Goal: Task Accomplishment & Management: Complete application form

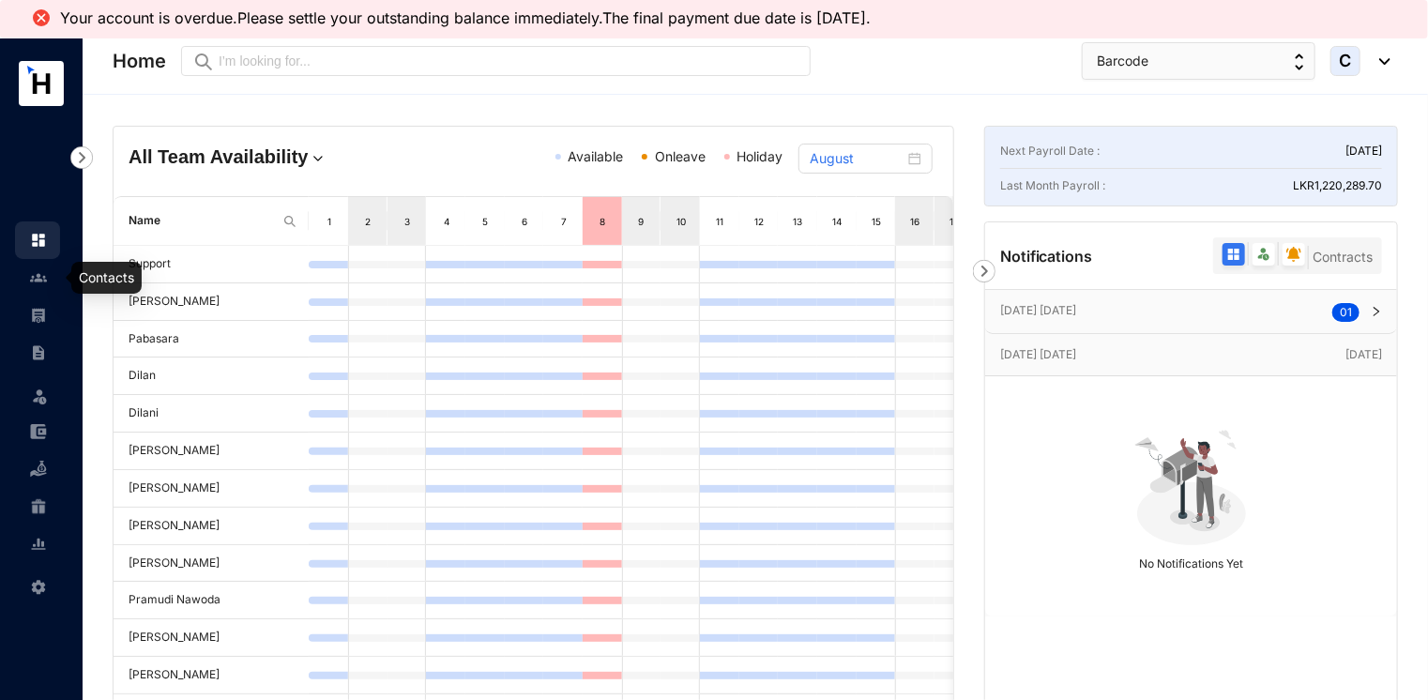
click at [33, 280] on img at bounding box center [38, 277] width 17 height 17
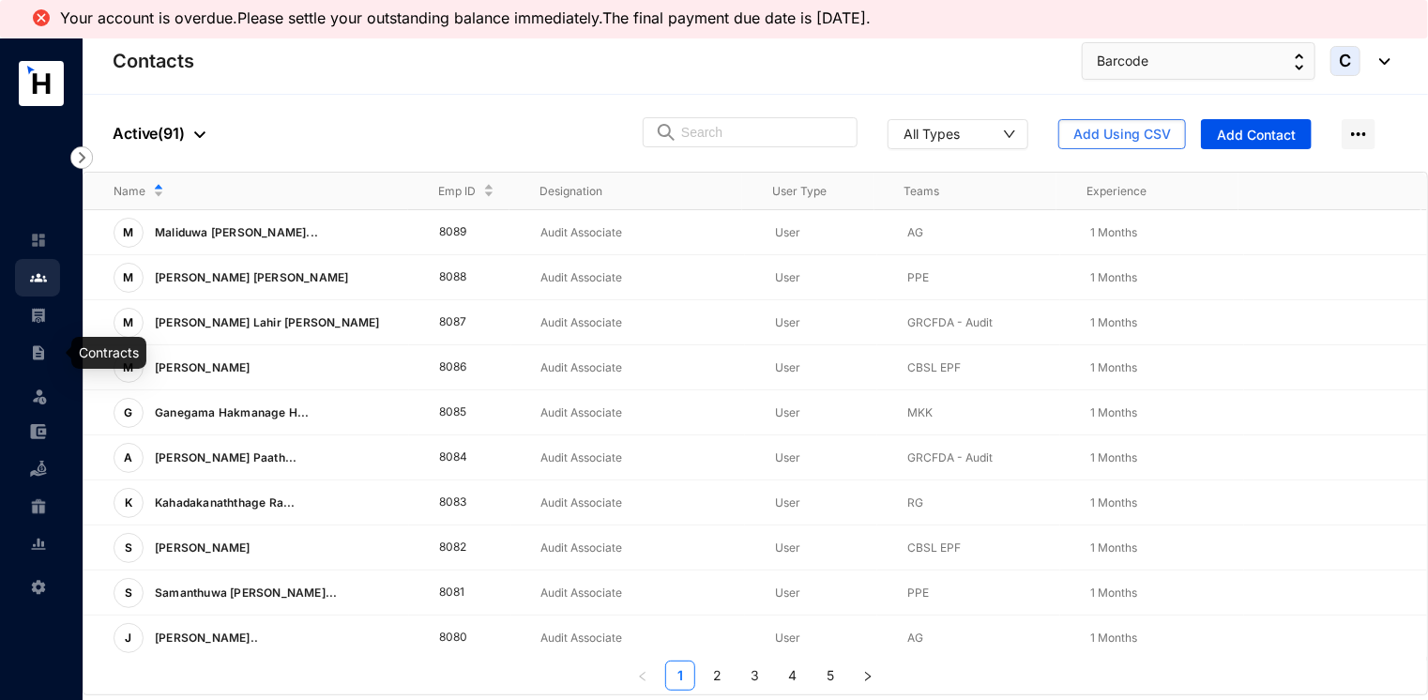
click at [30, 349] on link at bounding box center [53, 352] width 47 height 19
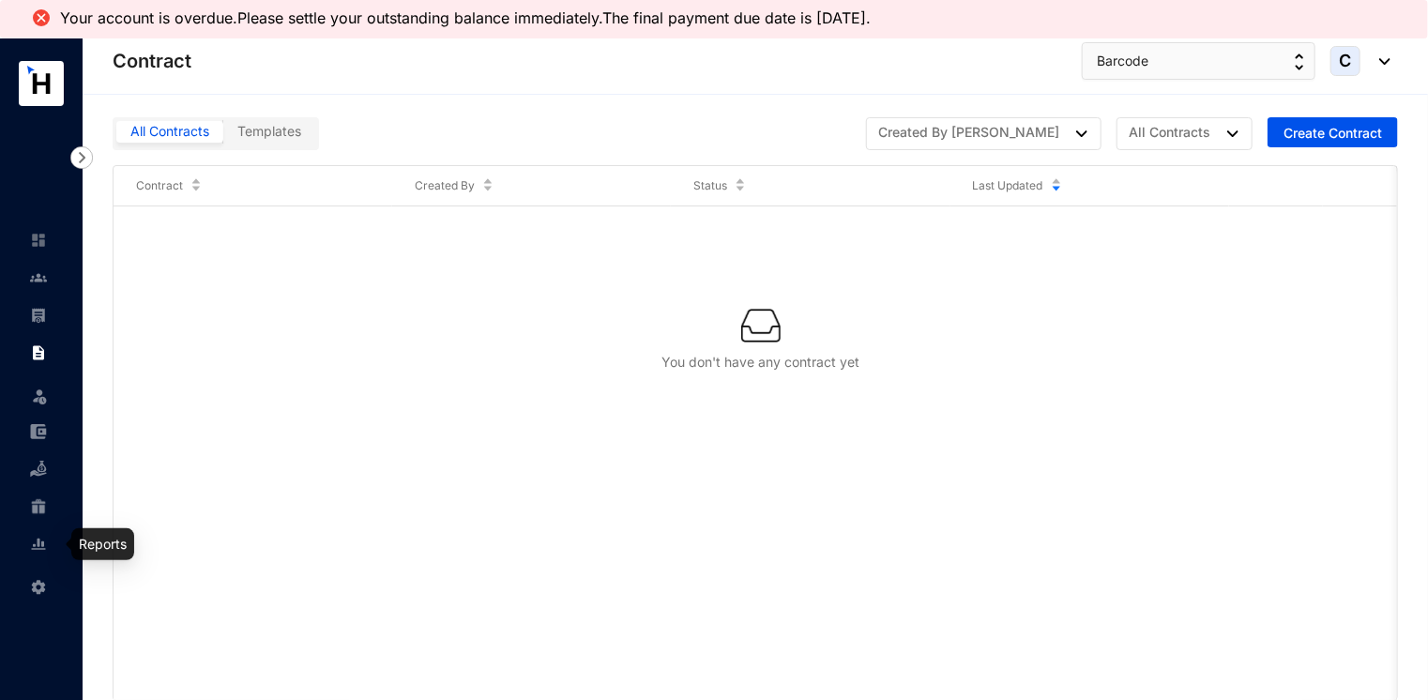
click at [40, 542] on img at bounding box center [38, 544] width 17 height 17
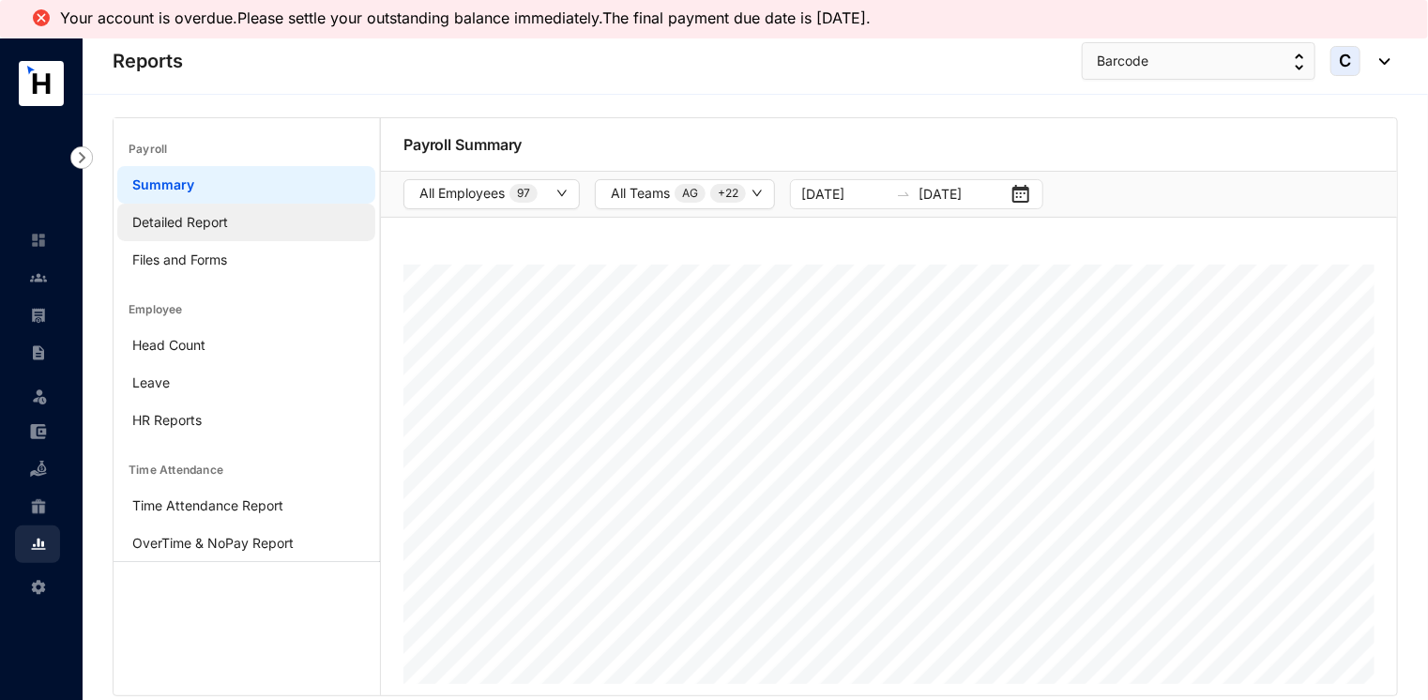
click at [206, 223] on link "Detailed Report" at bounding box center [180, 222] width 96 height 16
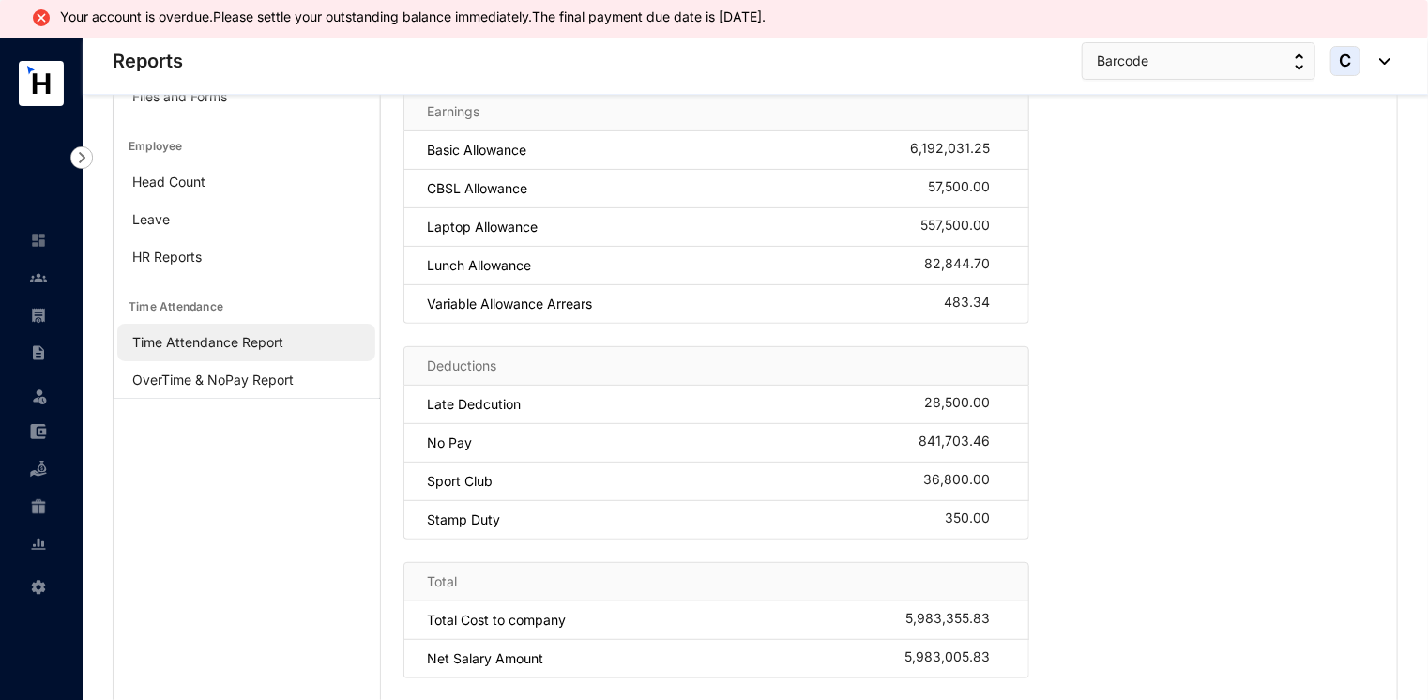
scroll to position [205, 0]
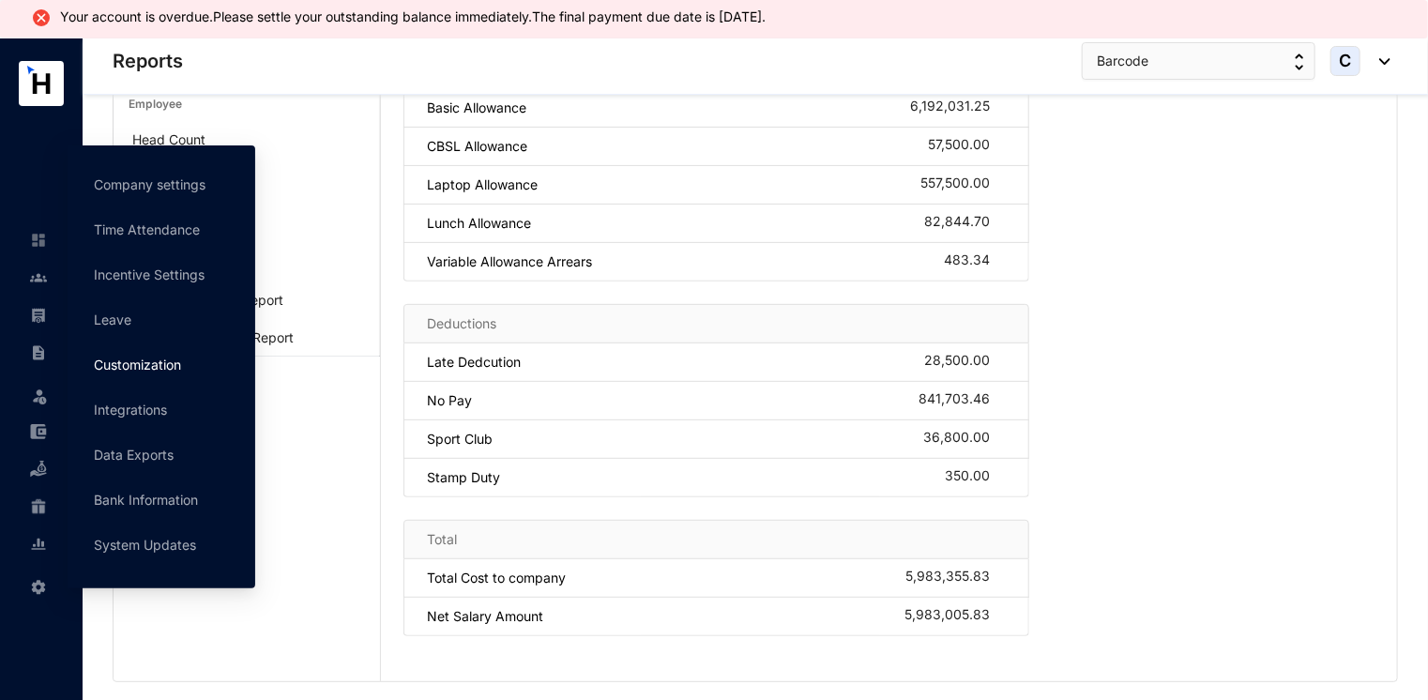
click at [144, 357] on link "Customization" at bounding box center [137, 365] width 87 height 16
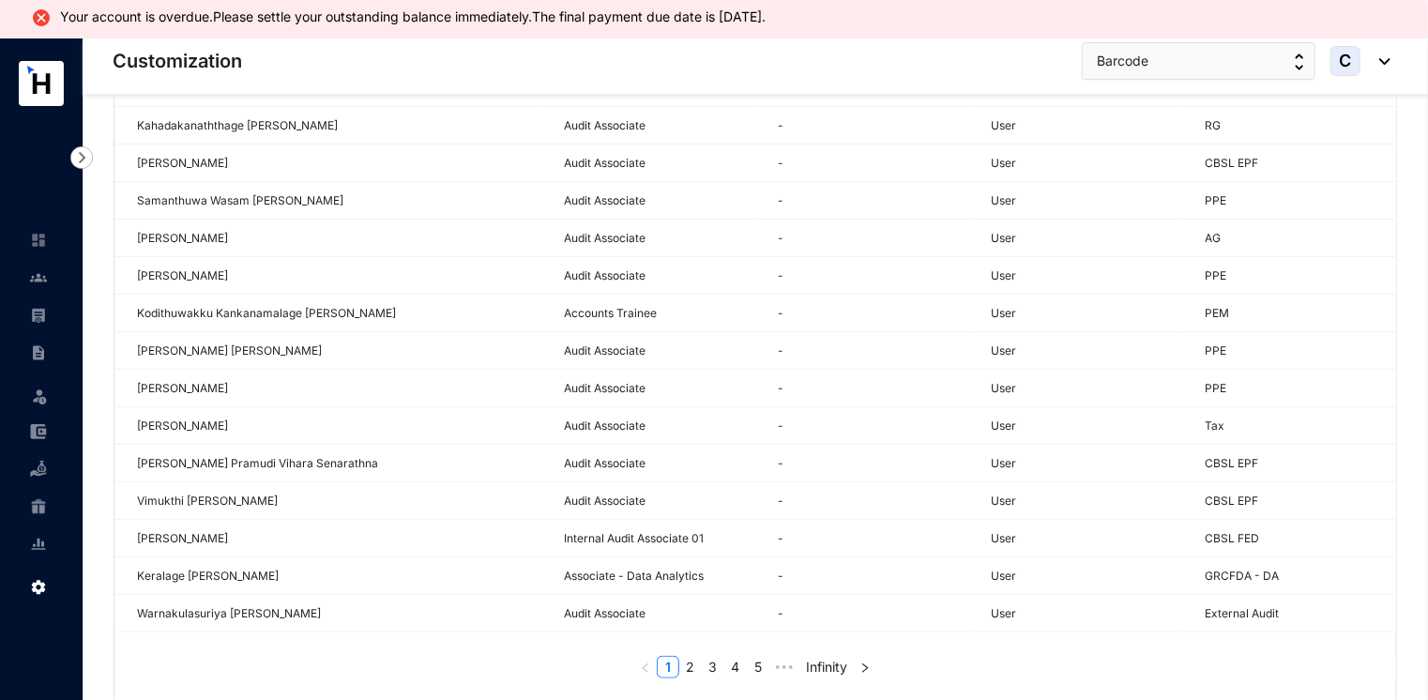
scroll to position [510, 0]
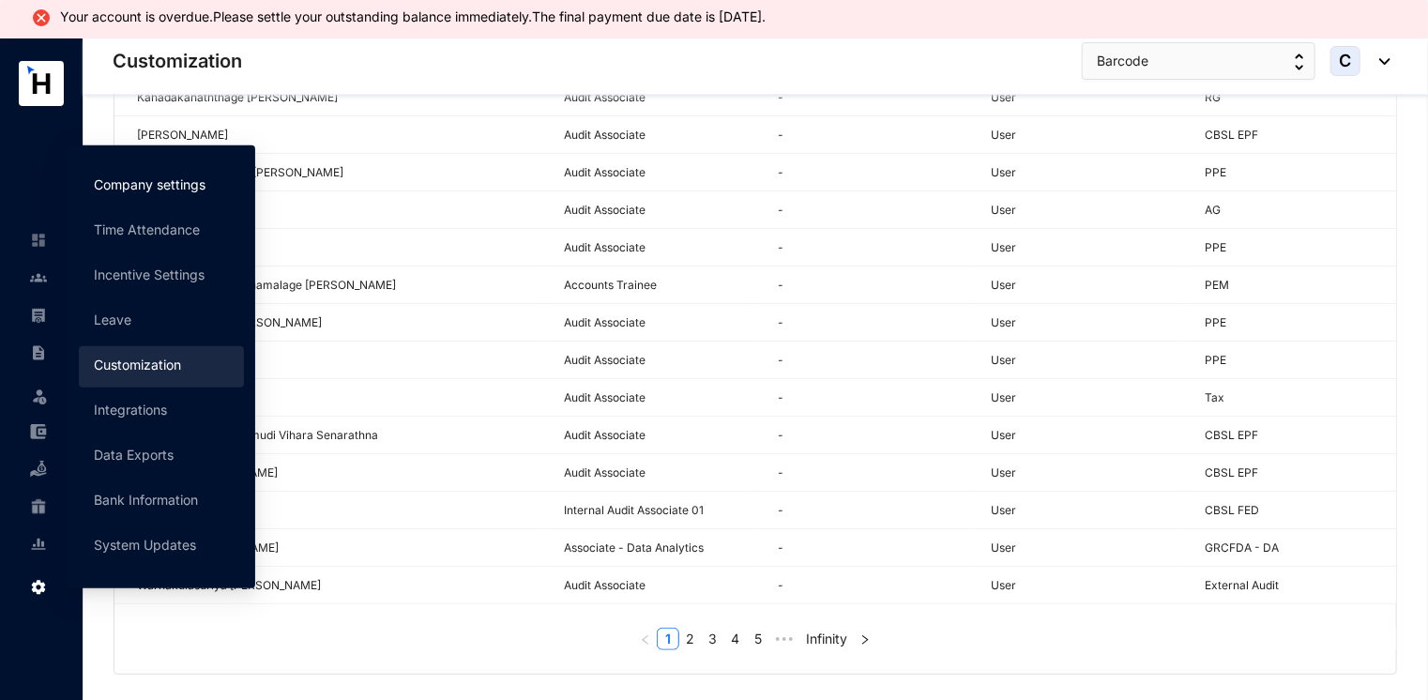
click at [158, 183] on link "Company settings" at bounding box center [150, 184] width 112 height 16
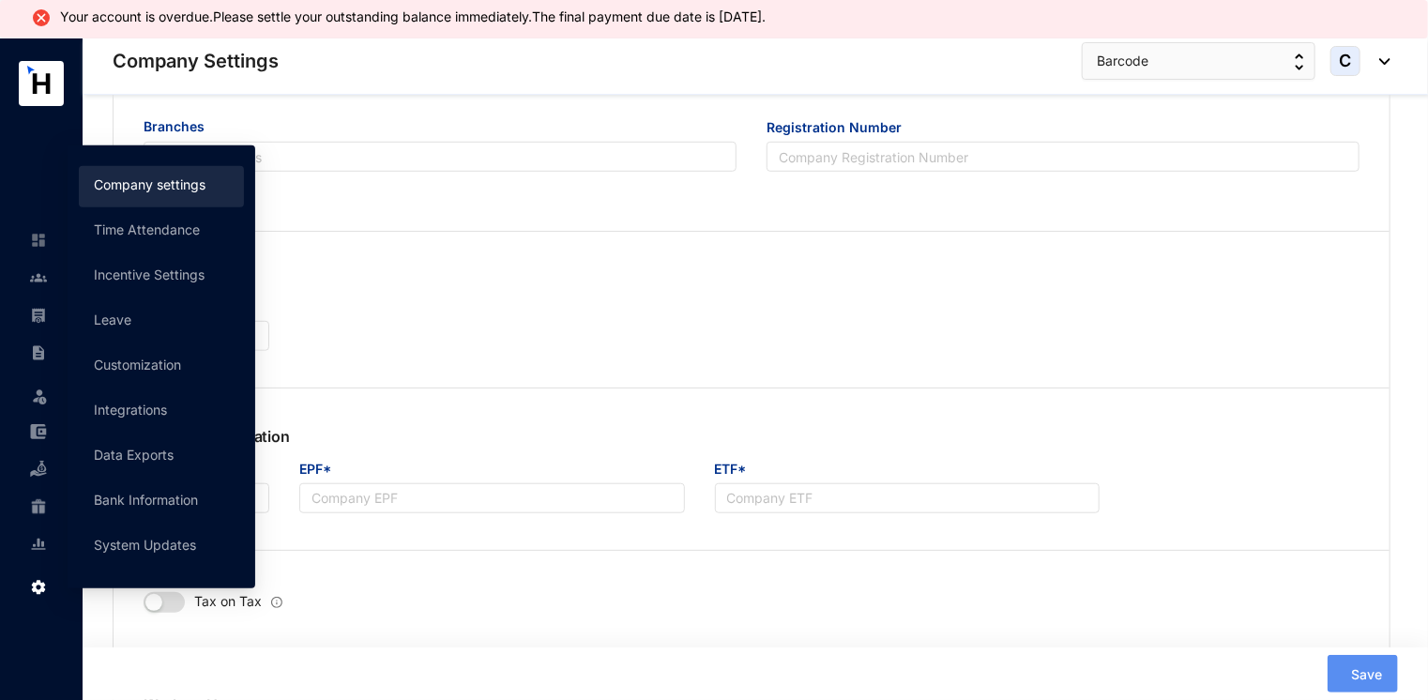
type input "Edirisinghe & Co"
type input "Barcode"
type input "info@bakertilly.lk"
type input "No 45, Braybrooke St, Colombo 00200"
type input "0117374404"
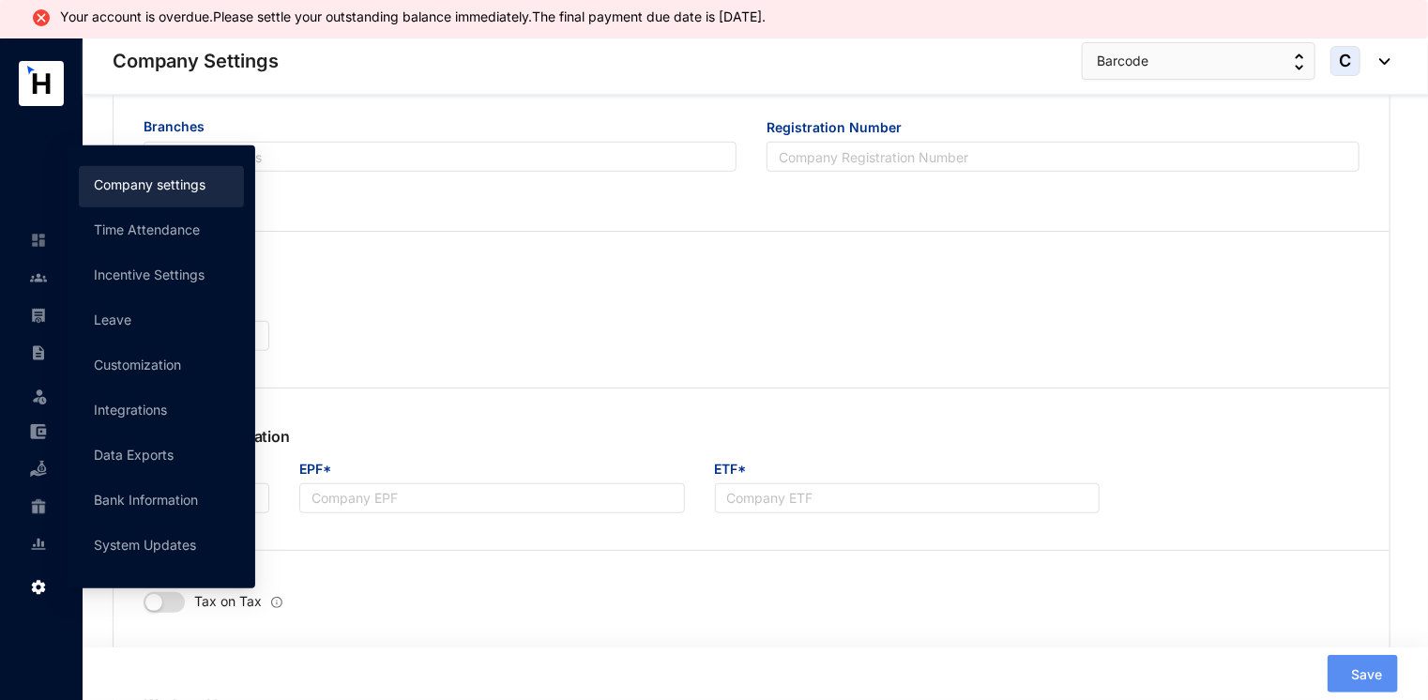
type input "W/37289"
type input "A"
type input "18694"
type input "14"
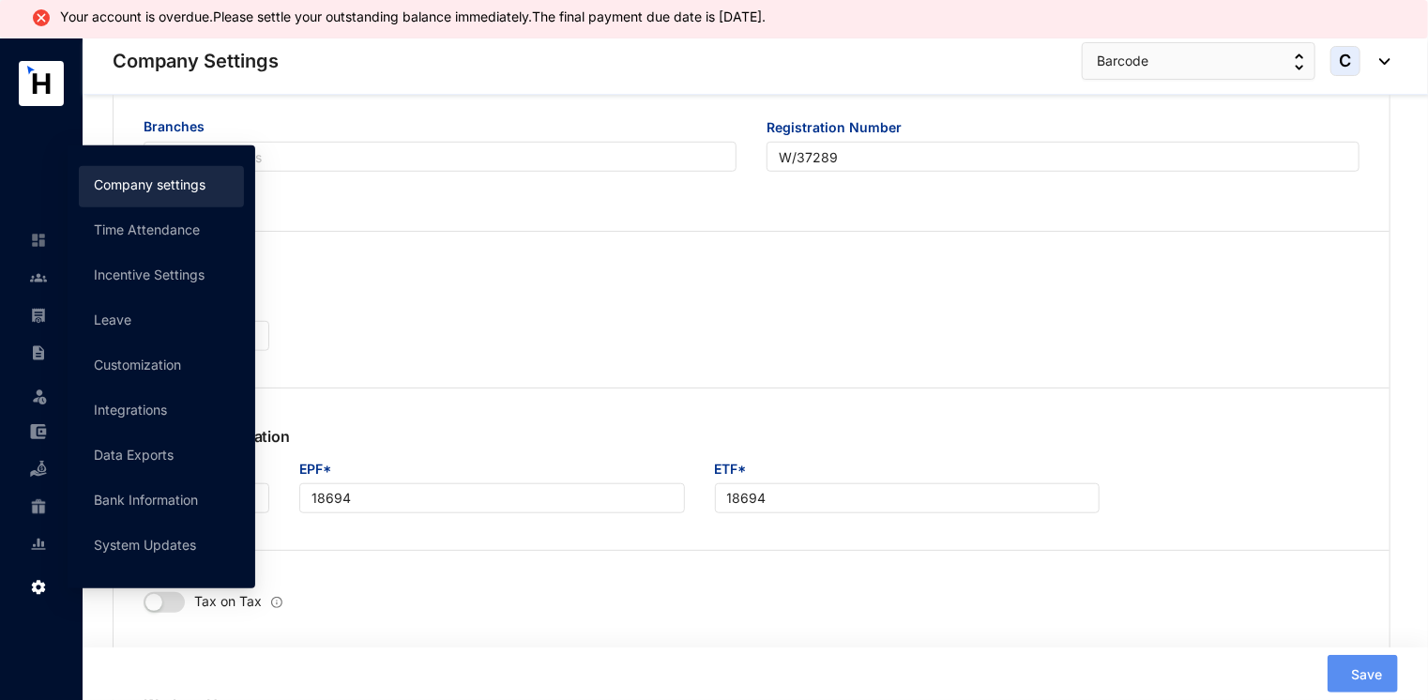
radio input "true"
checkbox input "true"
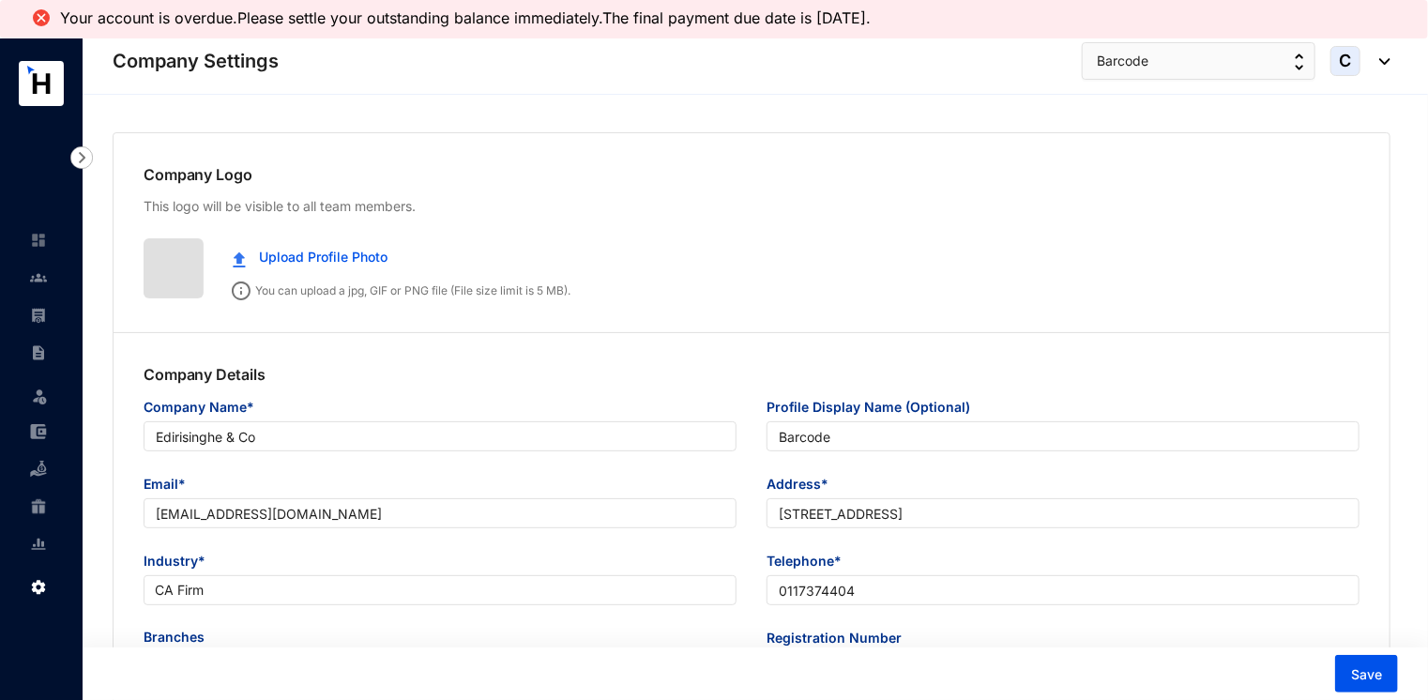
click at [86, 158] on img at bounding box center [81, 157] width 23 height 23
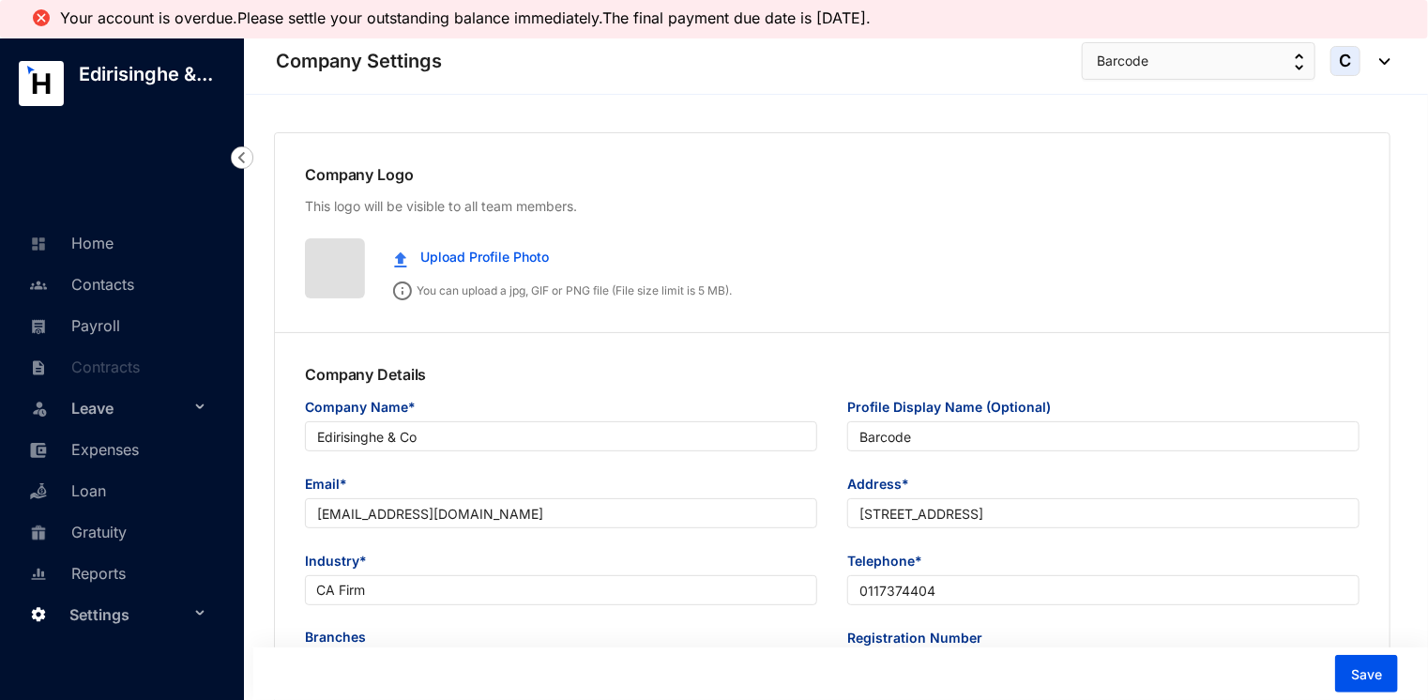
click at [203, 403] on div "Leave" at bounding box center [118, 407] width 206 height 41
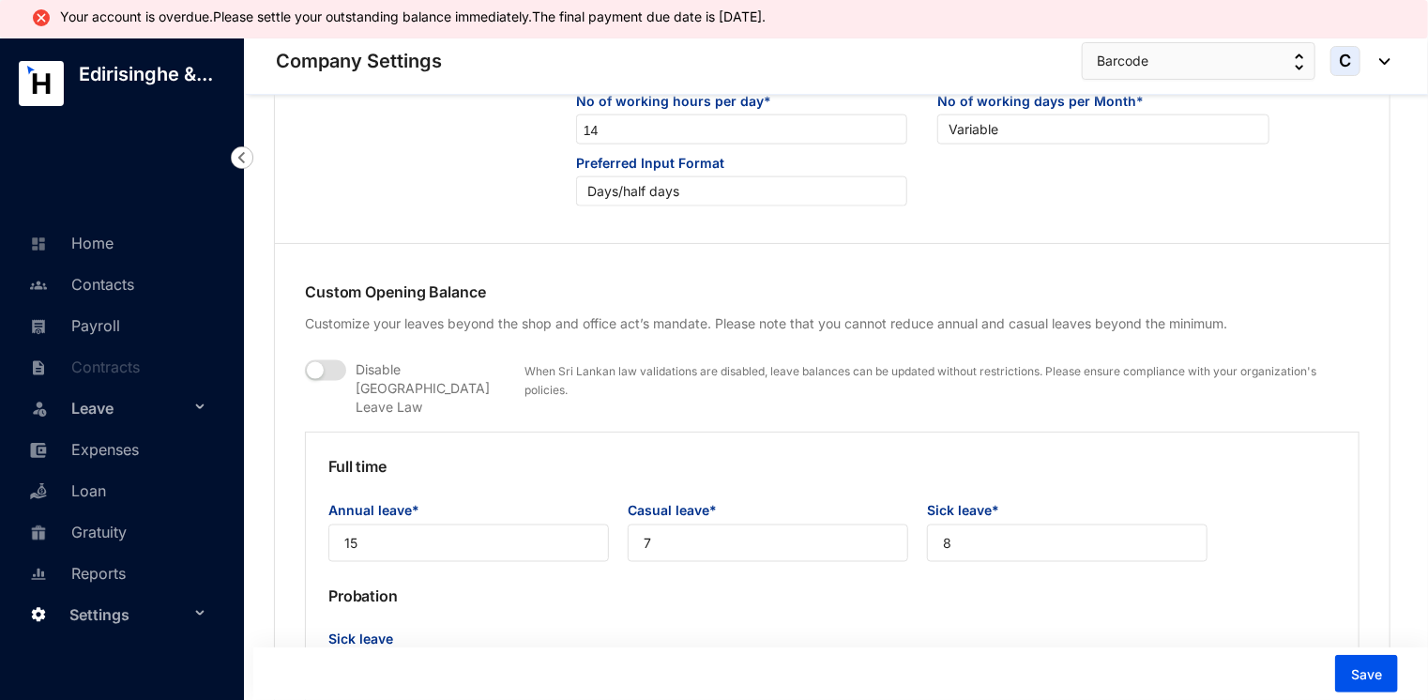
scroll to position [1220, 0]
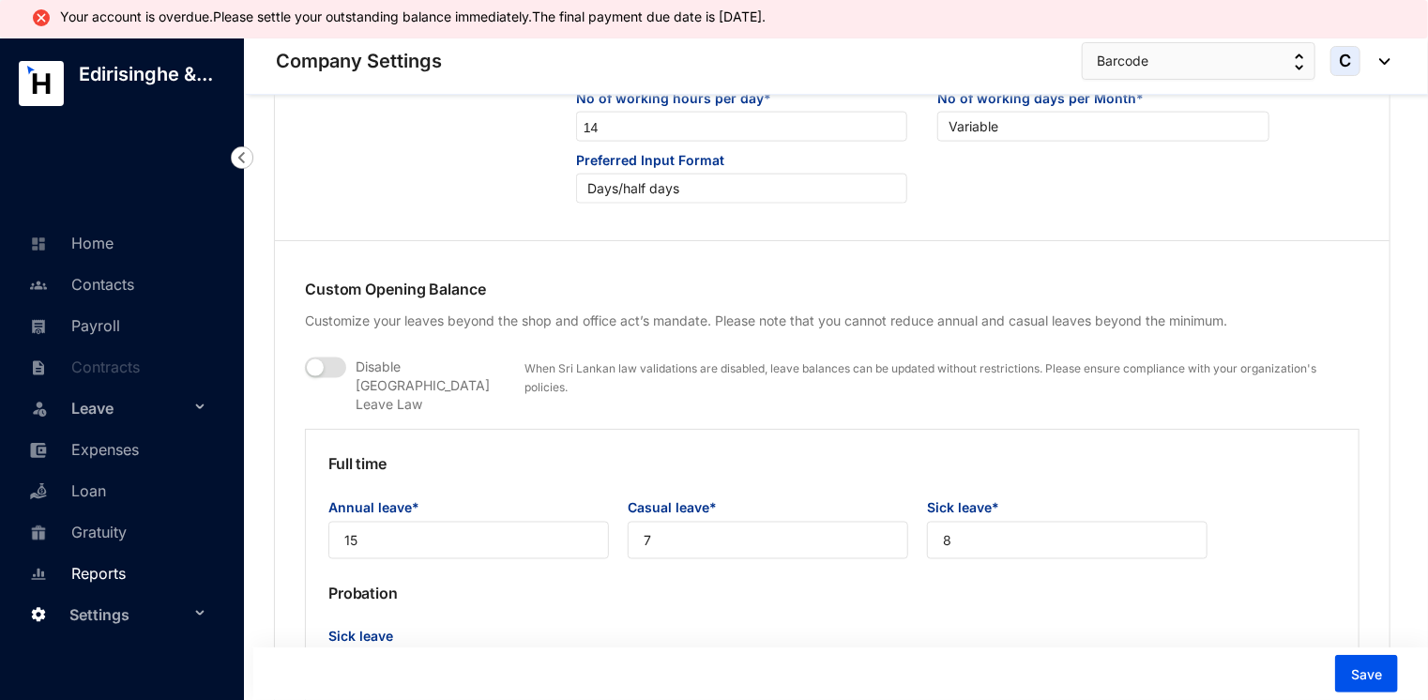
click at [90, 576] on link "Reports" at bounding box center [74, 573] width 101 height 19
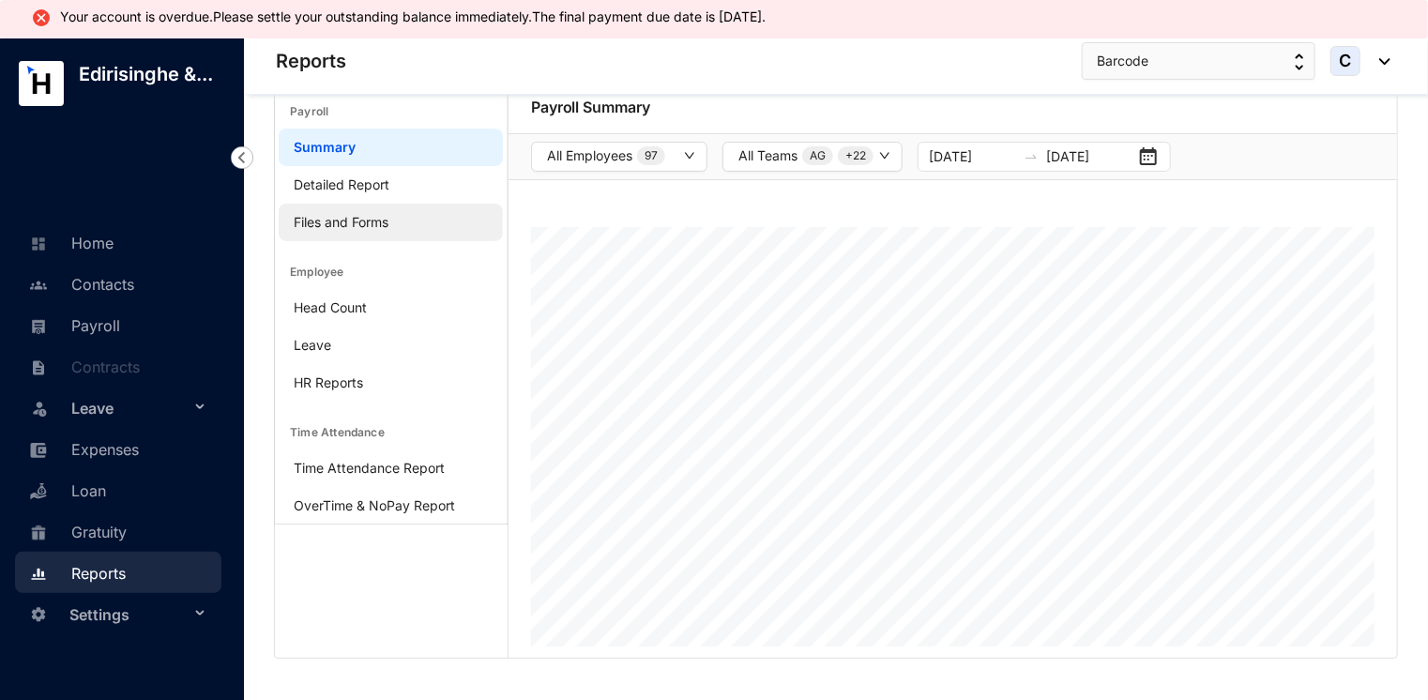
click at [348, 222] on link "Files and Forms" at bounding box center [341, 222] width 95 height 16
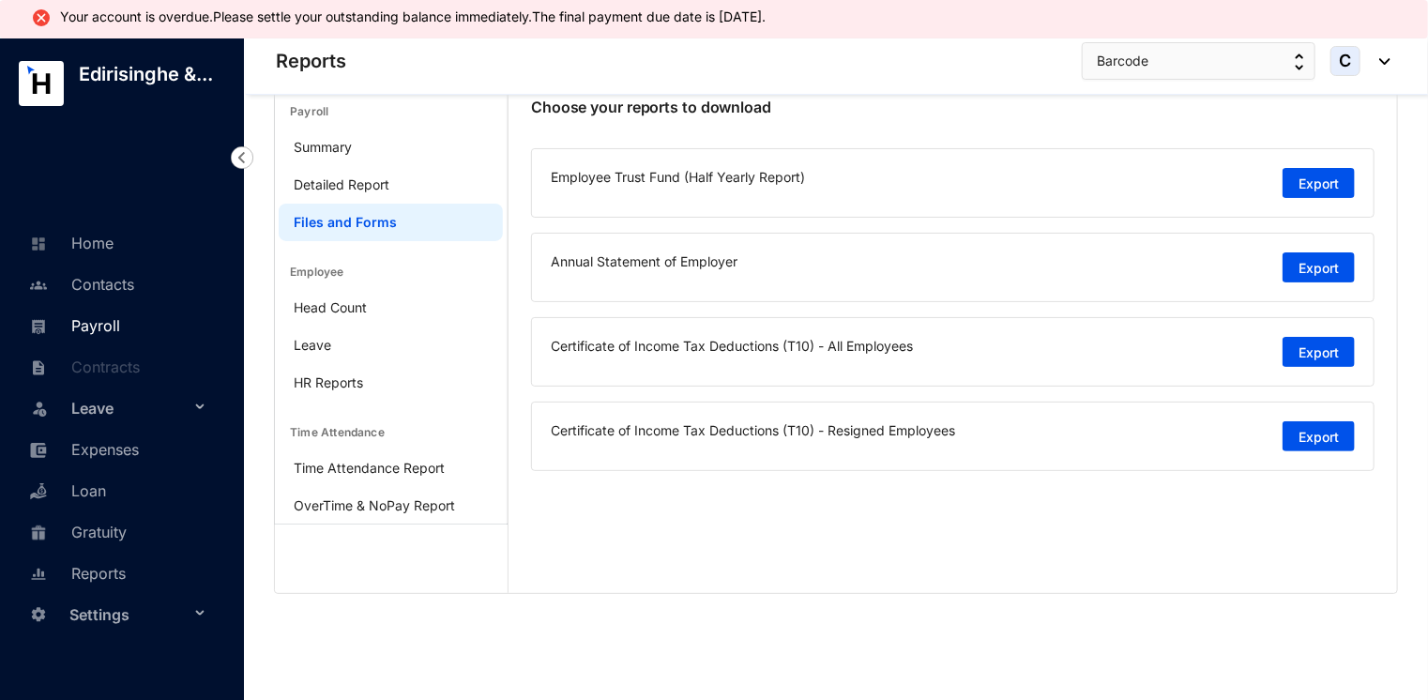
click at [101, 328] on link "Payroll" at bounding box center [72, 325] width 96 height 19
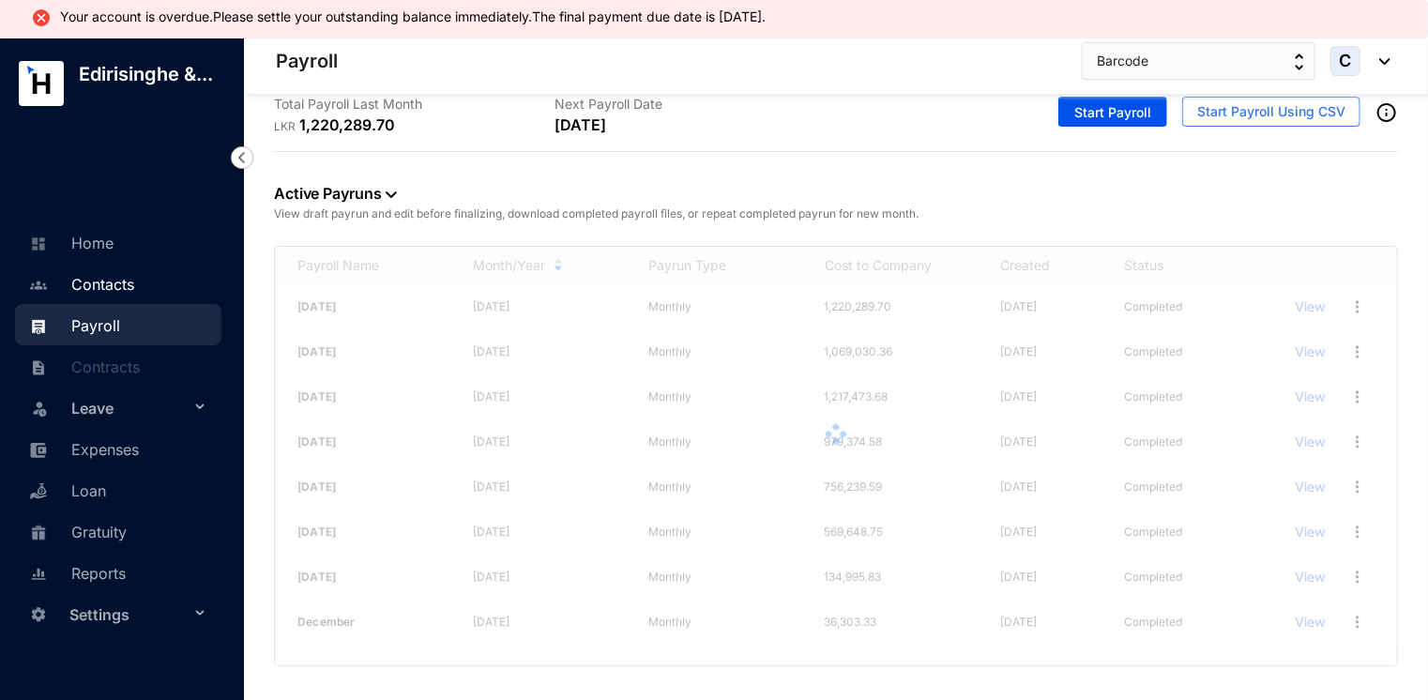
click at [96, 278] on link "Contacts" at bounding box center [79, 284] width 110 height 19
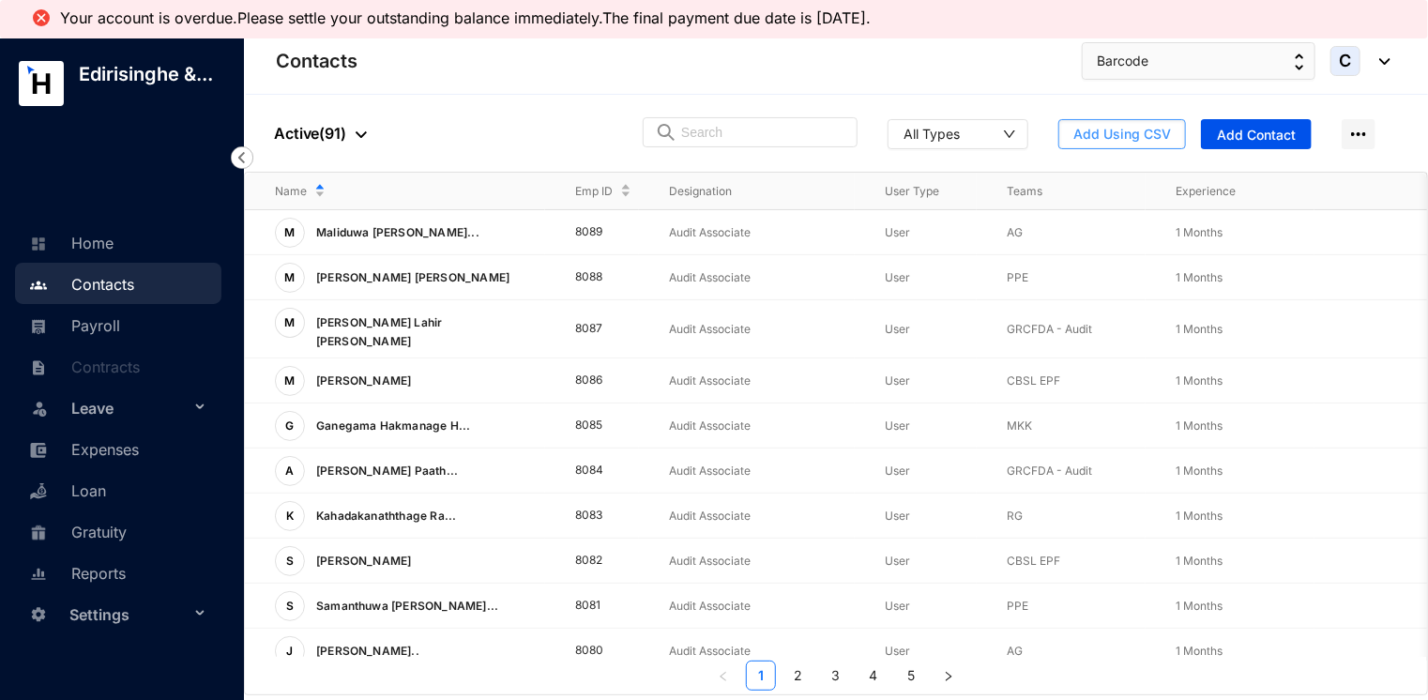
click at [1109, 133] on span "Add Using CSV" at bounding box center [1122, 134] width 98 height 19
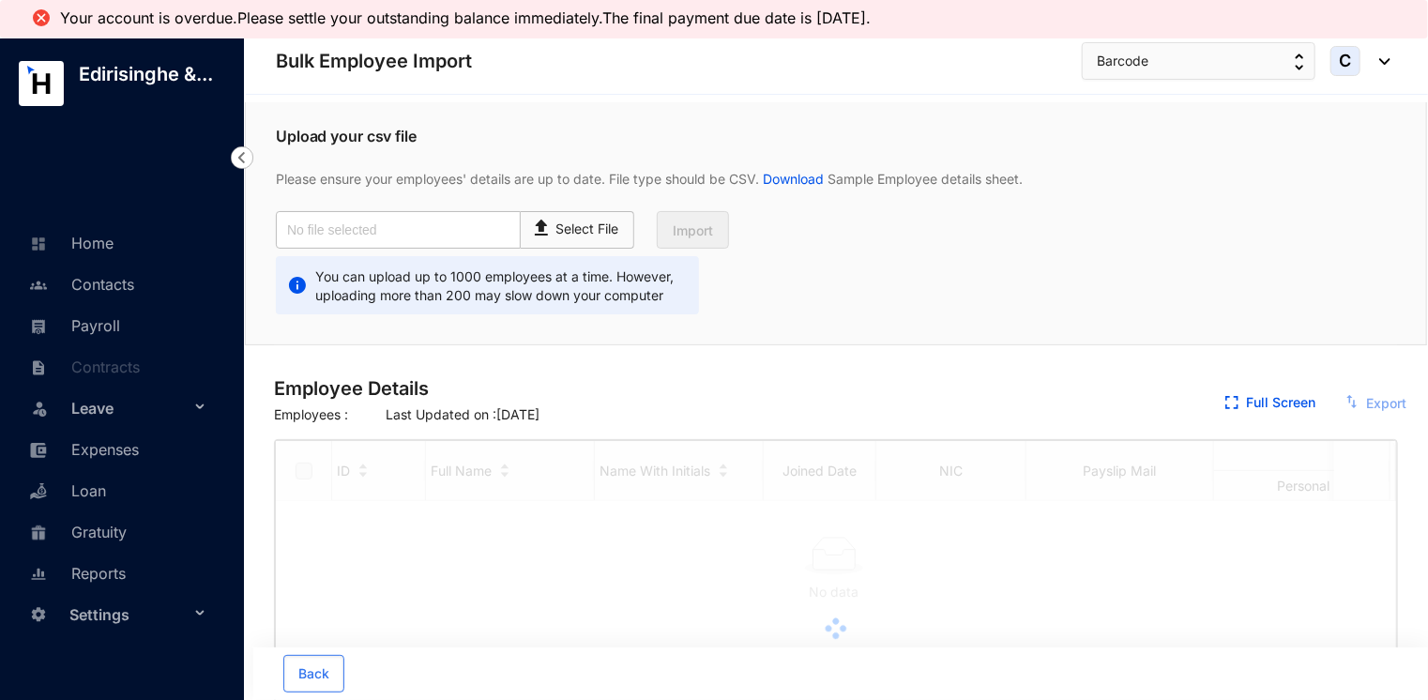
checkbox input "true"
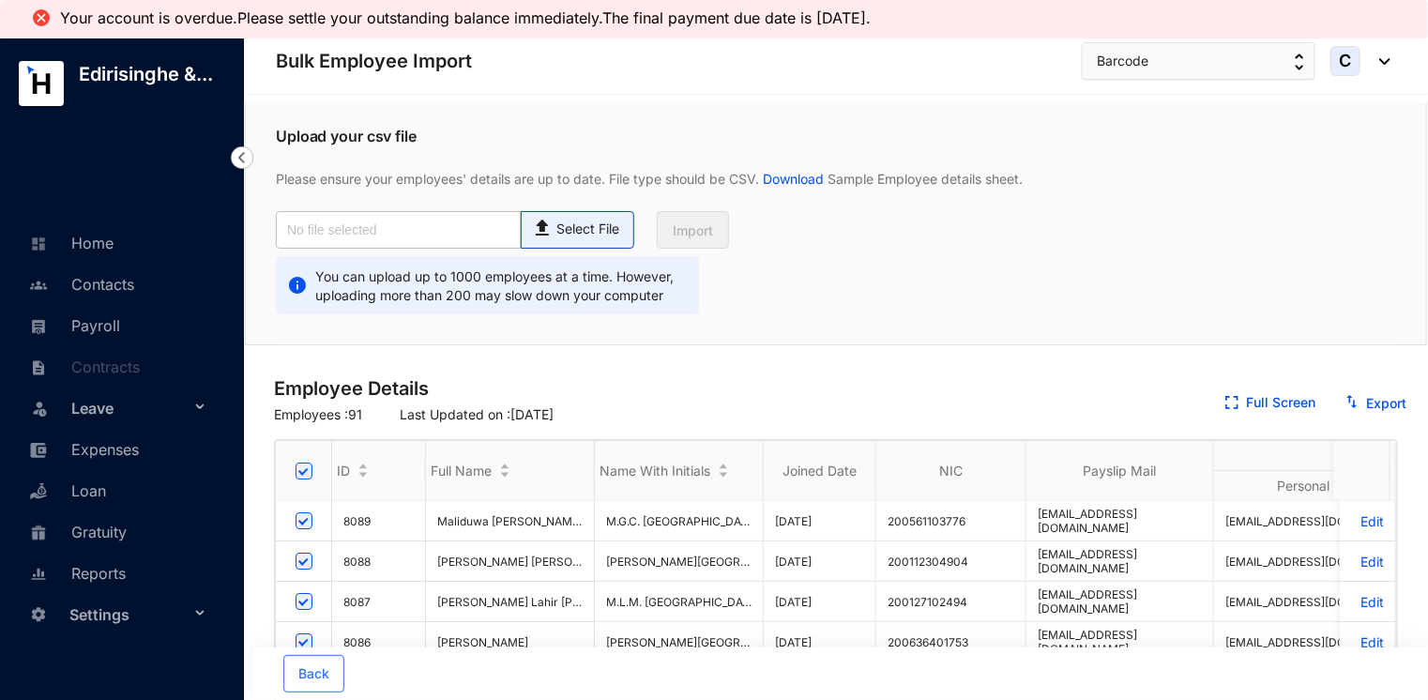
click at [551, 227] on img at bounding box center [543, 225] width 25 height 27
click at [0, 0] on input "Select File" at bounding box center [0, 0] width 0 height 0
type input "Standard-v1.2.csv"
click at [701, 223] on span "Import" at bounding box center [693, 230] width 40 height 19
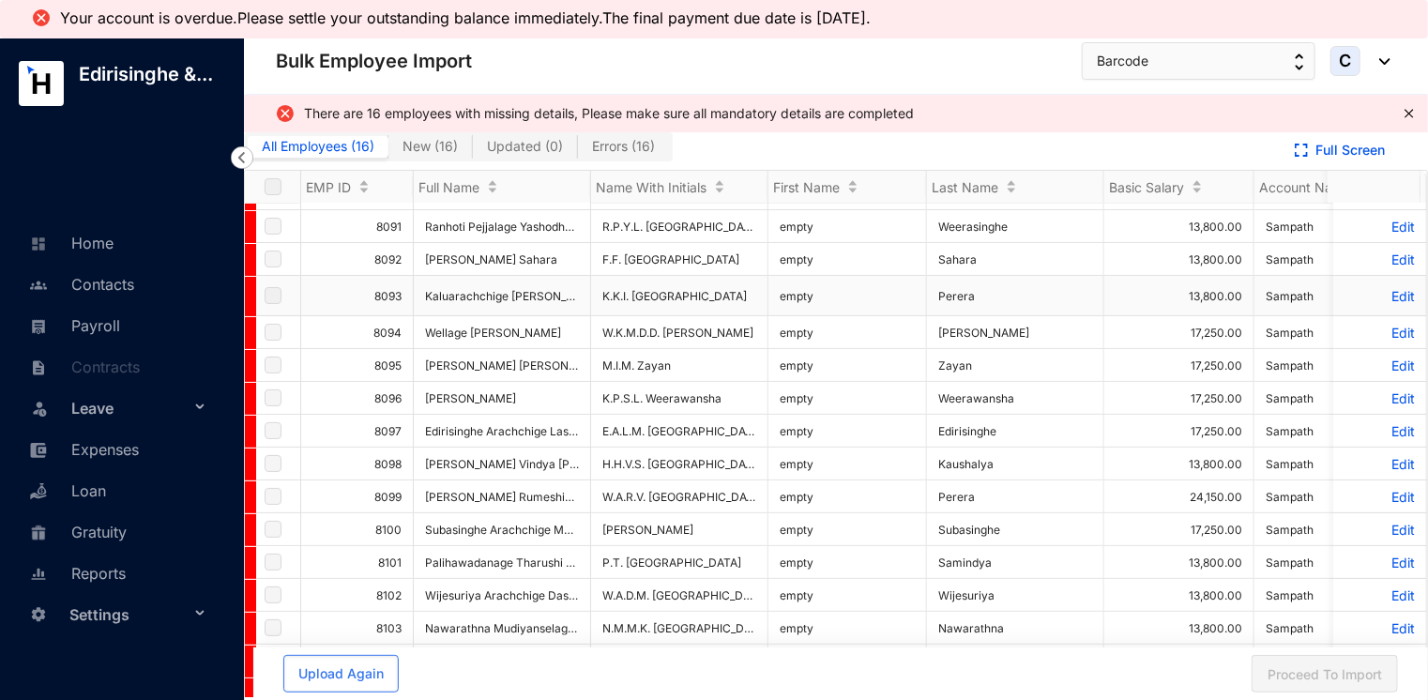
scroll to position [51, 0]
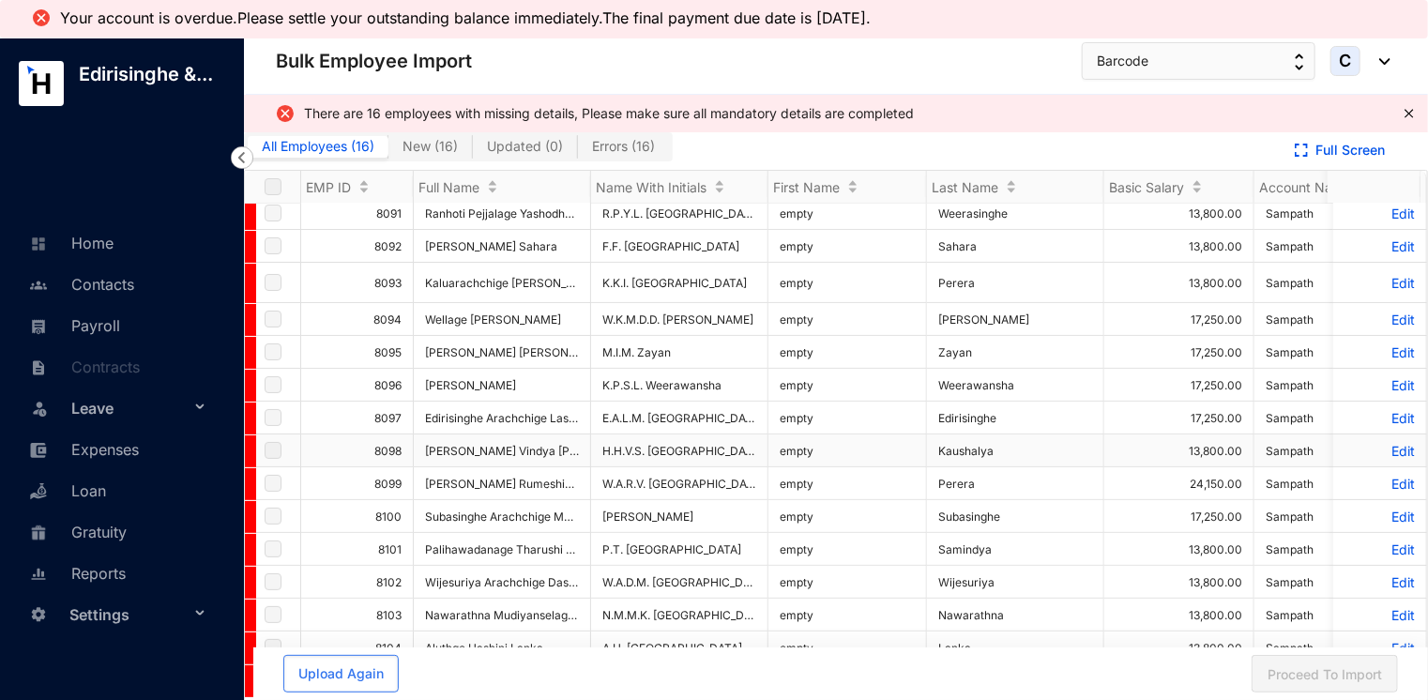
click at [1377, 443] on p "Edit" at bounding box center [1380, 451] width 70 height 16
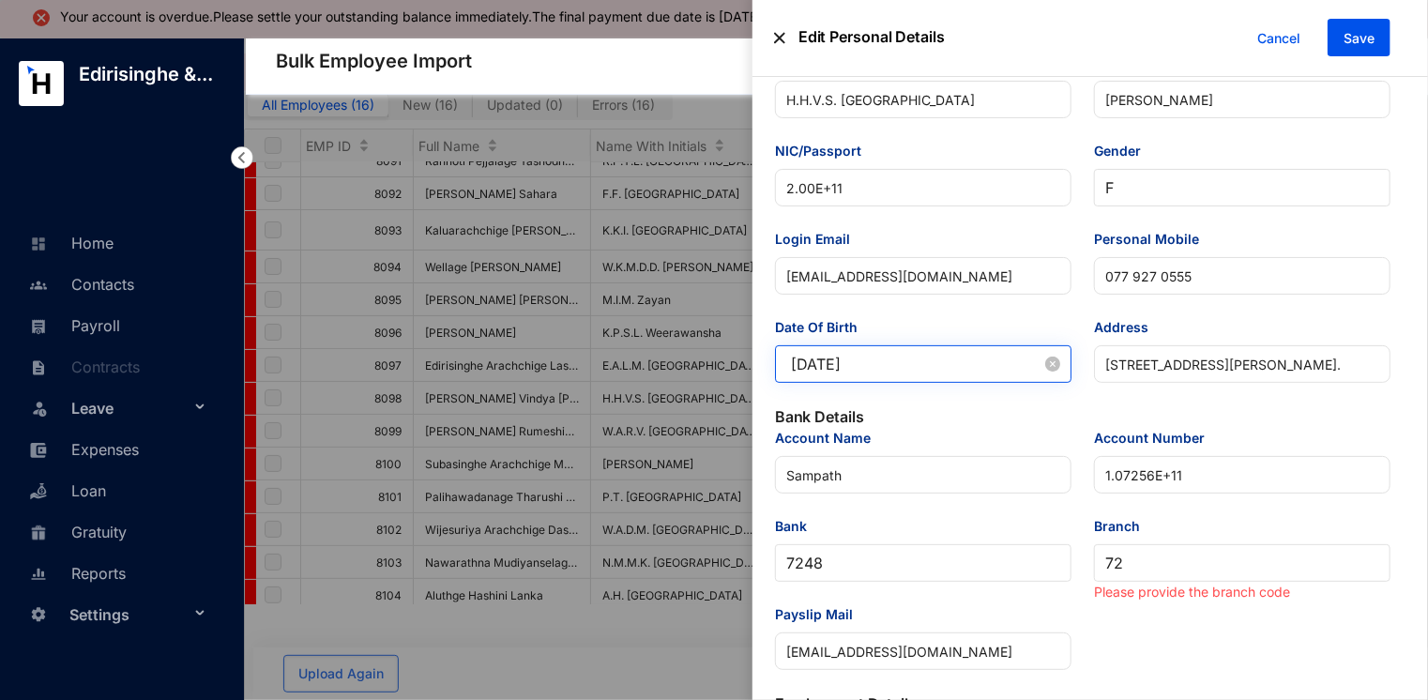
scroll to position [281, 0]
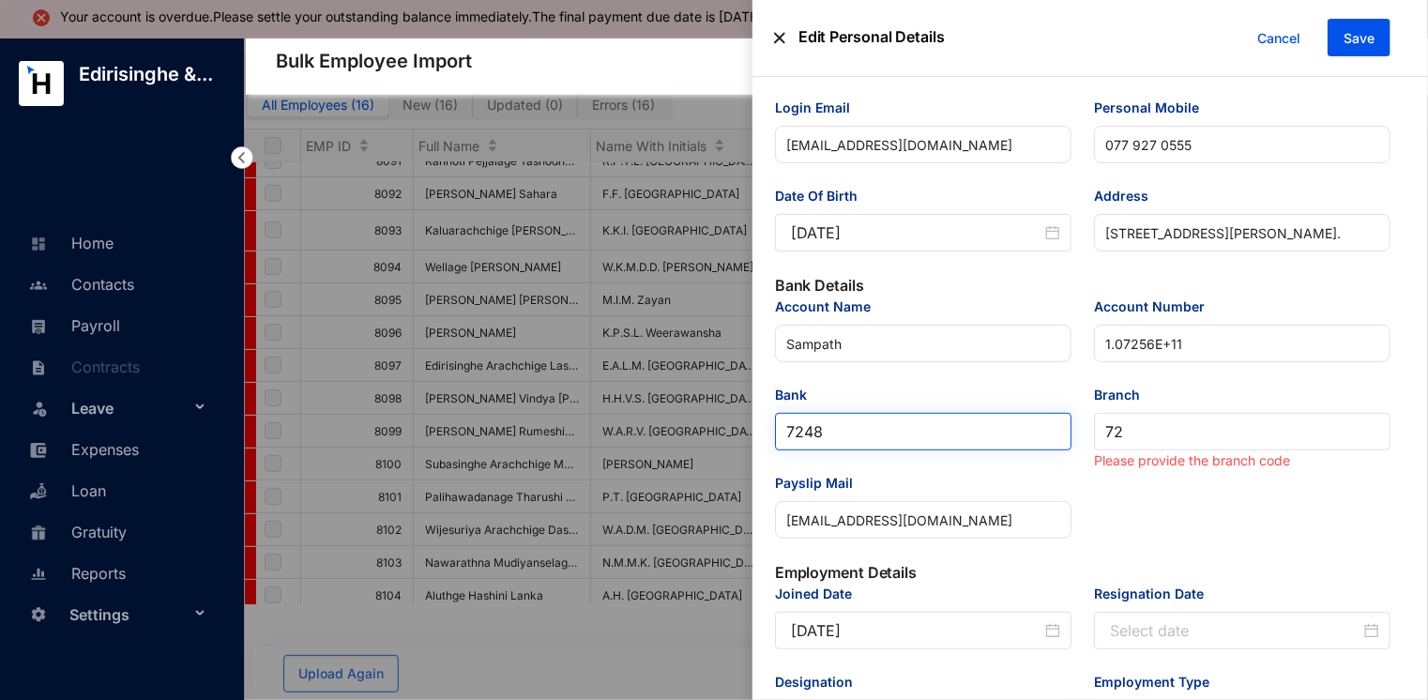
click at [863, 434] on span "7248" at bounding box center [923, 432] width 274 height 36
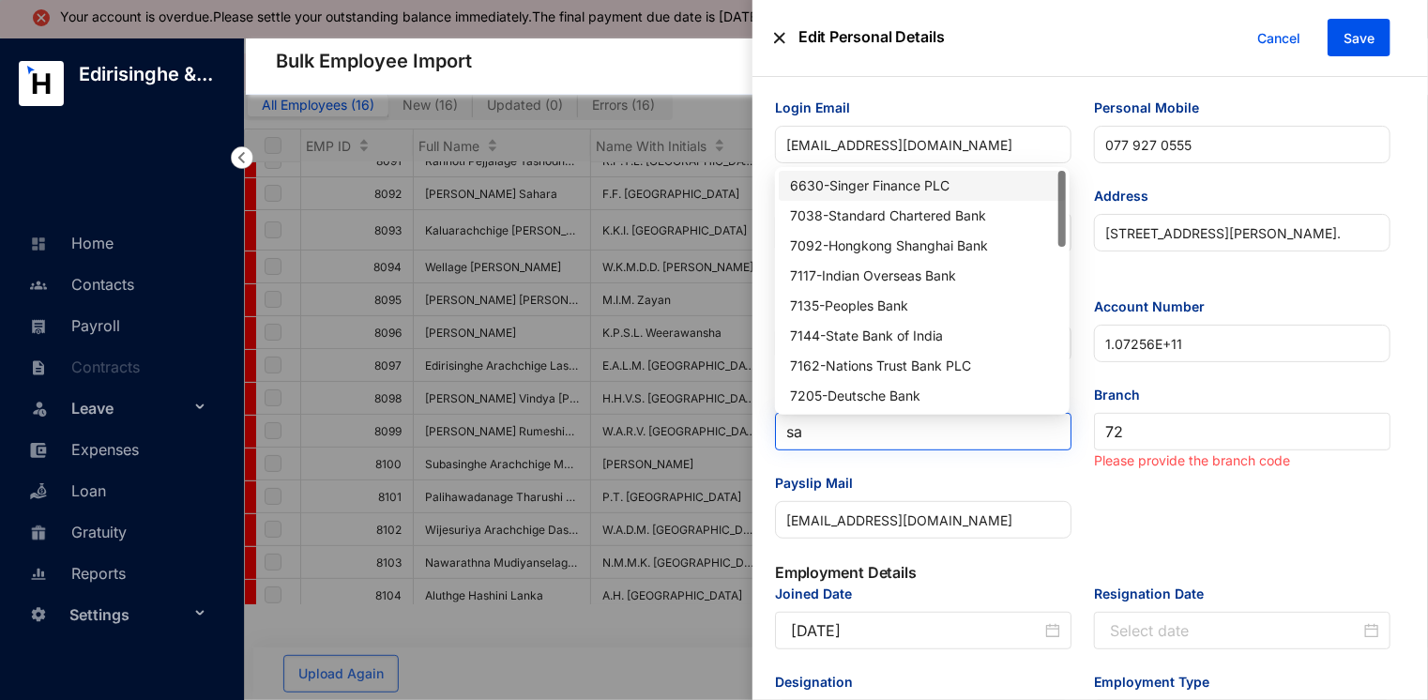
type input "sam"
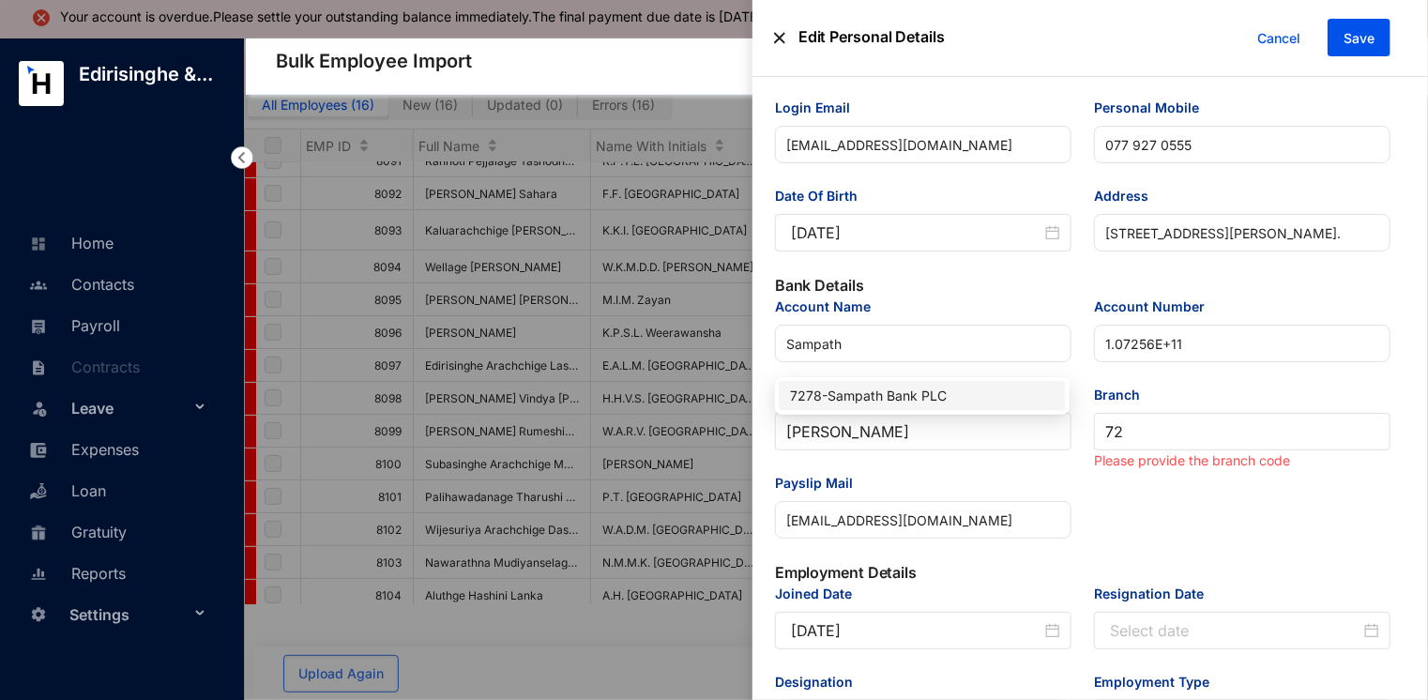
click at [854, 398] on div "7278 - Sampath Bank PLC" at bounding box center [922, 396] width 264 height 21
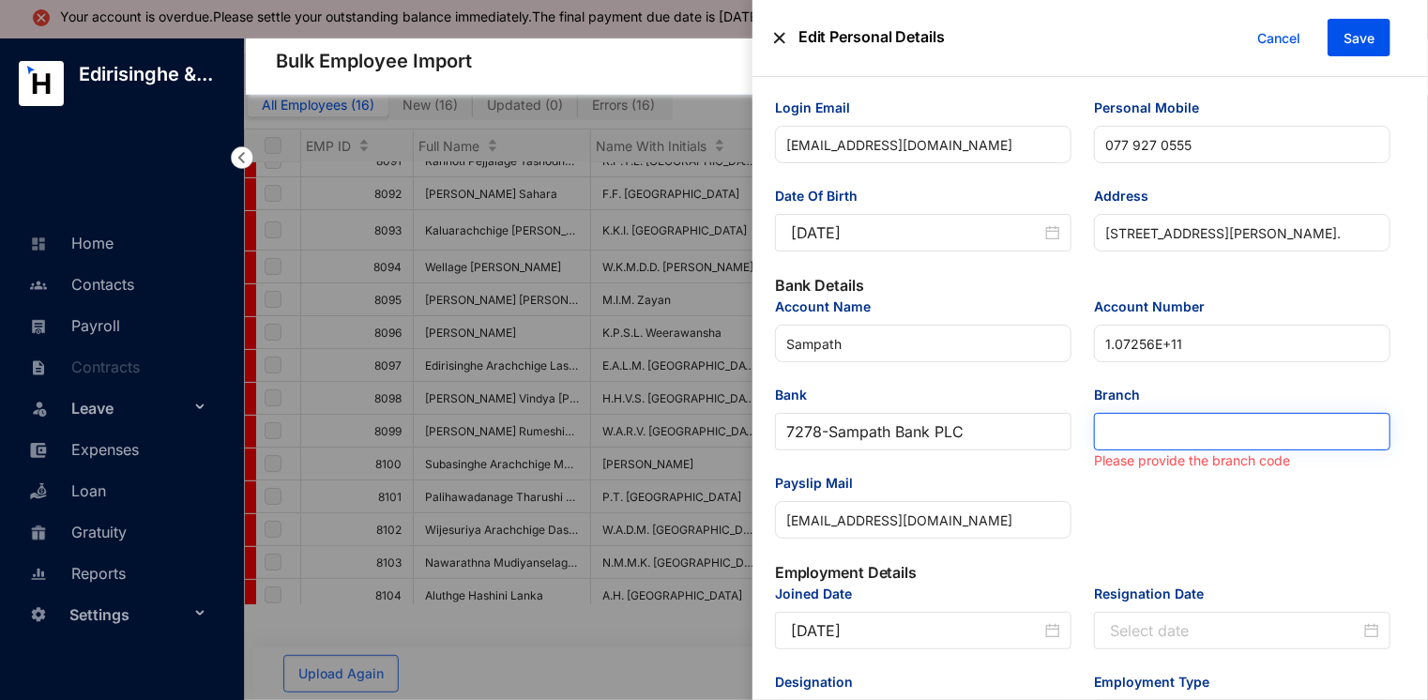
click at [1112, 435] on span at bounding box center [1242, 432] width 274 height 36
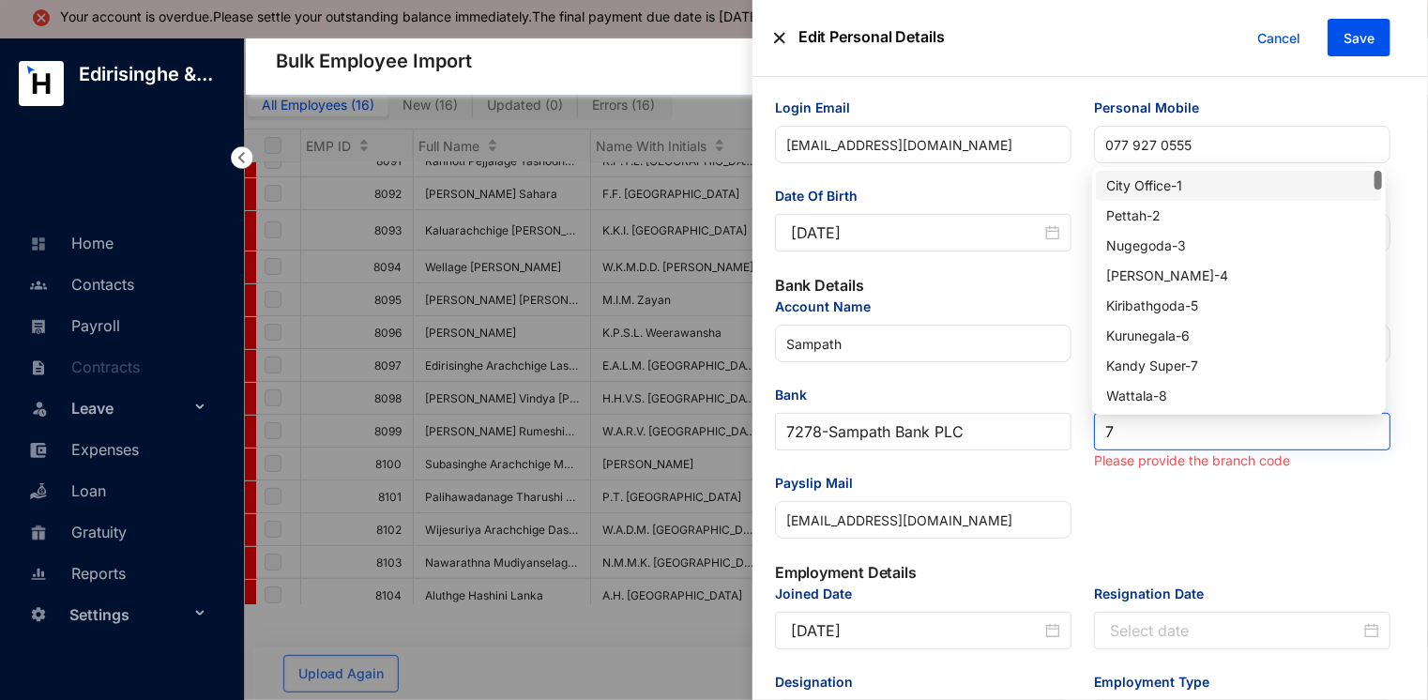
type input "72"
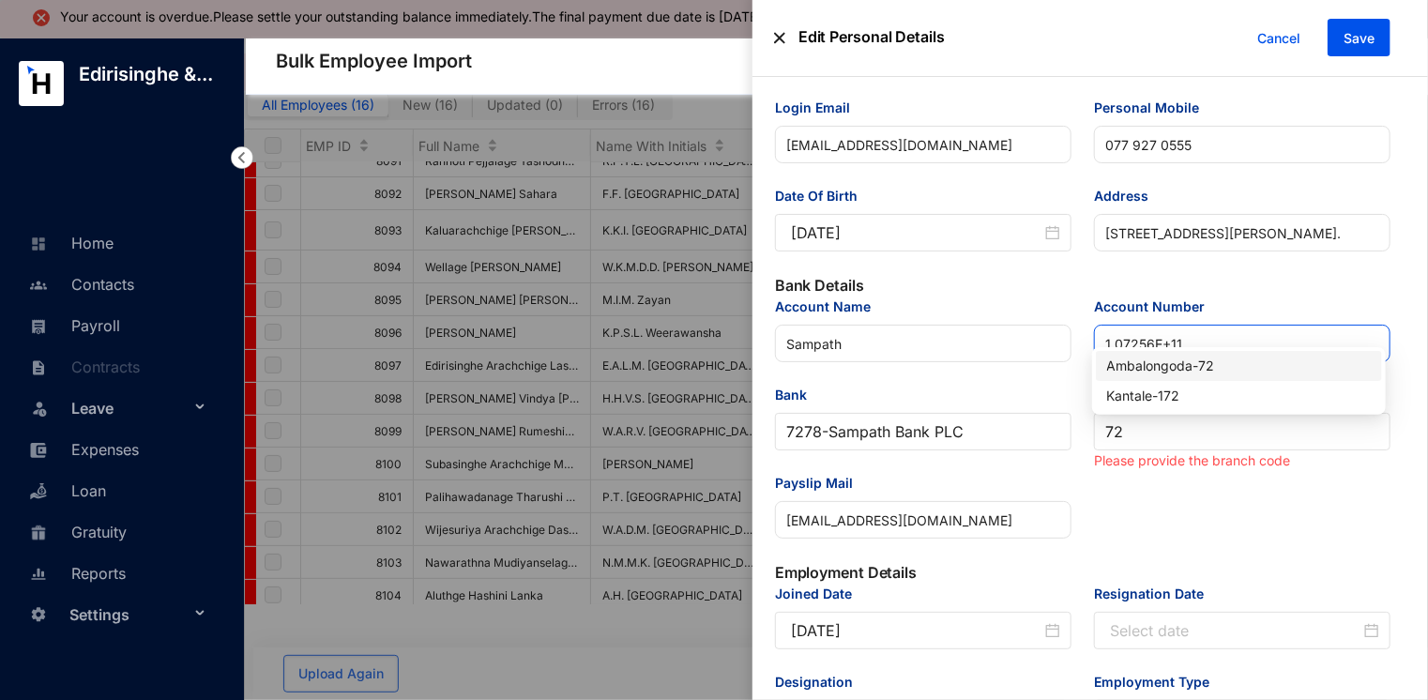
click at [1227, 358] on div "Ambalongoda - 72" at bounding box center [1239, 366] width 264 height 21
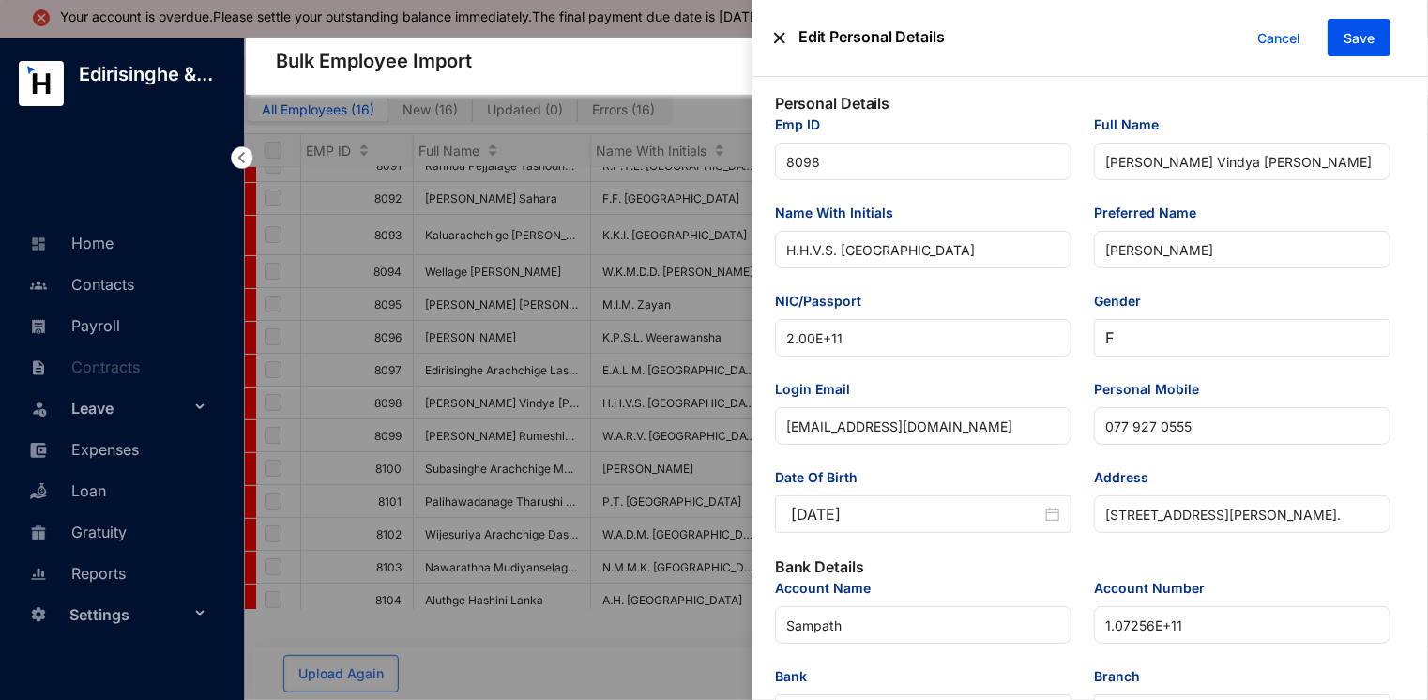
scroll to position [0, 0]
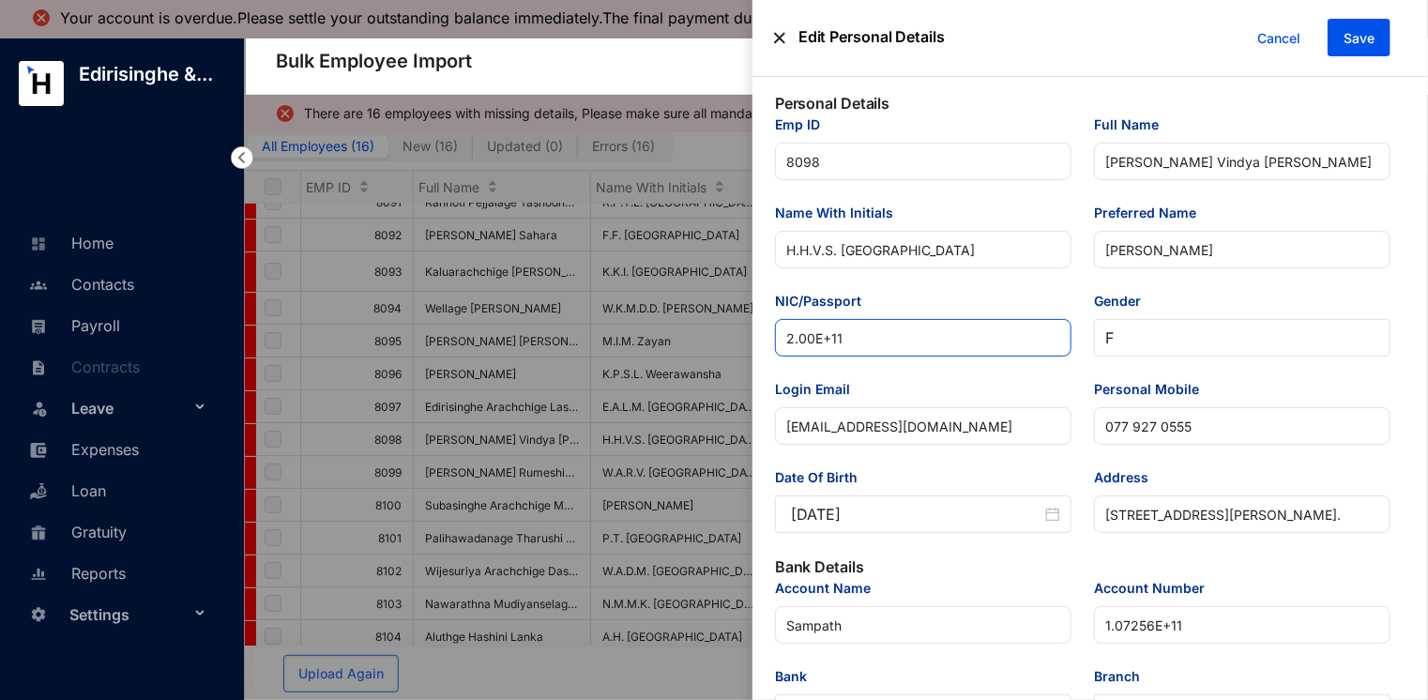
drag, startPoint x: 853, startPoint y: 341, endPoint x: 771, endPoint y: 342, distance: 81.6
click at [771, 342] on div "NIC/Passport 2.00E+11" at bounding box center [923, 335] width 319 height 88
paste input "00258001852"
click at [913, 342] on input "200258001852" at bounding box center [923, 338] width 297 height 38
type input "200258001852"
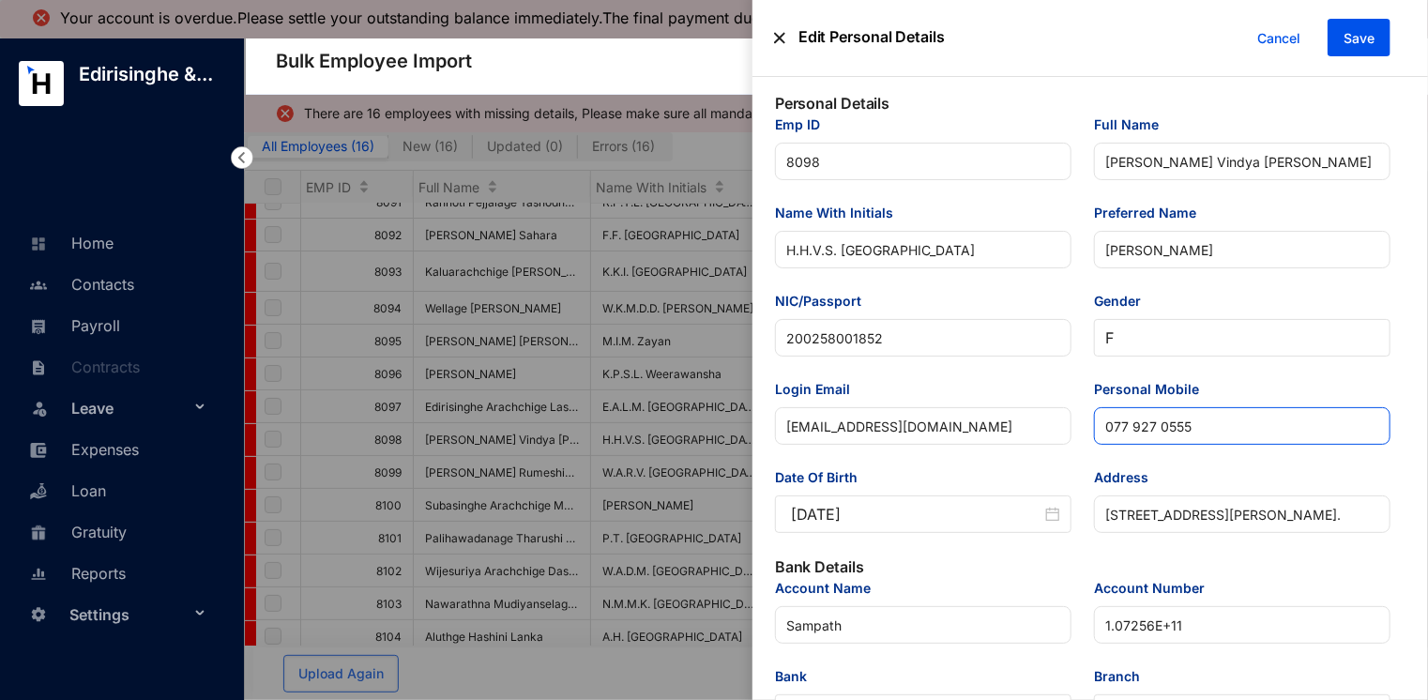
click at [1130, 426] on input "077 927 0555" at bounding box center [1242, 426] width 297 height 38
click at [1155, 429] on input "077927 0555" at bounding box center [1242, 426] width 297 height 38
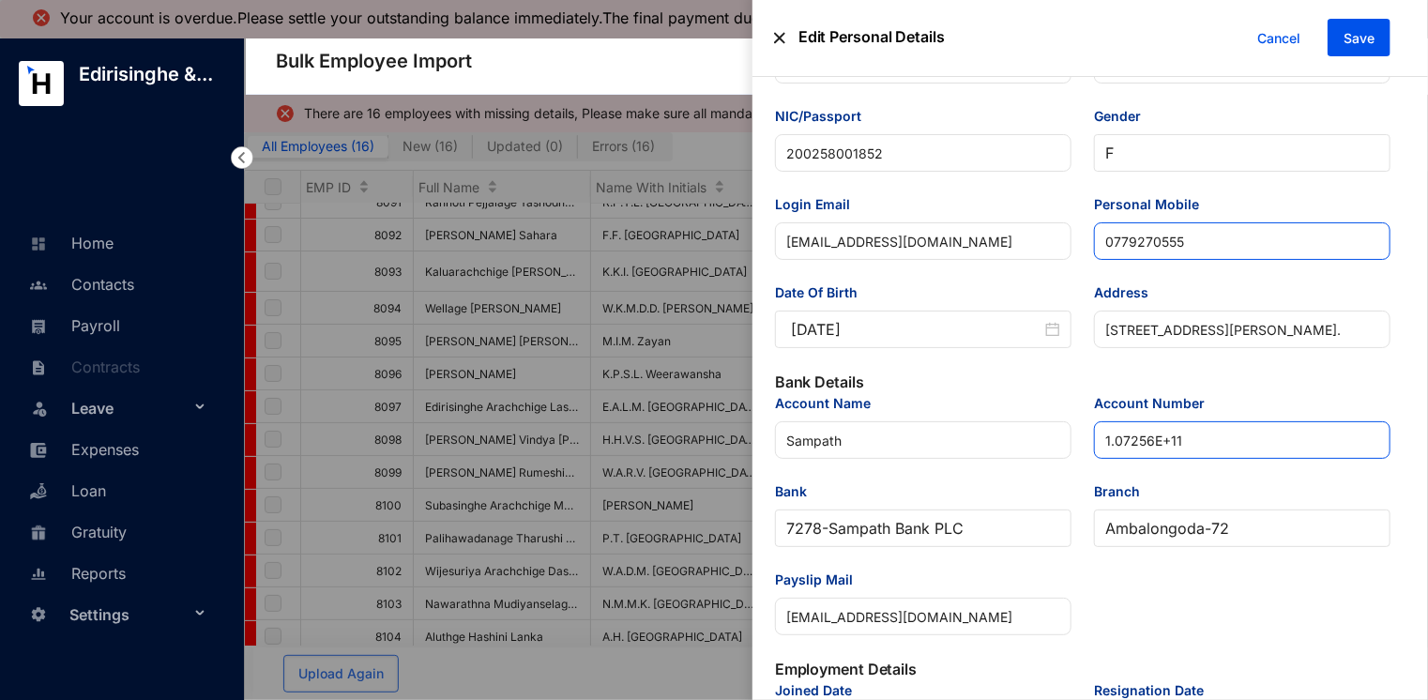
scroll to position [188, 0]
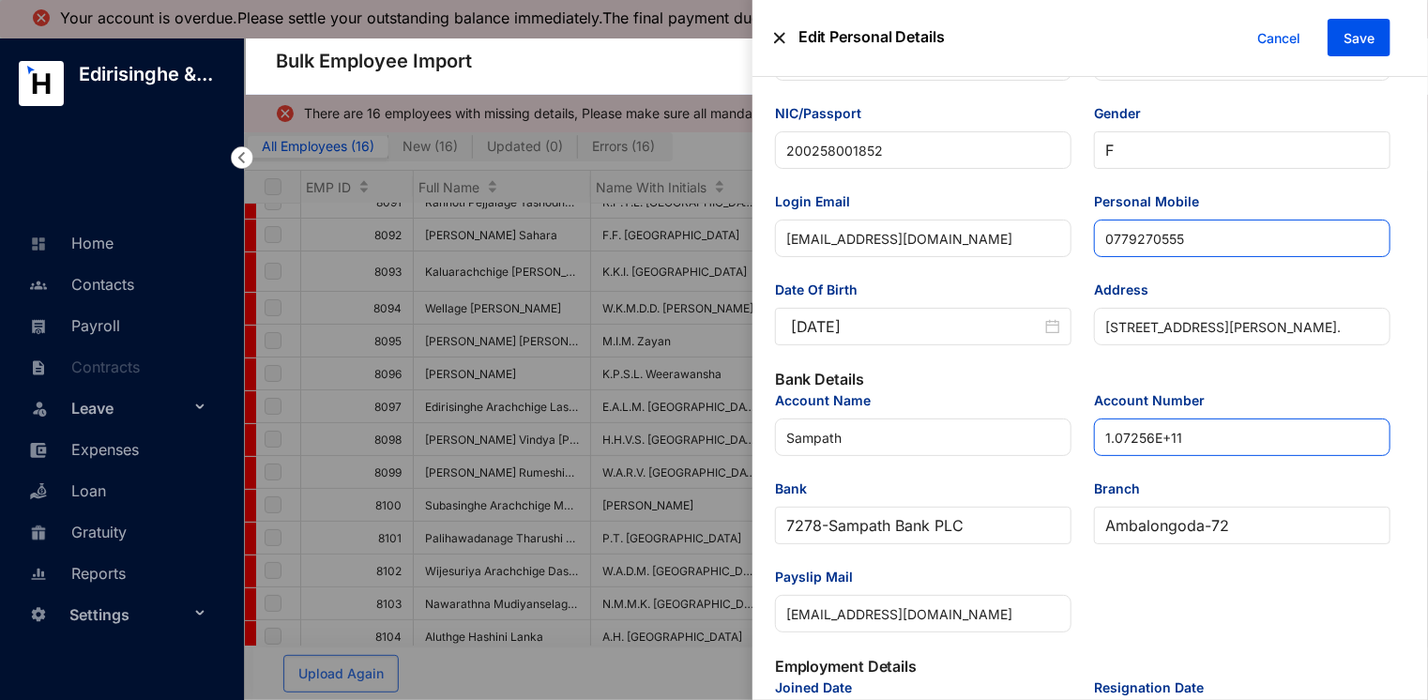
type input "0779270555"
drag, startPoint x: 1198, startPoint y: 440, endPoint x: 1097, endPoint y: 437, distance: 101.4
click at [1097, 437] on input "1.07256E+11" at bounding box center [1242, 437] width 297 height 38
paste input "07256271590"
type input "107256271590"
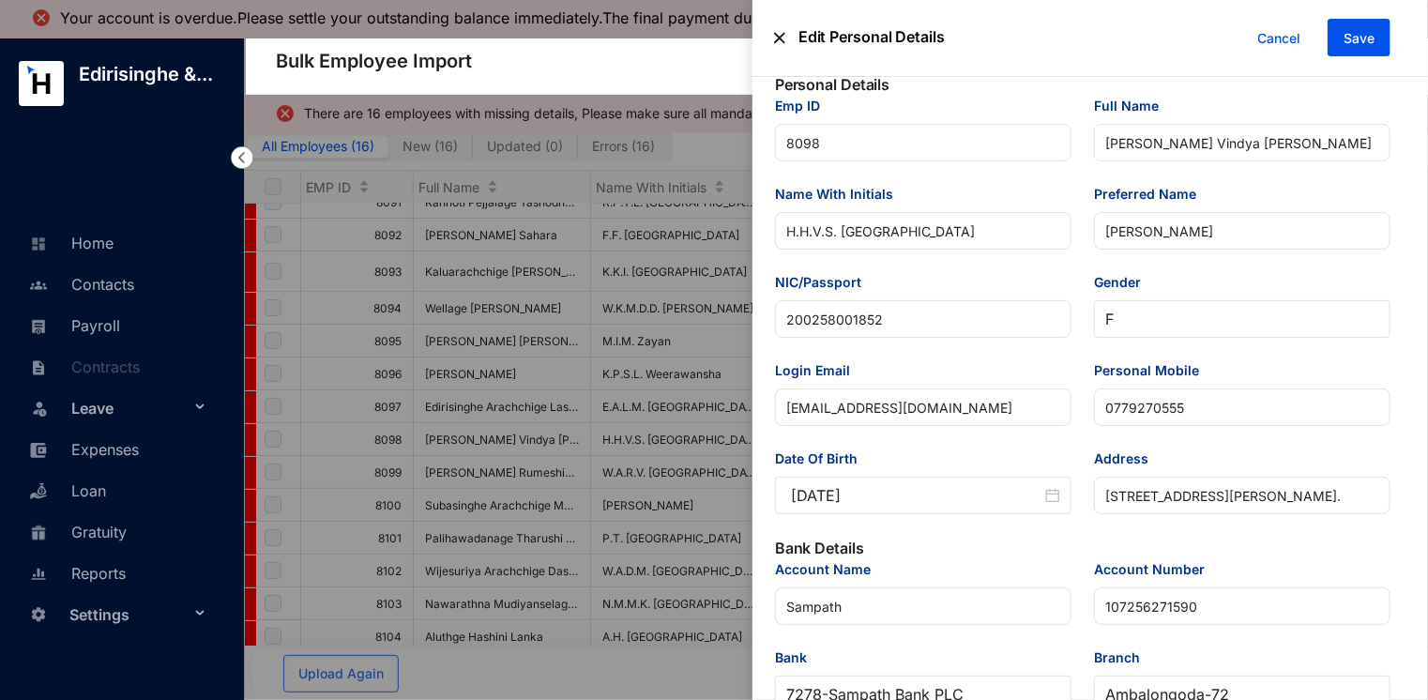
scroll to position [0, 0]
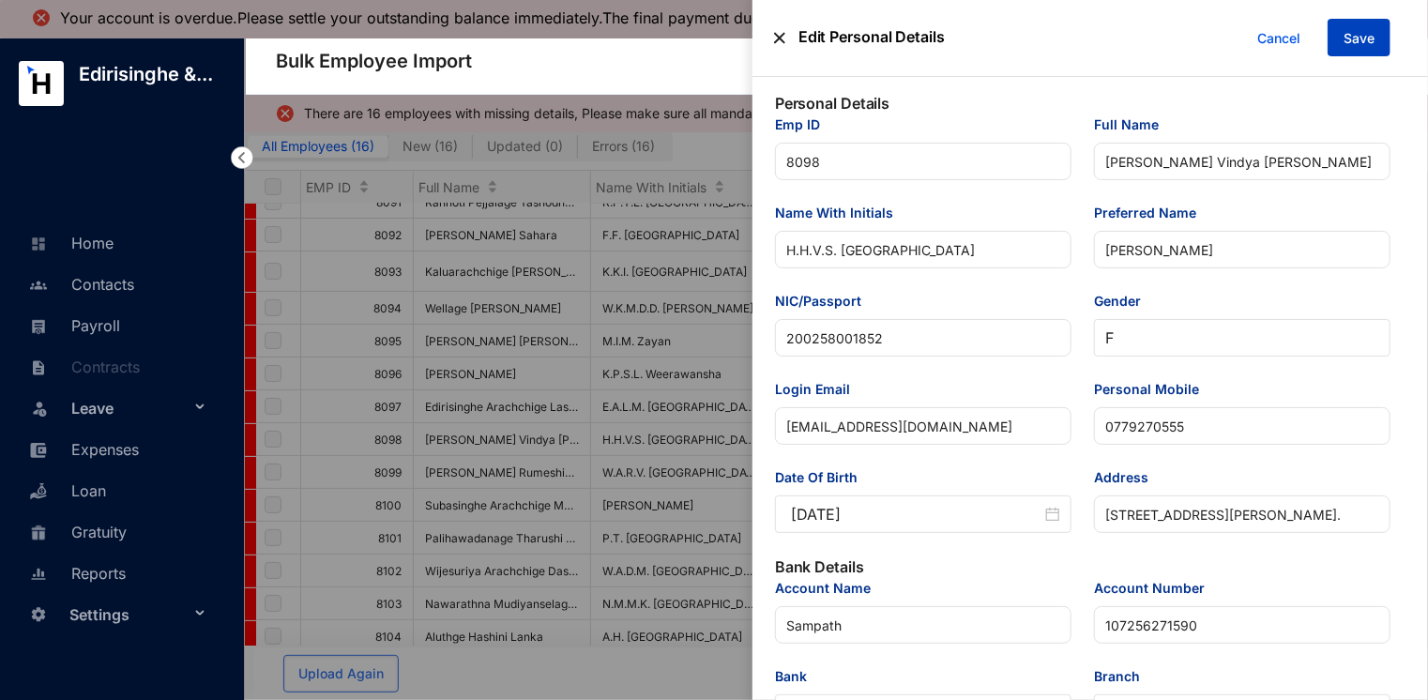
click at [1366, 39] on span "Save" at bounding box center [1359, 38] width 31 height 19
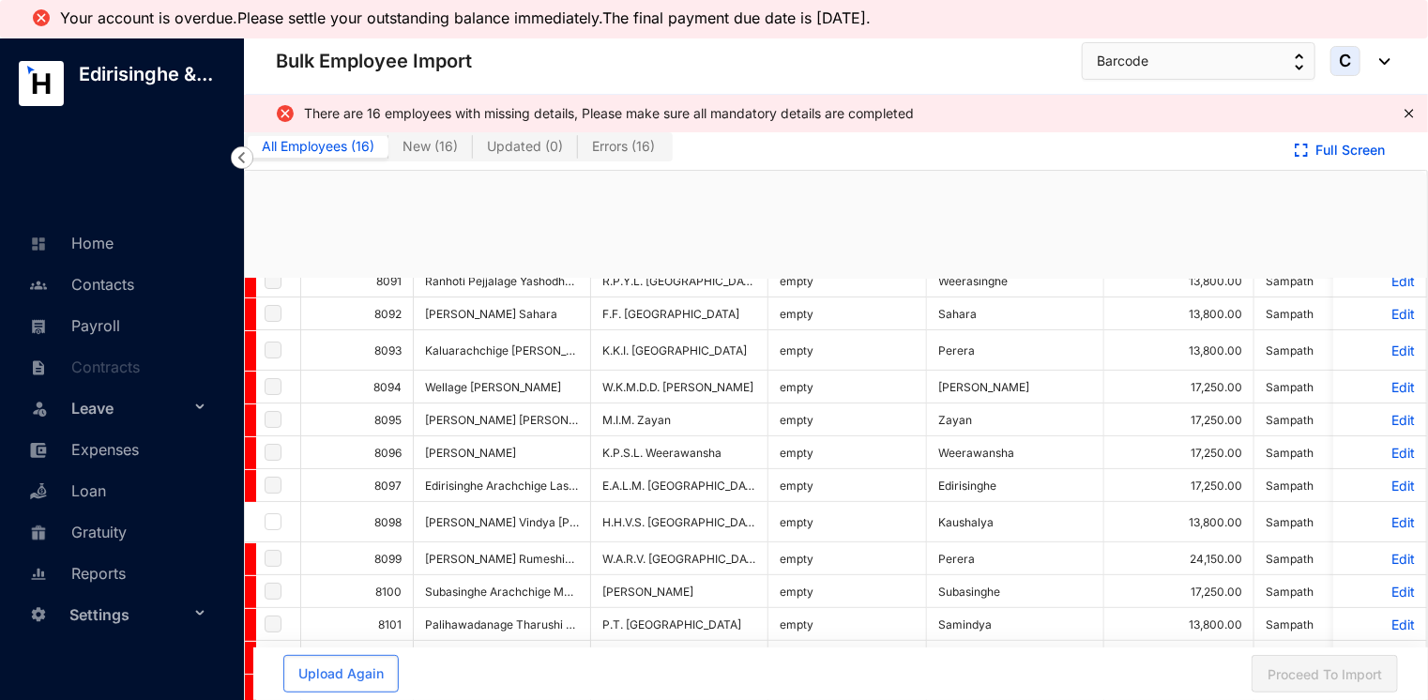
checkbox input "true"
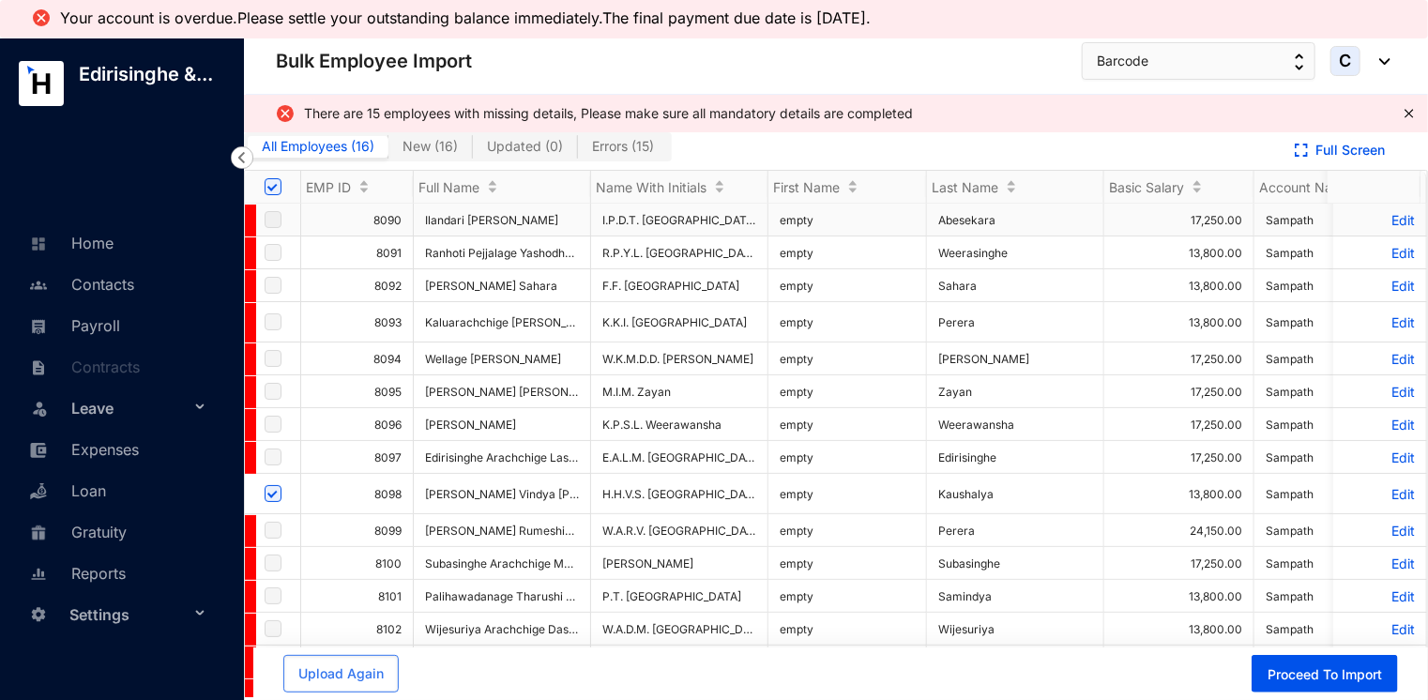
click at [1390, 220] on p "Edit" at bounding box center [1380, 220] width 70 height 16
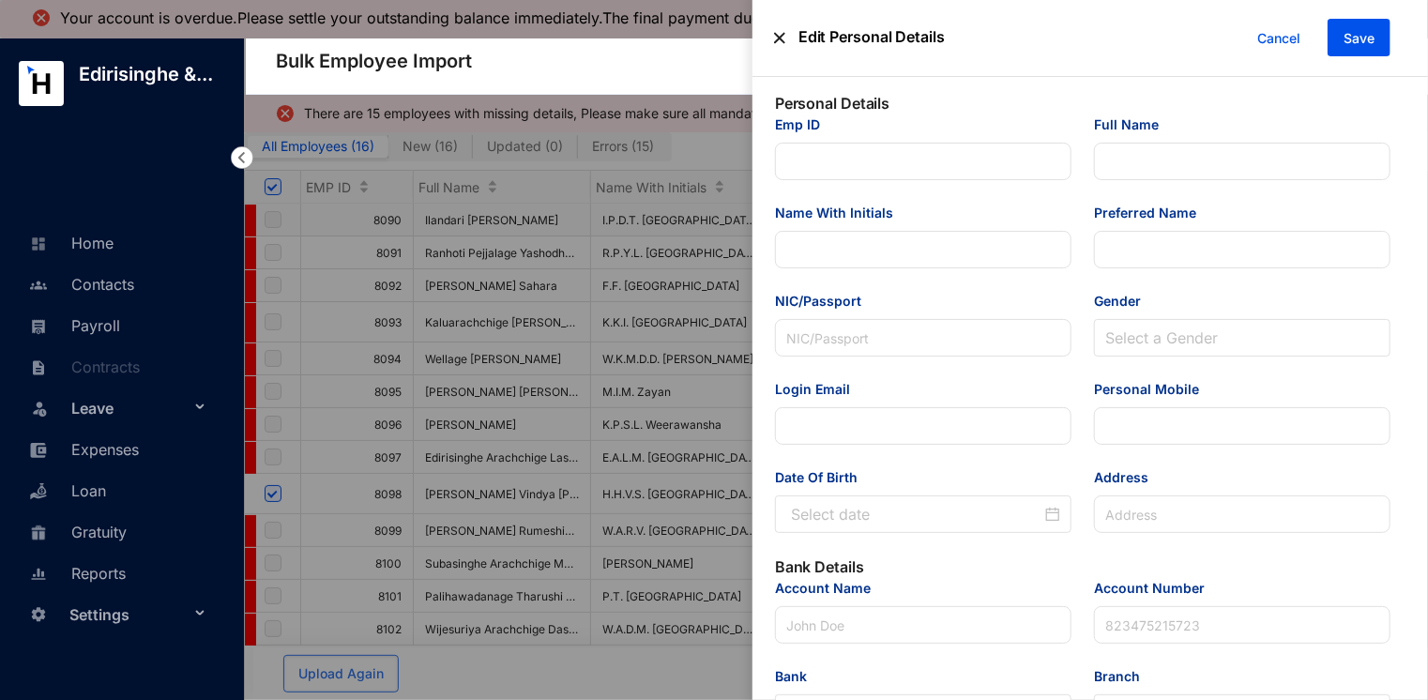
type input "8090"
type input "Ilandari [PERSON_NAME]"
type input "I.P.D.T. [GEOGRAPHIC_DATA]"
type input "[PERSON_NAME]"
type input "2.00E+11"
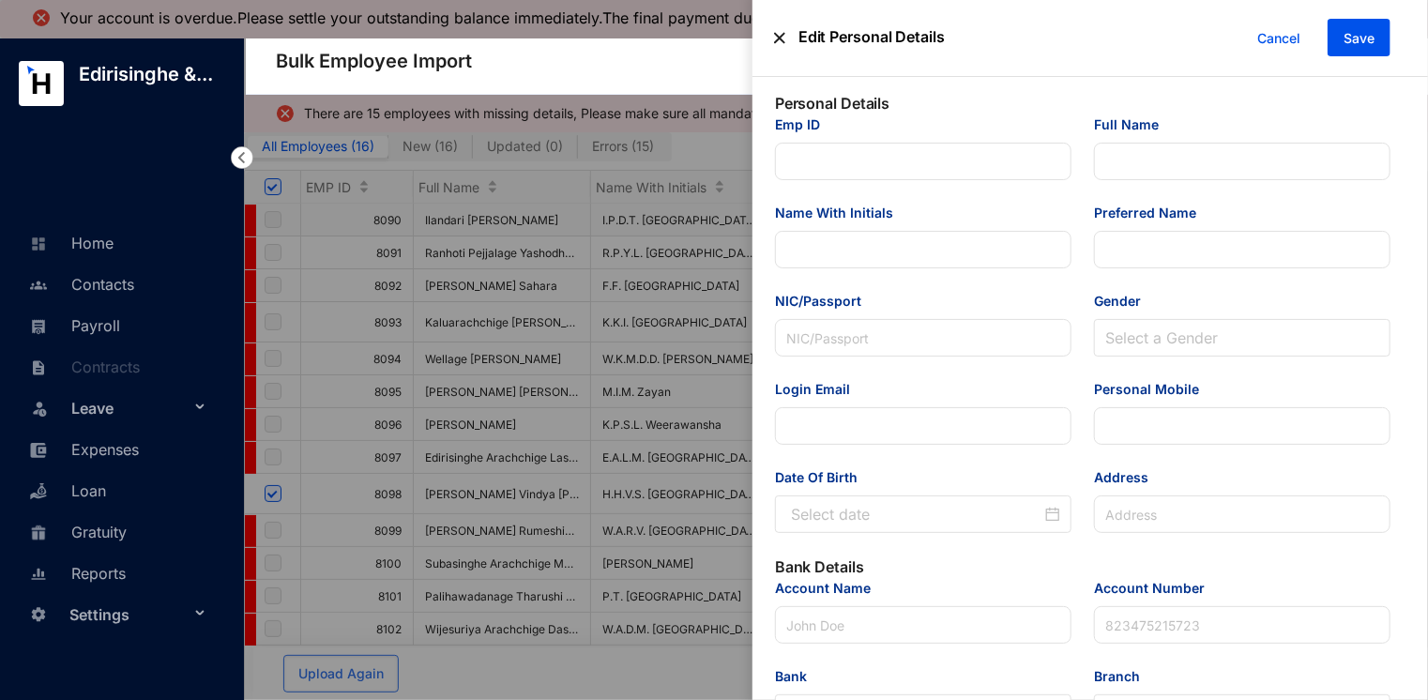
type input "[EMAIL_ADDRESS][DOMAIN_NAME]"
type input "074 076 1001"
type input "No.10, Saragama, [GEOGRAPHIC_DATA]."
type input "Sampath"
type input "1.00656E+11"
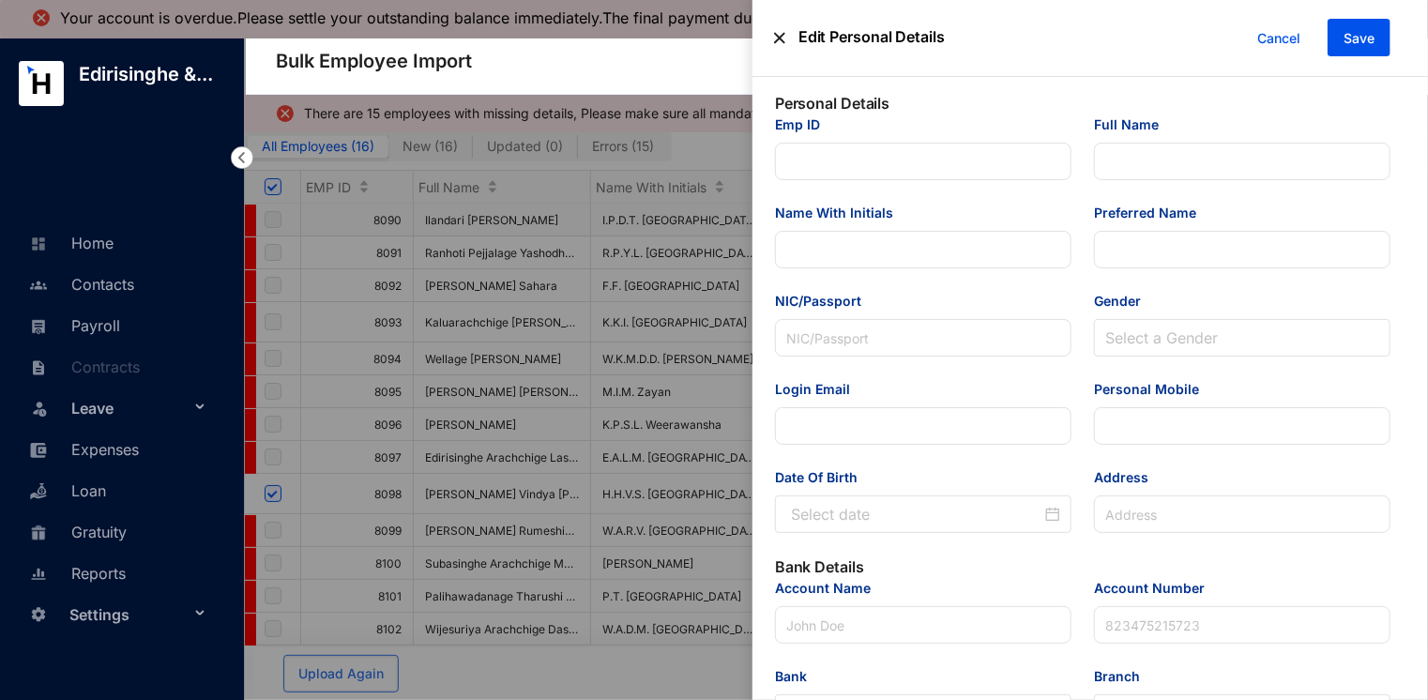
type input "[EMAIL_ADDRESS][DOMAIN_NAME]"
type input "Audit Associate"
type input "[GEOGRAPHIC_DATA]"
type input "8090"
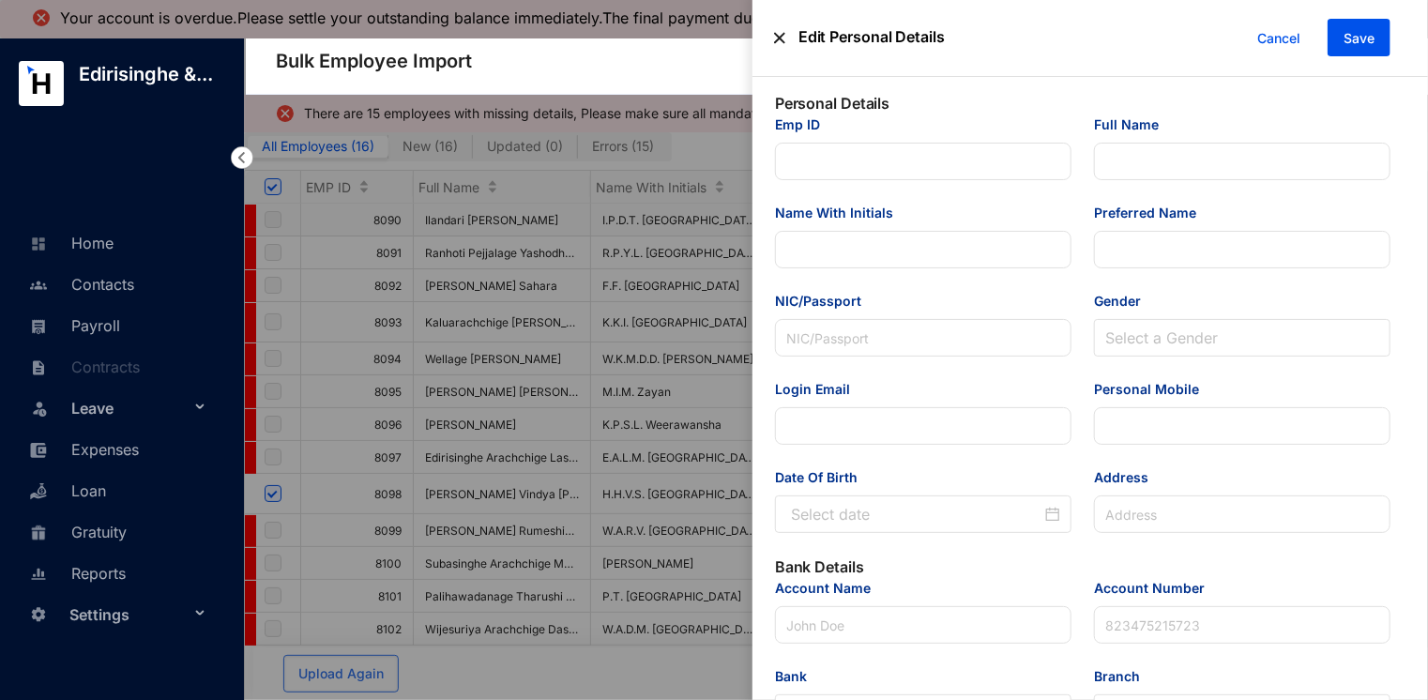
type input "MKK"
type Salary "17250"
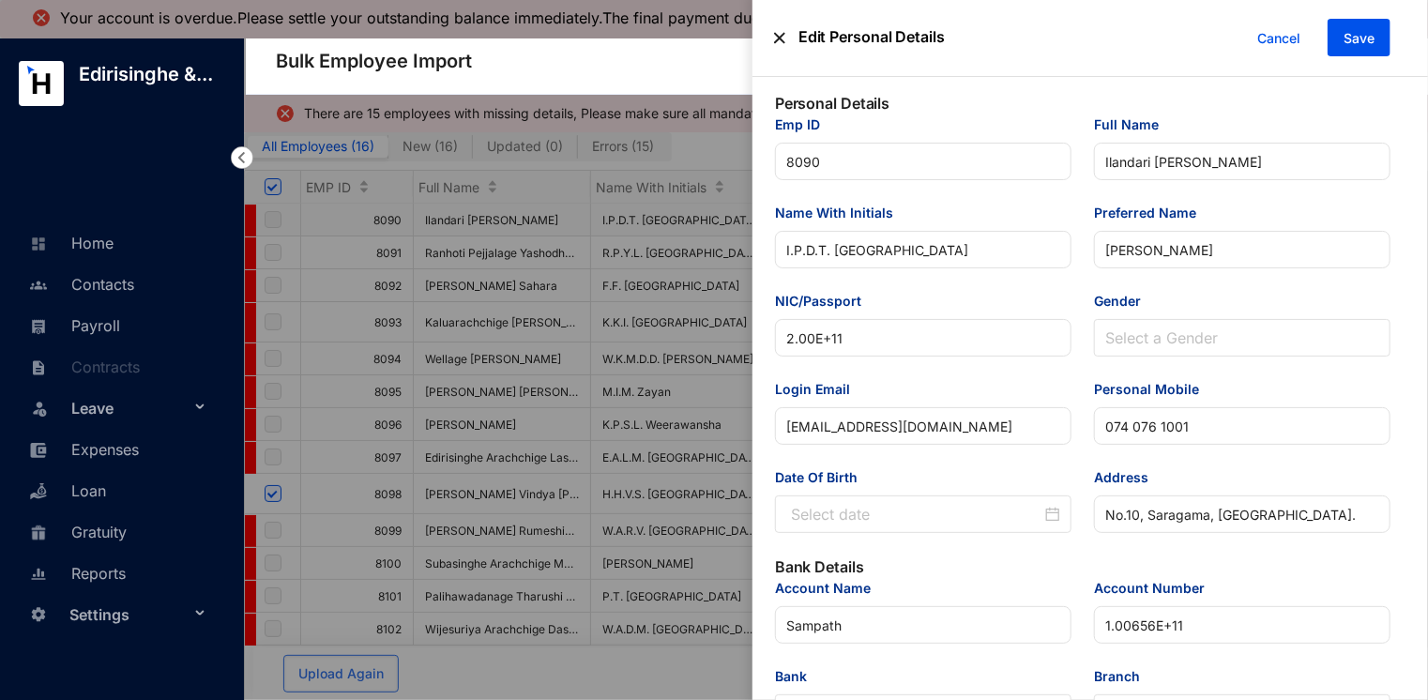
type input "[DATE]"
drag, startPoint x: 851, startPoint y: 338, endPoint x: 762, endPoint y: 338, distance: 89.1
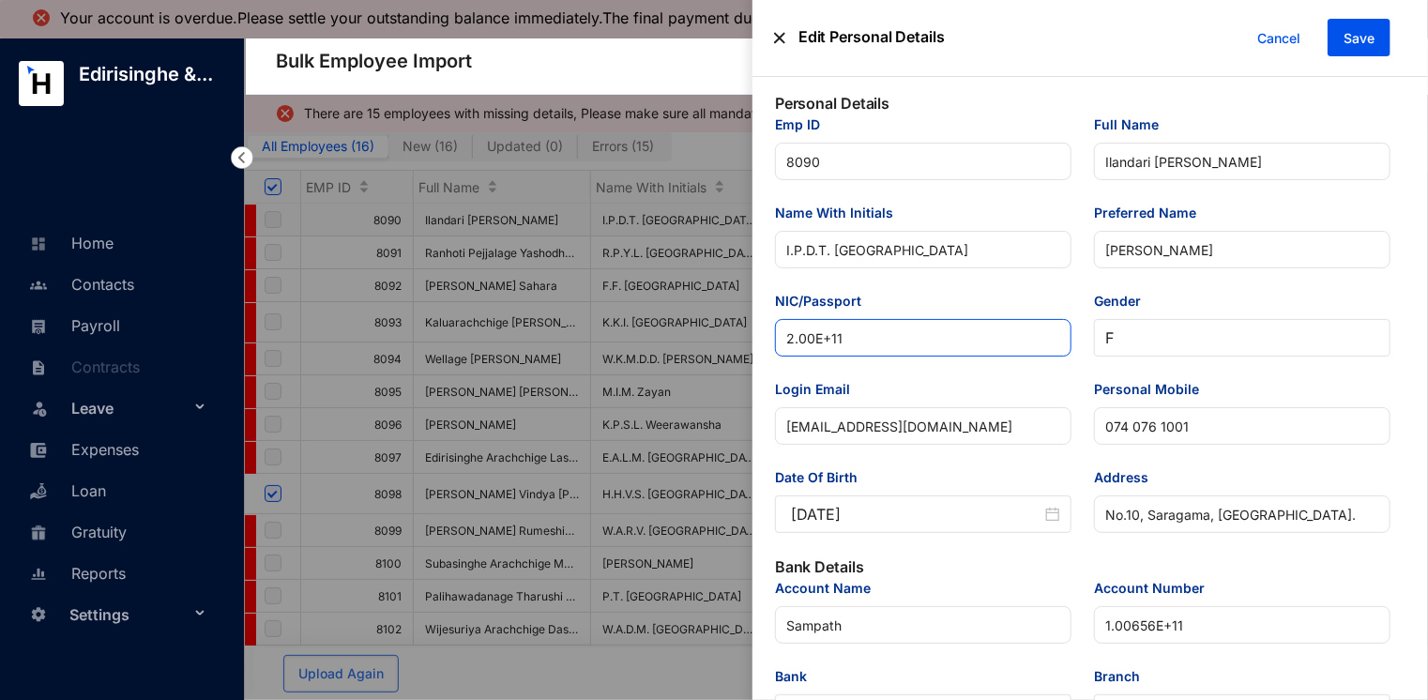
paste input "00351003444"
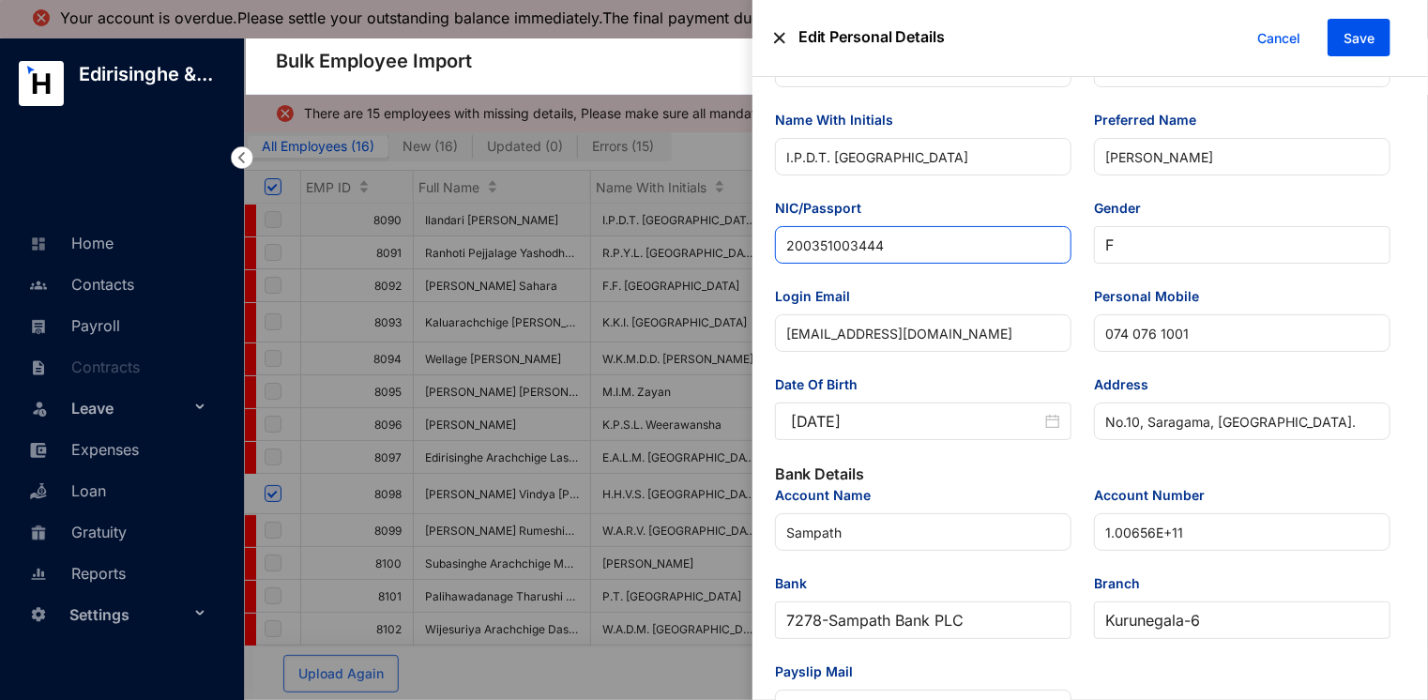
scroll to position [94, 0]
type input "200351003444"
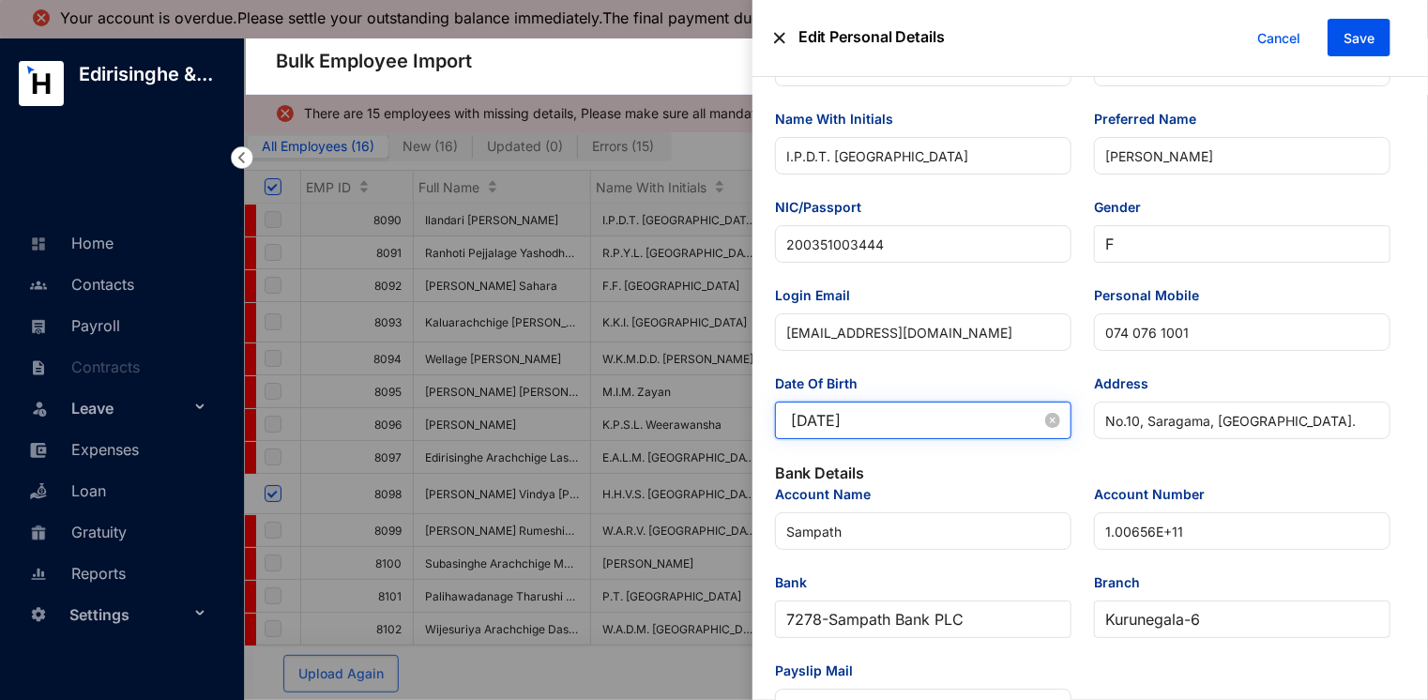
click at [908, 418] on input "[DATE]" at bounding box center [916, 420] width 251 height 23
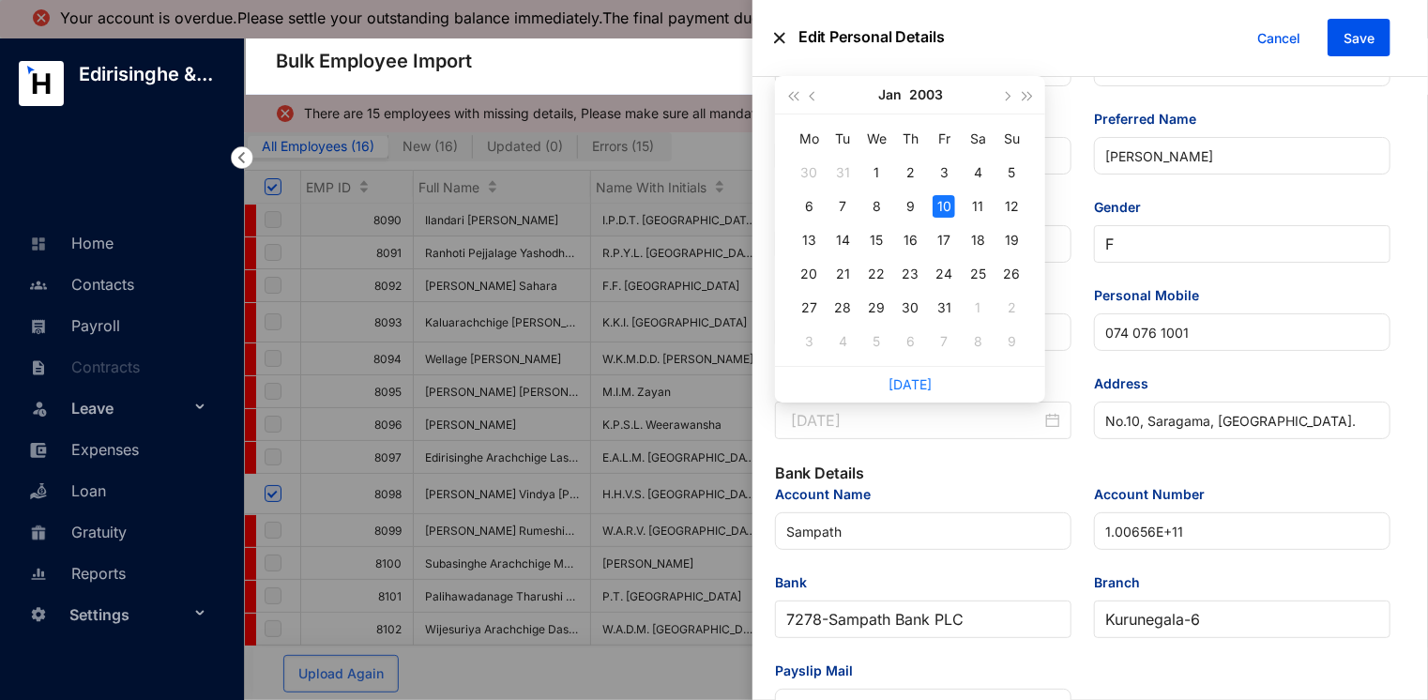
click at [946, 205] on div "10" at bounding box center [944, 206] width 23 height 23
type input "[DATE]"
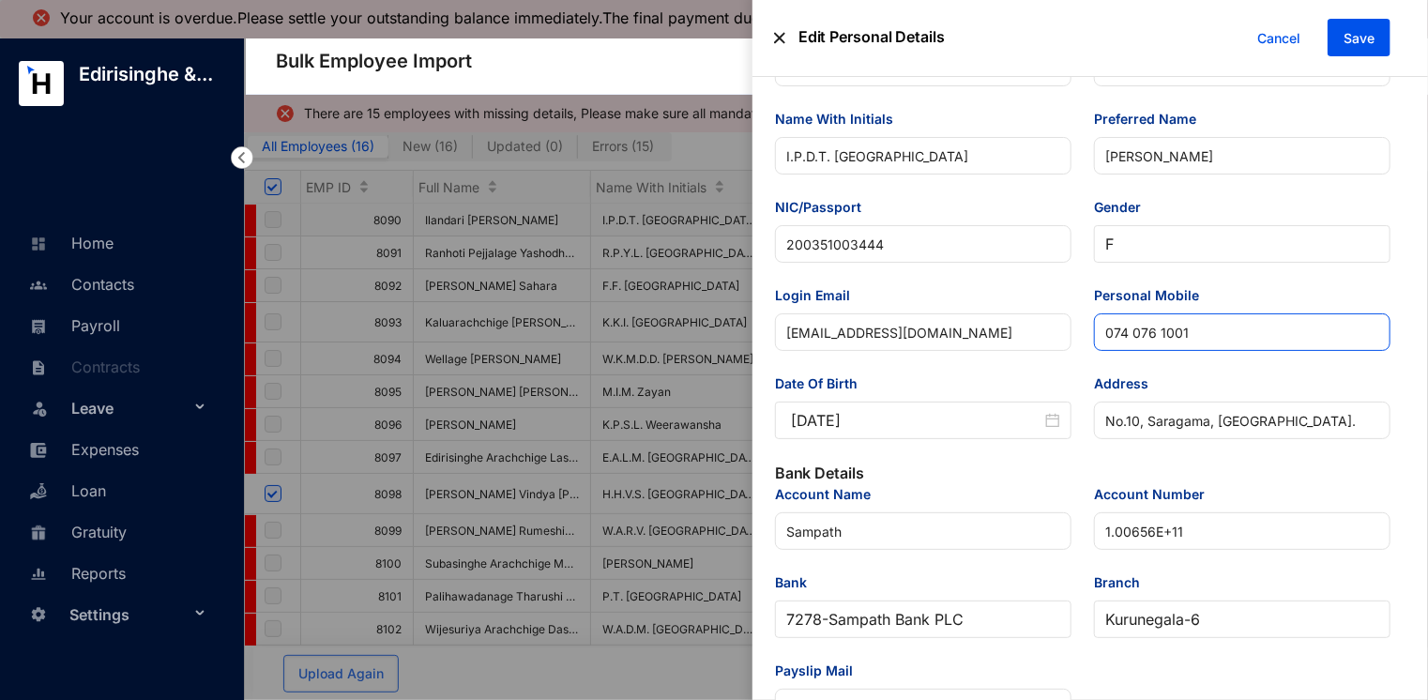
click at [1130, 336] on input "074 076 1001" at bounding box center [1242, 332] width 297 height 38
click at [1155, 334] on input "074076 1001" at bounding box center [1242, 332] width 297 height 38
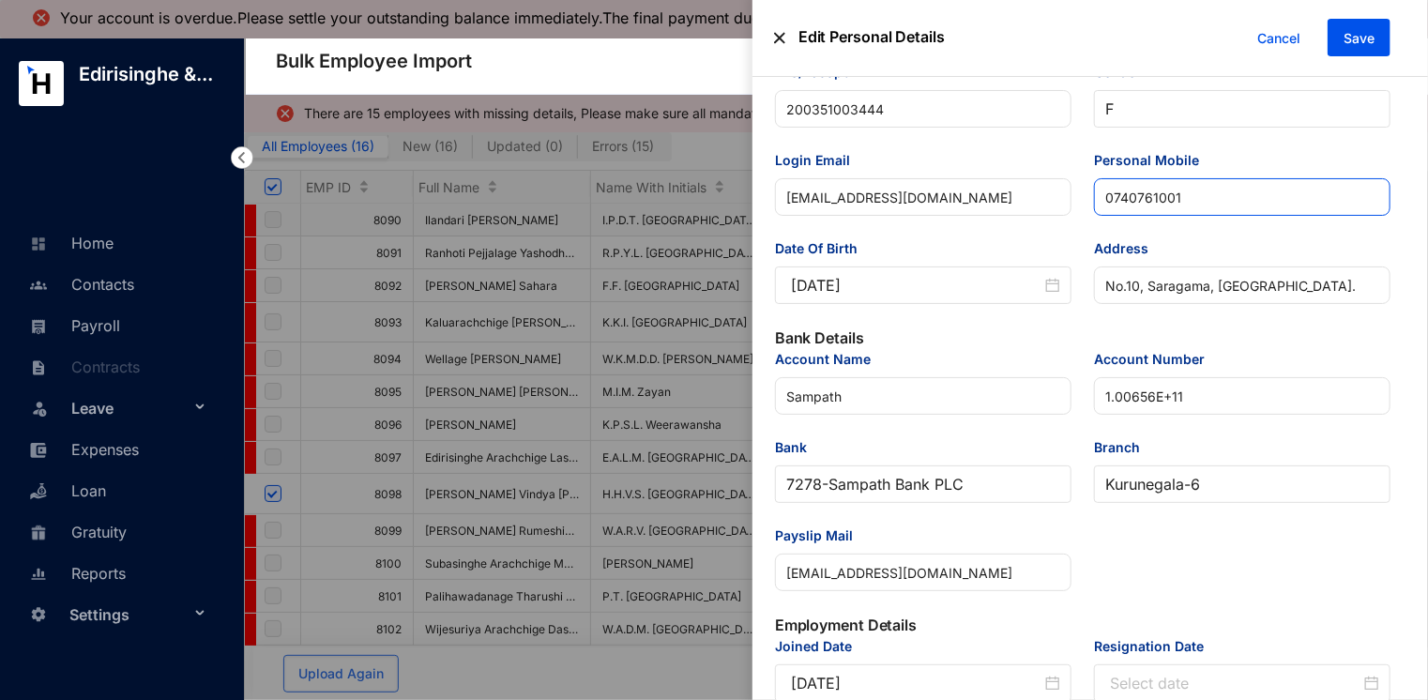
scroll to position [281, 0]
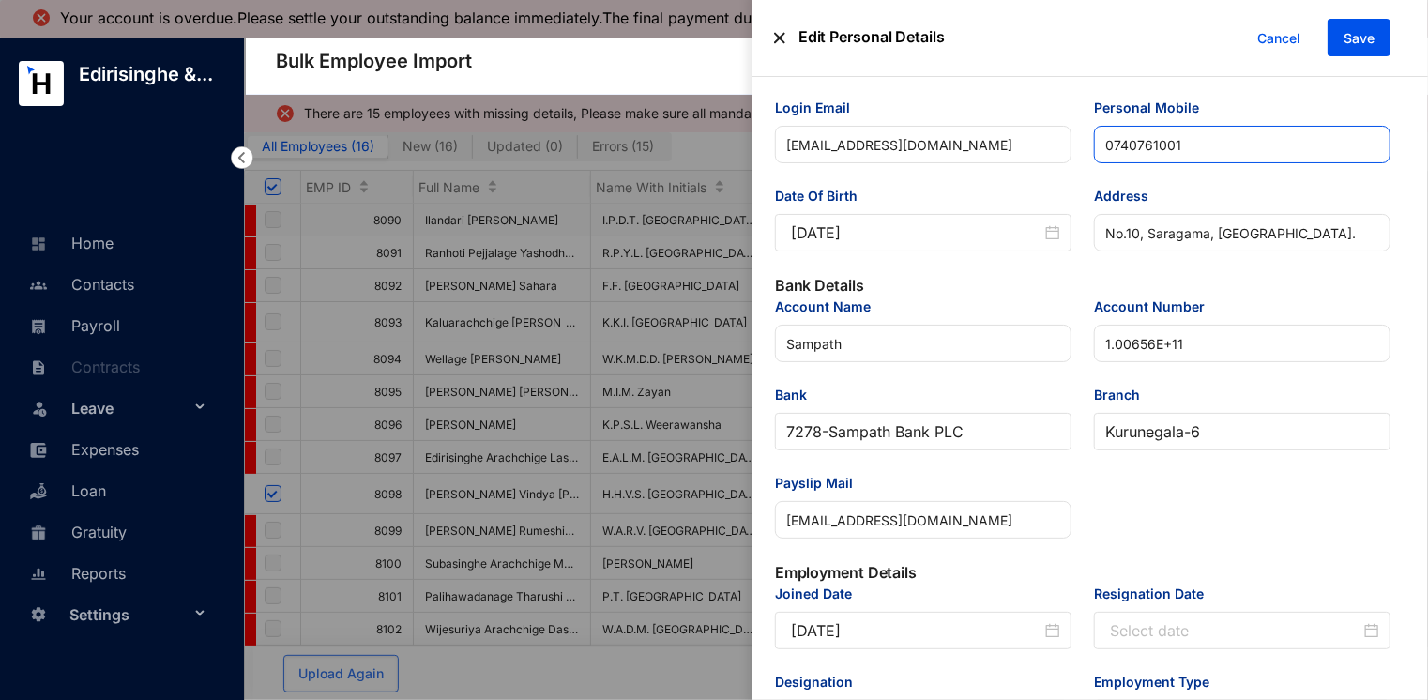
type input "0740761001"
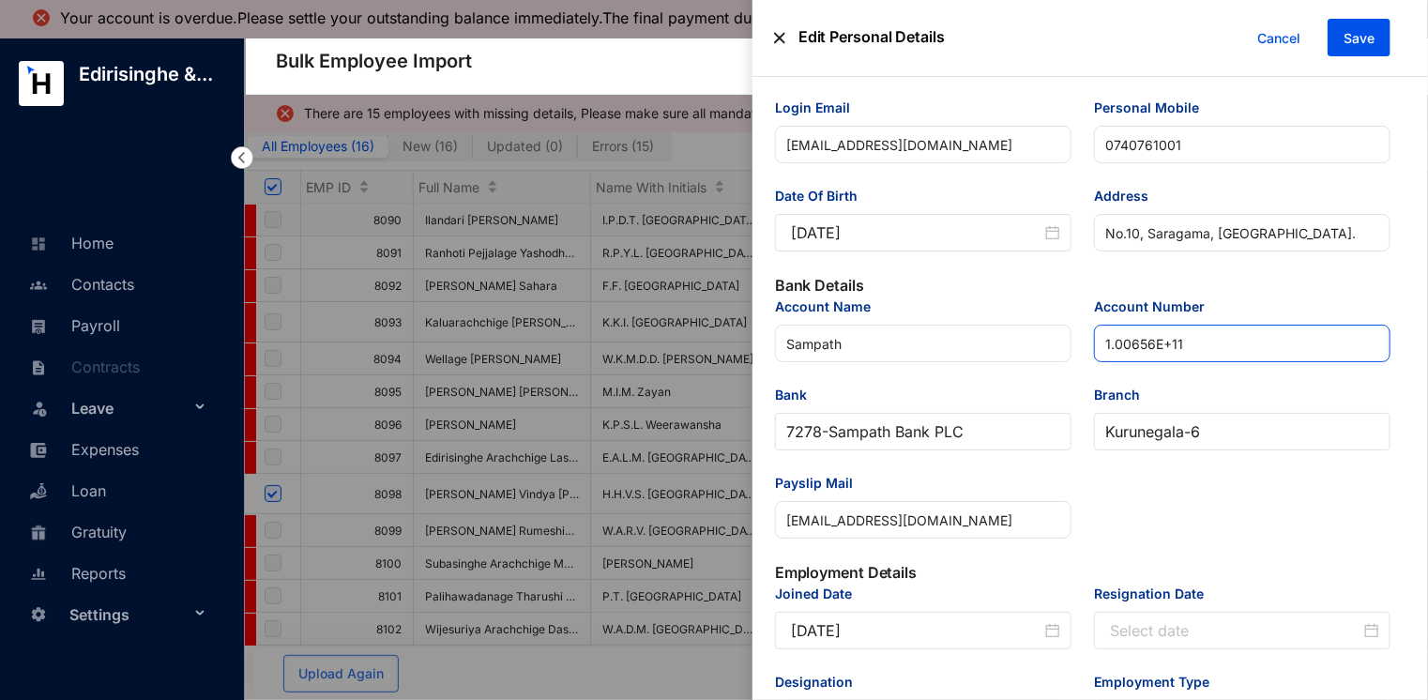
drag, startPoint x: 1187, startPoint y: 352, endPoint x: 1102, endPoint y: 355, distance: 85.4
click at [1102, 355] on input "1.00656E+11" at bounding box center [1242, 344] width 297 height 38
paste input "00656267707"
click at [1233, 351] on input "100656267707" at bounding box center [1242, 344] width 297 height 38
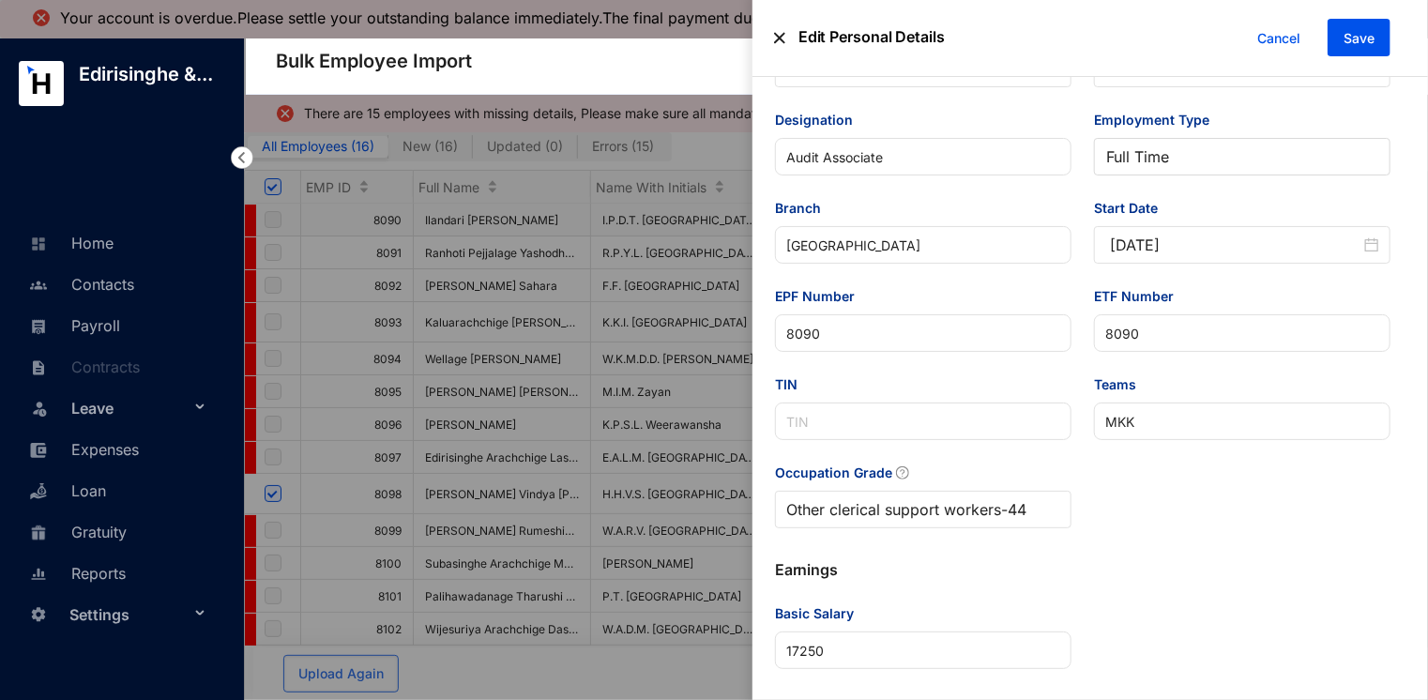
scroll to position [0, 0]
type input "100656267707"
click at [1362, 41] on span "Save" at bounding box center [1359, 38] width 31 height 19
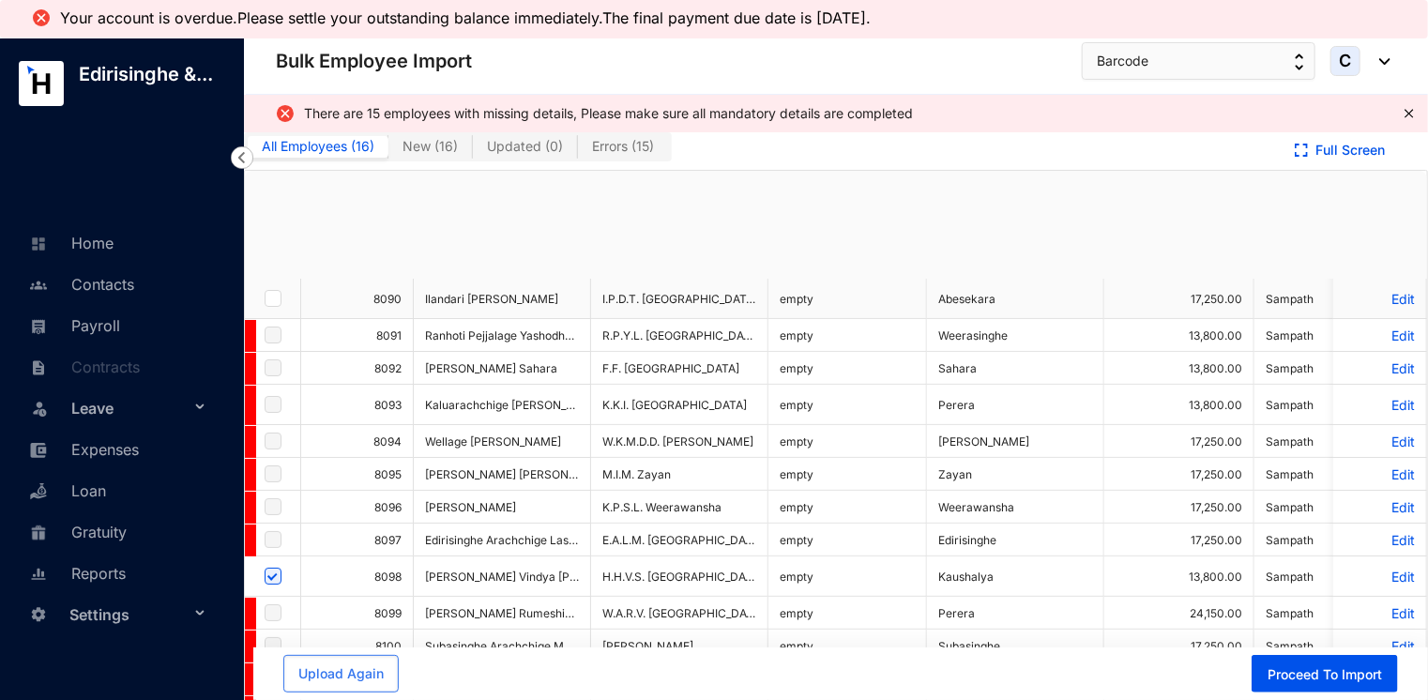
checkbox input "true"
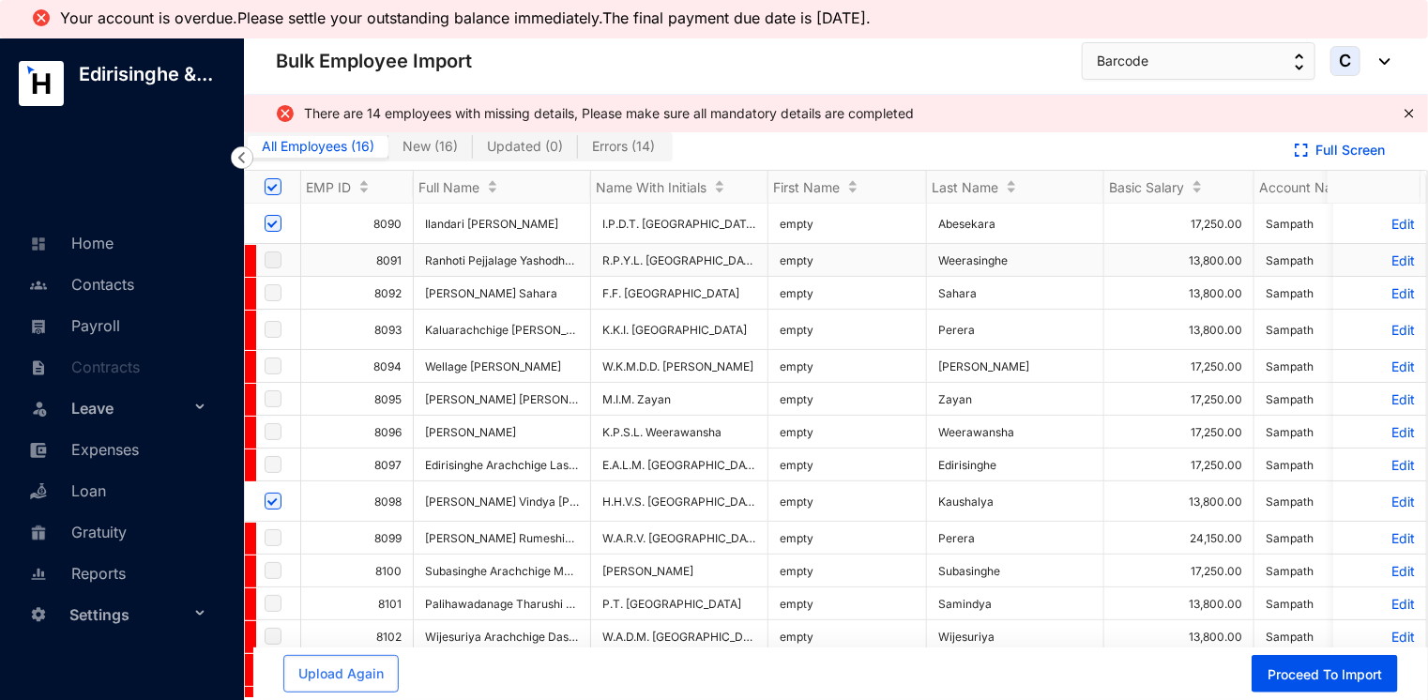
click at [1388, 204] on div "EMP ID Full Name Name With Initials First Name Last Name Basic Salary Account N…" at bounding box center [836, 187] width 1182 height 33
click at [1381, 256] on p "Edit" at bounding box center [1380, 260] width 70 height 16
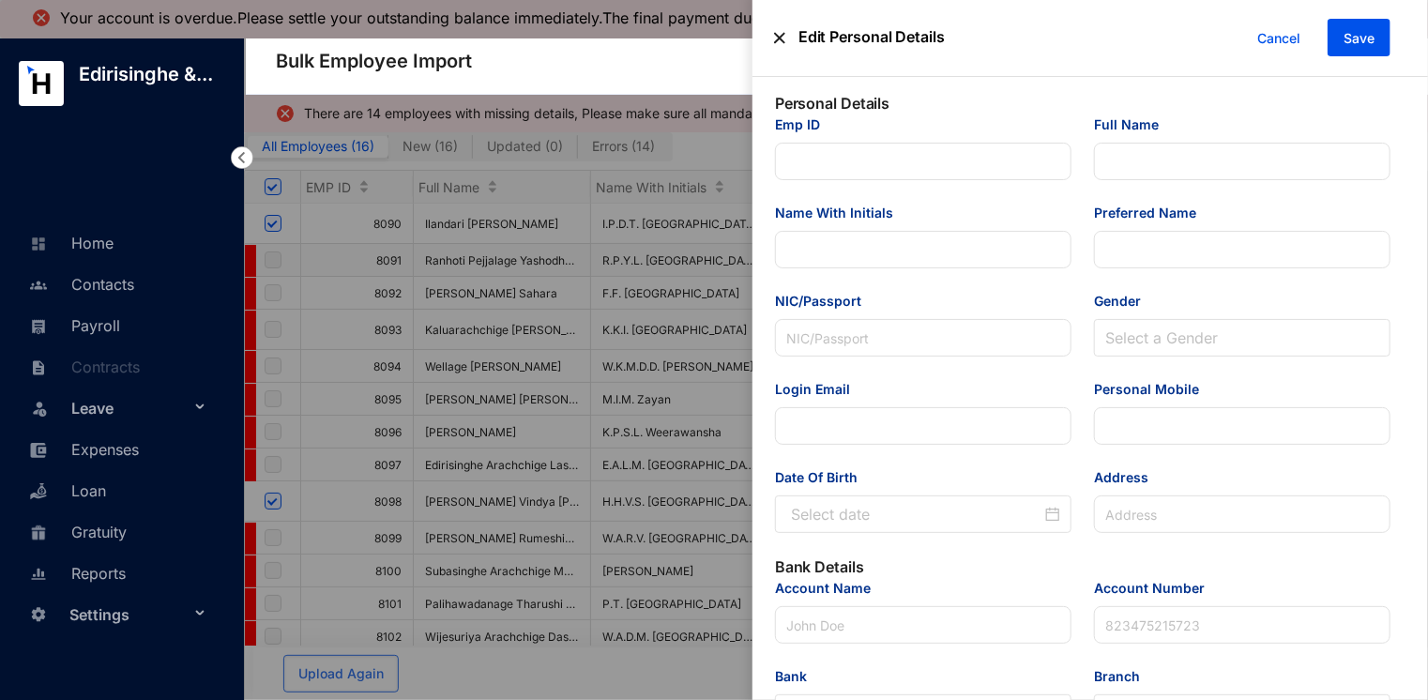
type input "8091"
type input "Ranhoti Pejjalage Yashodhya lakshani Weerasinghe"
type input "R.P.Y.L. [GEOGRAPHIC_DATA]"
type input "[PERSON_NAME]"
type input "2.00E+11"
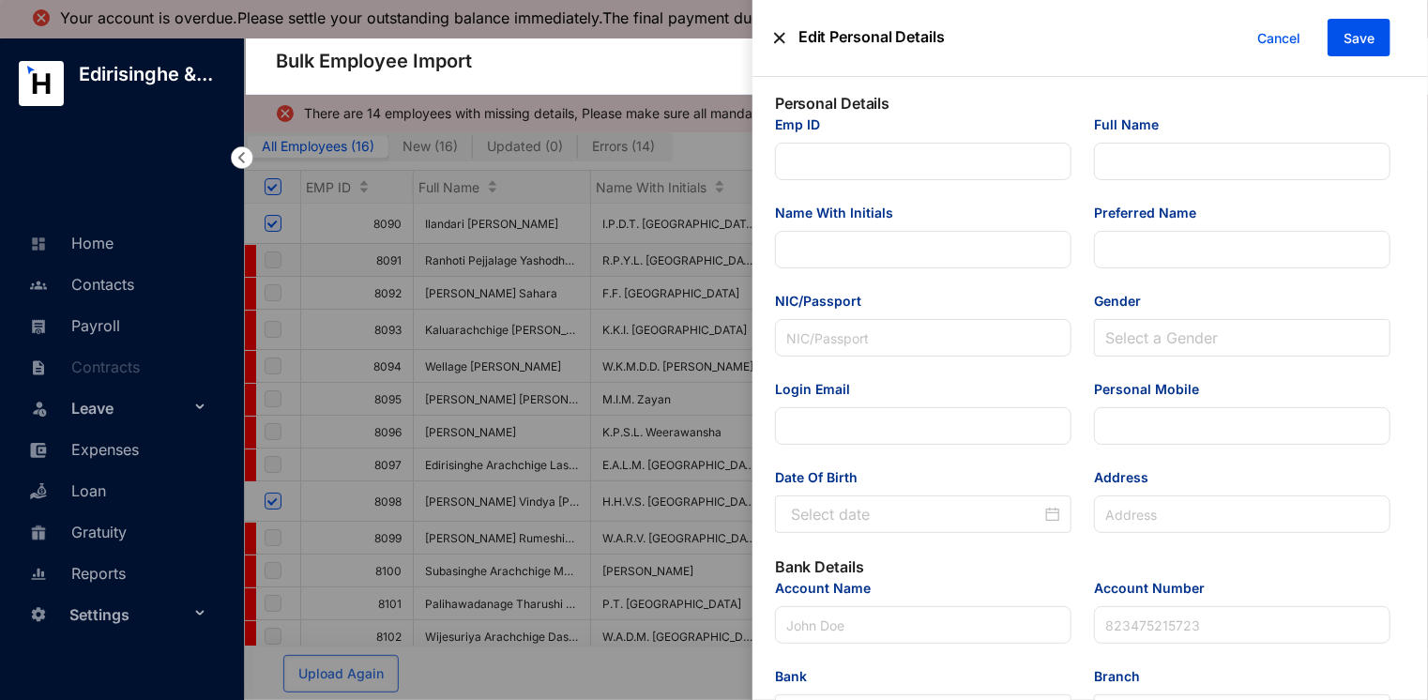
type input "[EMAIL_ADDRESS][DOMAIN_NAME]"
type input "072 444 3756"
type input "Near The Tank, [GEOGRAPHIC_DATA]."
type input "Sampath"
type input "1.00656E+11"
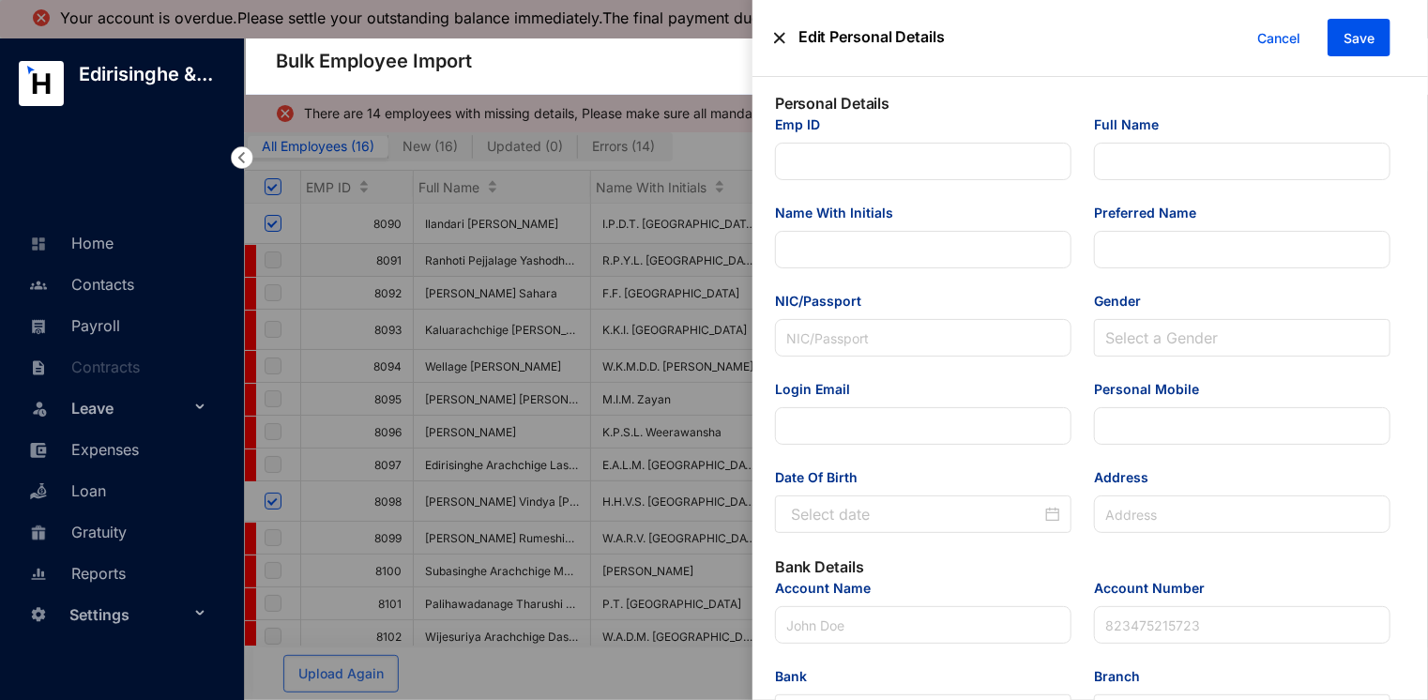
type input "[EMAIL_ADDRESS][DOMAIN_NAME]"
type input "Audit Associate"
type input "[GEOGRAPHIC_DATA]"
type input "8091"
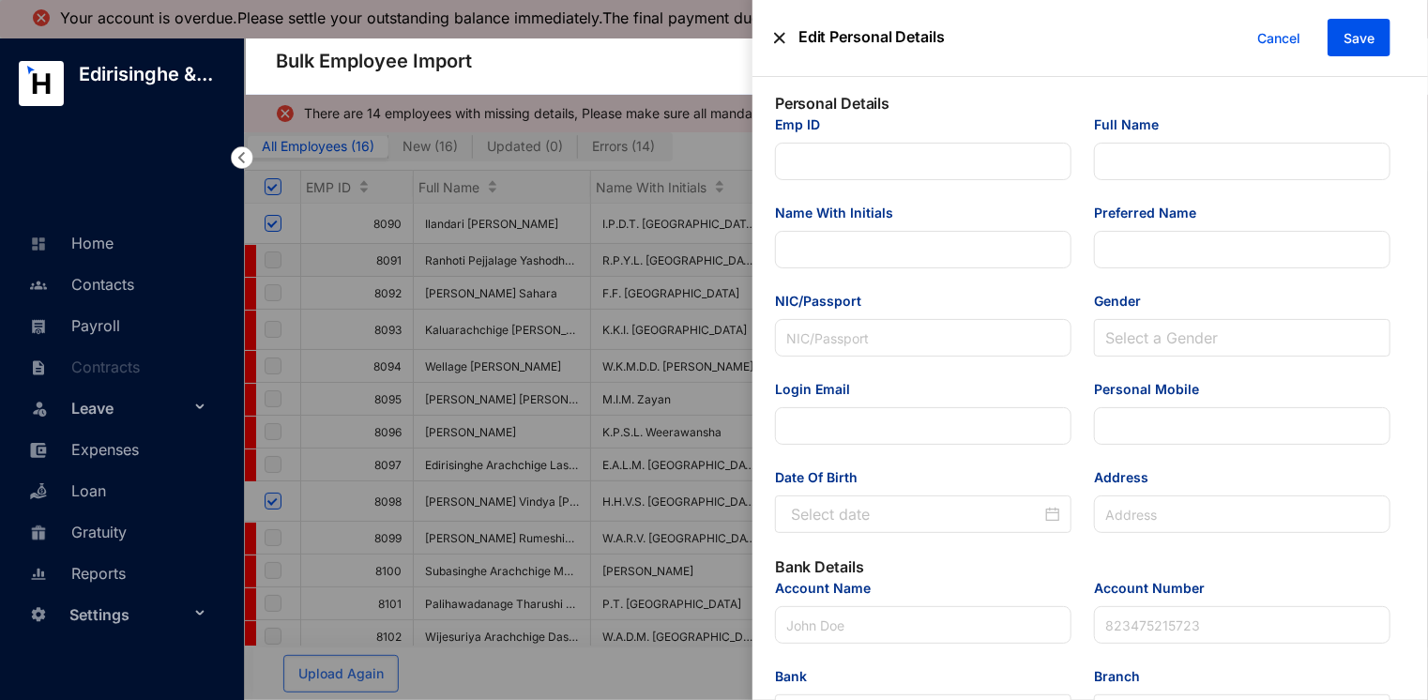
type input "GRCFDA - Accounts"
type Salary "13800"
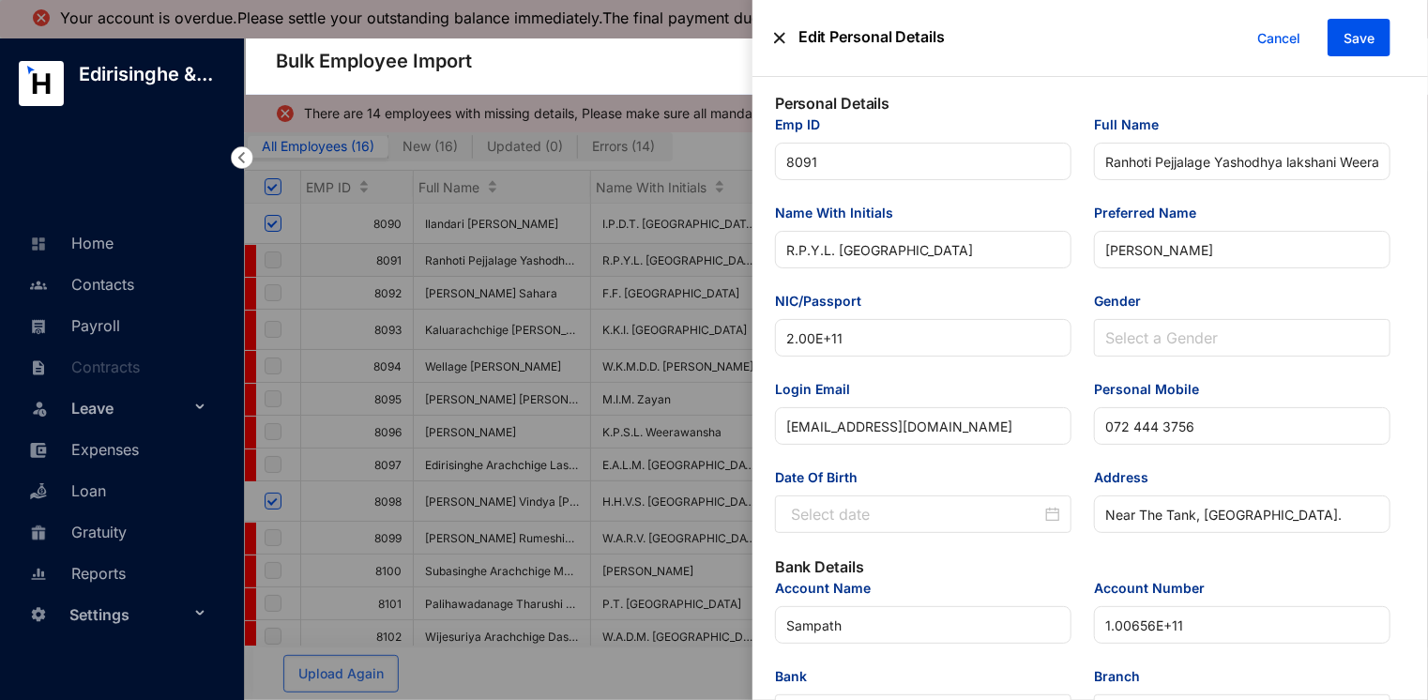
type input "[DATE]"
drag, startPoint x: 854, startPoint y: 336, endPoint x: 789, endPoint y: 336, distance: 64.7
click at [789, 336] on input "2.00E+11" at bounding box center [923, 338] width 297 height 38
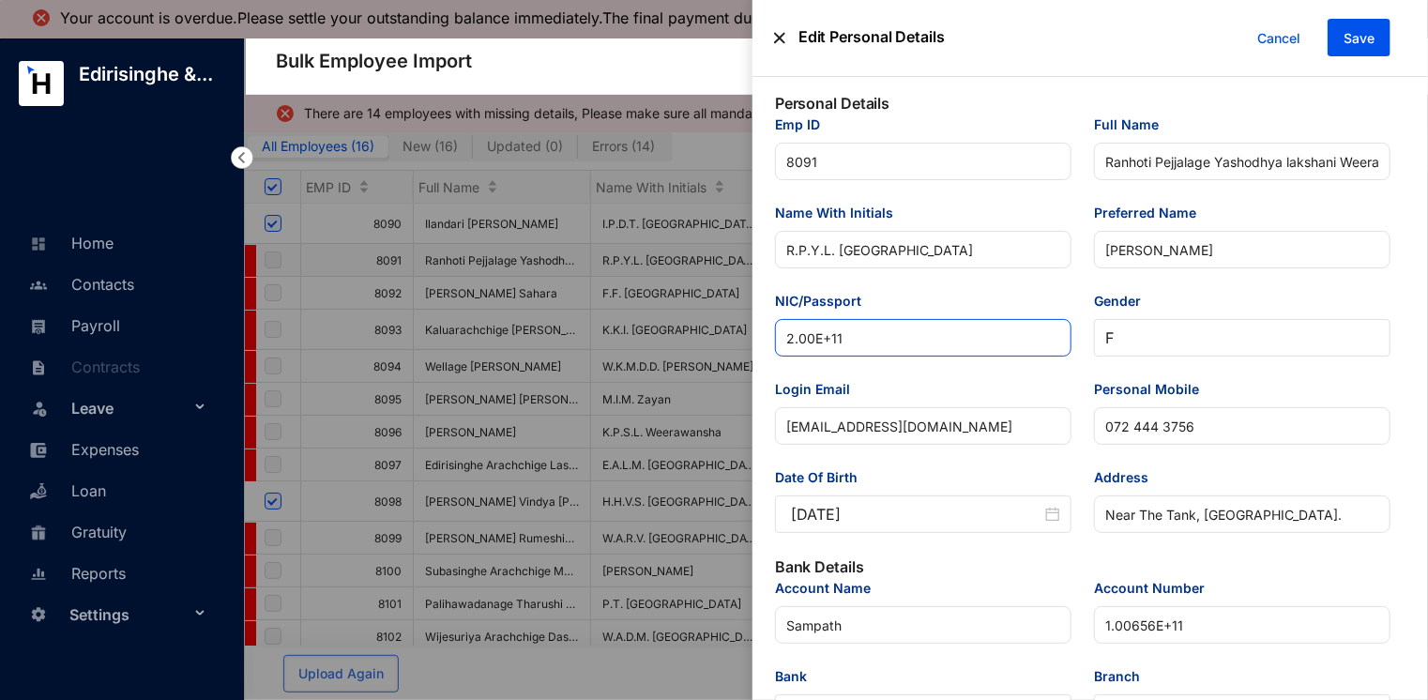
paste input "00269700615"
type input "200269700615"
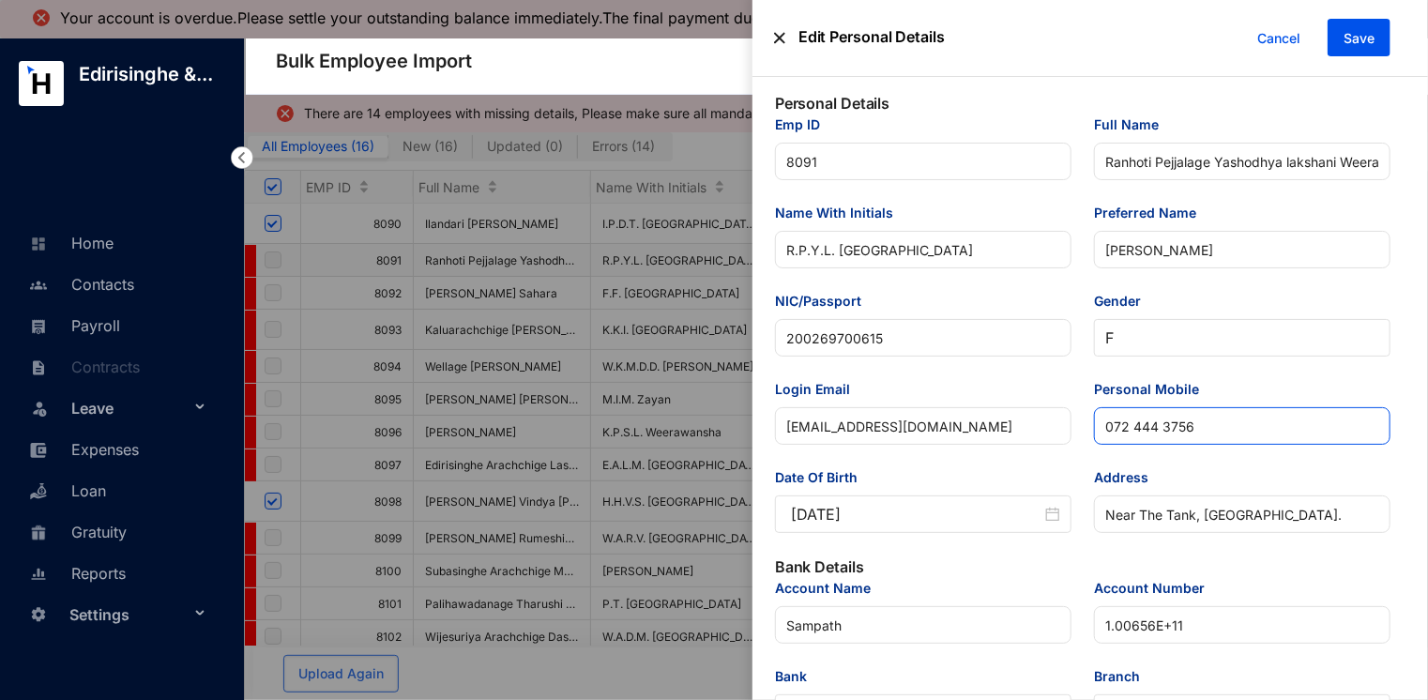
click at [1132, 427] on input "072 444 3756" at bounding box center [1242, 426] width 297 height 38
click at [1156, 430] on input "072444 3756" at bounding box center [1242, 426] width 297 height 38
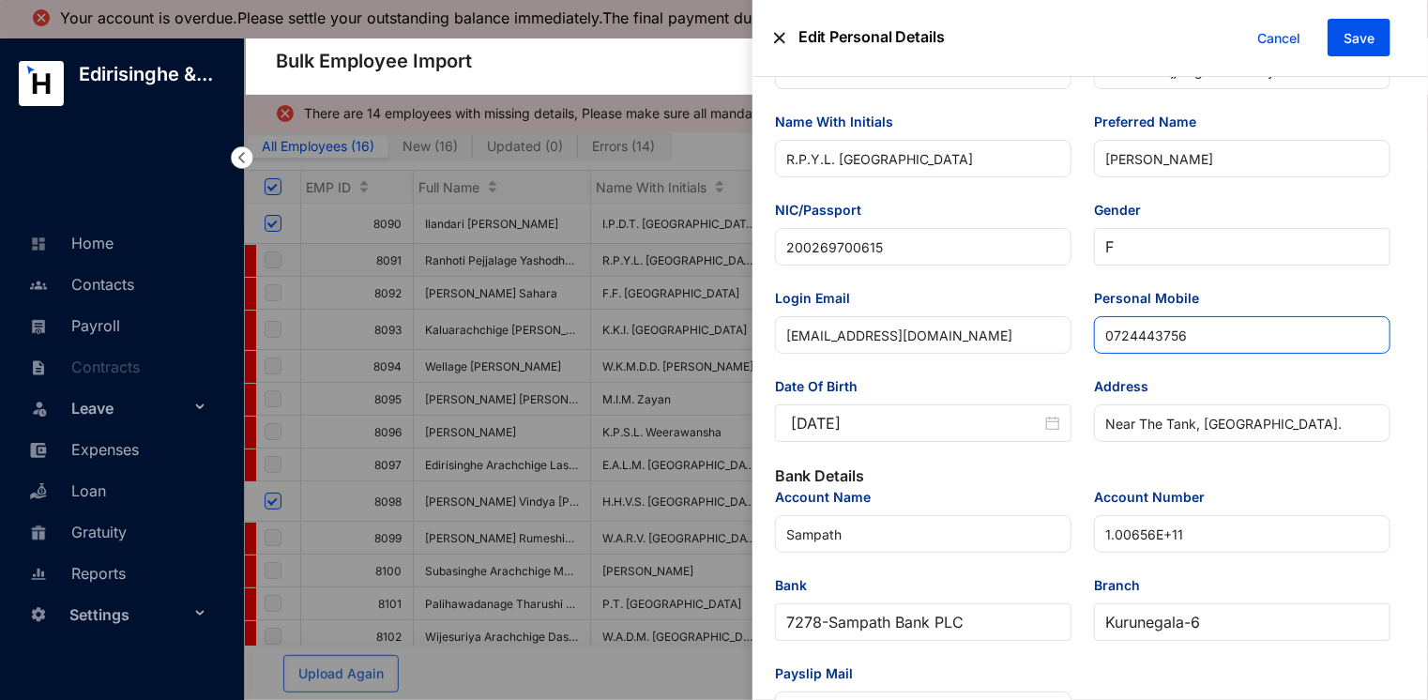
scroll to position [94, 0]
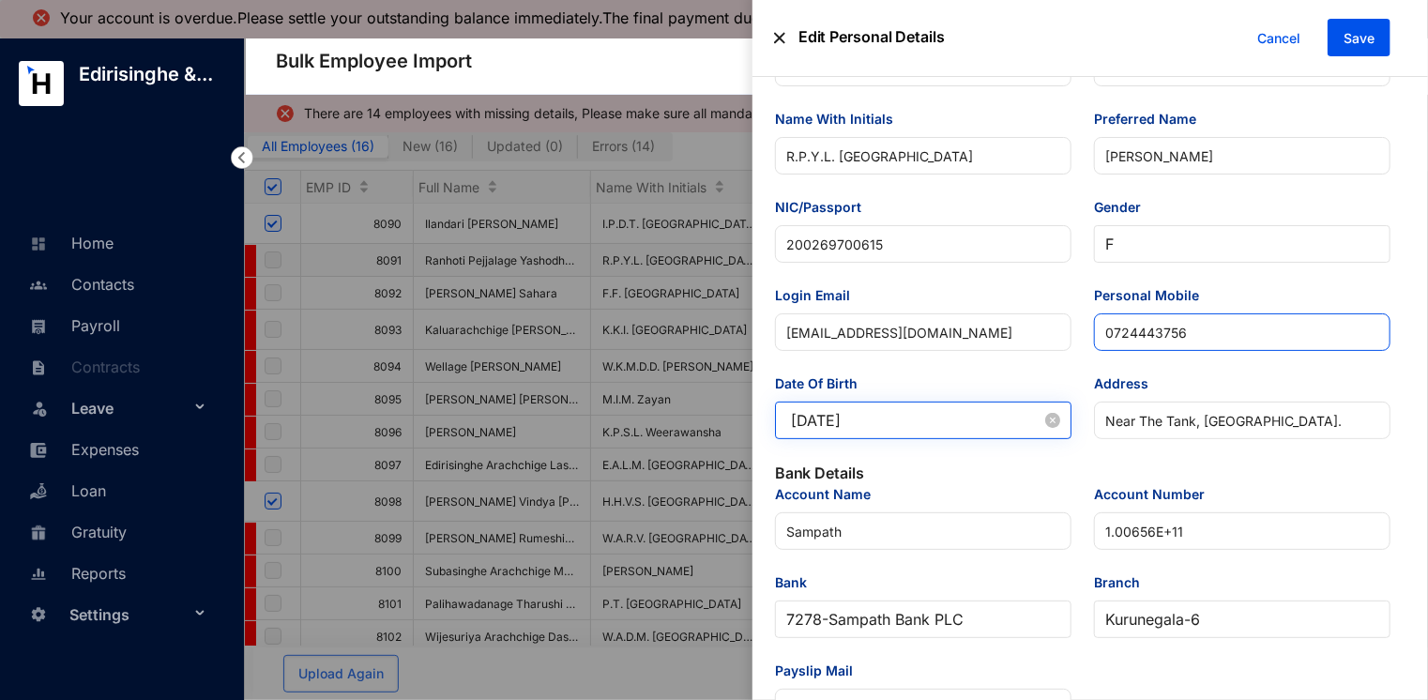
type input "0724443756"
click at [961, 418] on input "[DATE]" at bounding box center [916, 420] width 251 height 23
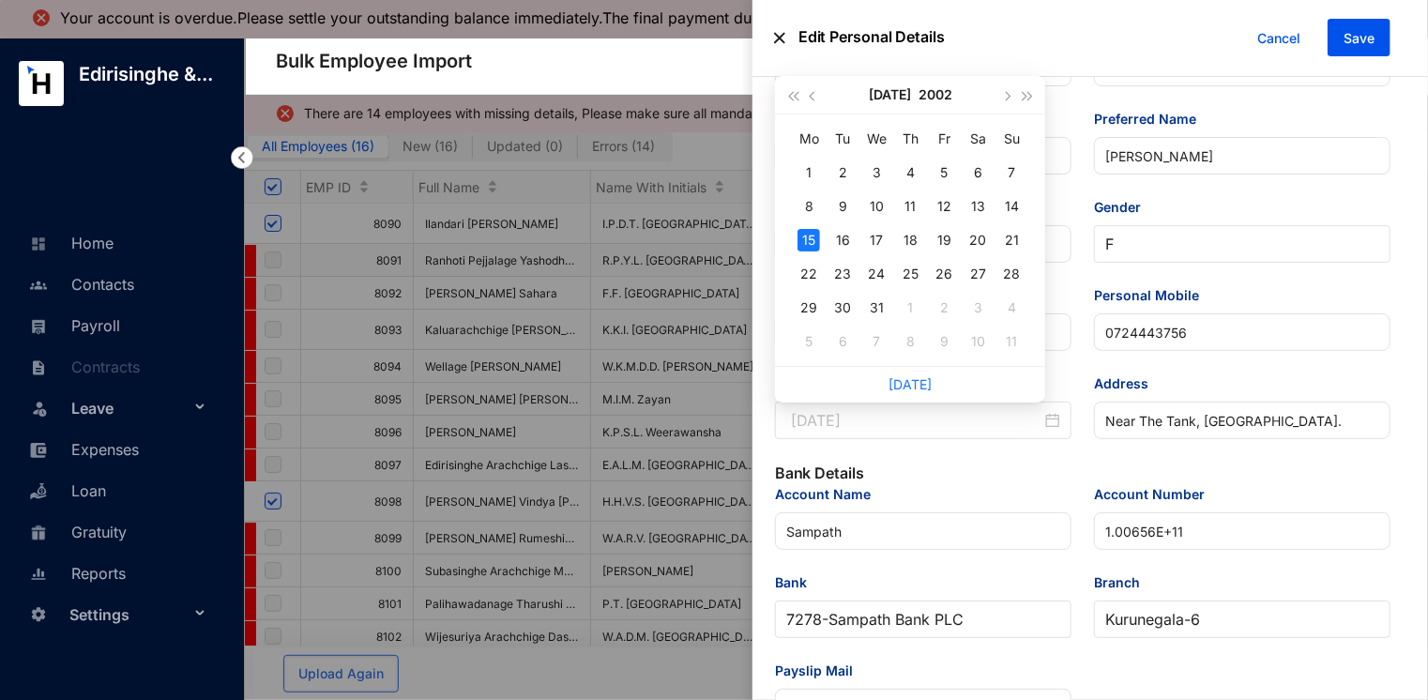
click at [809, 234] on div "15" at bounding box center [809, 240] width 23 height 23
type input "[DATE]"
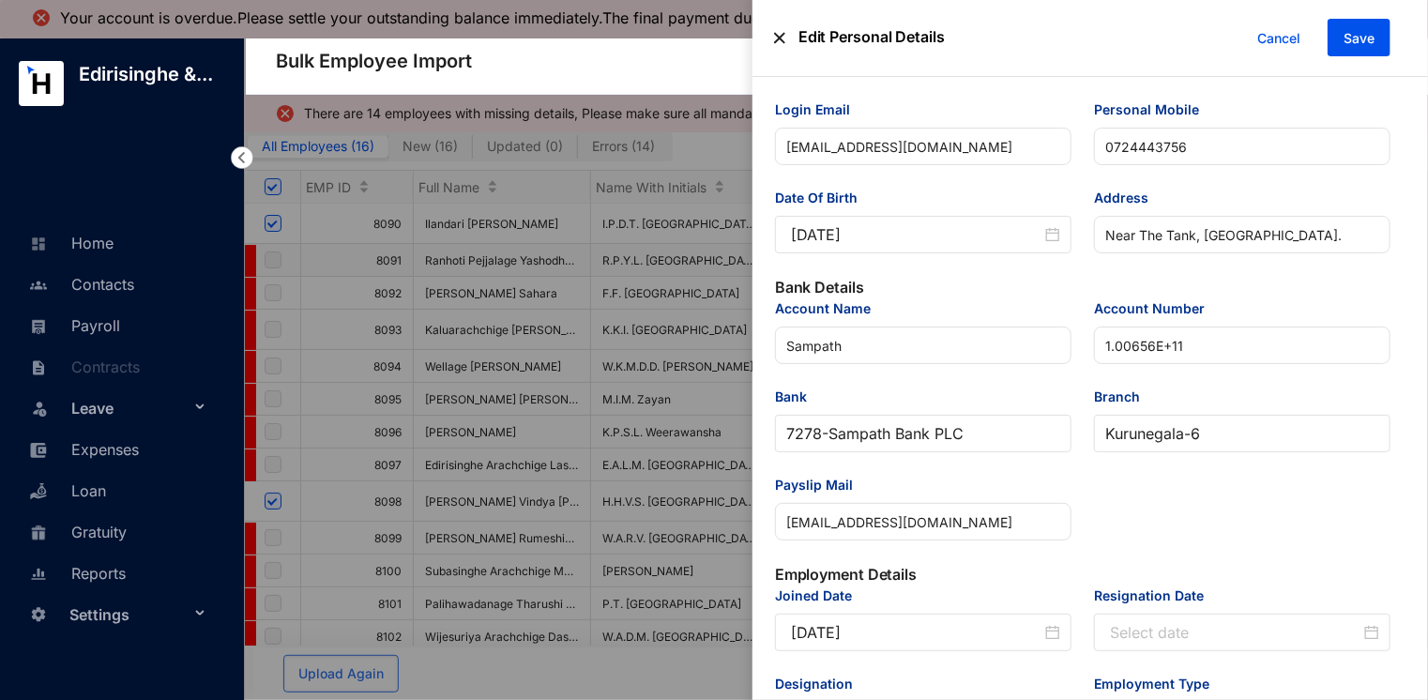
scroll to position [281, 0]
drag, startPoint x: 1196, startPoint y: 345, endPoint x: 1102, endPoint y: 342, distance: 94.8
click at [1102, 342] on input "1.00656E+11" at bounding box center [1242, 344] width 297 height 38
paste input "00656267578"
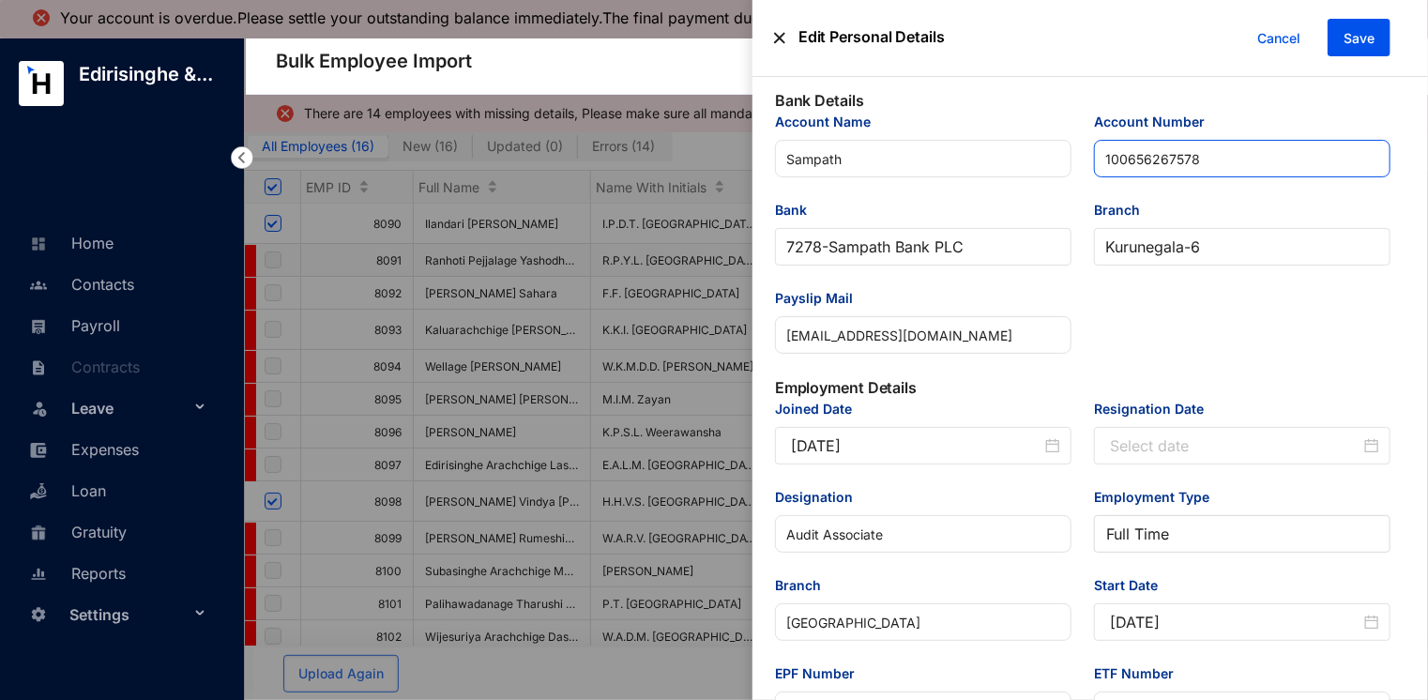
scroll to position [469, 0]
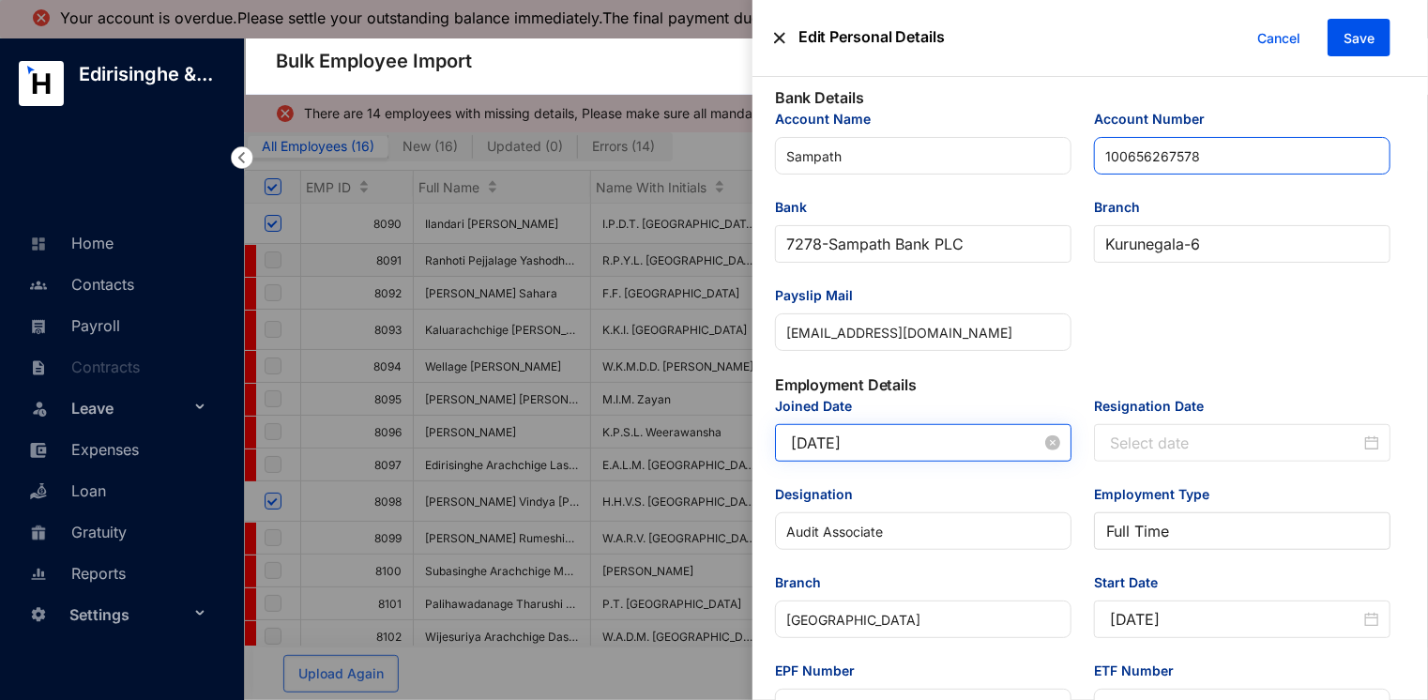
type input "100656267578"
click at [908, 442] on input "[DATE]" at bounding box center [916, 443] width 251 height 23
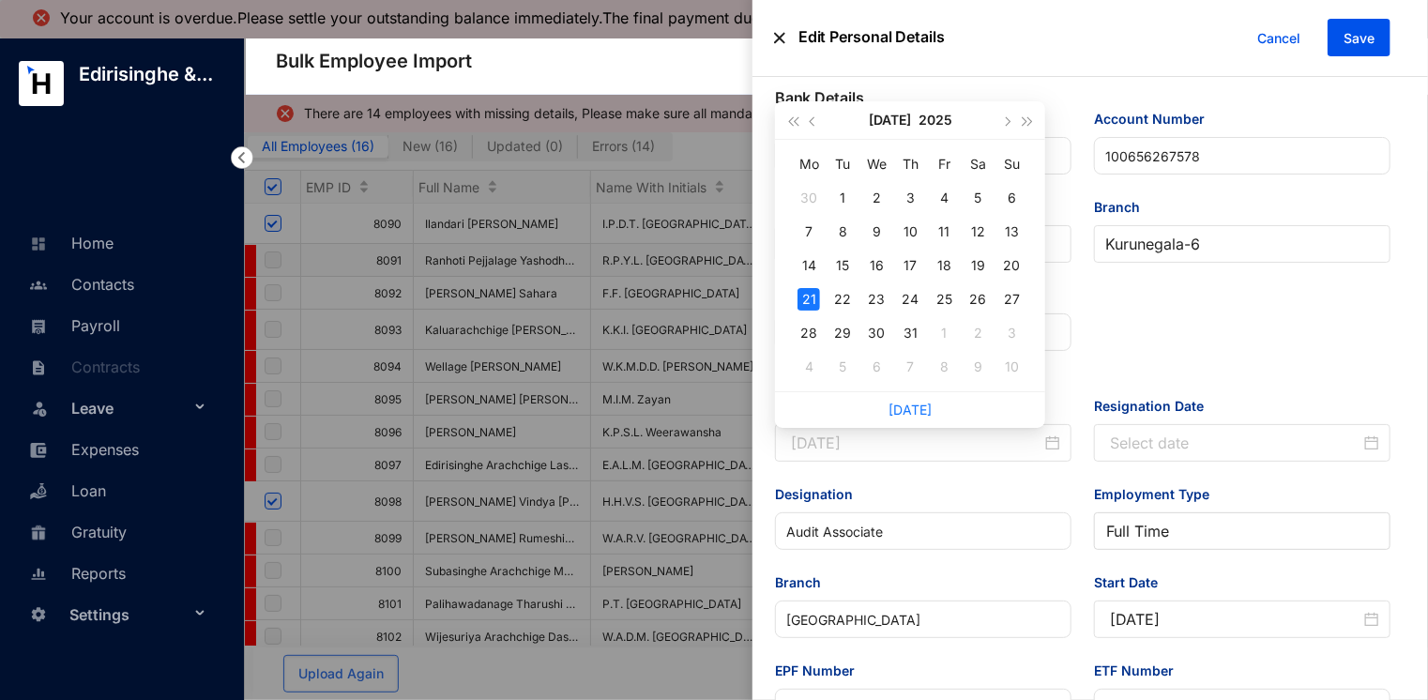
click at [807, 301] on div "21" at bounding box center [809, 299] width 23 height 23
type input "[DATE]"
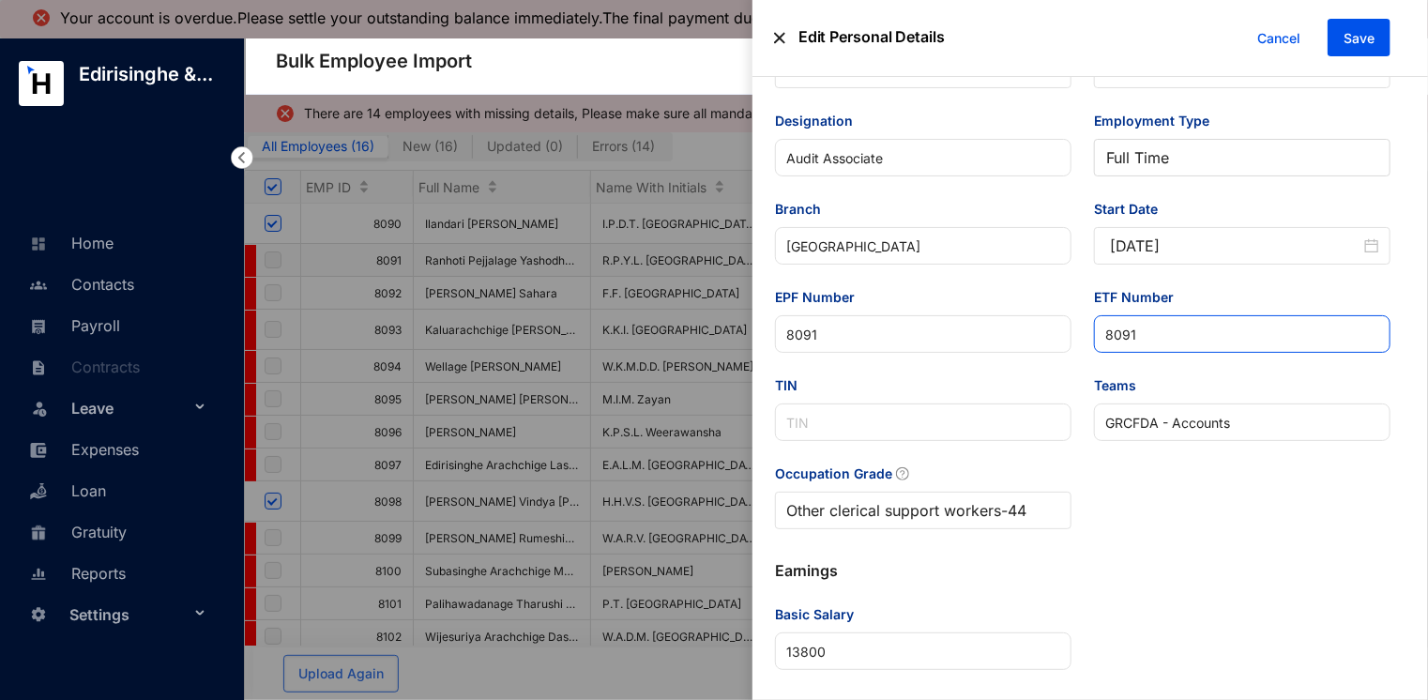
scroll to position [844, 0]
click at [1348, 38] on span "Save" at bounding box center [1359, 38] width 31 height 19
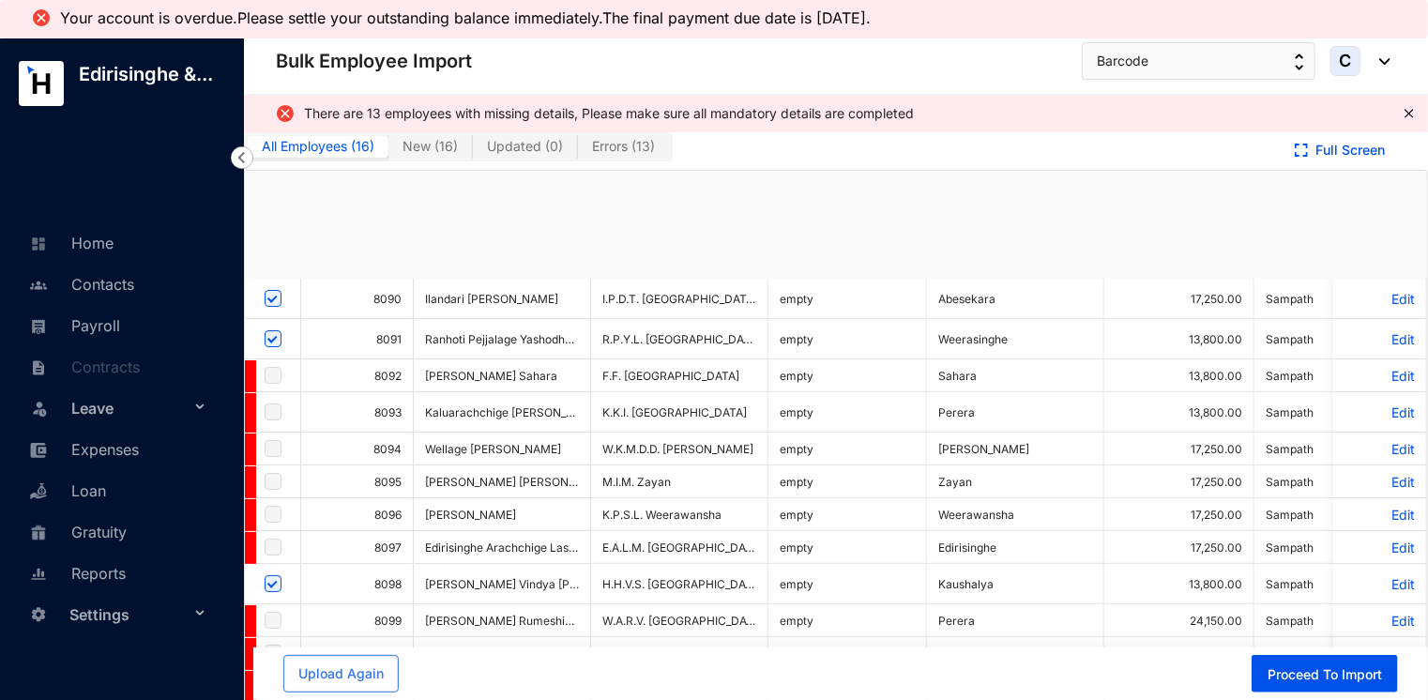
checkbox input "true"
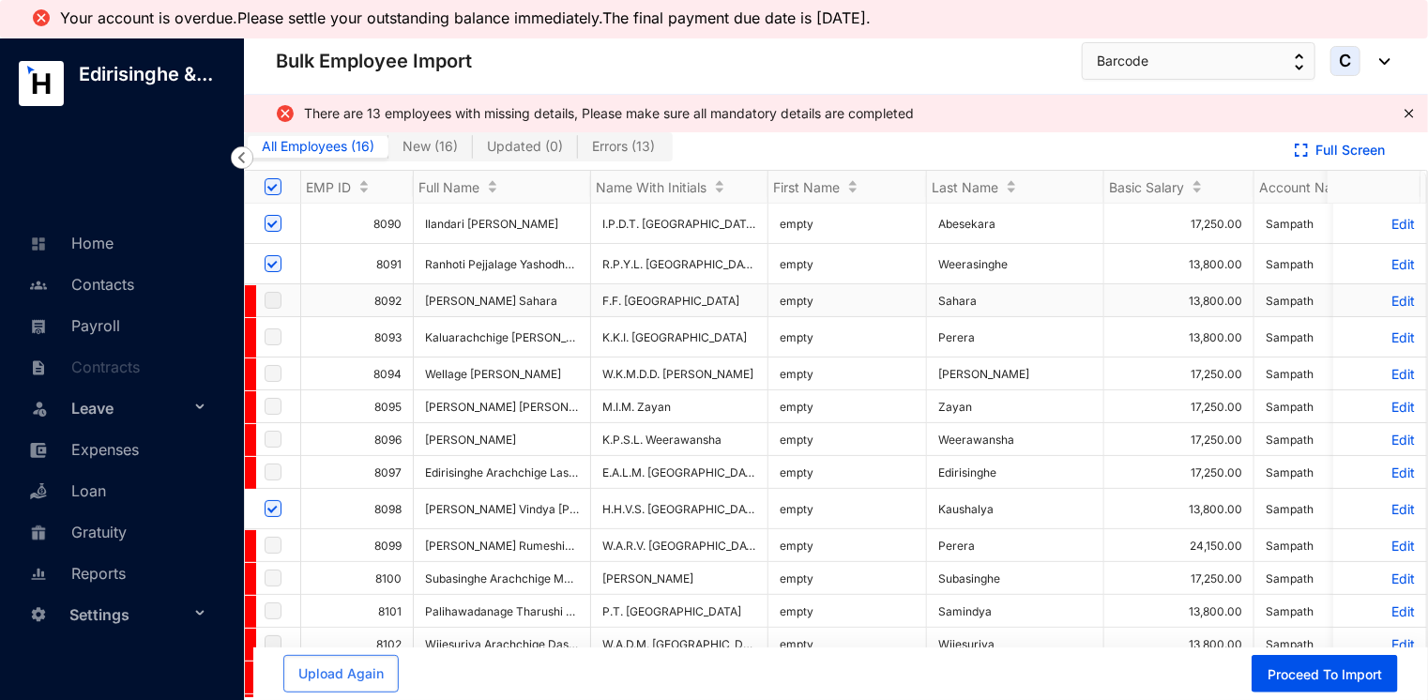
click at [1385, 297] on p "Edit" at bounding box center [1380, 301] width 70 height 16
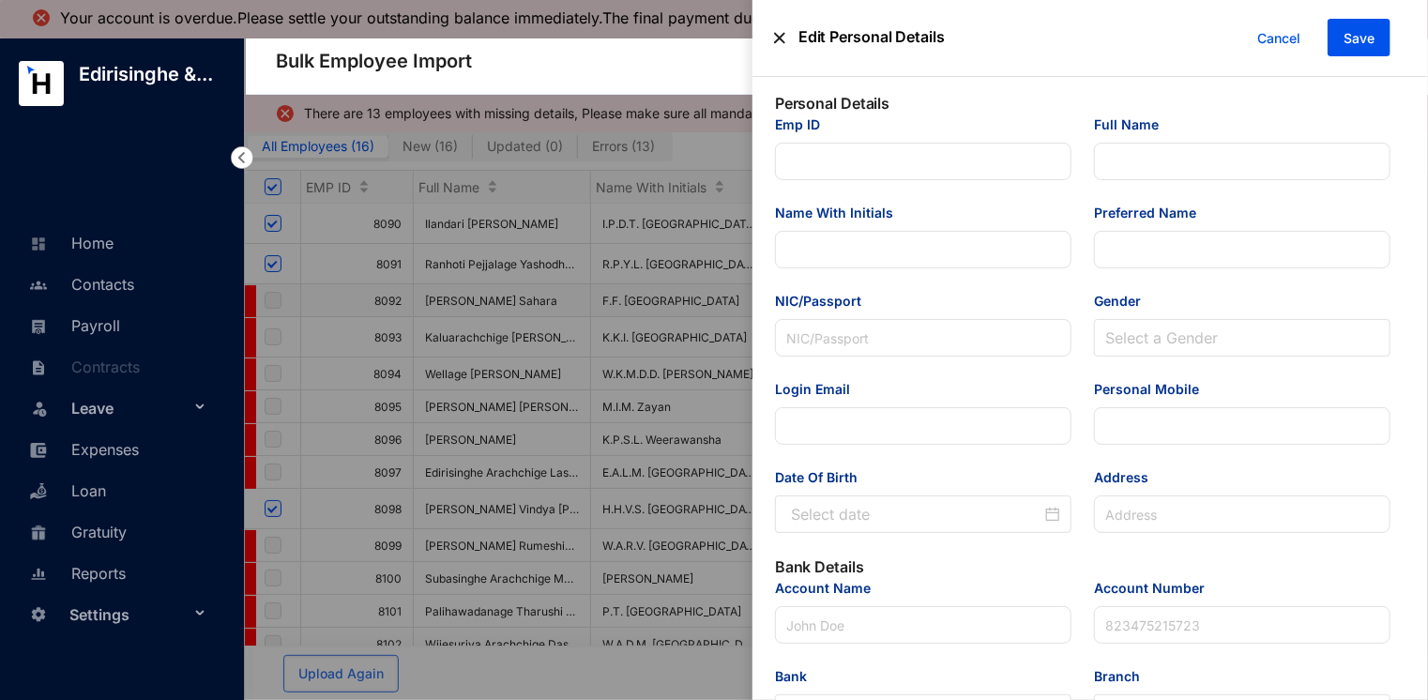
type input "8092"
type input "[PERSON_NAME] Sahara"
type input "F.F. [GEOGRAPHIC_DATA]"
type input "Fathima Sahara"
type input "2.00E+11"
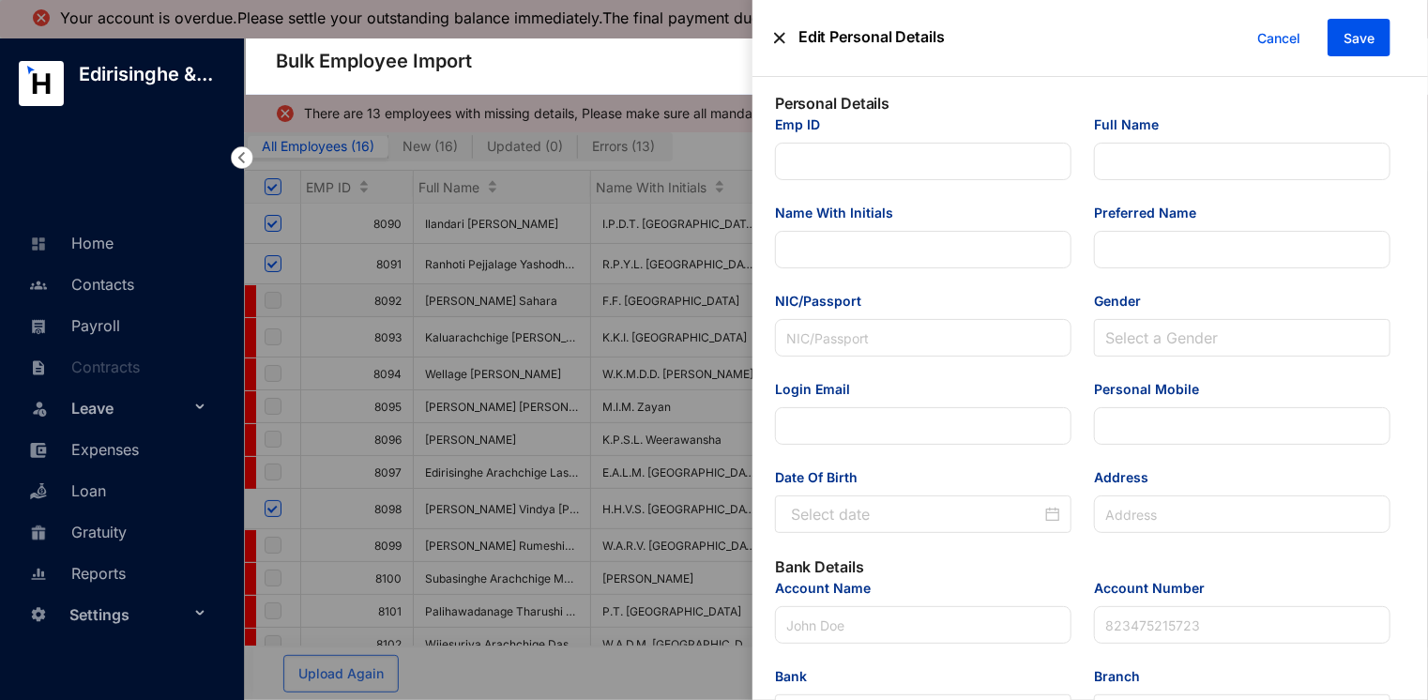
type input "[EMAIL_ADDRESS][DOMAIN_NAME]"
type input "078 889 3770"
type input "119/13, Kittampahuwa Rd, Wellampitiya."
type input "Sampath"
type input "1.04556E+11"
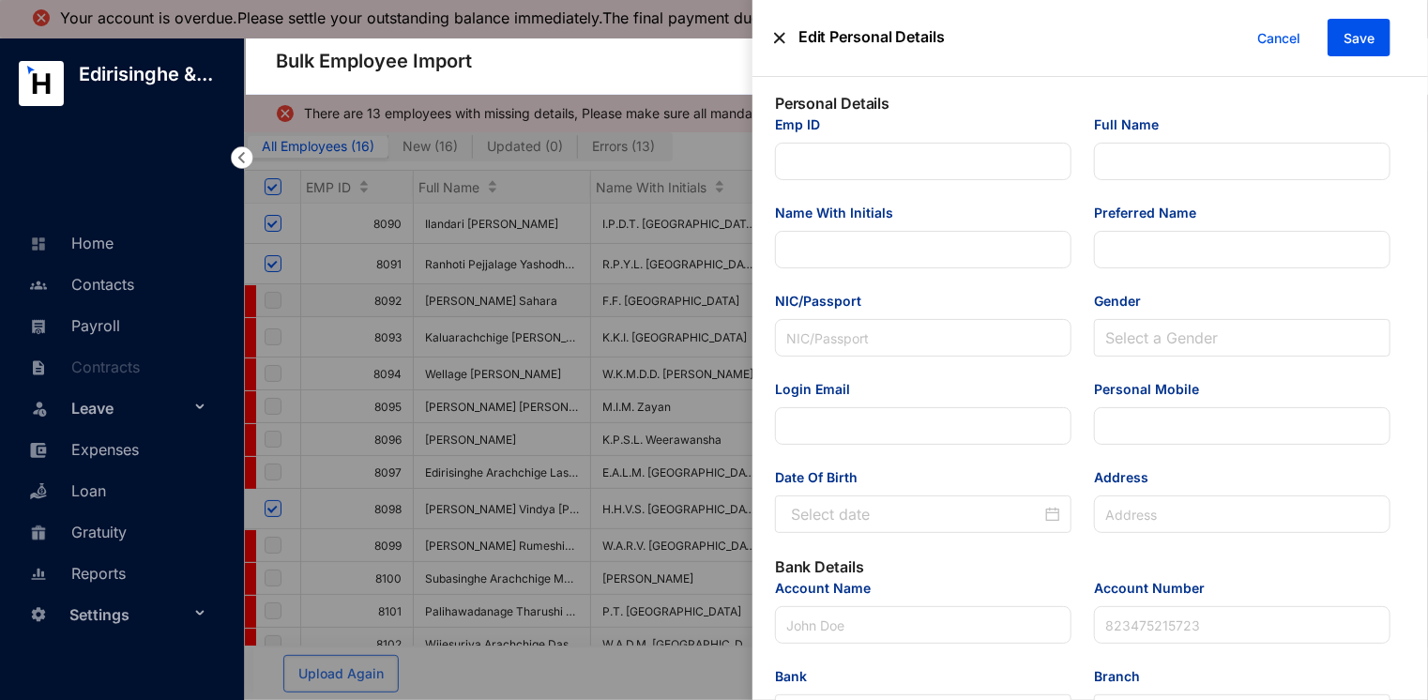
type input "[EMAIL_ADDRESS][DOMAIN_NAME]"
type input "Audit Associate"
type input "[GEOGRAPHIC_DATA]"
type input "8092"
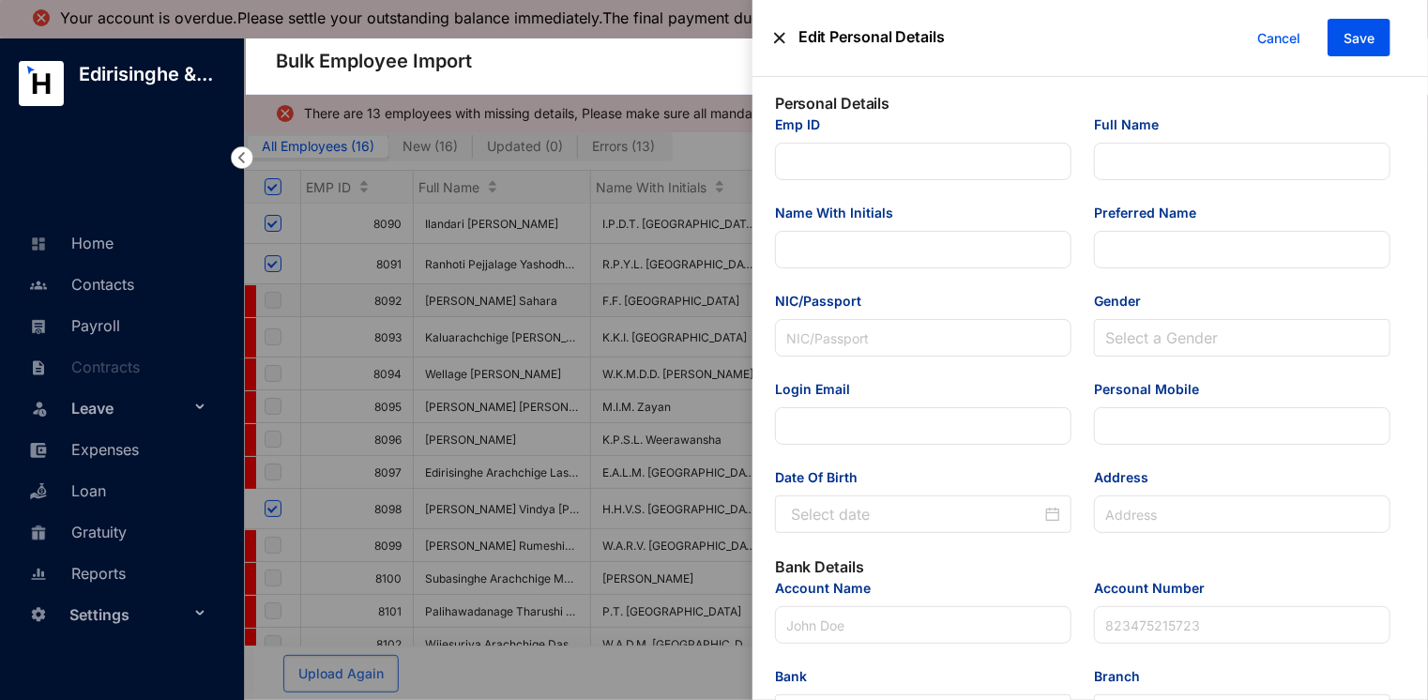
type input "MKK"
type Salary "13800"
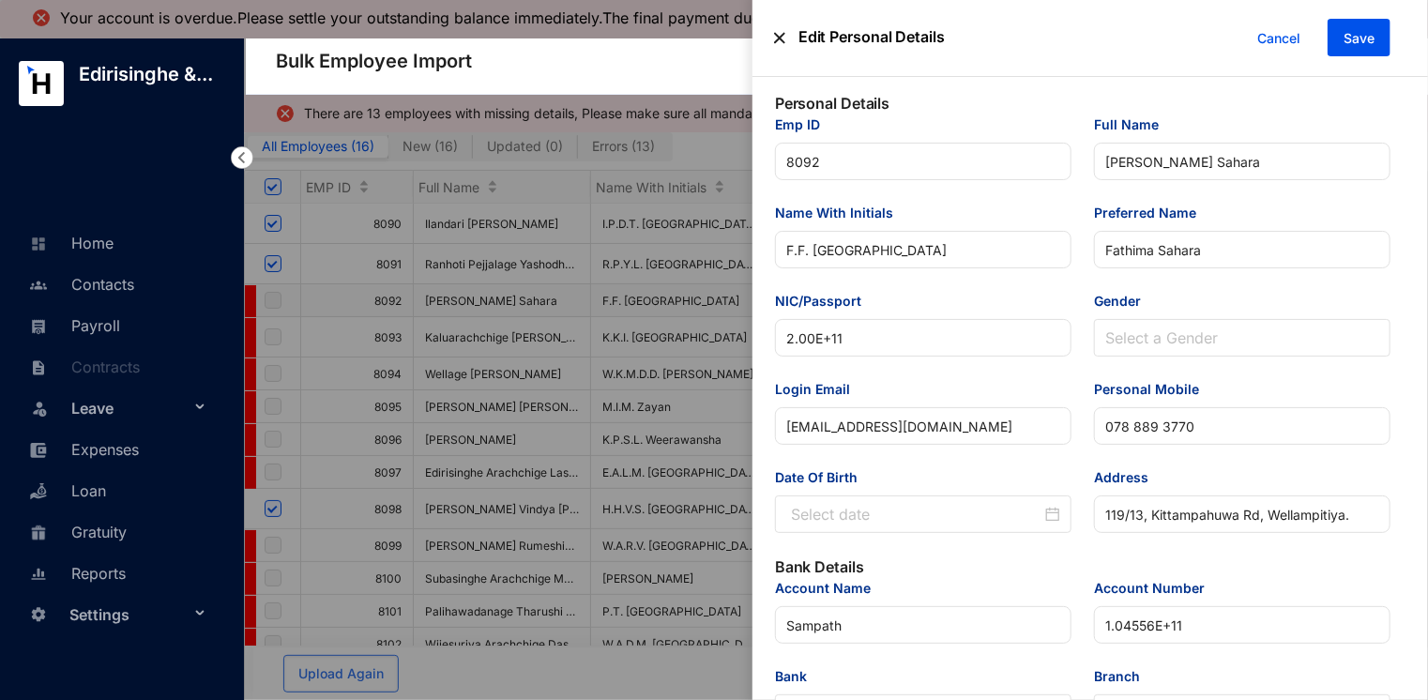
type input "[DATE]"
click at [777, 340] on input "2.00E+11" at bounding box center [923, 338] width 297 height 38
type input "200367112714"
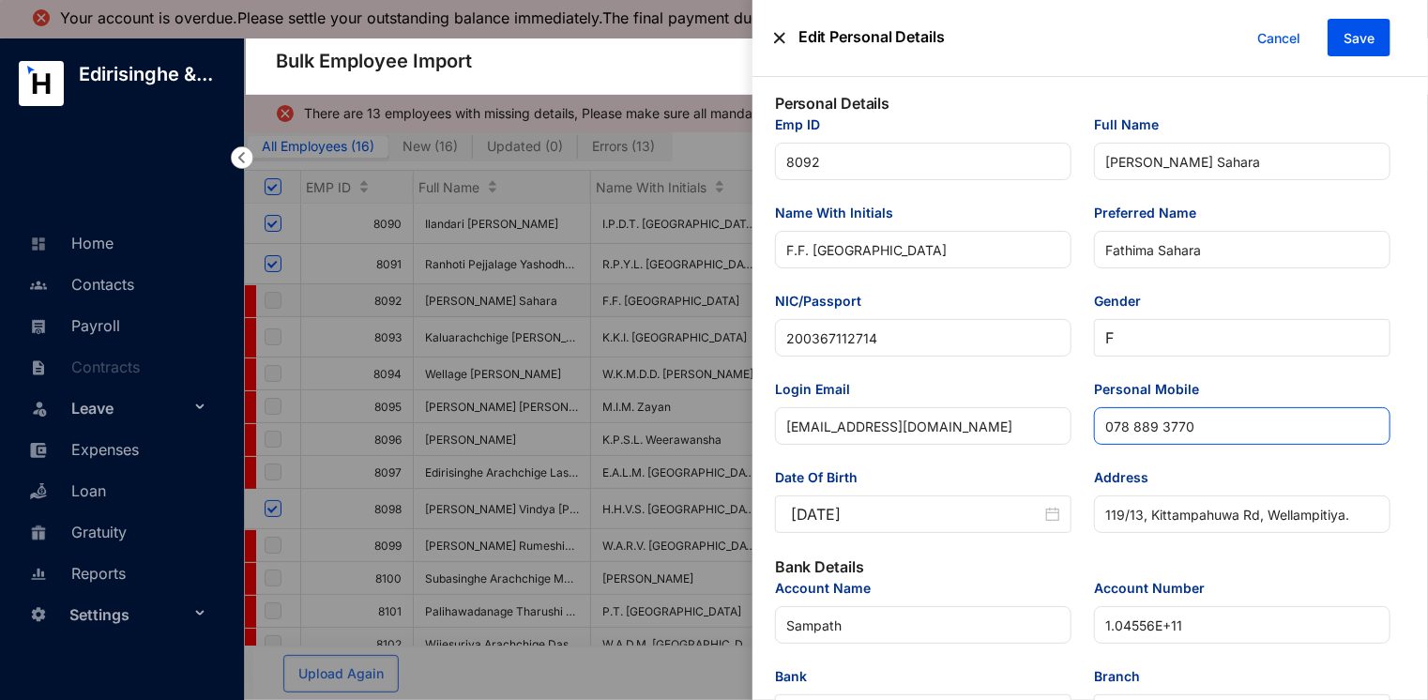
click at [1133, 430] on input "078 889 3770" at bounding box center [1242, 426] width 297 height 38
click at [1157, 431] on input "078889 3770" at bounding box center [1242, 426] width 297 height 38
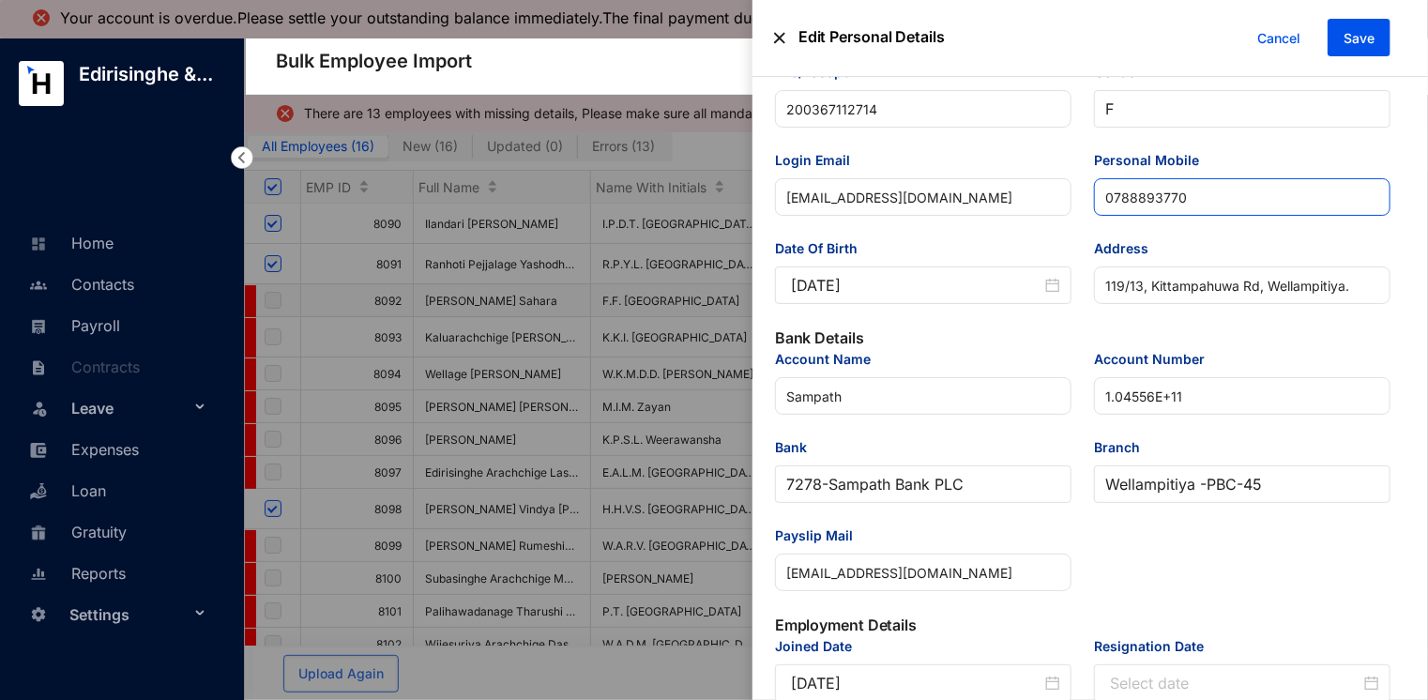
scroll to position [281, 0]
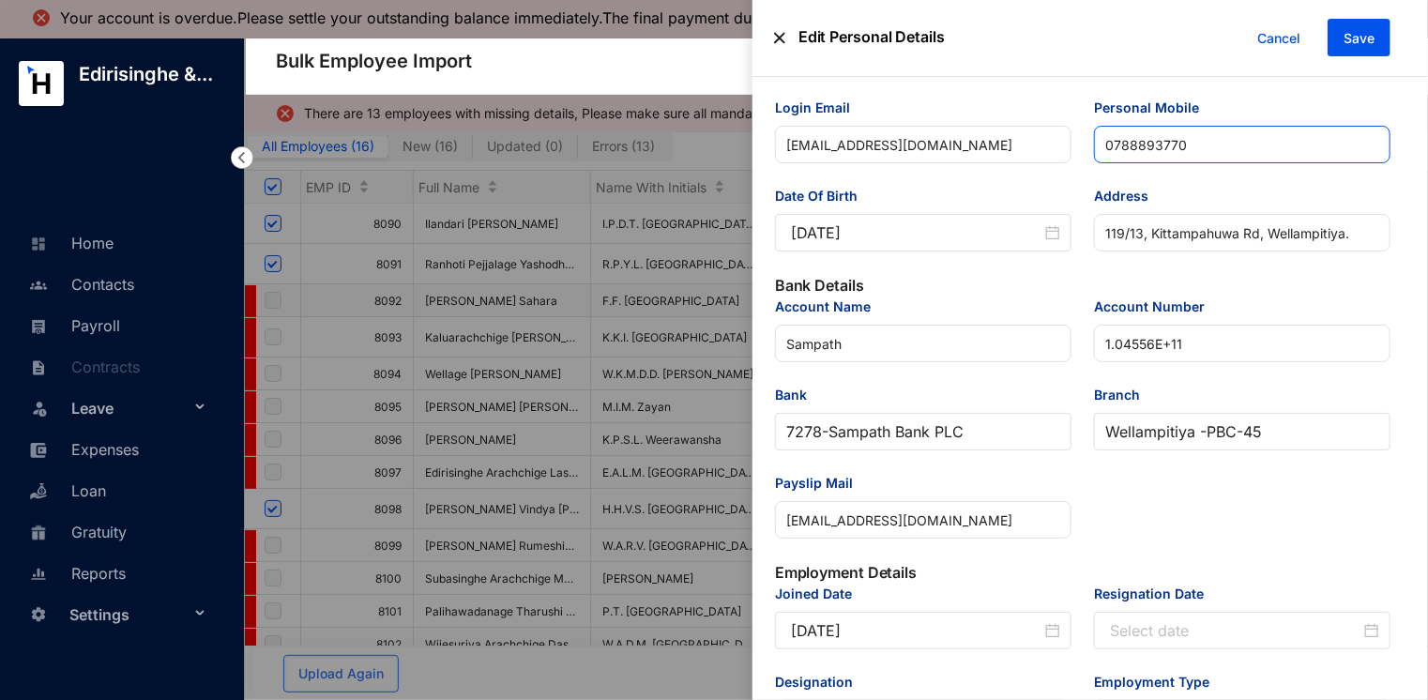
type input "0788893770"
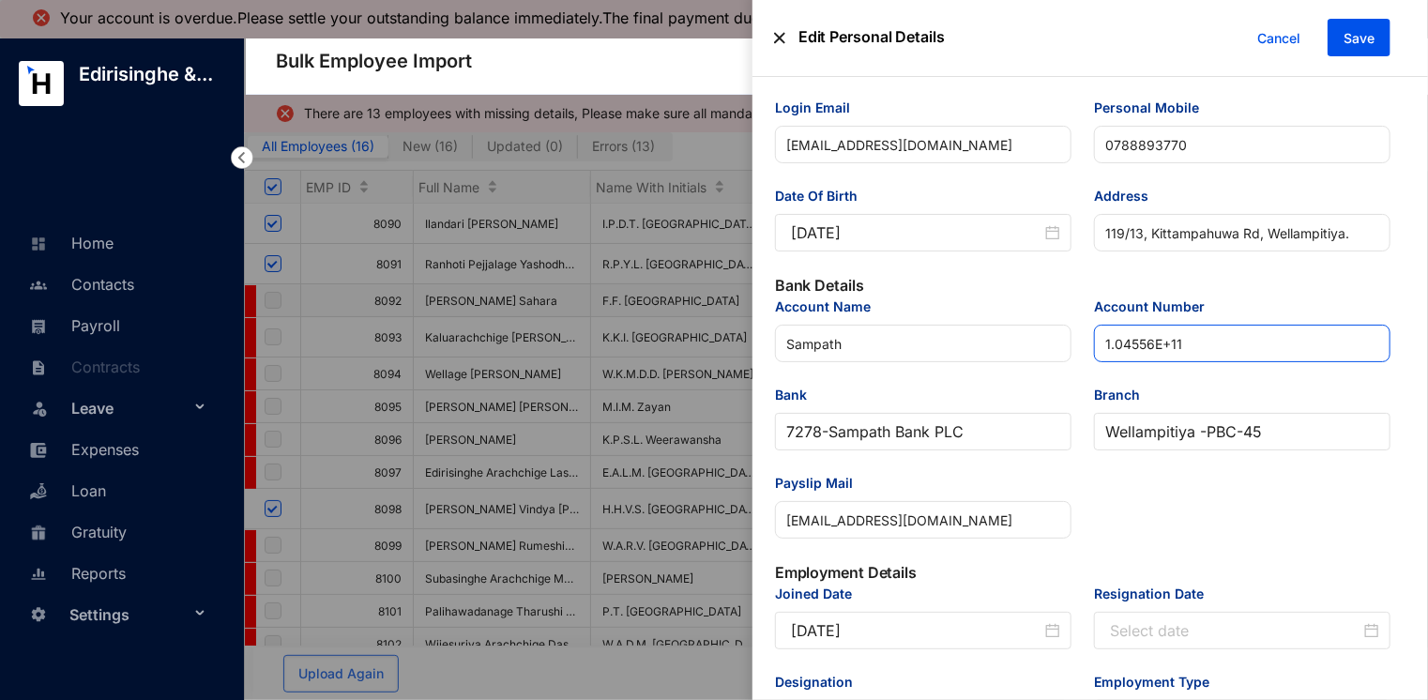
drag, startPoint x: 1272, startPoint y: 370, endPoint x: 1103, endPoint y: 343, distance: 171.9
click at [1103, 343] on input "1.04556E+11" at bounding box center [1242, 344] width 297 height 38
paste input "04556268483"
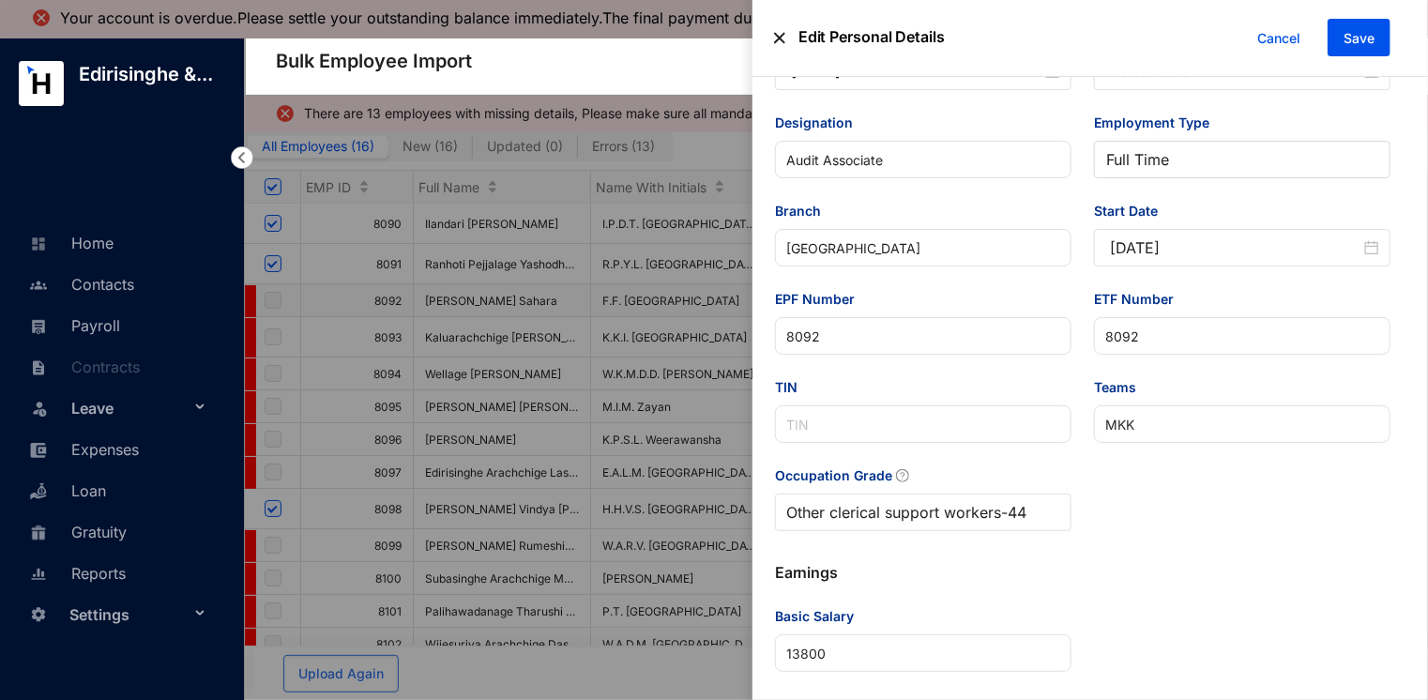
scroll to position [854, 0]
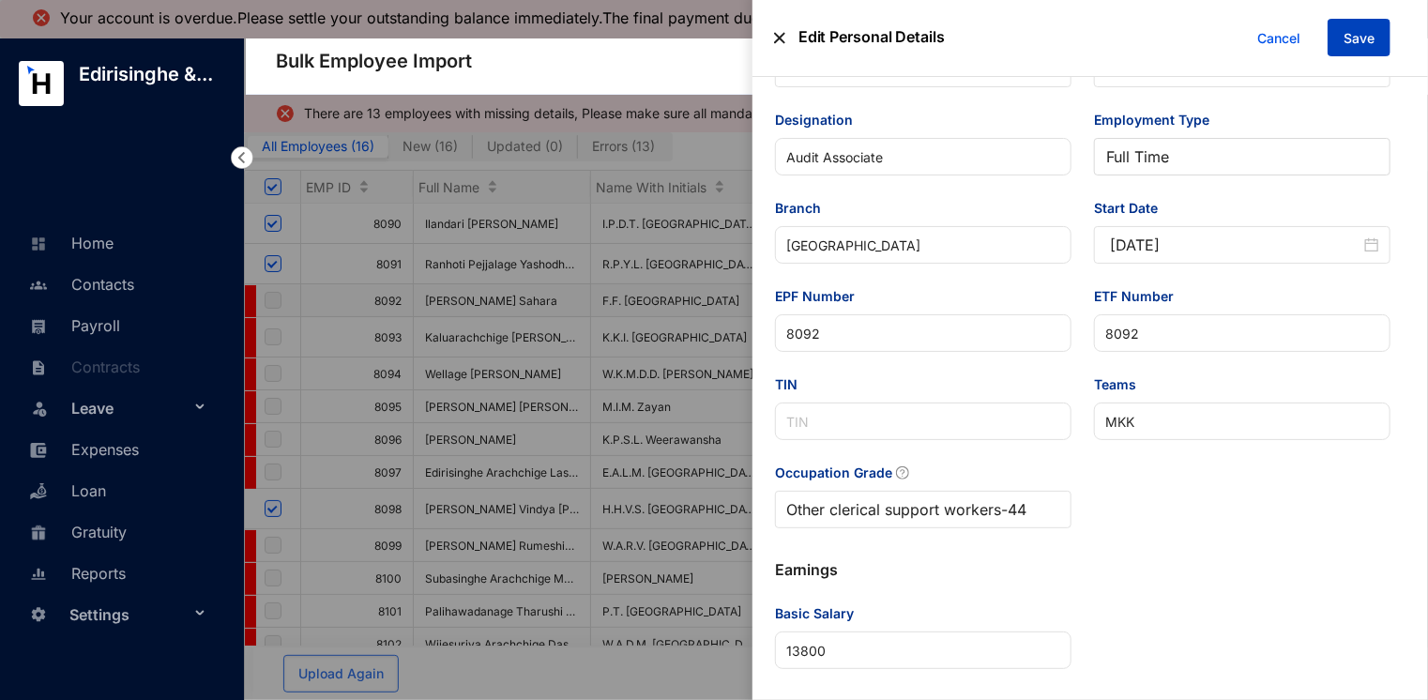
type input "104556268483"
click at [1350, 43] on span "Save" at bounding box center [1359, 38] width 31 height 19
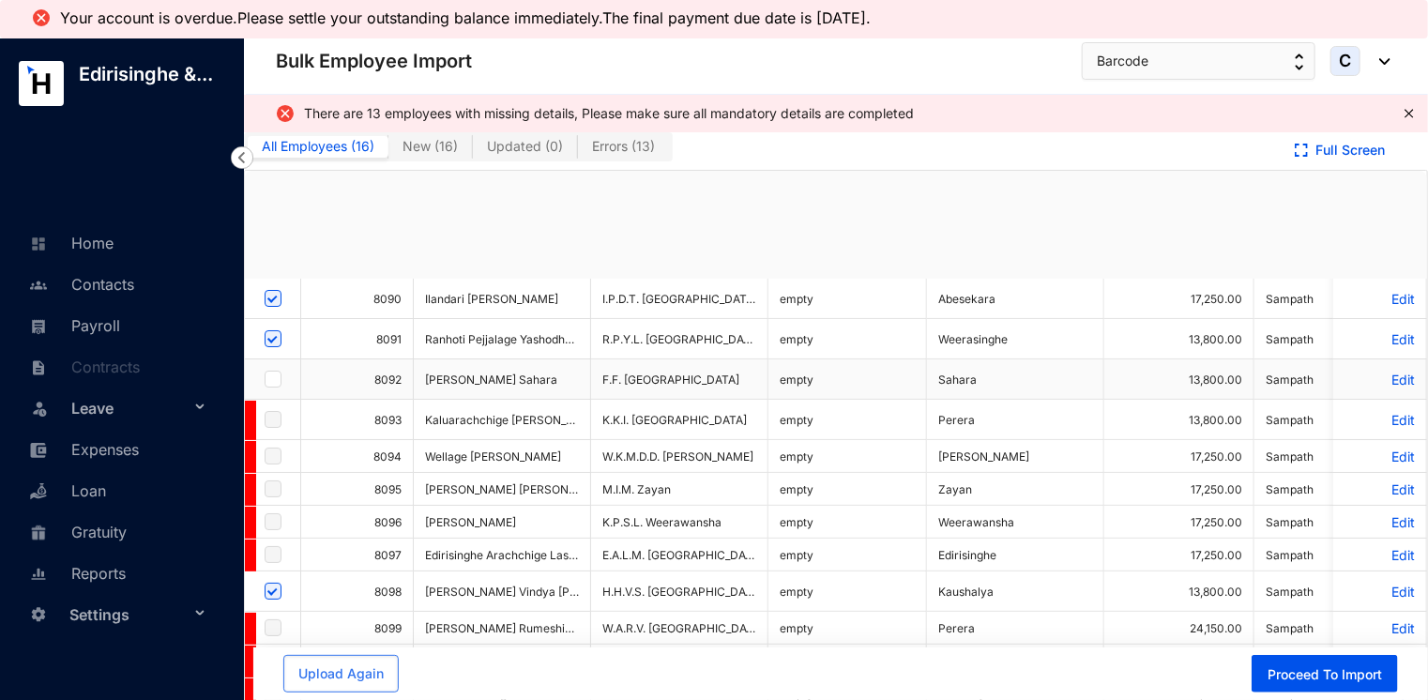
checkbox input "true"
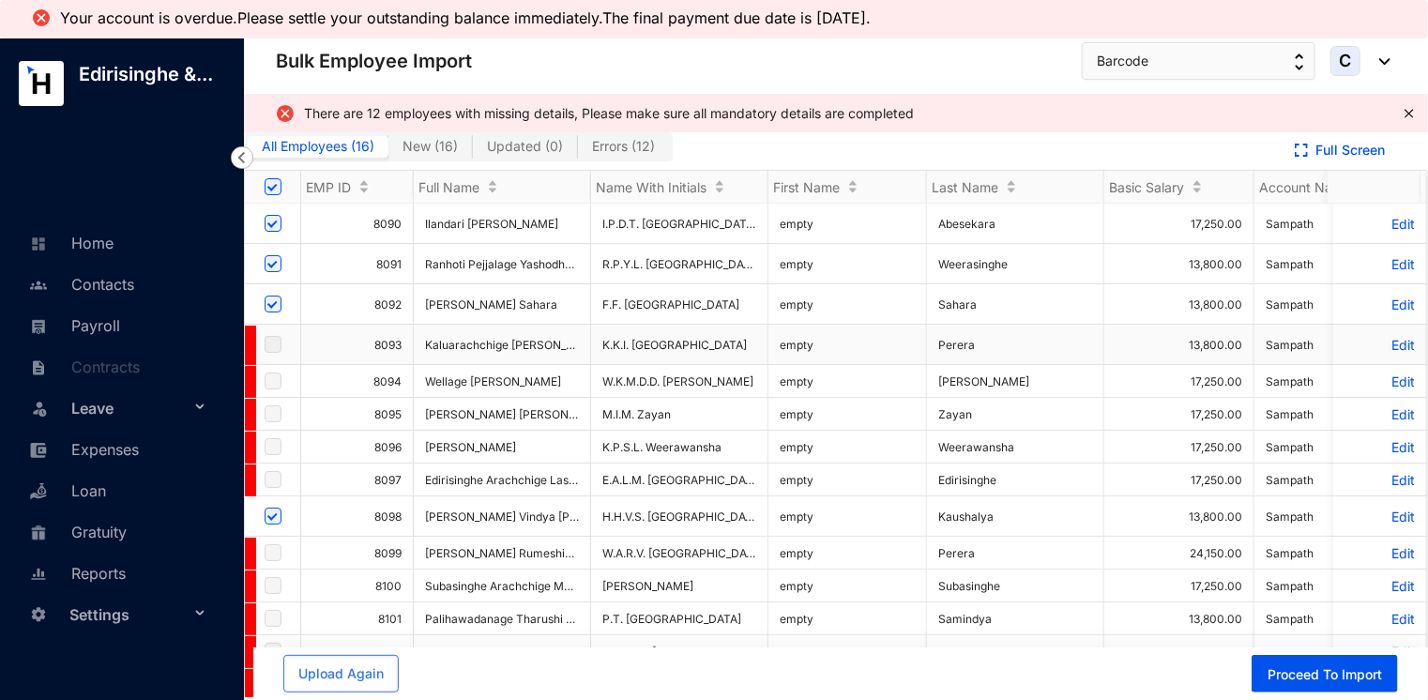
click at [1379, 343] on p "Edit" at bounding box center [1380, 345] width 70 height 16
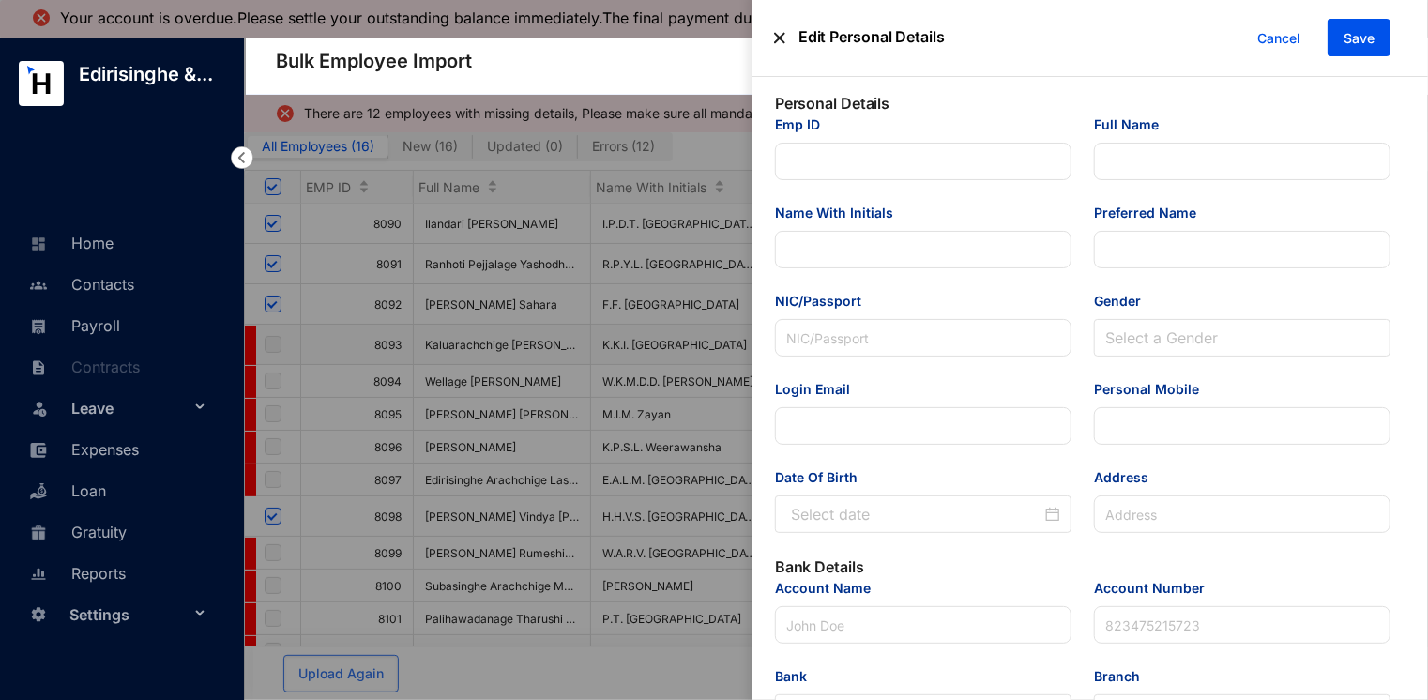
type input "8093"
type input "Kaluarachchige [PERSON_NAME]"
type input "K.K.I. [GEOGRAPHIC_DATA]"
type input "[PERSON_NAME]"
type input "2.01E+11"
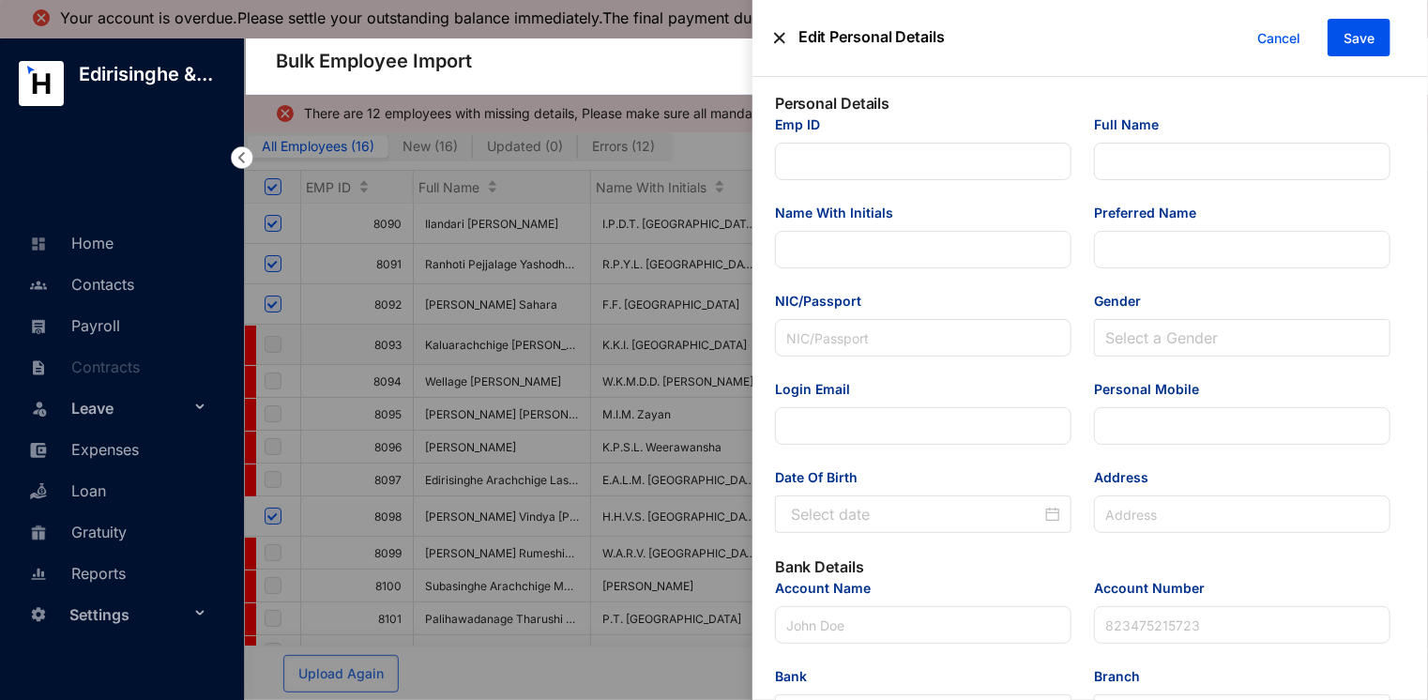
type input "[EMAIL_ADDRESS][DOMAIN_NAME]"
type input "075 626 8216076 998 0208"
type input "581, Hettiyawaththa, Meegoda."
type input "Sampath"
type input "1.06956E+11"
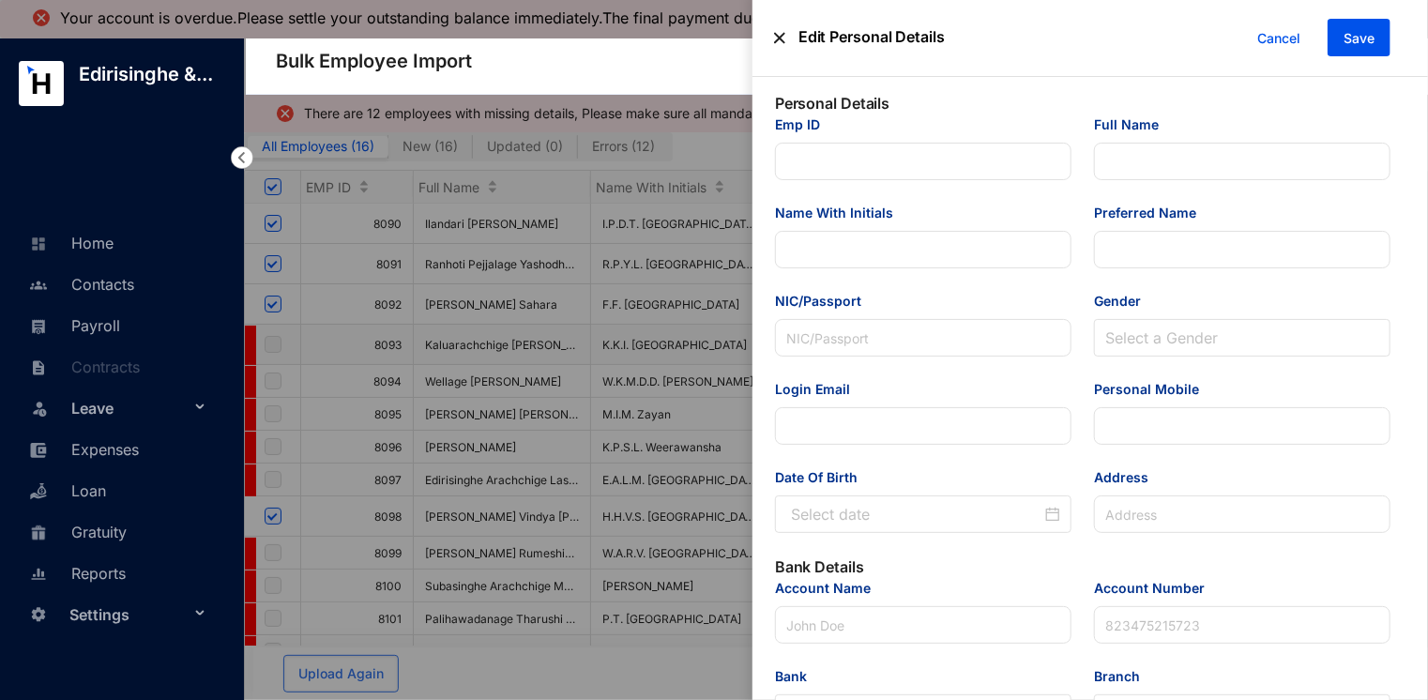
type input "[EMAIL_ADDRESS][DOMAIN_NAME]"
type input "Audit Associate"
type input "[GEOGRAPHIC_DATA]"
type input "8093"
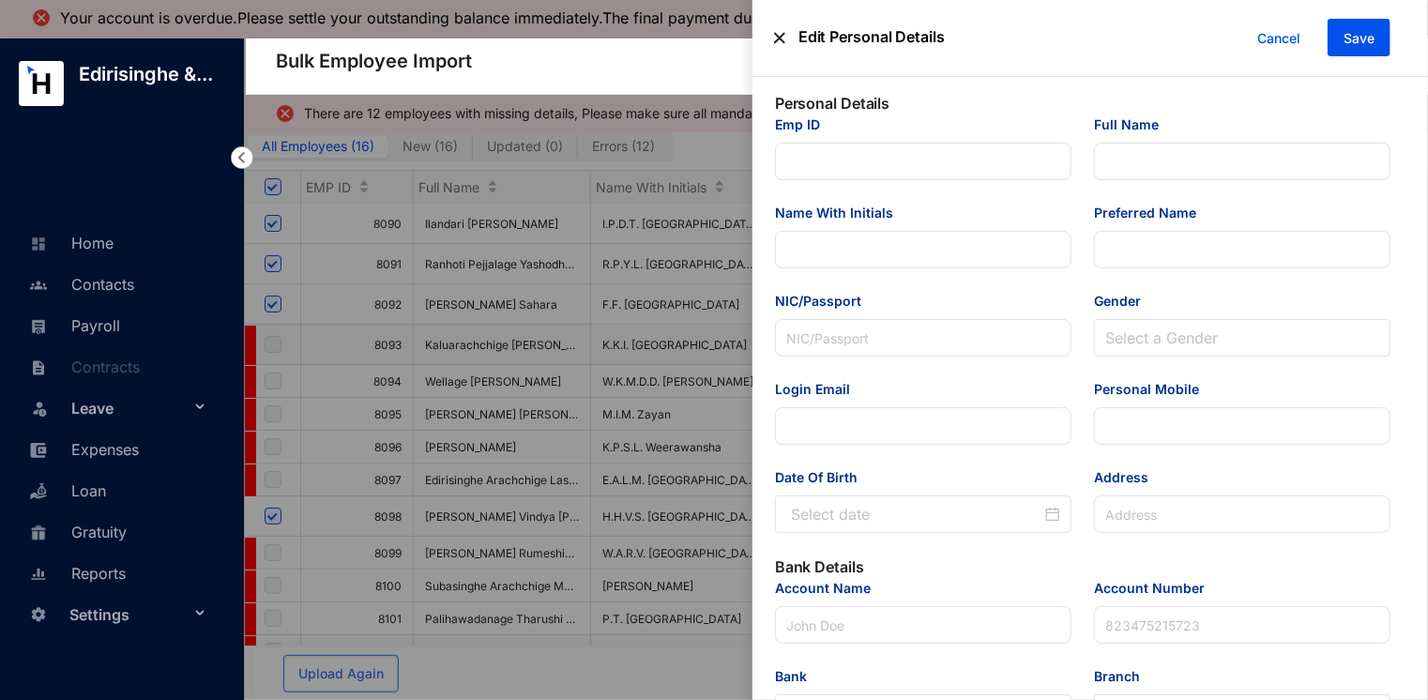
type input "AG"
type Salary "13800"
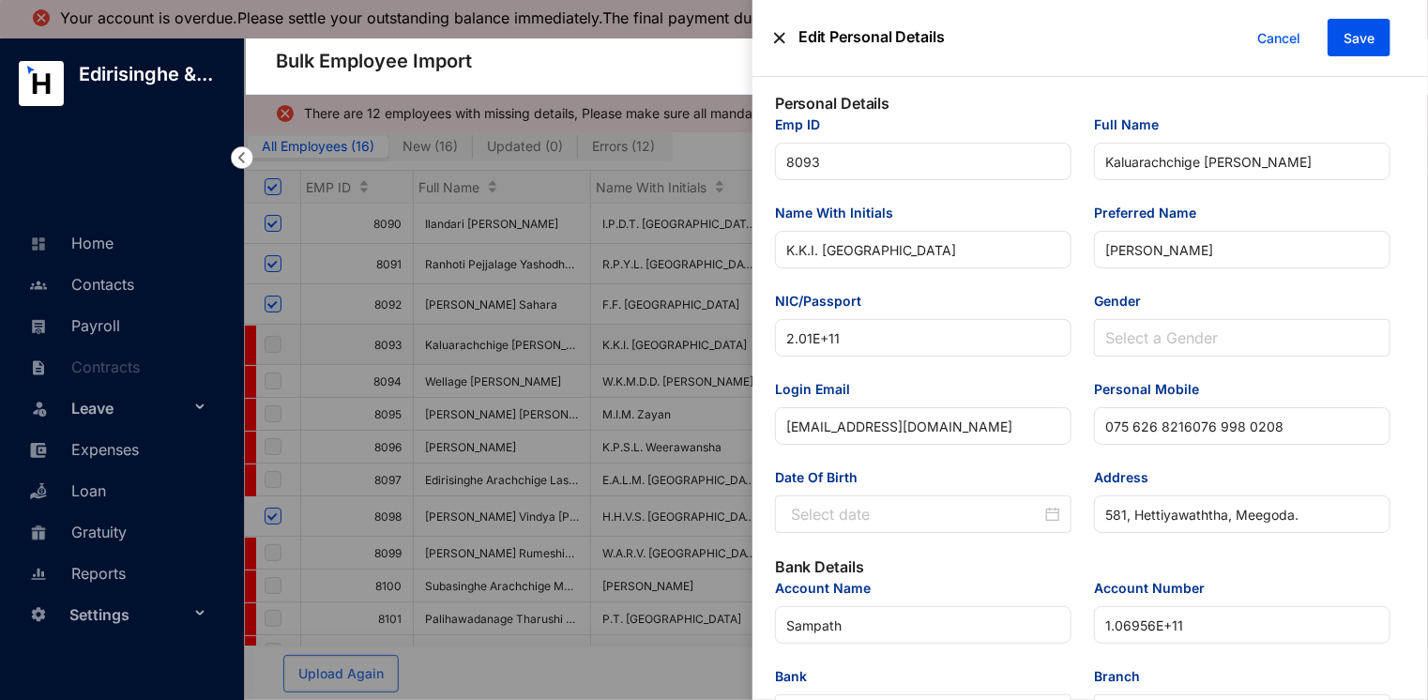
type input "[DATE]"
drag, startPoint x: 820, startPoint y: 342, endPoint x: 783, endPoint y: 342, distance: 36.6
click at [783, 342] on input "2.01E+11" at bounding box center [923, 338] width 297 height 38
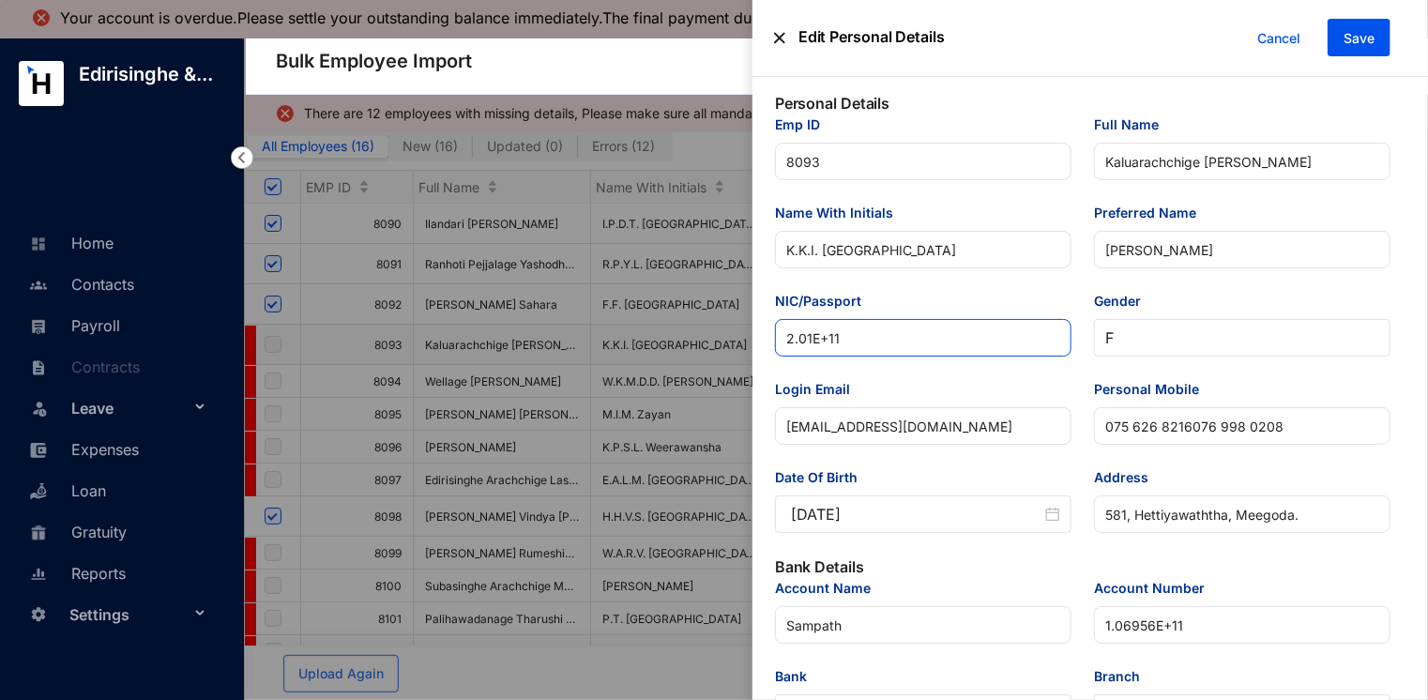
paste input "00553903368"
type input "200553903368"
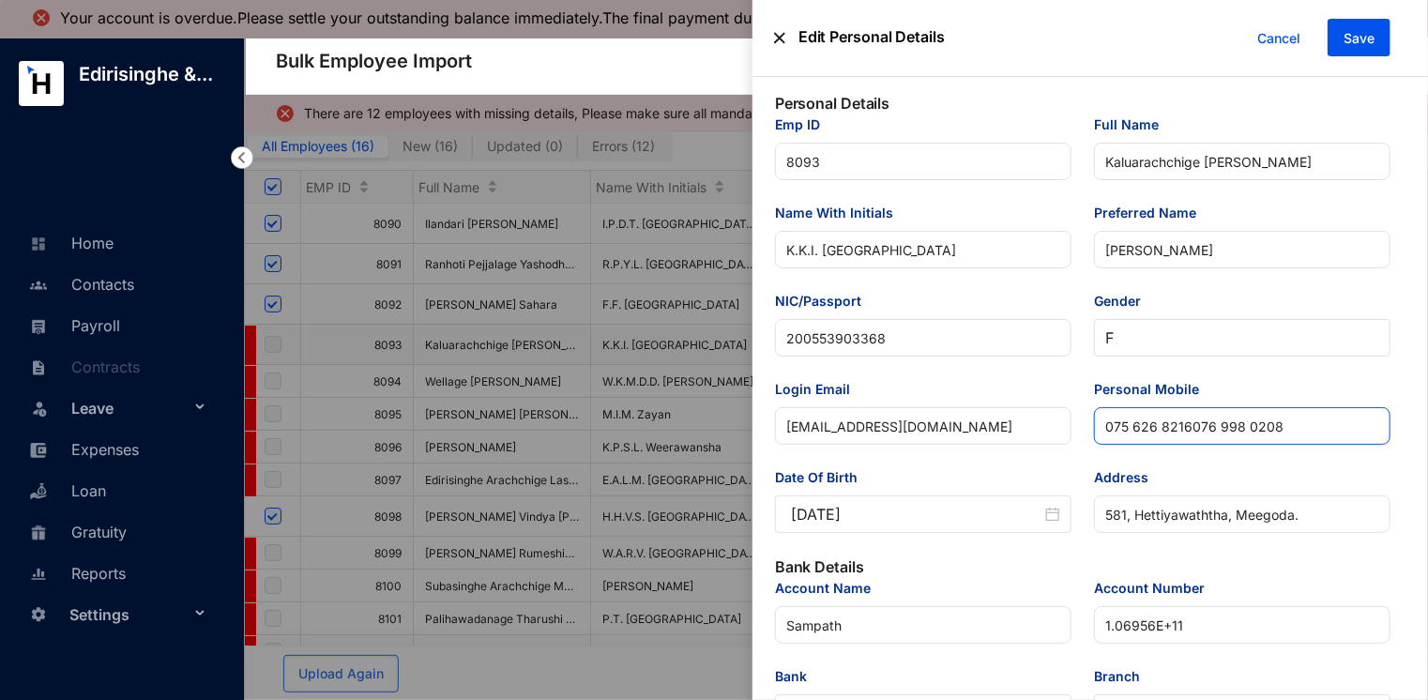
click at [1130, 433] on input "075 626 8216076 998 0208" at bounding box center [1242, 426] width 297 height 38
click at [1154, 428] on input "075626 8216076 998 0208" at bounding box center [1242, 426] width 297 height 38
drag, startPoint x: 1180, startPoint y: 432, endPoint x: 1295, endPoint y: 430, distance: 114.5
click at [1295, 430] on input "0756268216076 998 0208" at bounding box center [1242, 426] width 297 height 38
click at [1213, 337] on span "F" at bounding box center [1242, 338] width 274 height 36
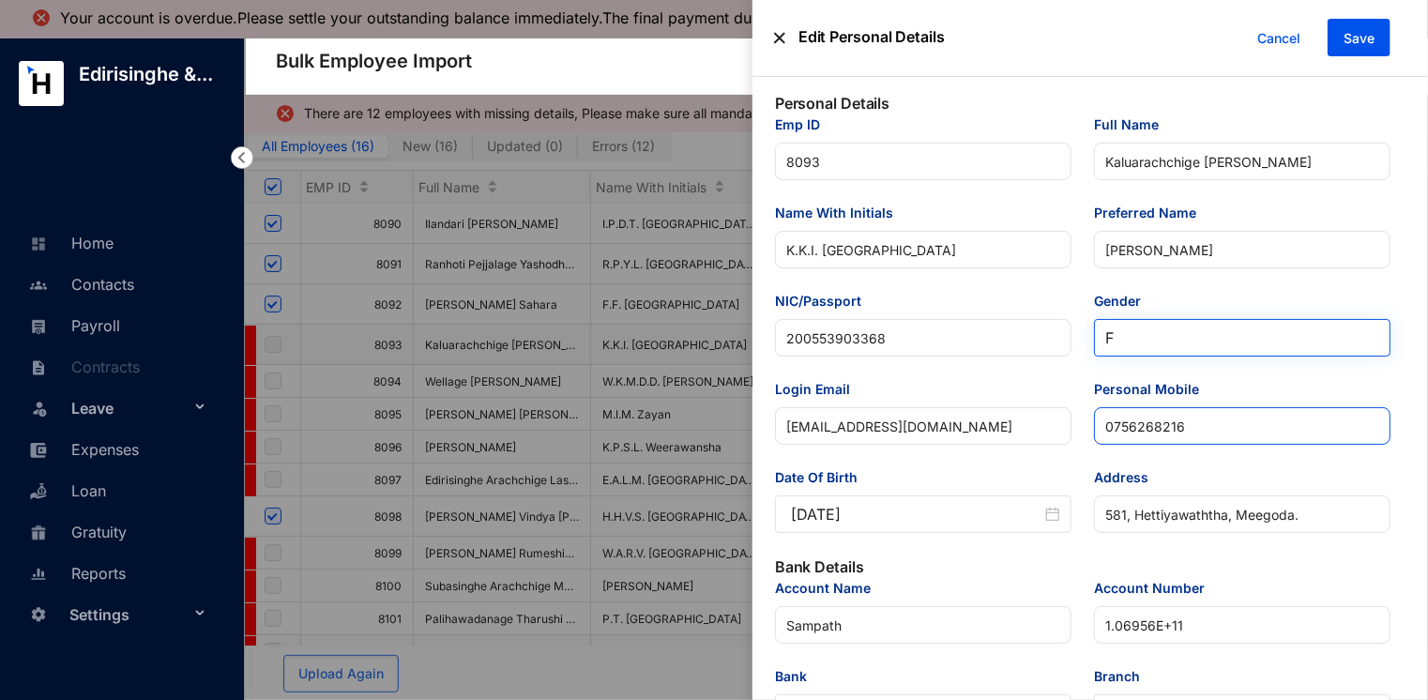
type input "0756268216"
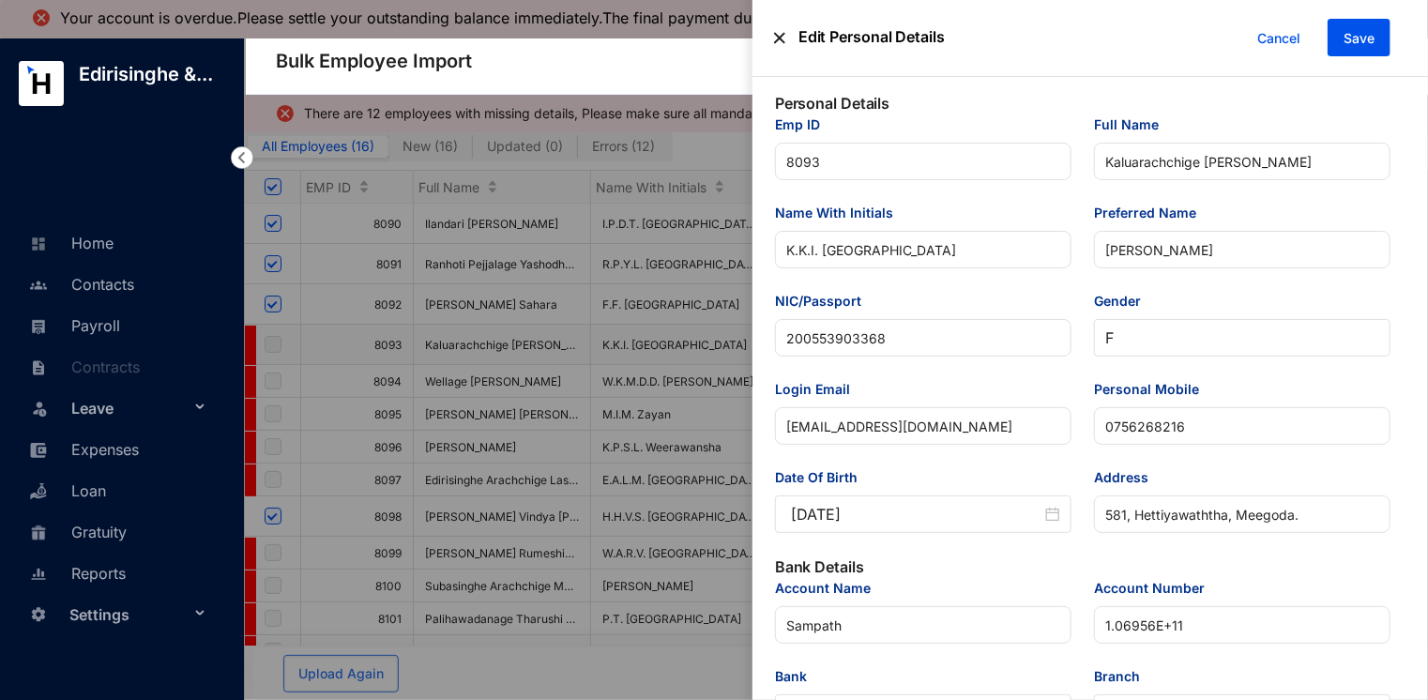
click at [1283, 280] on div "Preferred Name Ishani Perera" at bounding box center [1242, 247] width 319 height 88
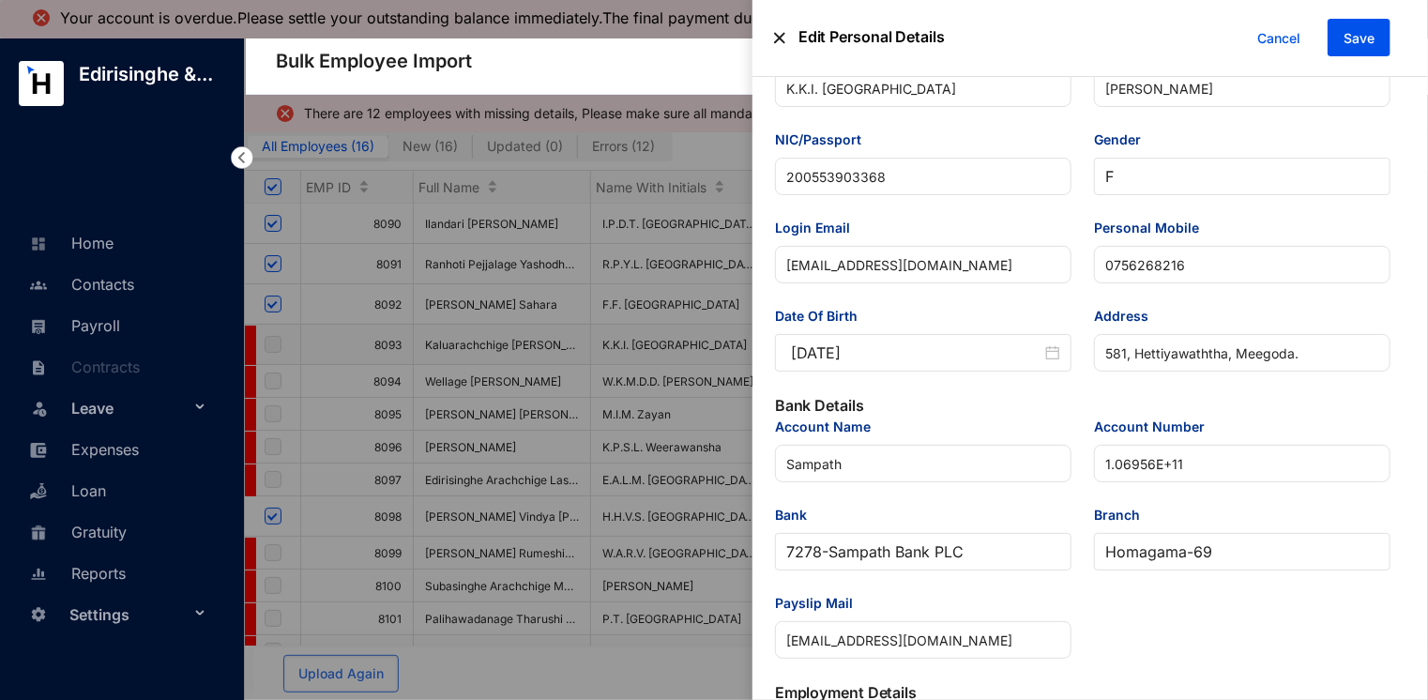
scroll to position [188, 0]
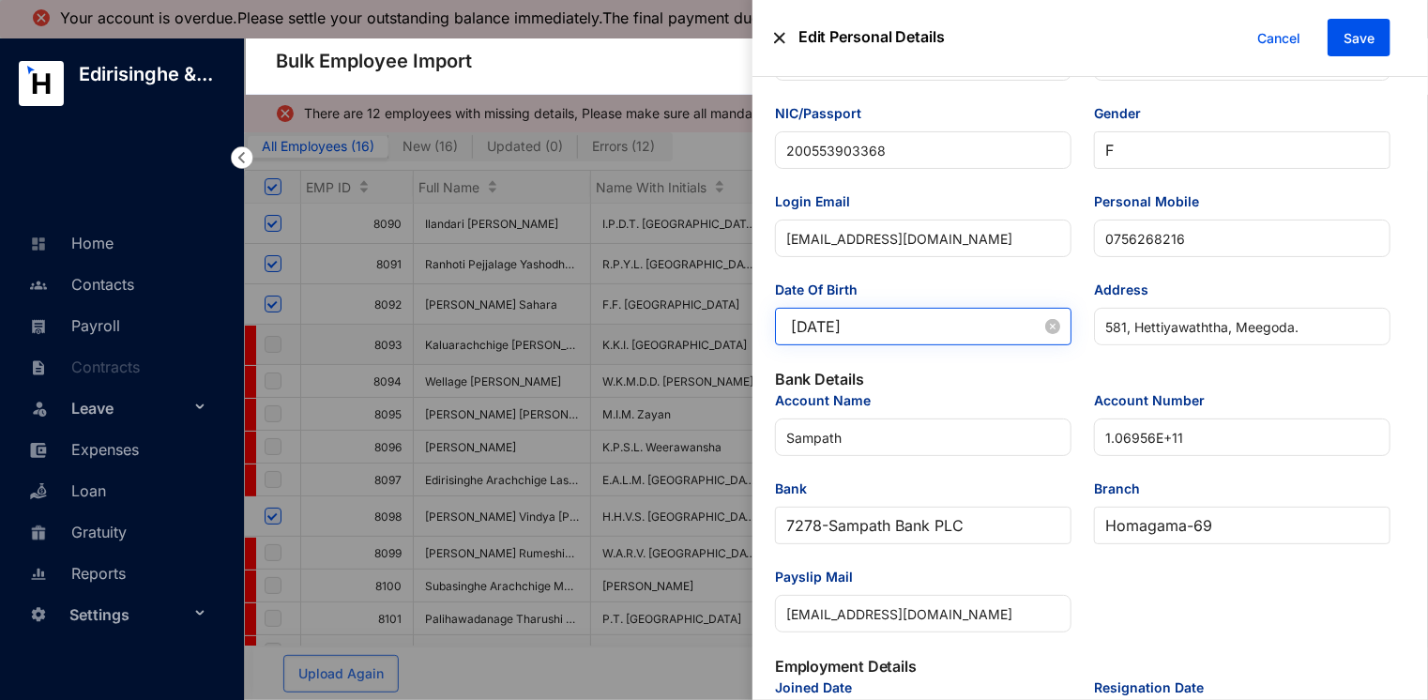
click at [943, 342] on div "[DATE]" at bounding box center [923, 327] width 297 height 38
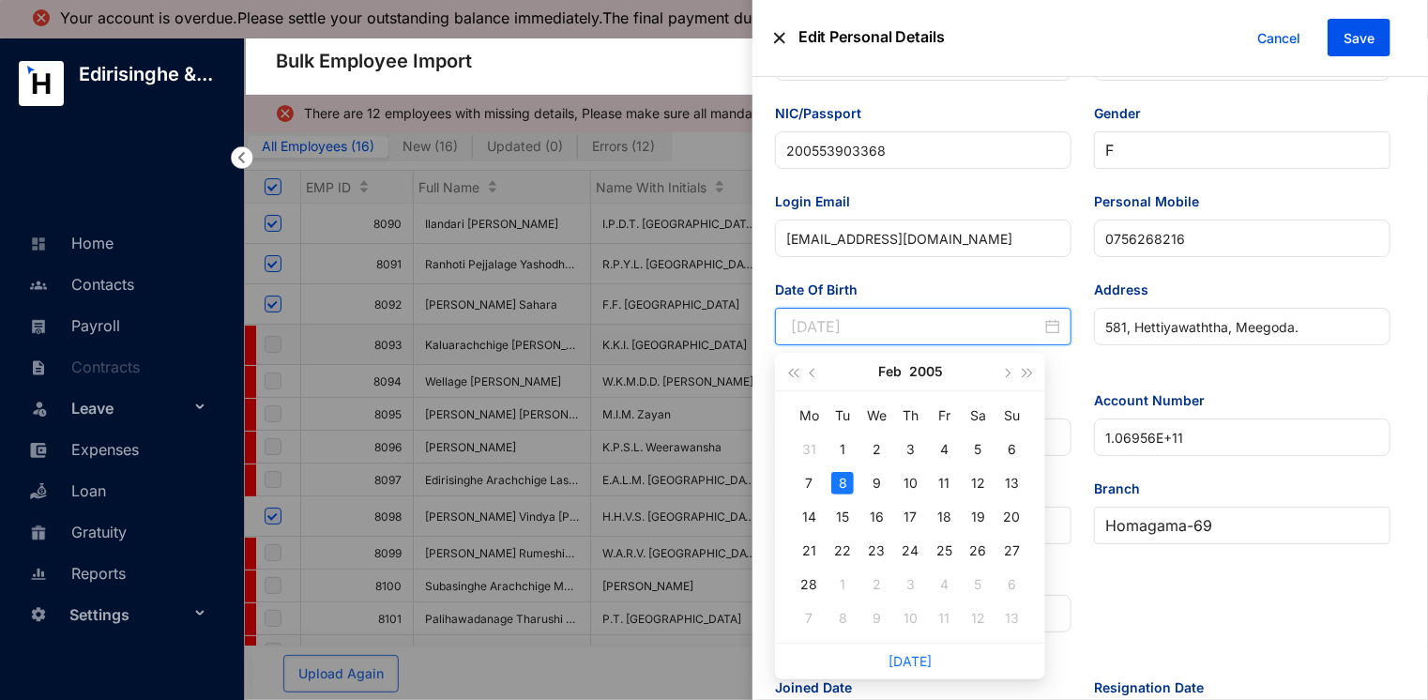
type input "[DATE]"
click at [843, 479] on div "8" at bounding box center [842, 483] width 23 height 23
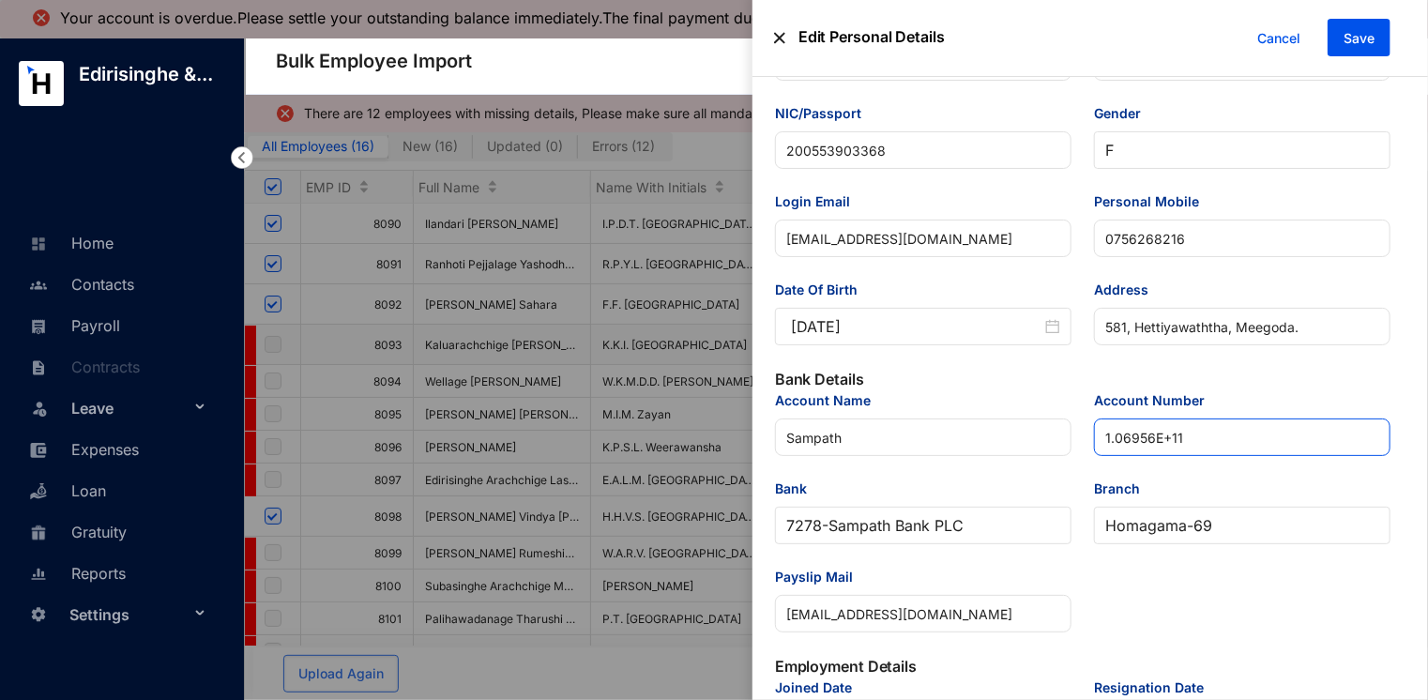
drag, startPoint x: 1194, startPoint y: 444, endPoint x: 1103, endPoint y: 444, distance: 91.0
click at [1103, 444] on input "1.06956E+11" at bounding box center [1242, 437] width 297 height 38
paste input "06956268804"
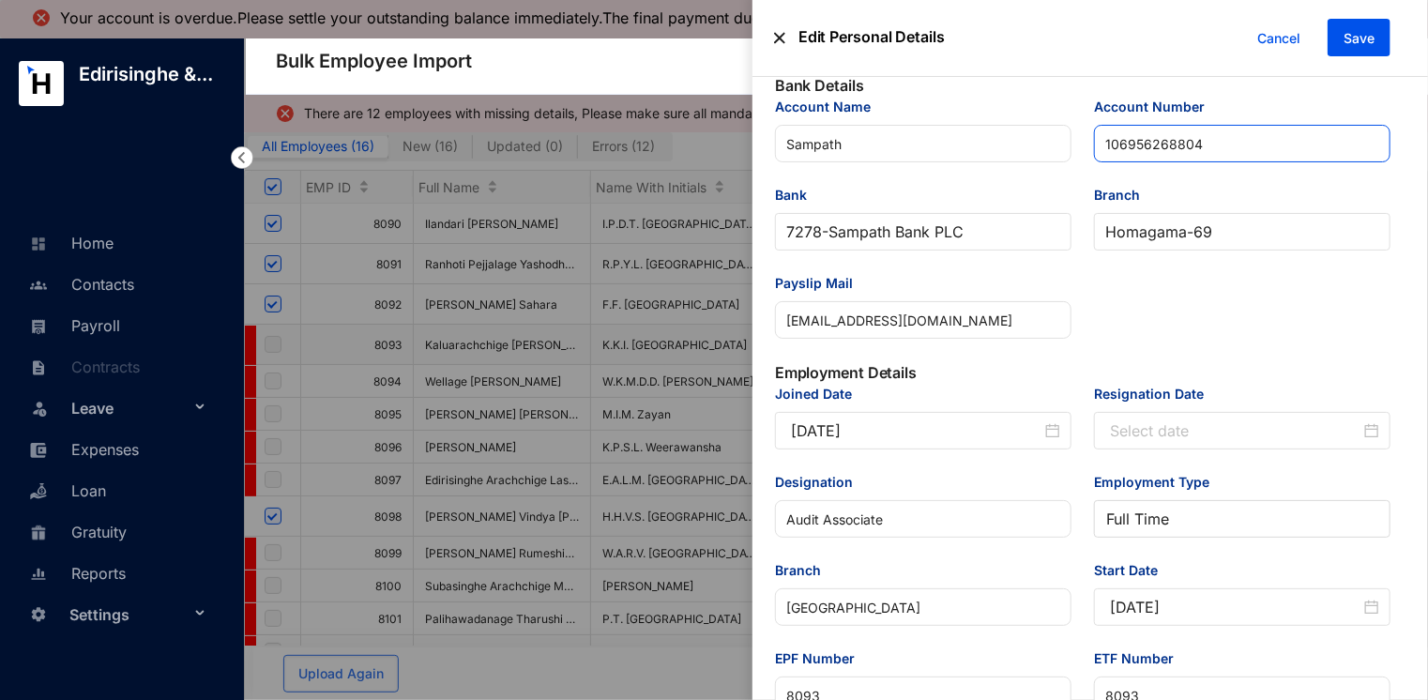
scroll to position [563, 0]
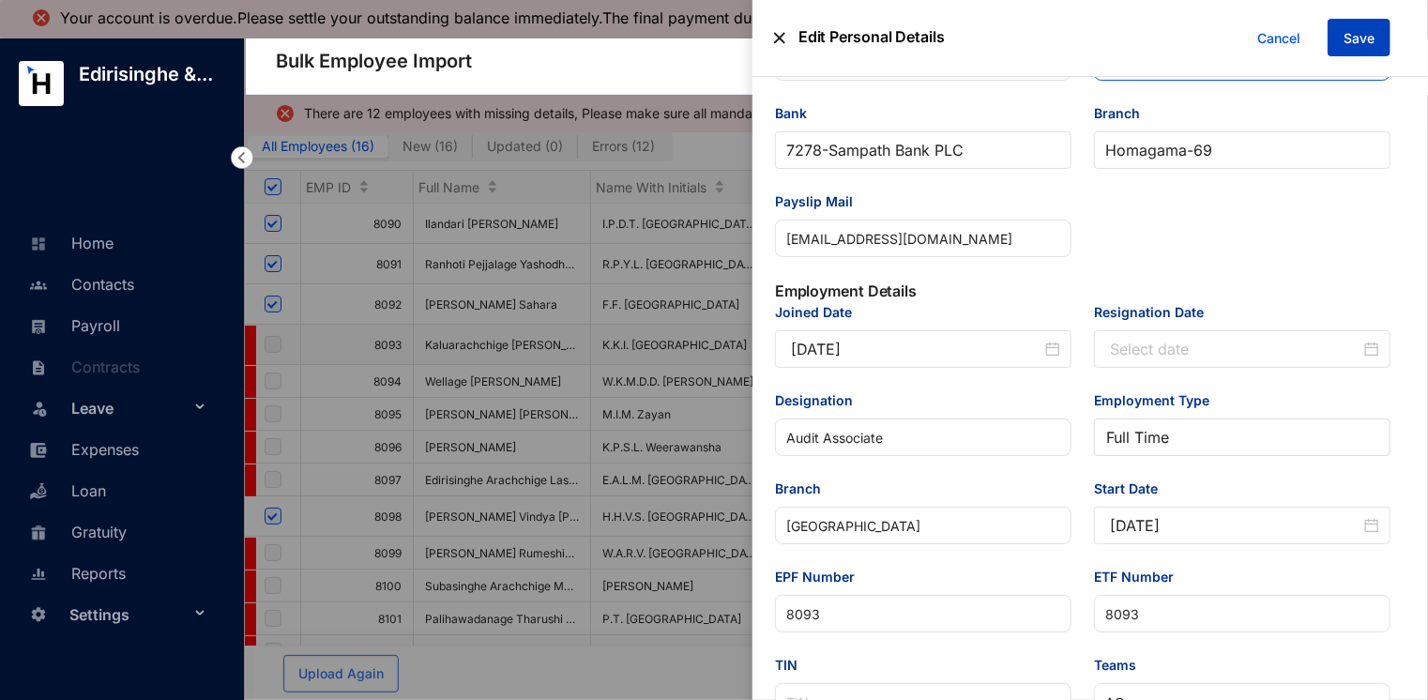
type input "106956268804"
click at [1352, 36] on span "Save" at bounding box center [1359, 38] width 31 height 19
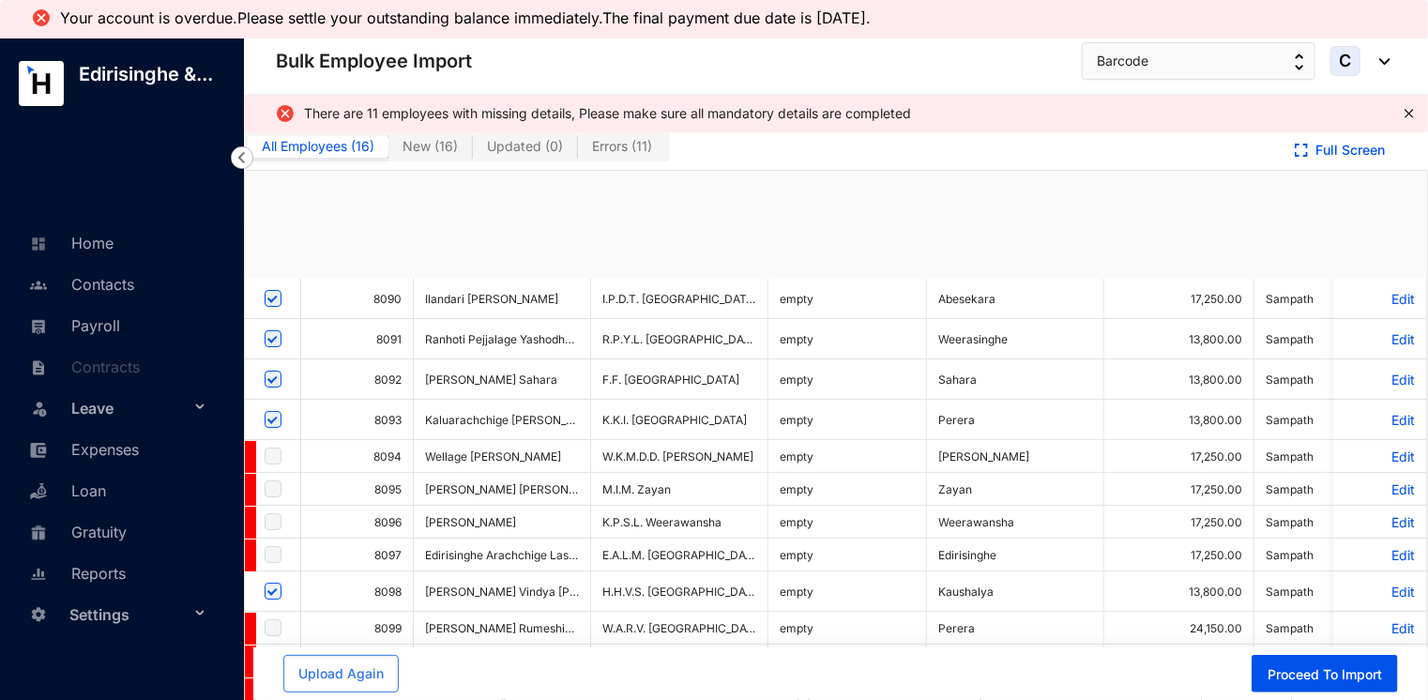
checkbox input "true"
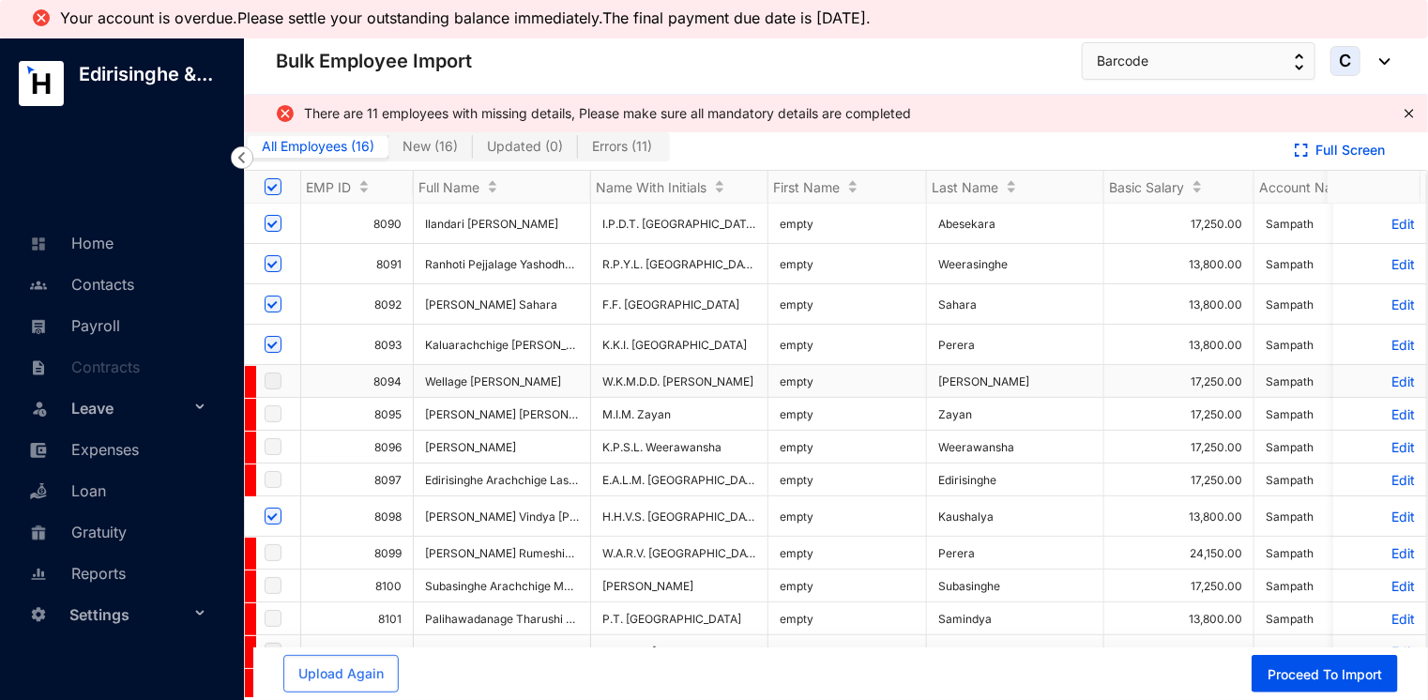
click at [1385, 377] on p "Edit" at bounding box center [1380, 381] width 70 height 16
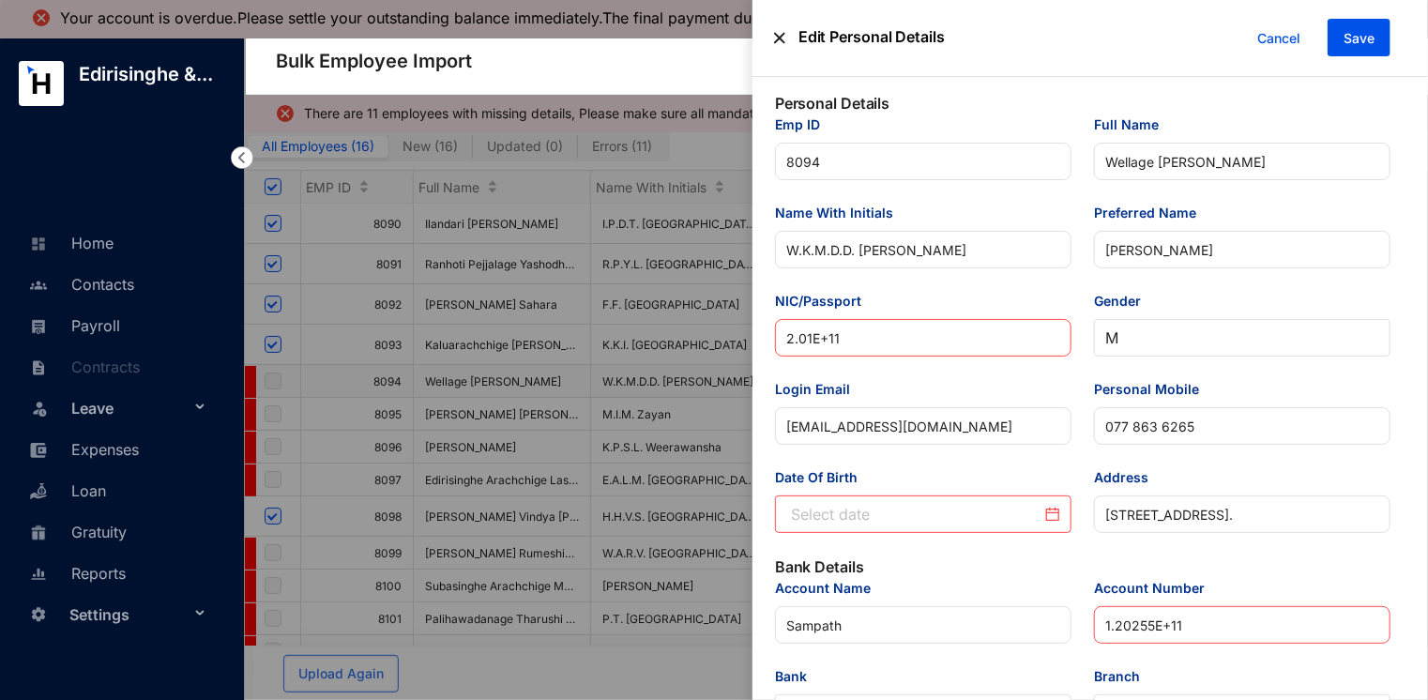
type input "[DATE]"
drag, startPoint x: 821, startPoint y: 342, endPoint x: 787, endPoint y: 344, distance: 33.9
click at [787, 344] on input "2.01E+11" at bounding box center [923, 338] width 297 height 38
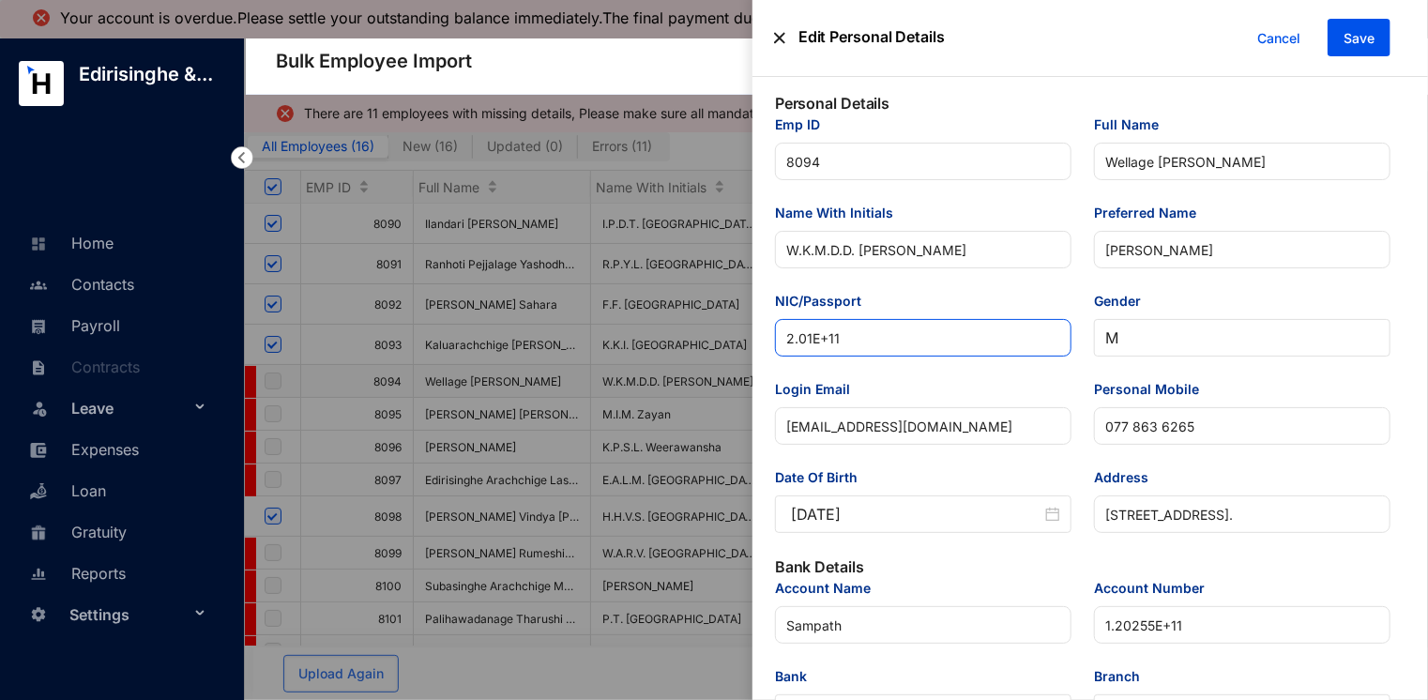
paste input "00516303259"
type input "200516303259"
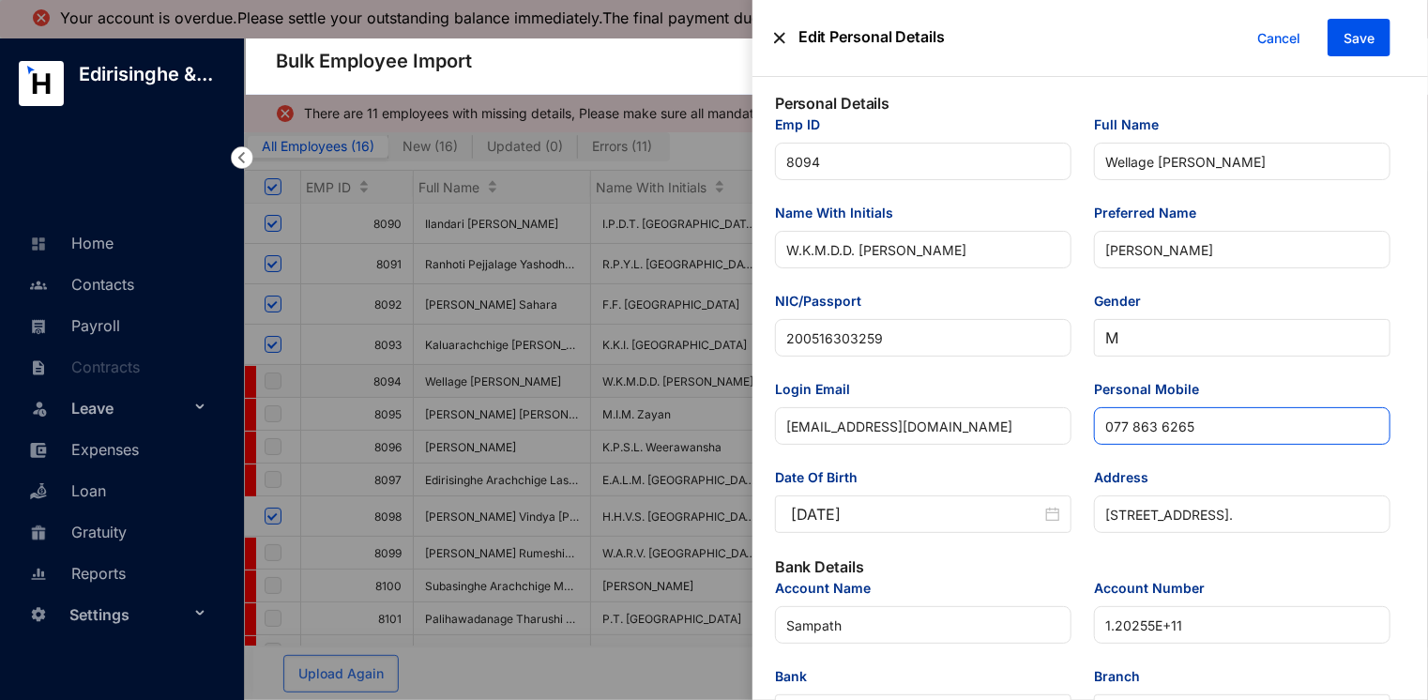
click at [1136, 432] on input "077 863 6265" at bounding box center [1242, 426] width 297 height 38
click at [1132, 434] on input "077 863 6265" at bounding box center [1242, 426] width 297 height 38
click at [1158, 433] on input "077863 6265" at bounding box center [1242, 426] width 297 height 38
click at [1155, 433] on input "077863 6265" at bounding box center [1242, 426] width 297 height 38
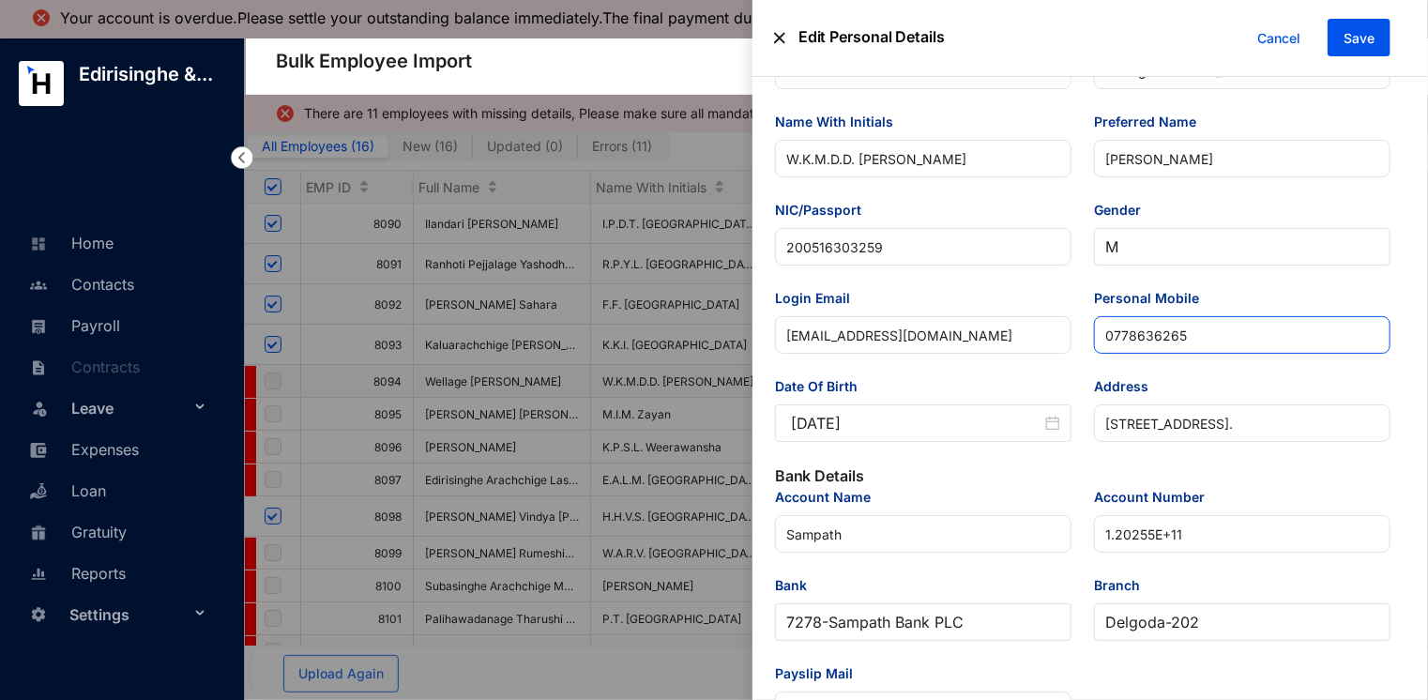
scroll to position [94, 0]
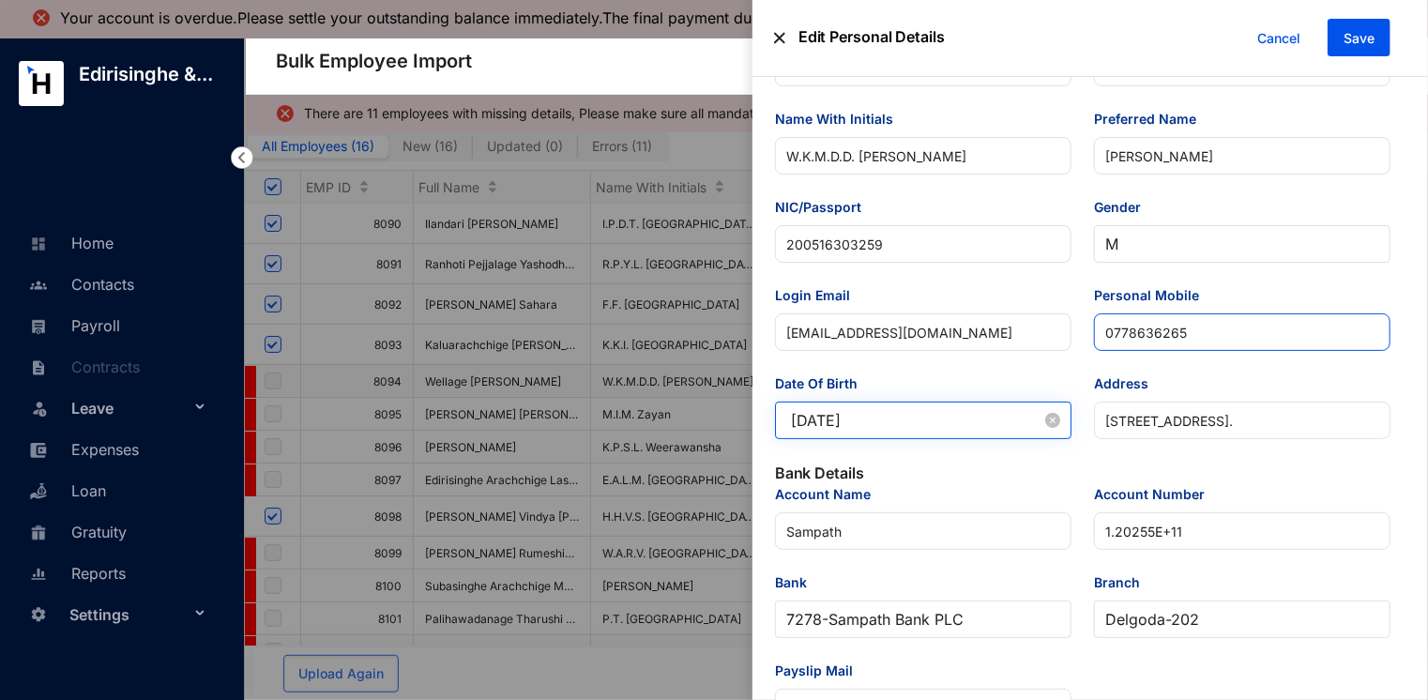
type input "0778636265"
click at [946, 427] on input "[DATE]" at bounding box center [916, 420] width 251 height 23
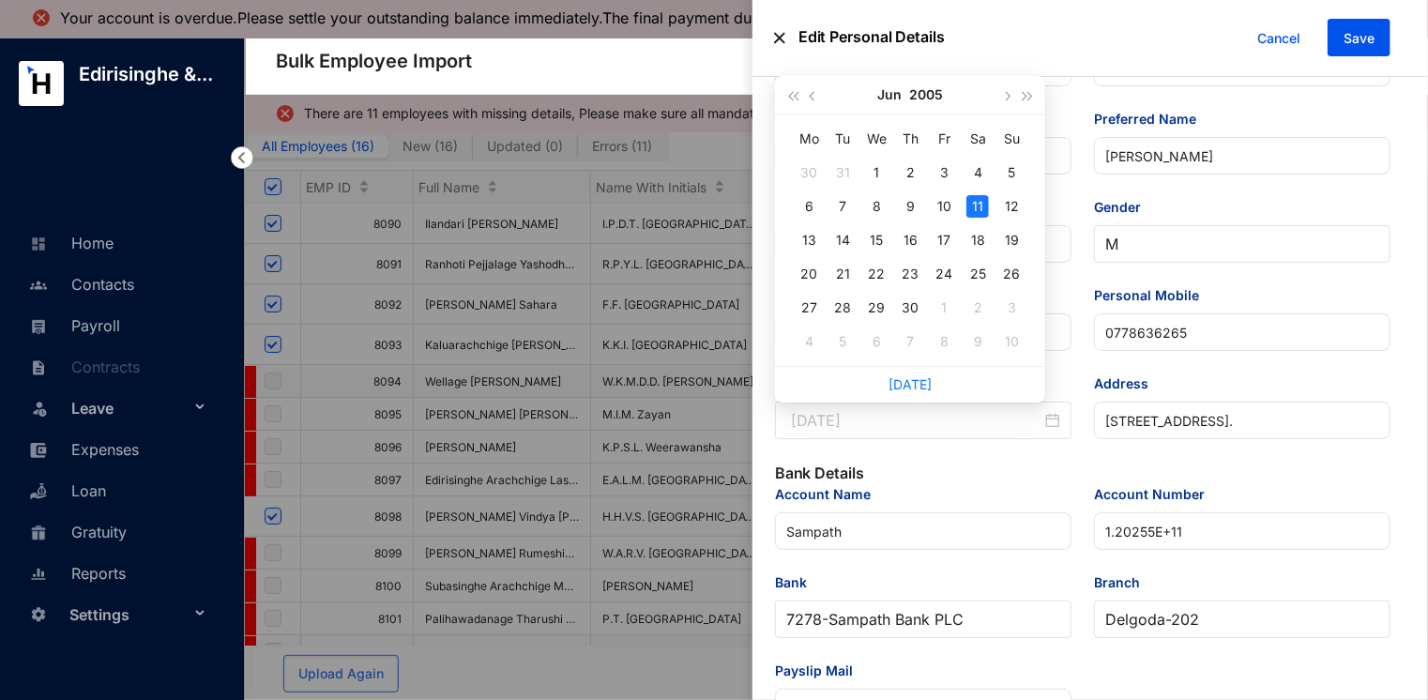
click at [978, 208] on div "11" at bounding box center [977, 206] width 23 height 23
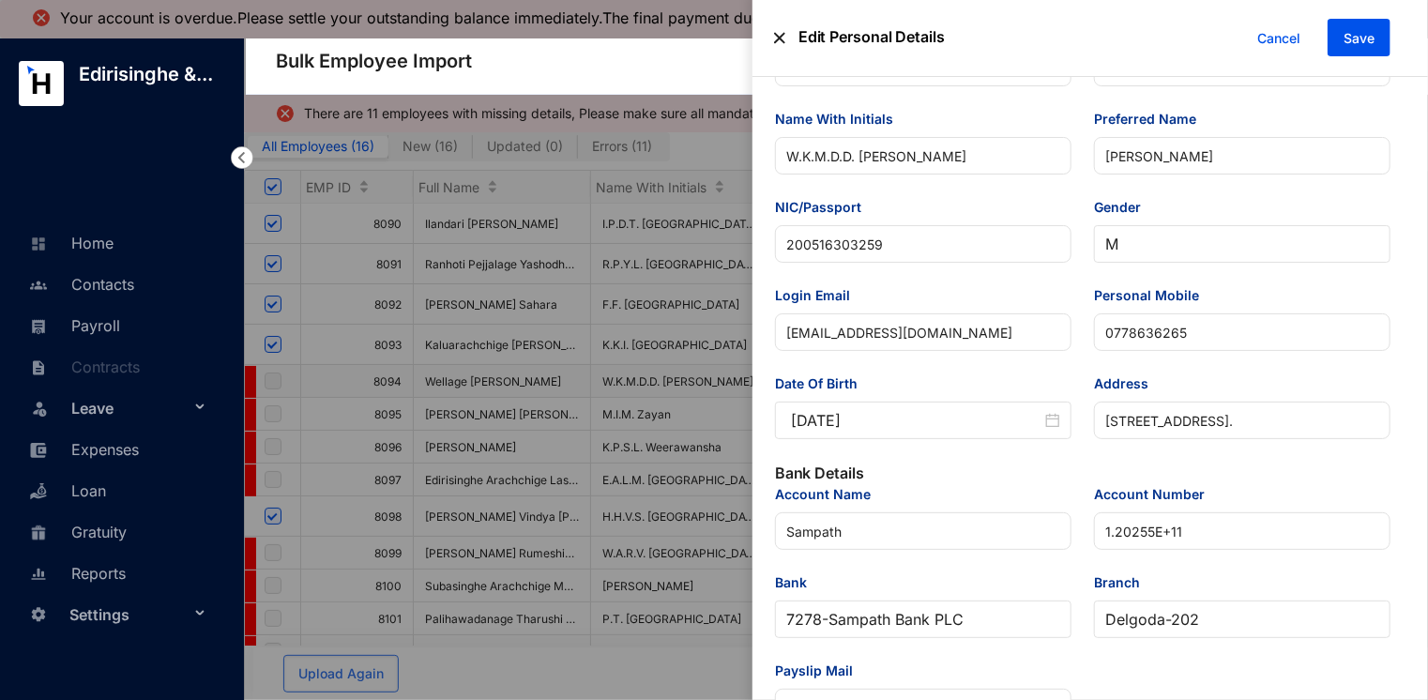
type input "[DATE]"
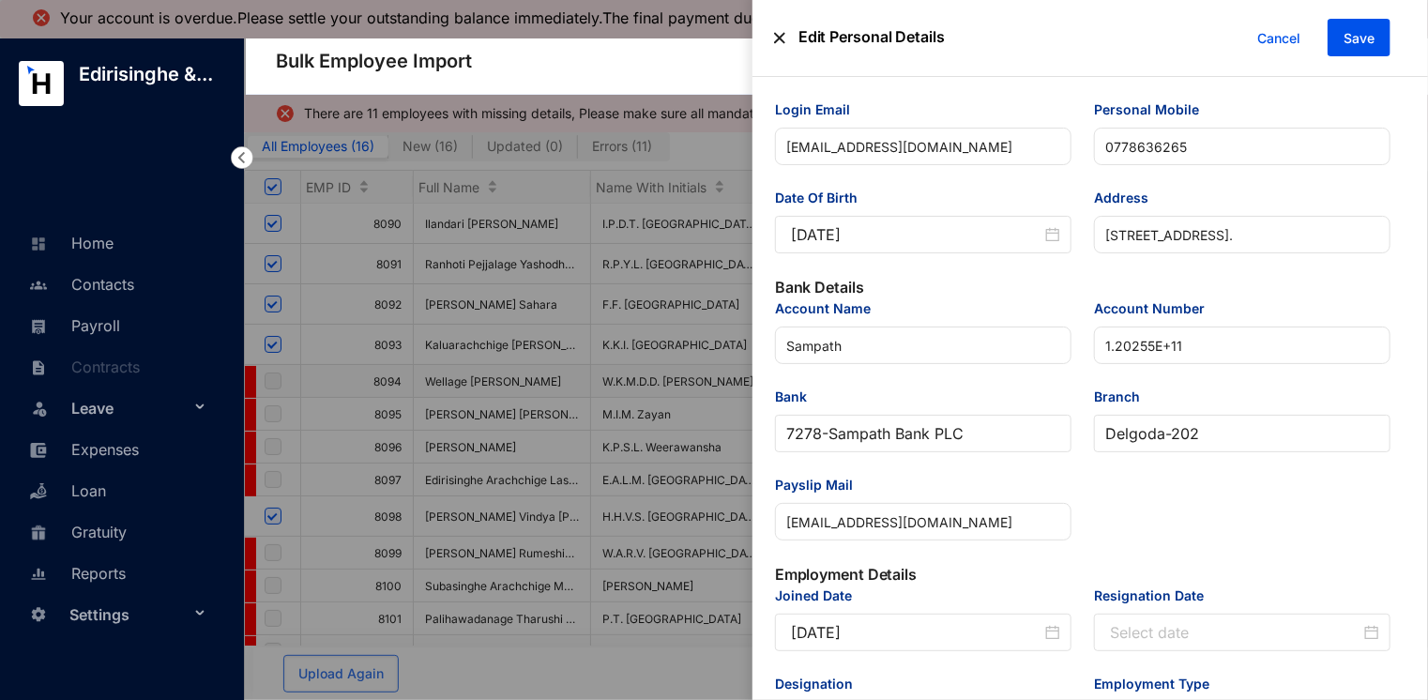
scroll to position [281, 0]
drag, startPoint x: 1191, startPoint y: 346, endPoint x: 1154, endPoint y: 356, distance: 37.8
click at [1103, 350] on input "1.20255E+11" at bounding box center [1242, 344] width 297 height 38
paste input "202551748"
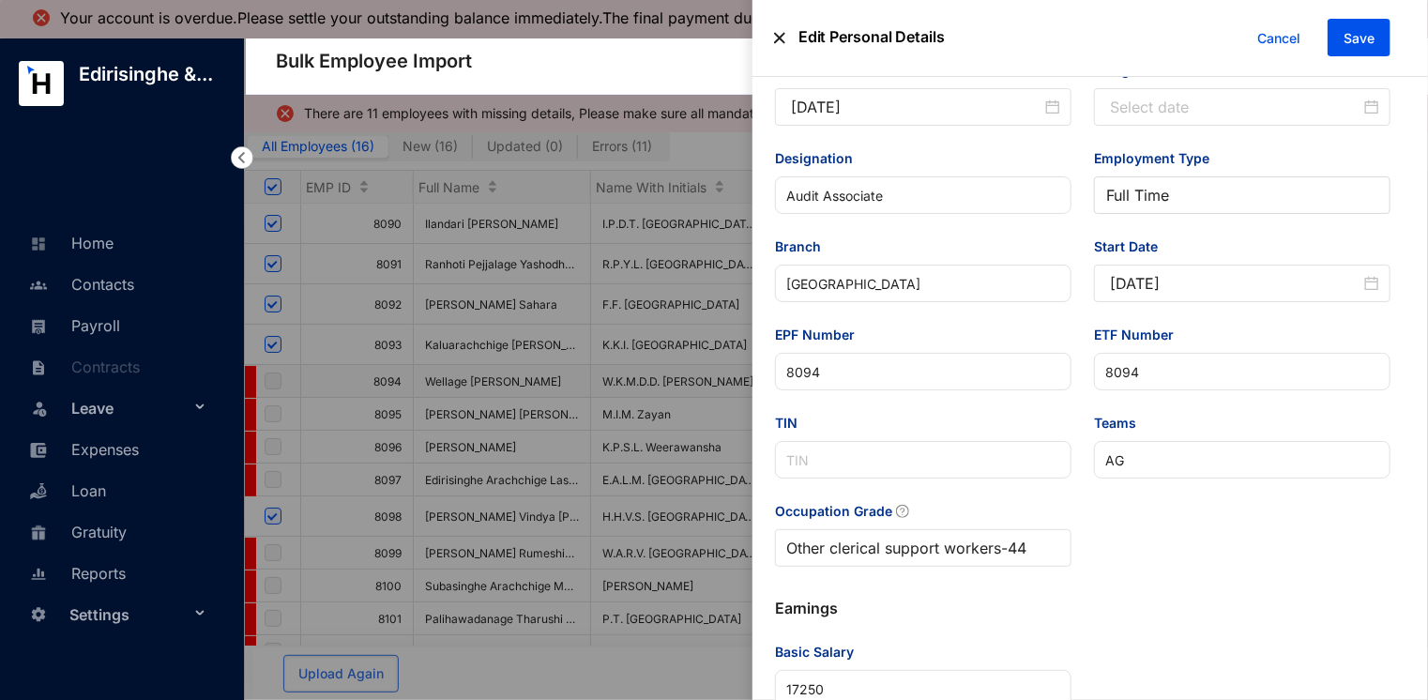
scroll to position [854, 0]
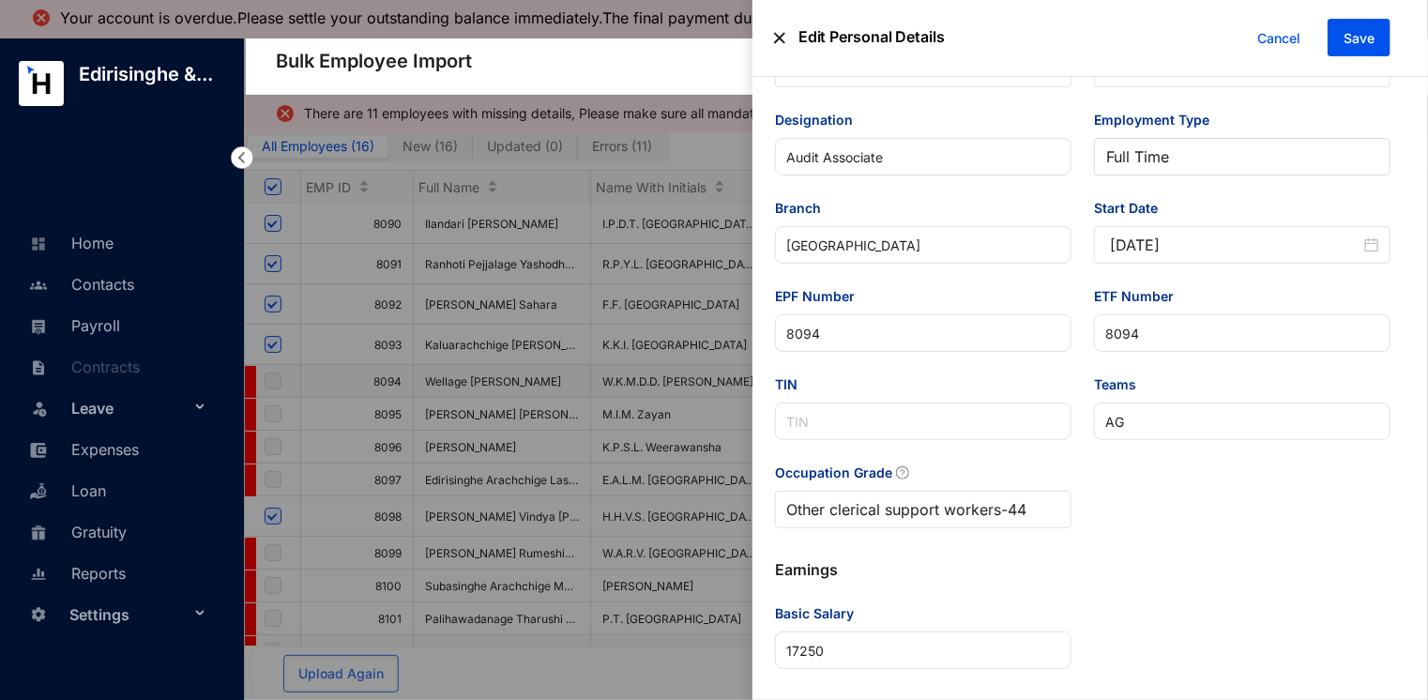
type input "120255174811"
click at [1352, 31] on span "Save" at bounding box center [1359, 38] width 31 height 19
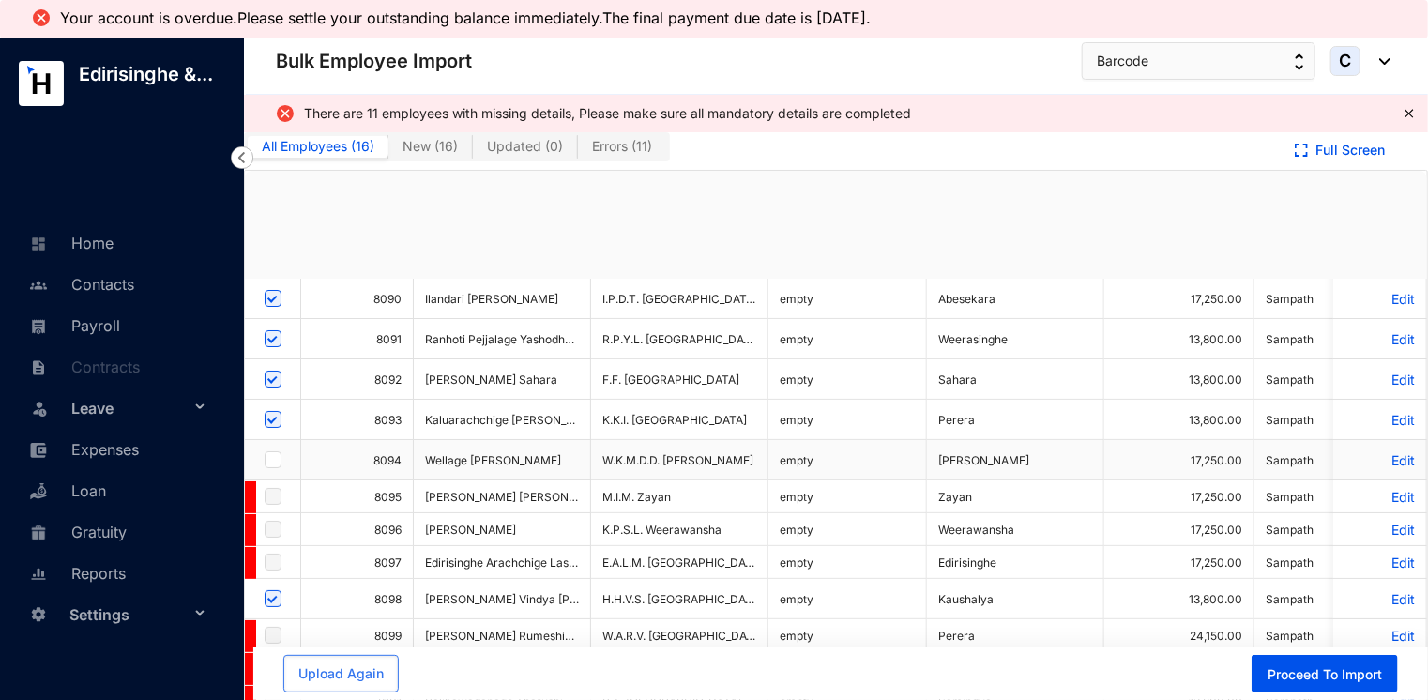
checkbox input "true"
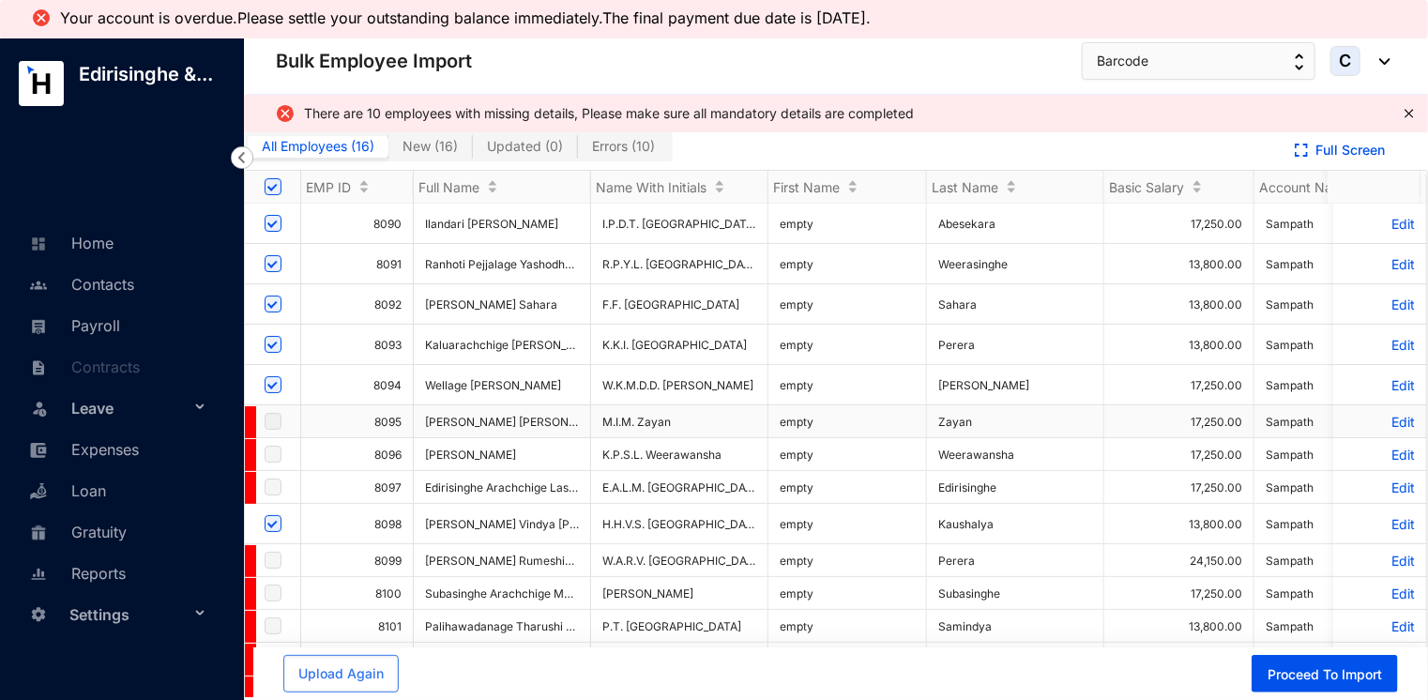
click at [1380, 417] on p "Edit" at bounding box center [1380, 422] width 70 height 16
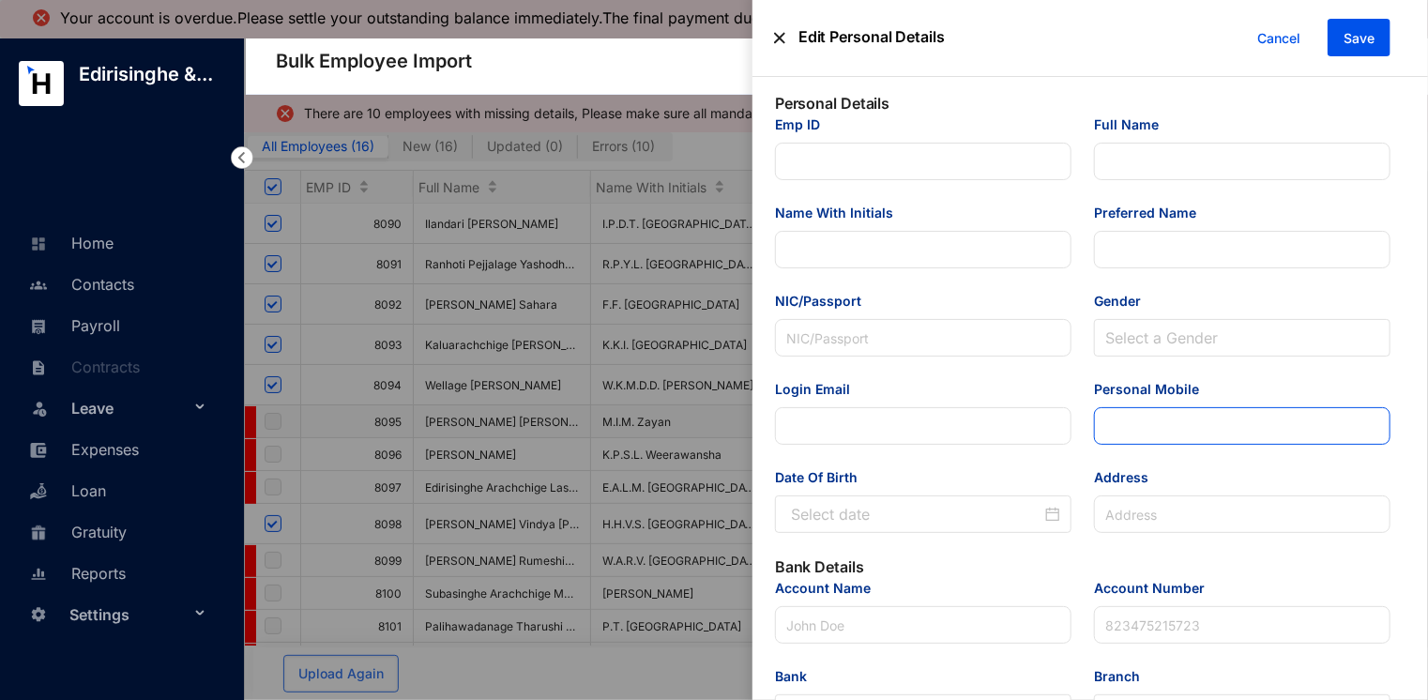
type input "8095"
type input "[PERSON_NAME] [PERSON_NAME]"
type input "M.I.M. Zayan"
type input "[PERSON_NAME]"
type input "2.00E+11"
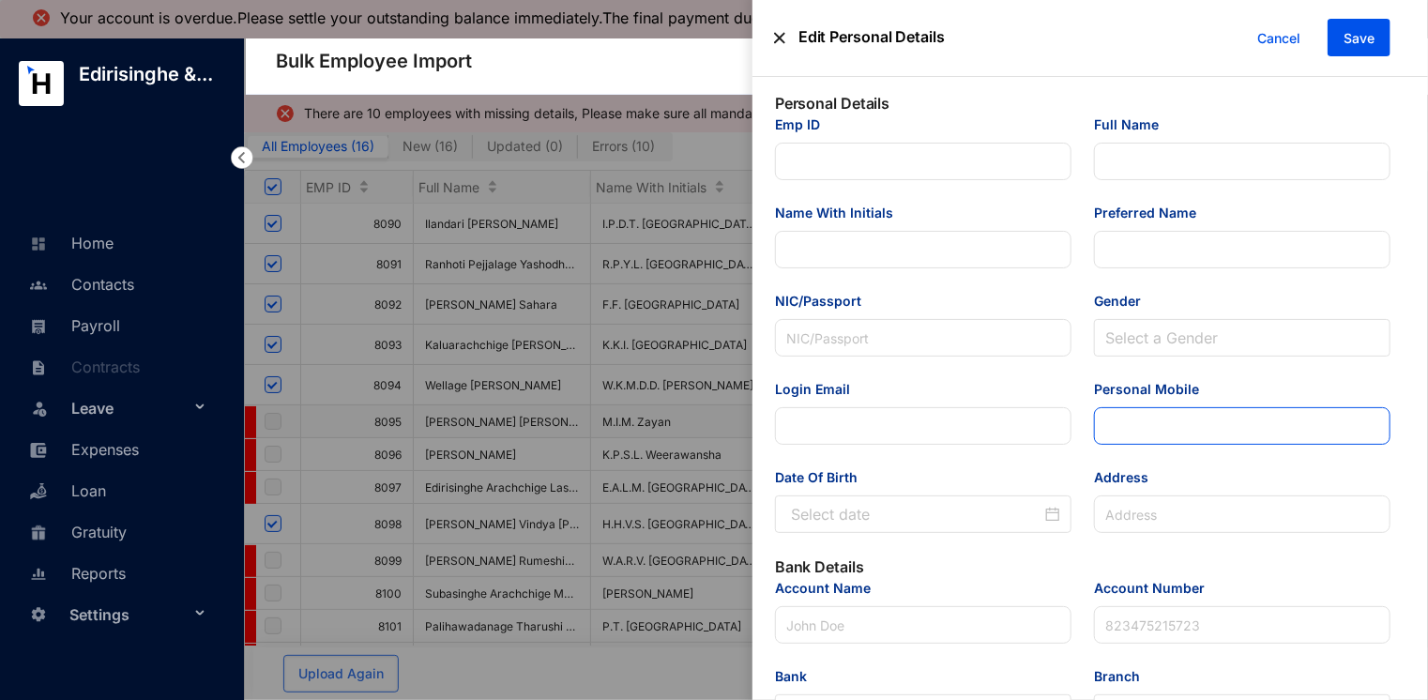
type input "[EMAIL_ADDRESS][DOMAIN_NAME]"
type input "076 624 3851"
type input "272, Rambuk ela, Vilanagama, [GEOGRAPHIC_DATA]."
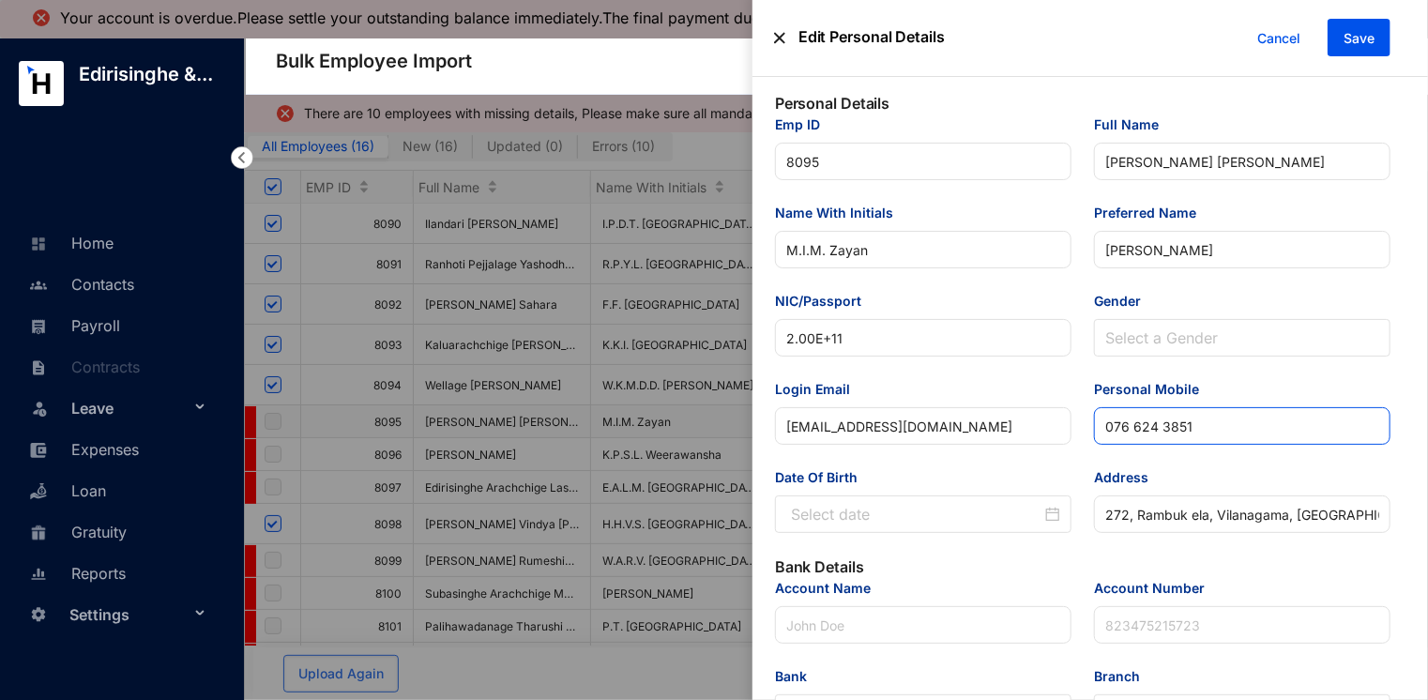
type input "Sampath"
type input "1.00755E+11"
type input "[EMAIL_ADDRESS][DOMAIN_NAME]"
type input "Audit Associate"
type input "[GEOGRAPHIC_DATA]"
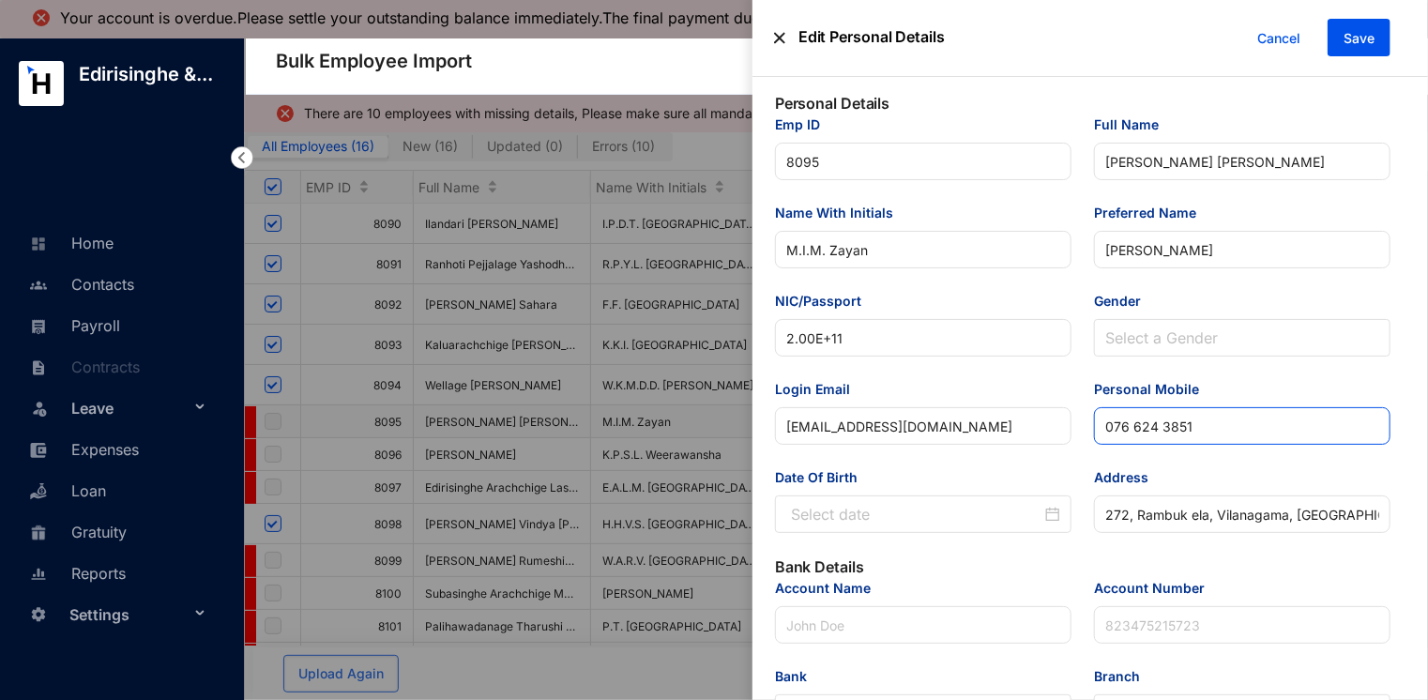
type input "8095"
type input "RG"
type Salary "17250"
type input "[DATE]"
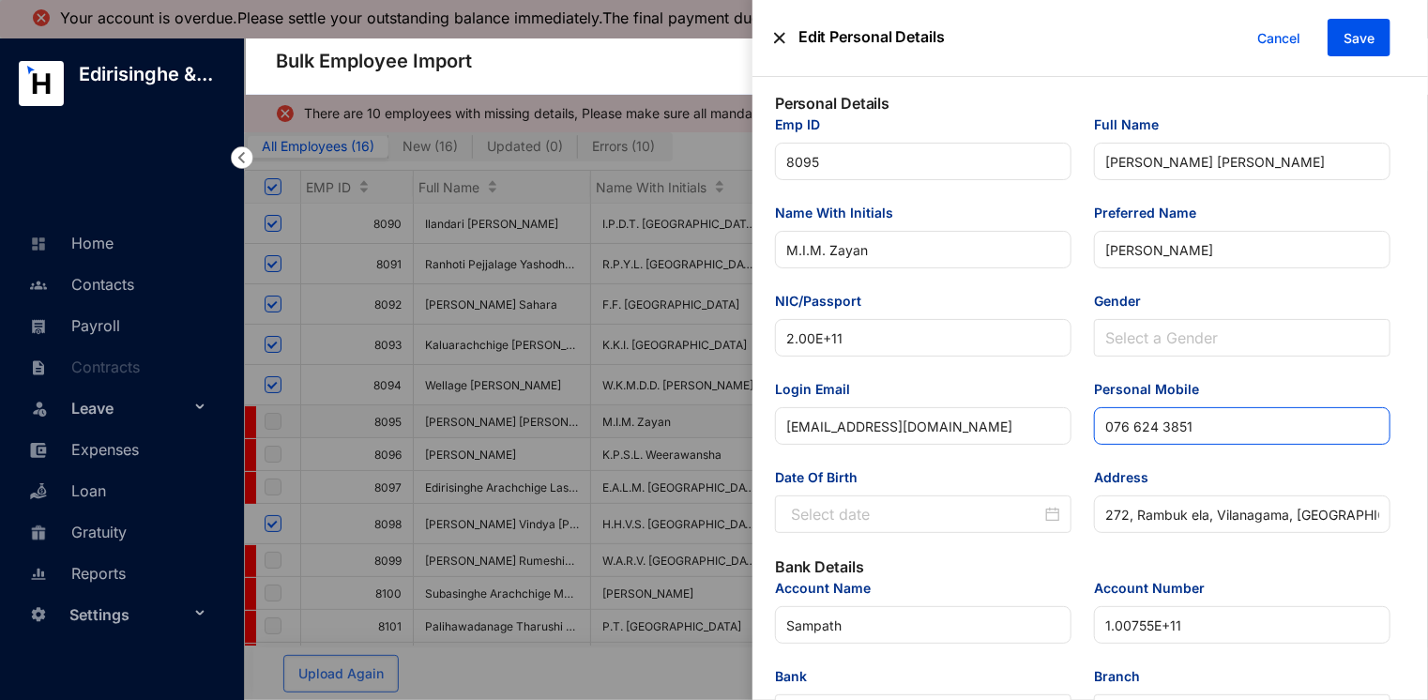
type input "[DATE]"
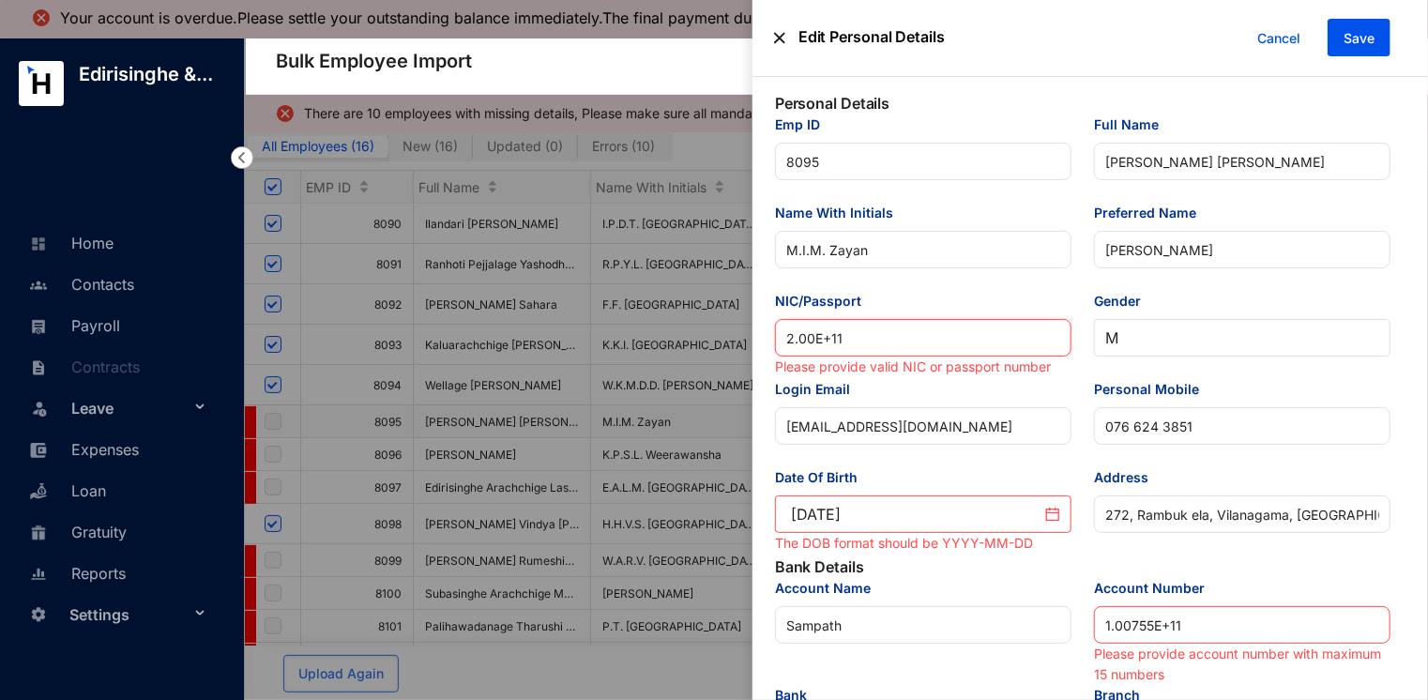
drag, startPoint x: 872, startPoint y: 333, endPoint x: 781, endPoint y: 336, distance: 91.1
click at [781, 336] on input "2.00E+11" at bounding box center [923, 338] width 297 height 38
paste input "0040811225"
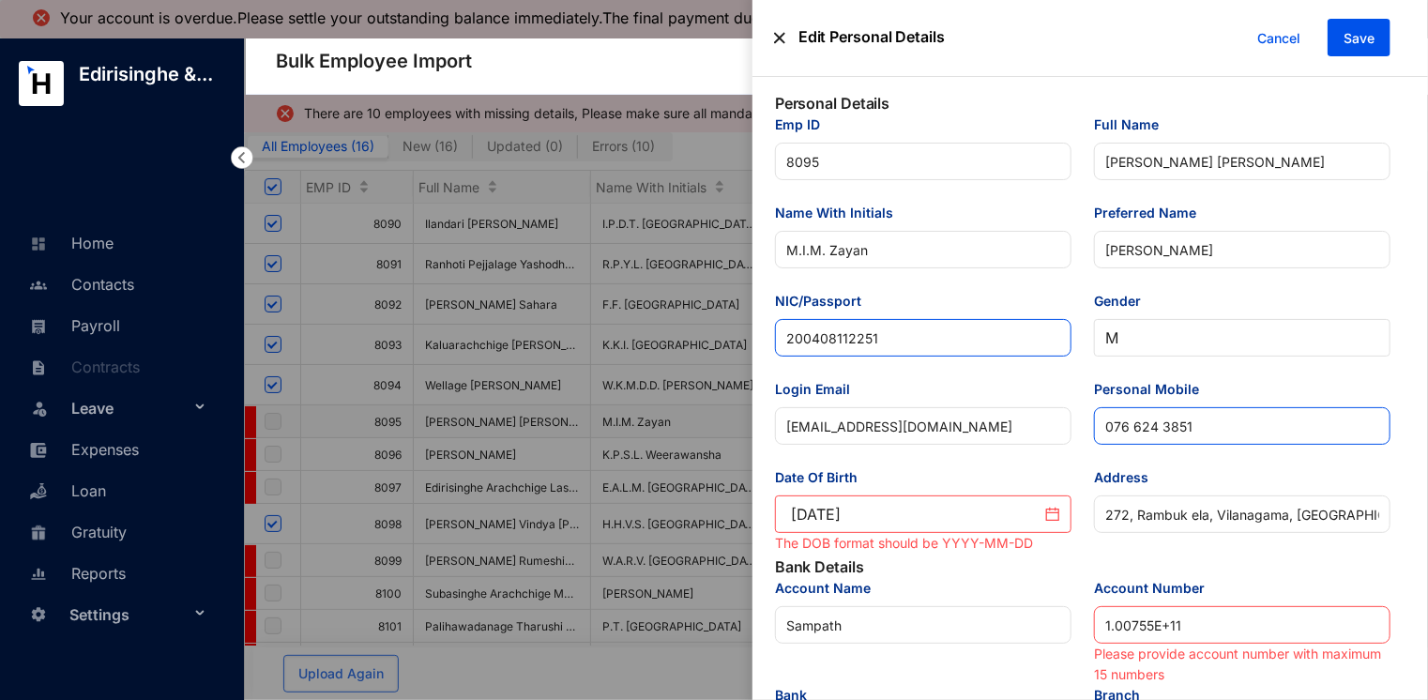
type input "200408112251"
click at [1130, 423] on input "076 624 3851" at bounding box center [1242, 426] width 297 height 38
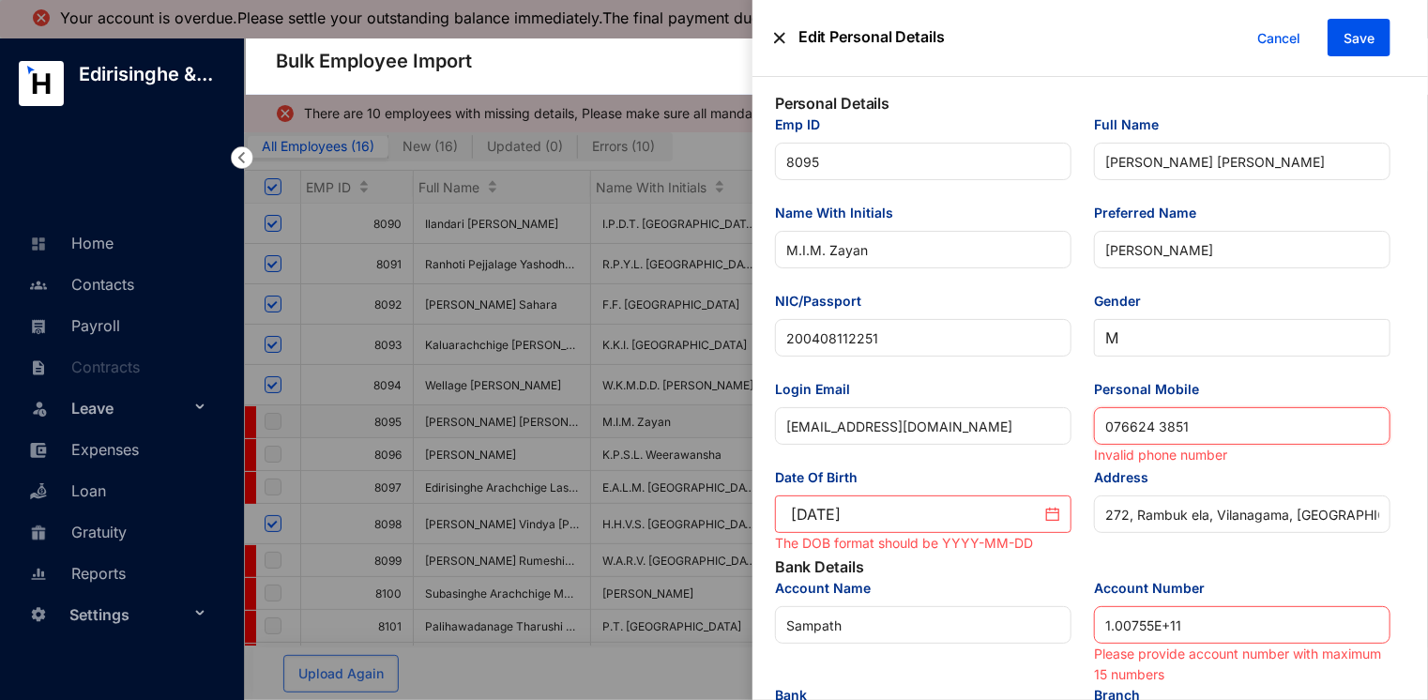
click at [1158, 430] on input "076624 3851" at bounding box center [1242, 426] width 297 height 38
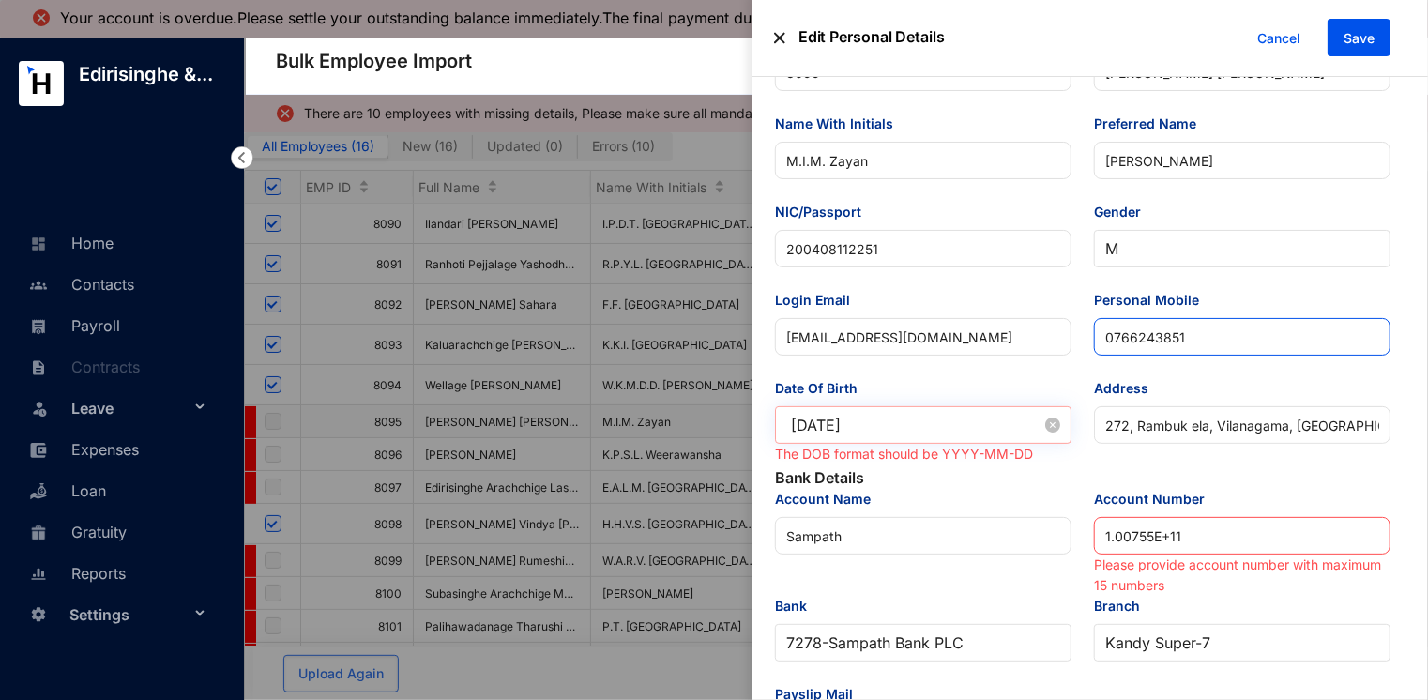
scroll to position [94, 0]
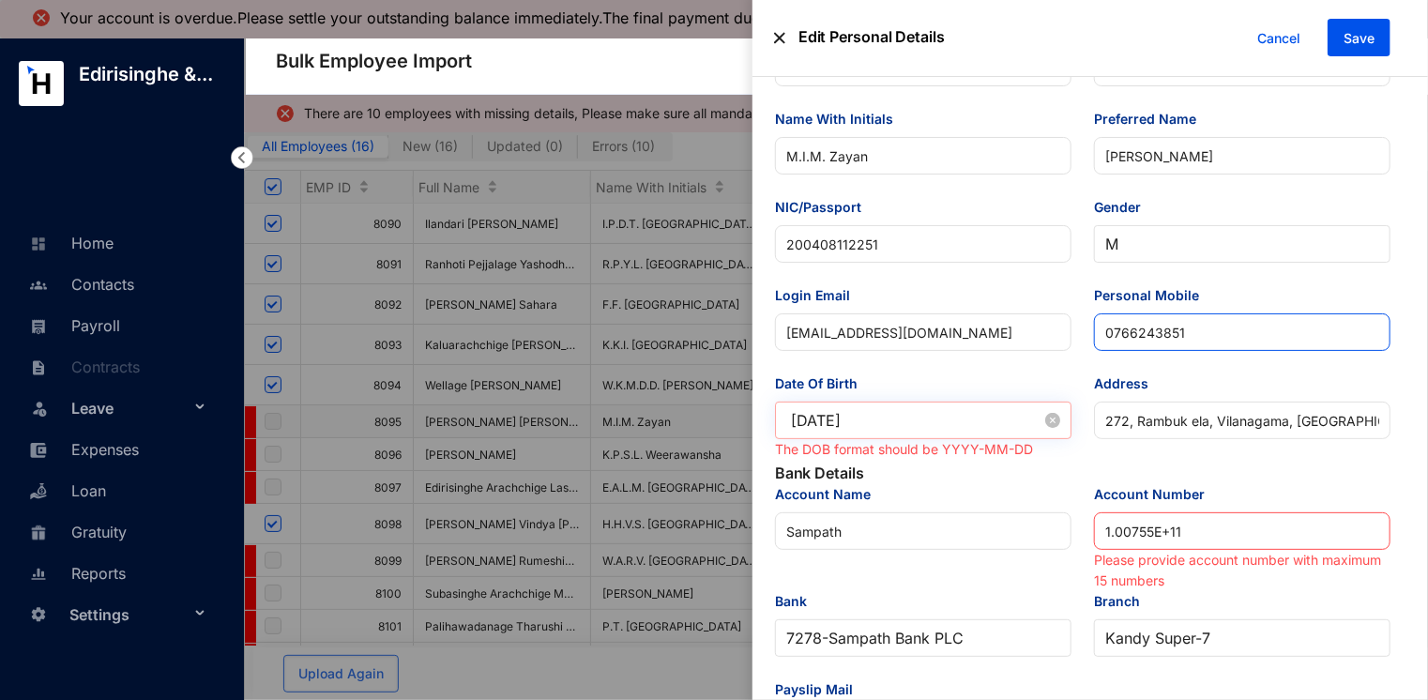
type input "0766243851"
click at [931, 418] on input "[DATE]" at bounding box center [916, 420] width 251 height 23
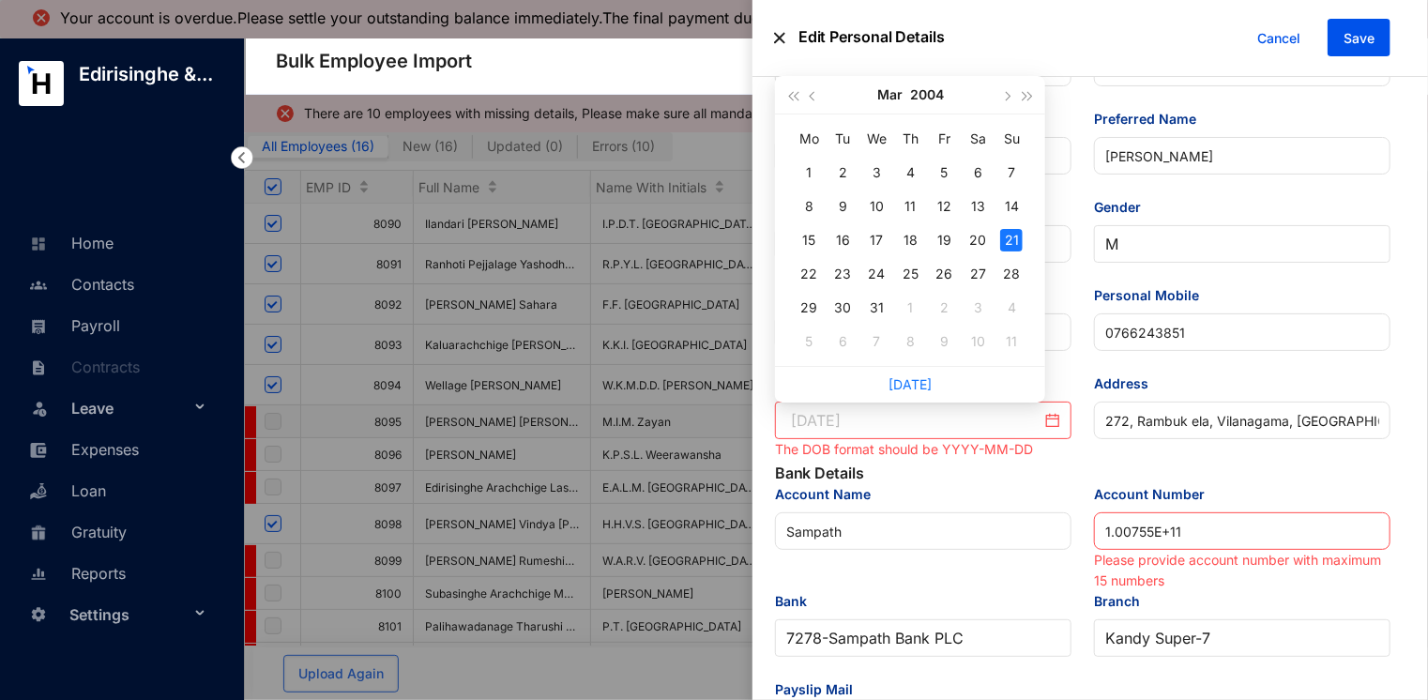
click at [1007, 238] on div "21" at bounding box center [1011, 240] width 23 height 23
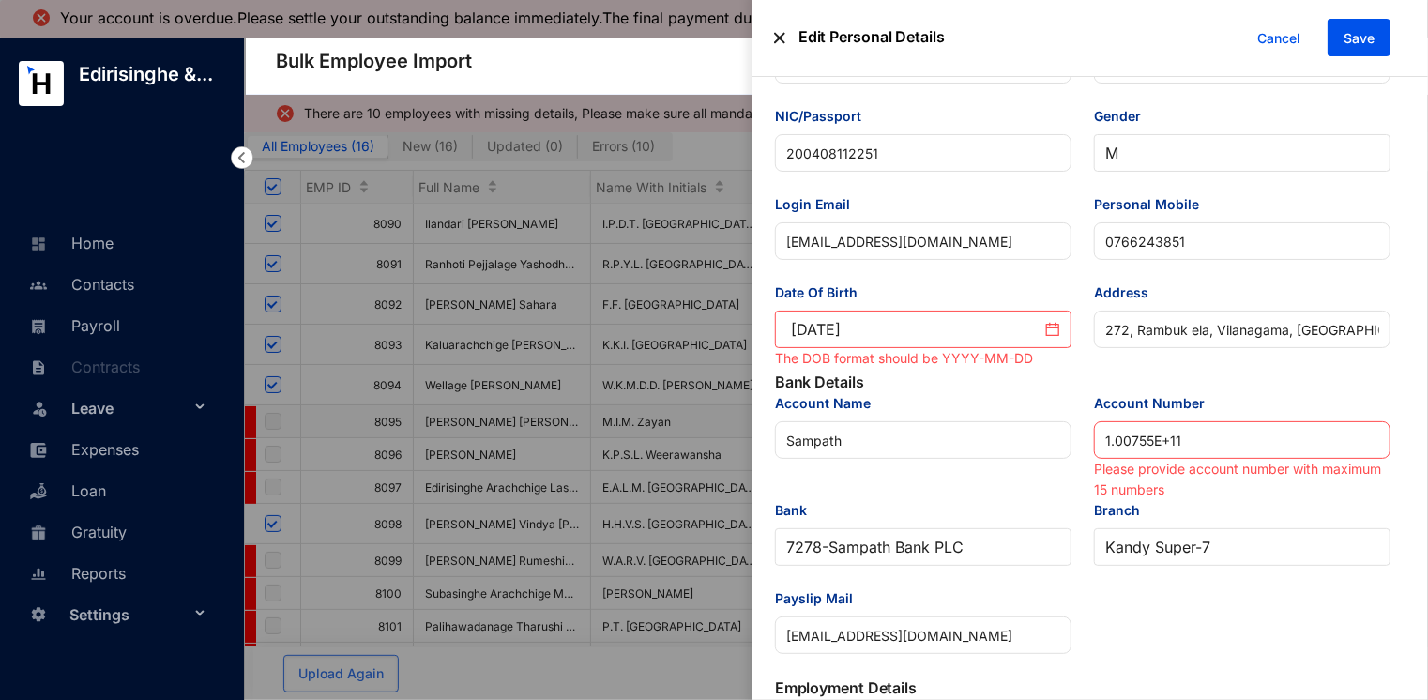
scroll to position [188, 0]
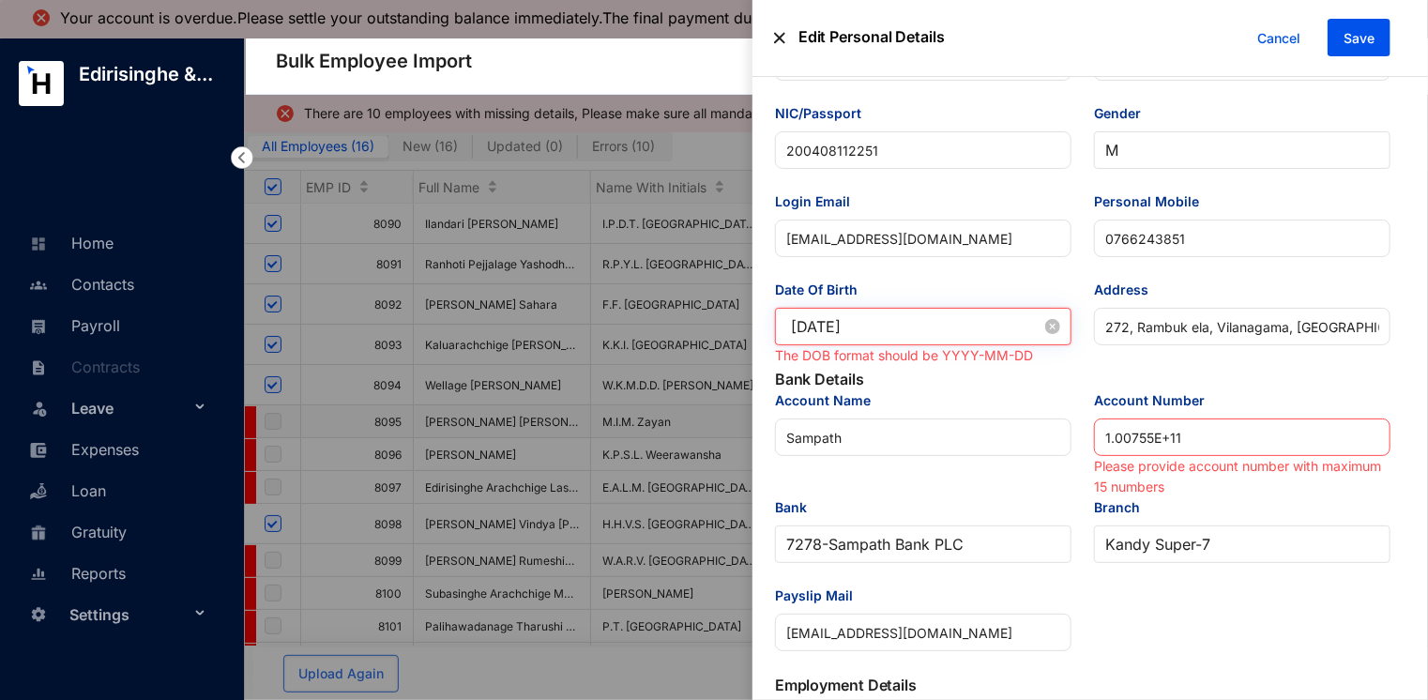
click at [909, 327] on input "[DATE]" at bounding box center [916, 326] width 251 height 23
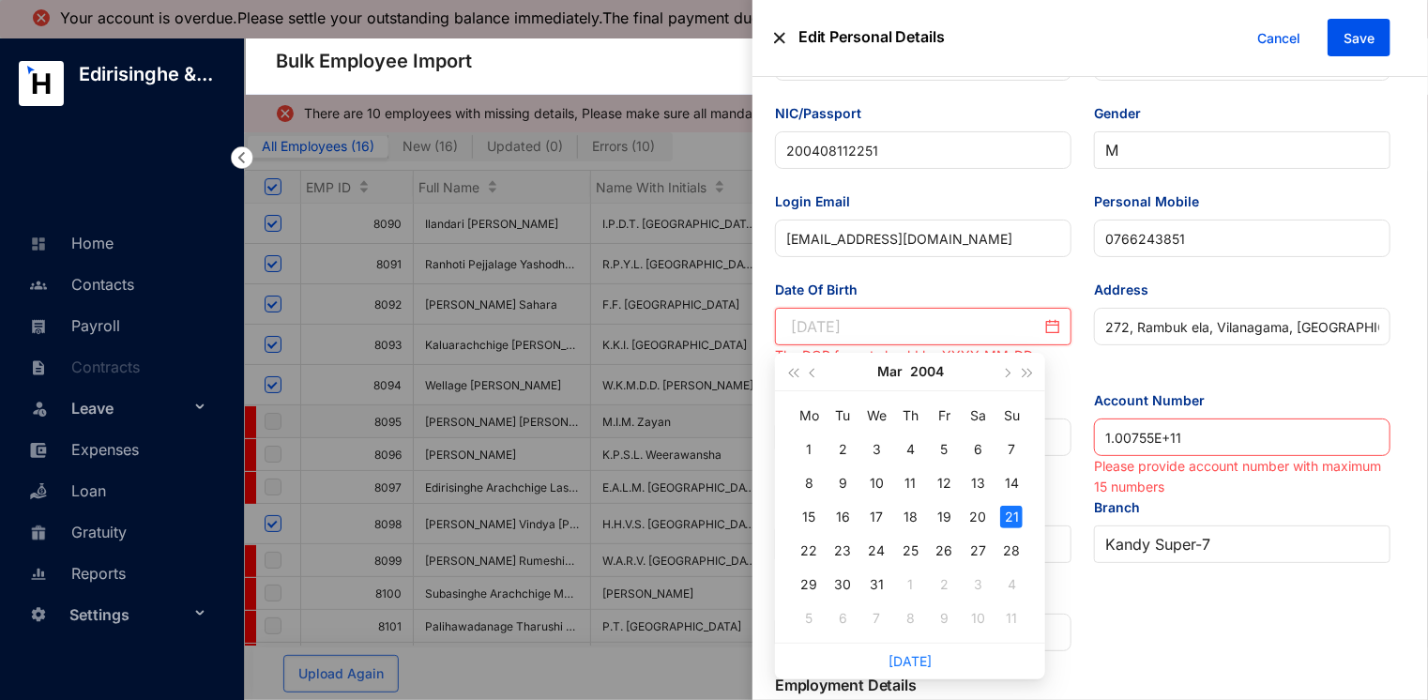
type input "[DATE]"
click at [1011, 512] on div "21" at bounding box center [1011, 517] width 23 height 23
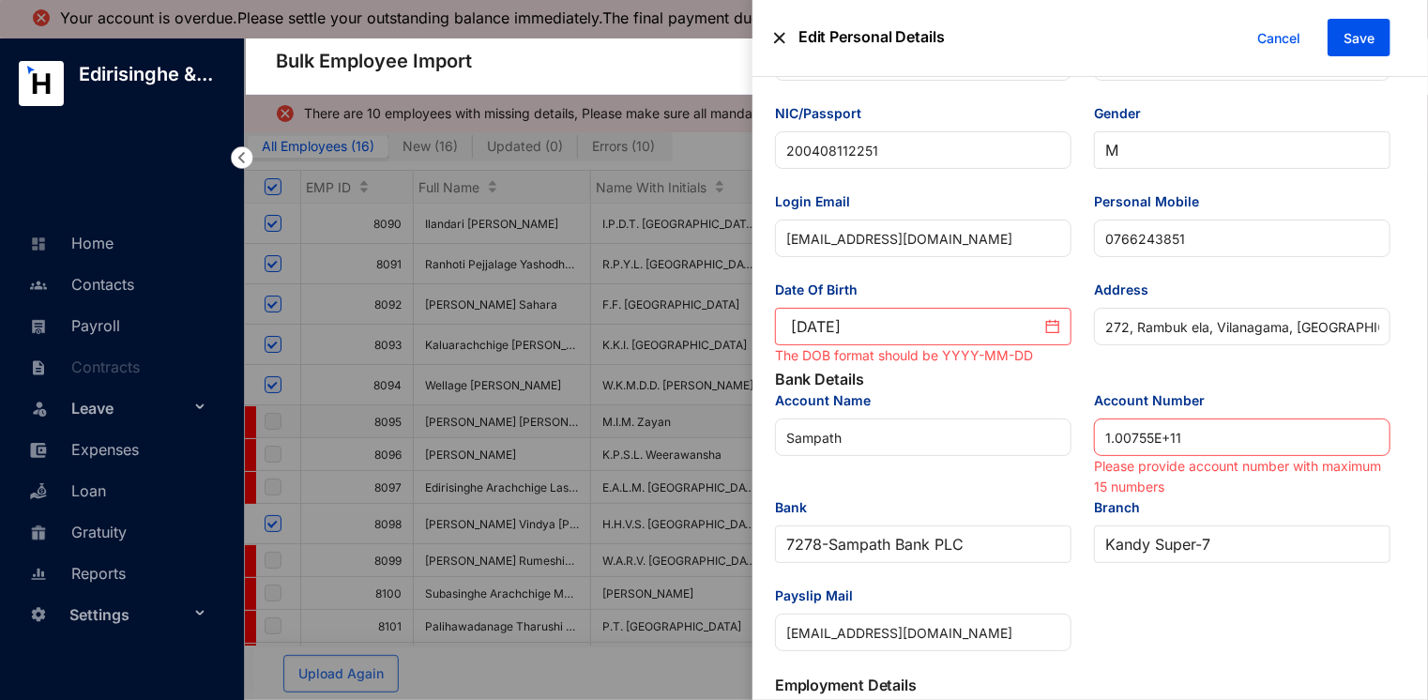
click at [1013, 396] on div "Account Name" at bounding box center [923, 404] width 297 height 28
click at [1053, 328] on icon "close-circle" at bounding box center [1052, 326] width 15 height 15
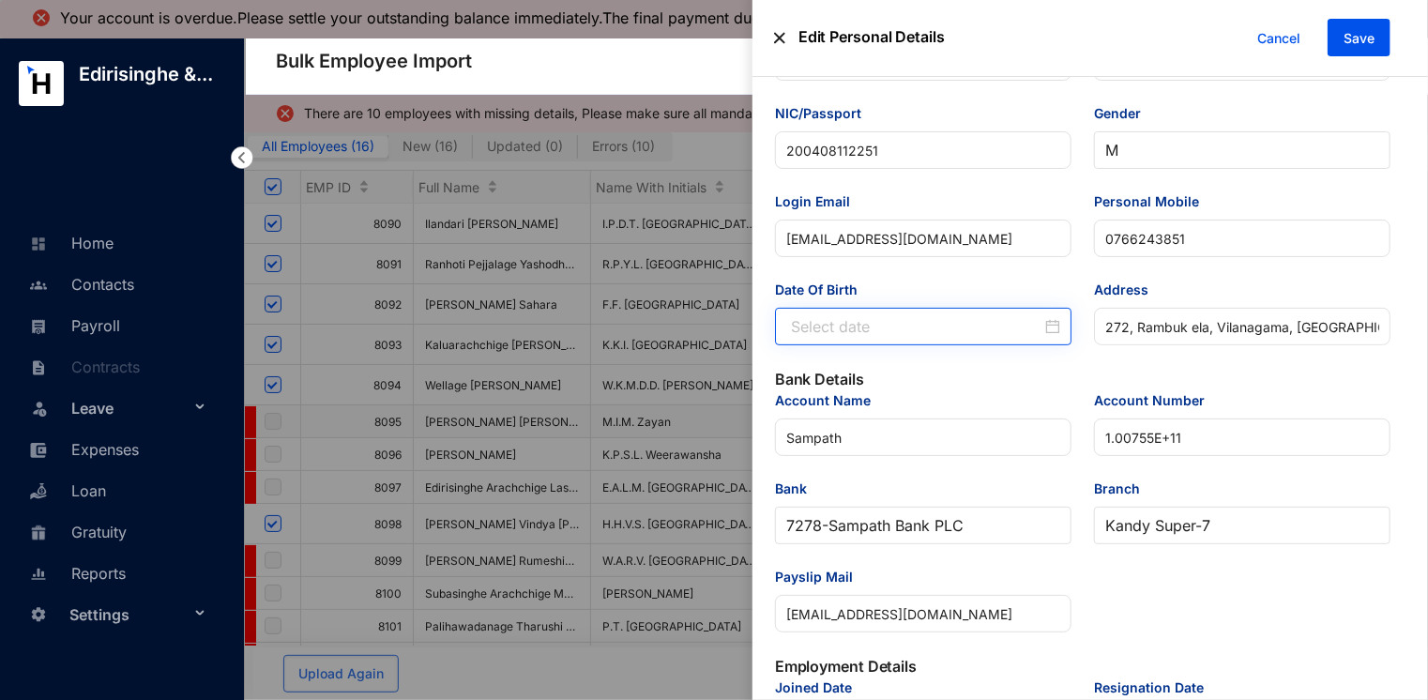
click at [1051, 331] on div at bounding box center [925, 326] width 269 height 23
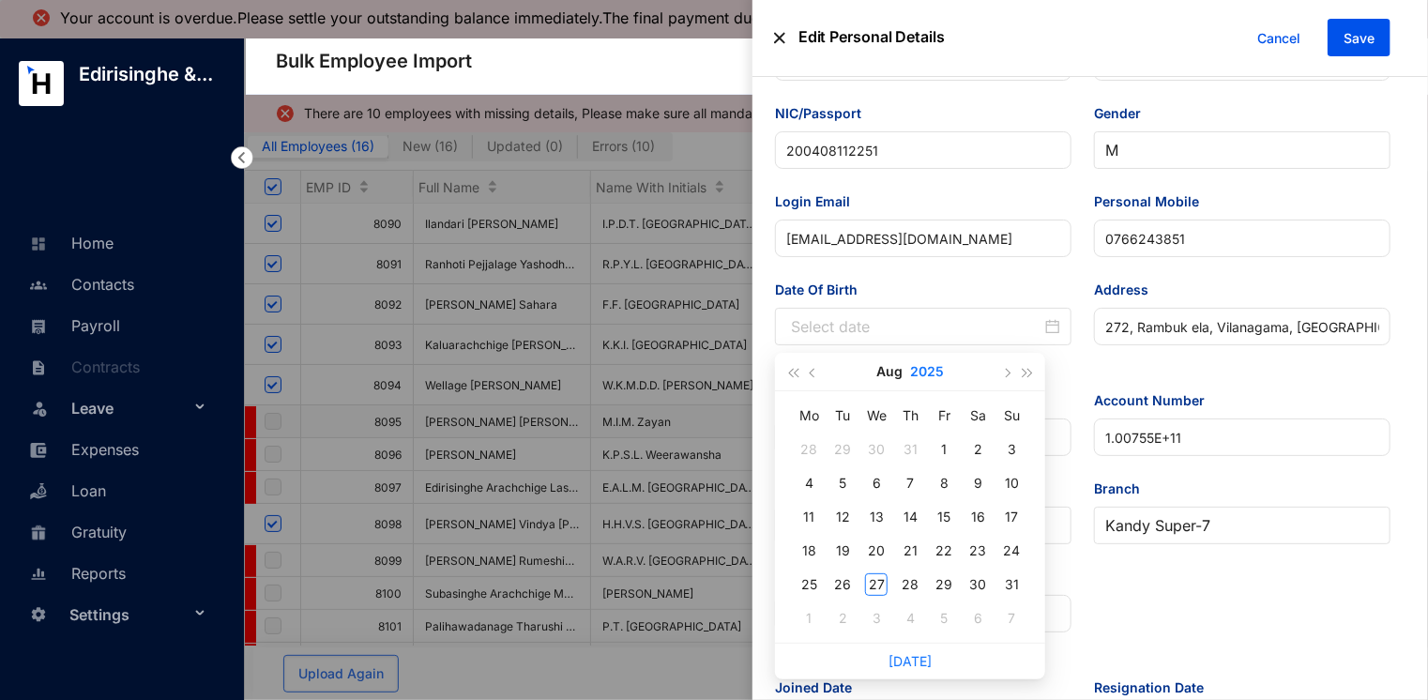
click at [923, 375] on button "2025" at bounding box center [927, 372] width 34 height 38
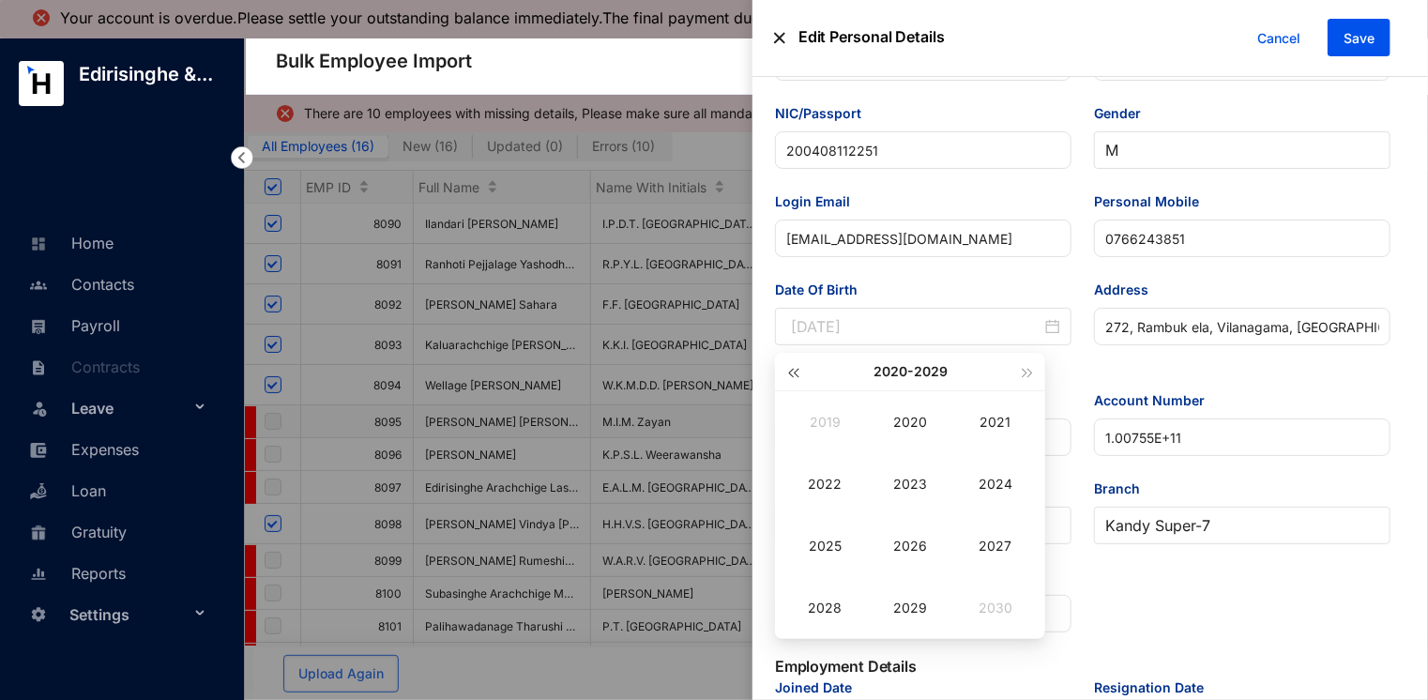
type input "[DATE]"
click at [791, 371] on span "button" at bounding box center [793, 372] width 9 height 9
click at [992, 486] on div "2004" at bounding box center [995, 484] width 56 height 23
click at [992, 428] on div "Mar" at bounding box center [995, 422] width 56 height 23
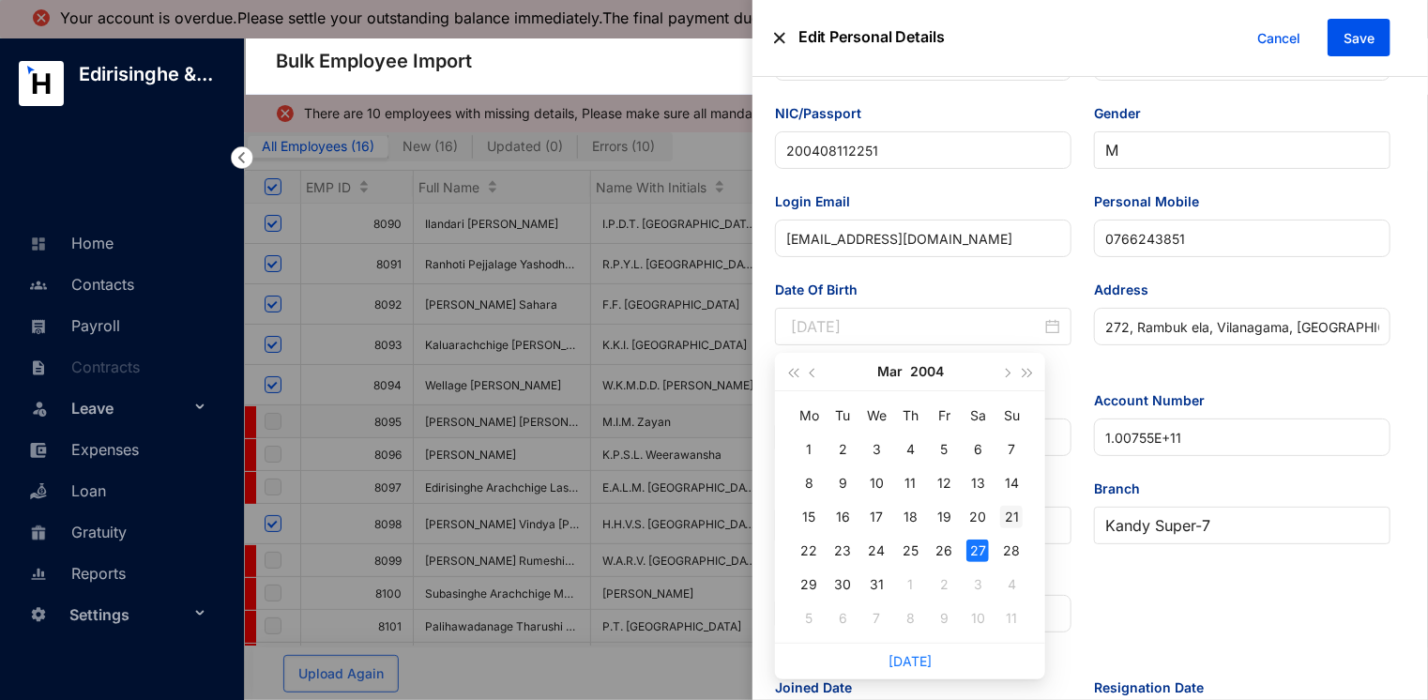
type input "[DATE]"
click at [1017, 511] on div "21" at bounding box center [1011, 517] width 23 height 23
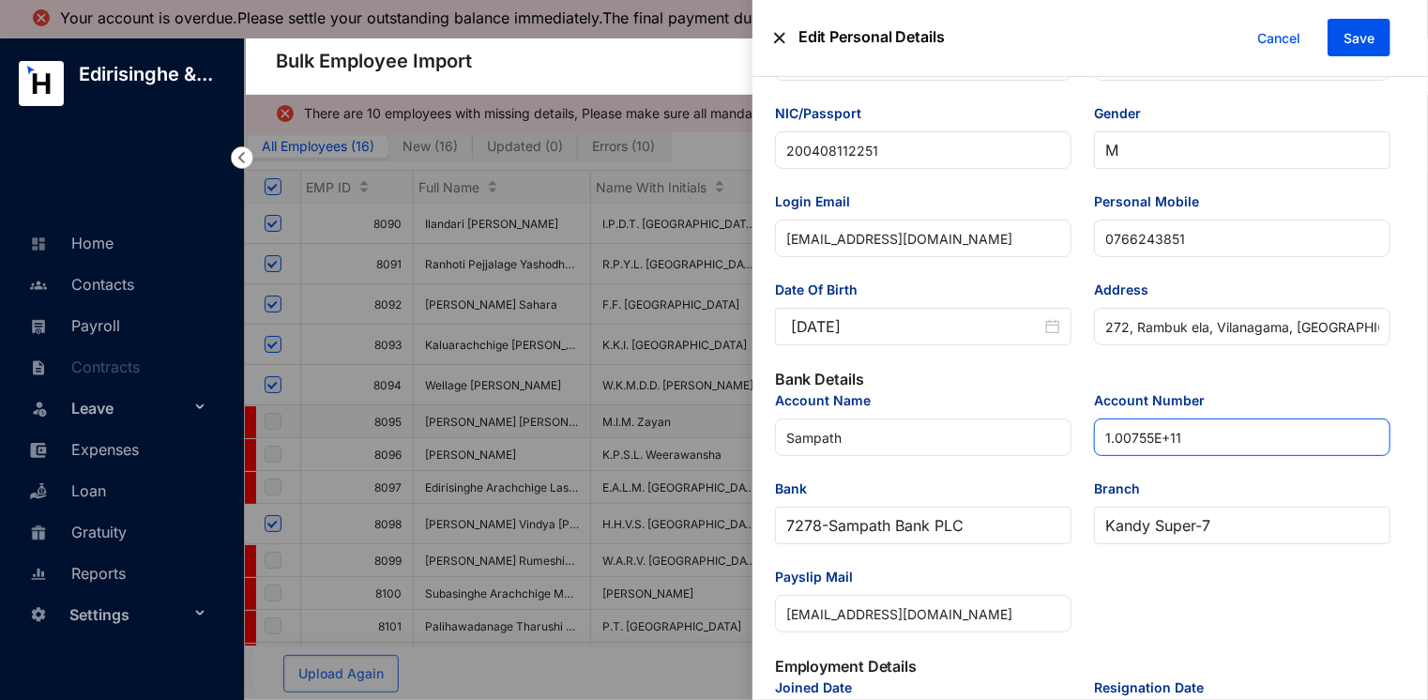
drag, startPoint x: 1191, startPoint y: 441, endPoint x: 1102, endPoint y: 444, distance: 89.2
click at [1102, 444] on input "1.00755E+11" at bounding box center [1242, 437] width 297 height 38
paste input "00755188940"
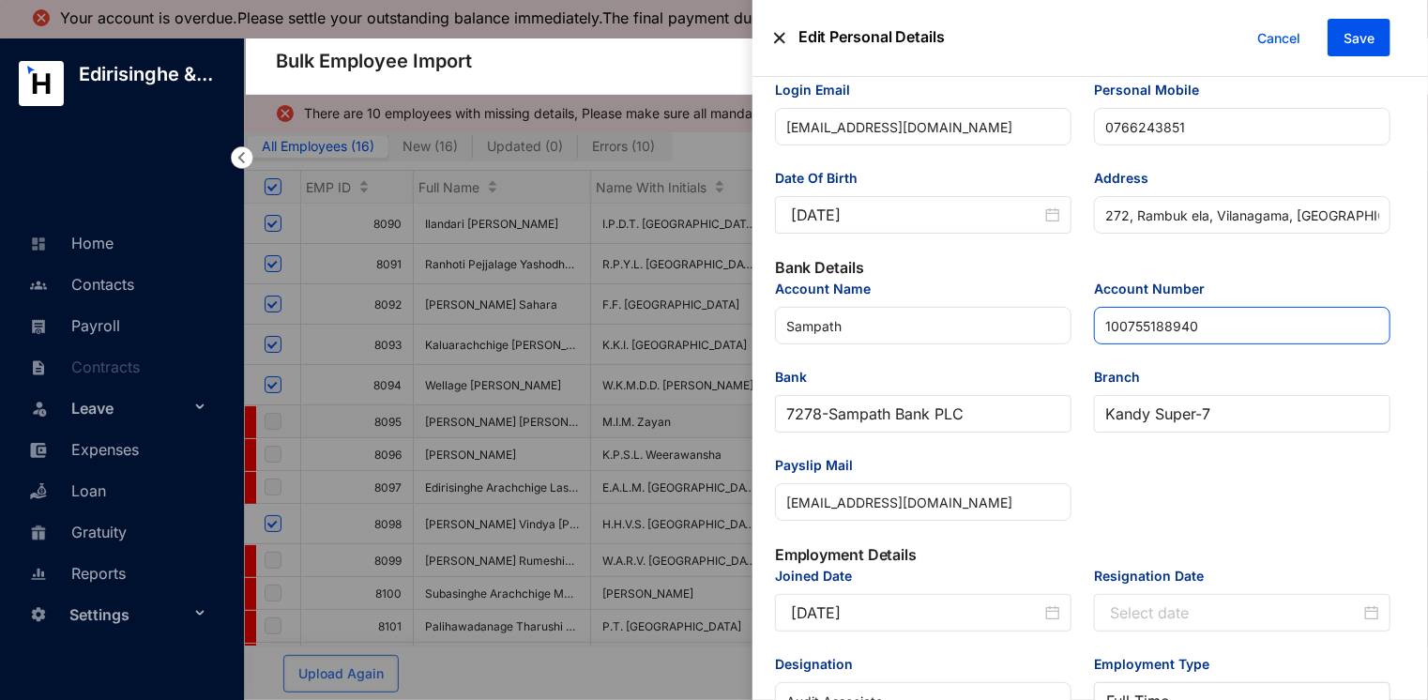
scroll to position [281, 0]
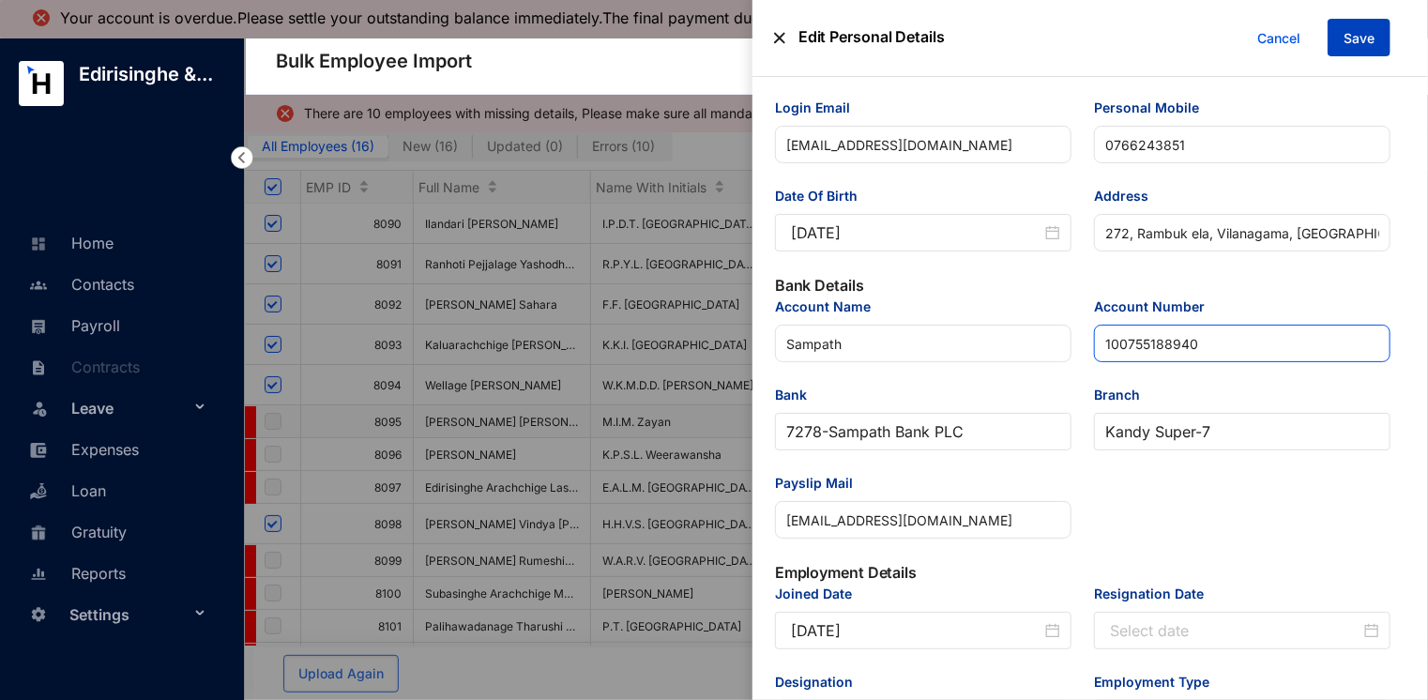
type input "100755188940"
click at [1355, 42] on span "Save" at bounding box center [1359, 38] width 31 height 19
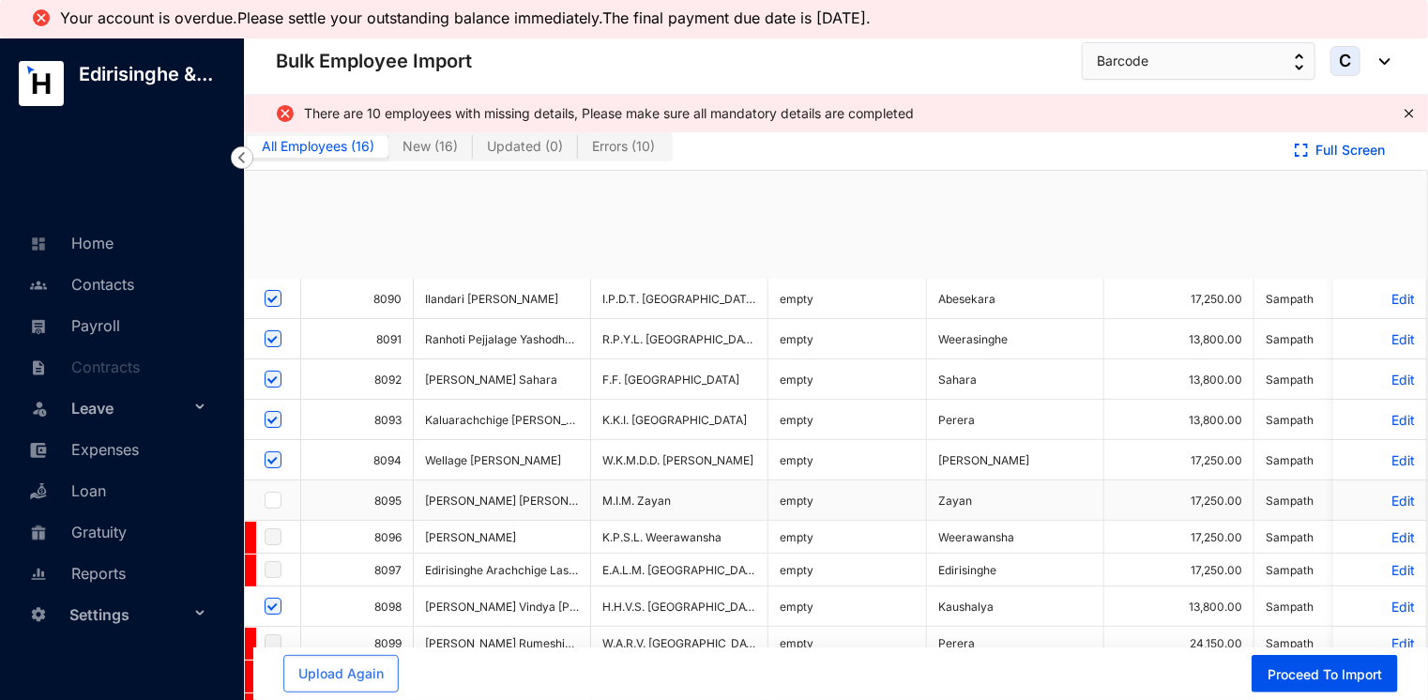
checkbox input "true"
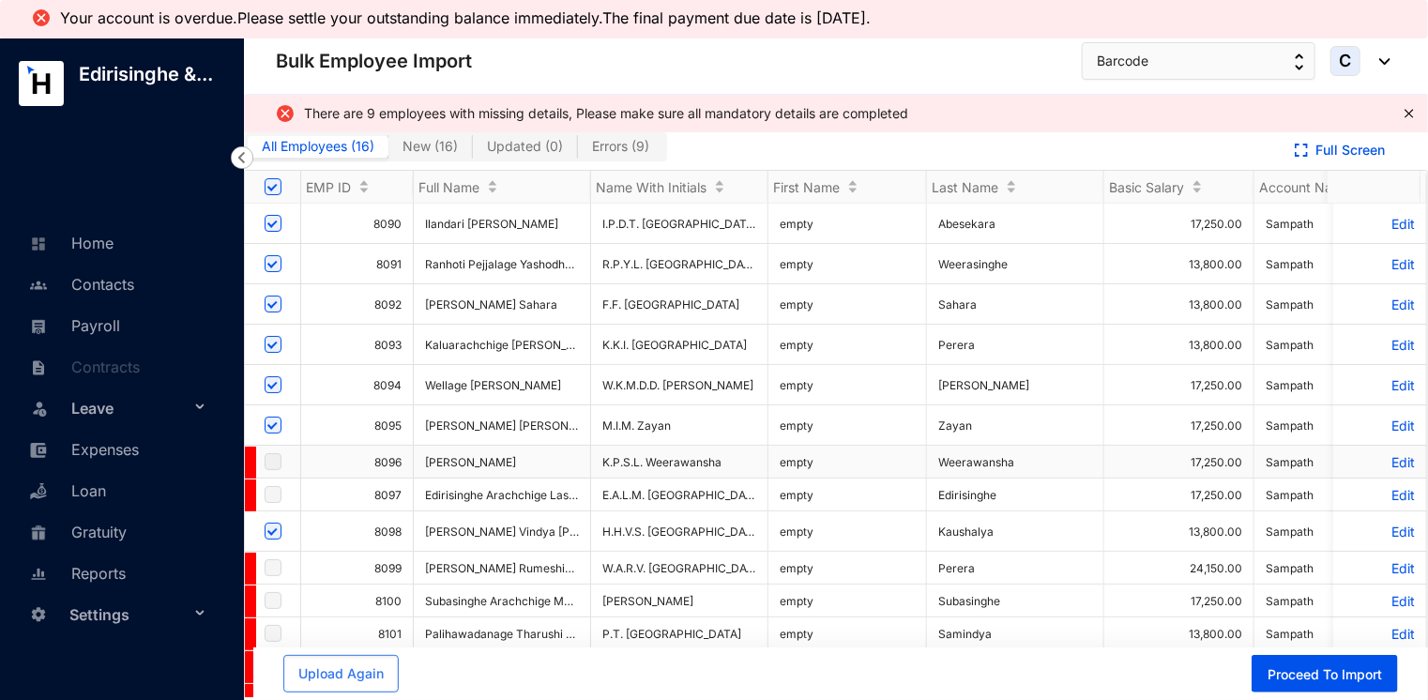
click at [1385, 461] on p "Edit" at bounding box center [1380, 462] width 70 height 16
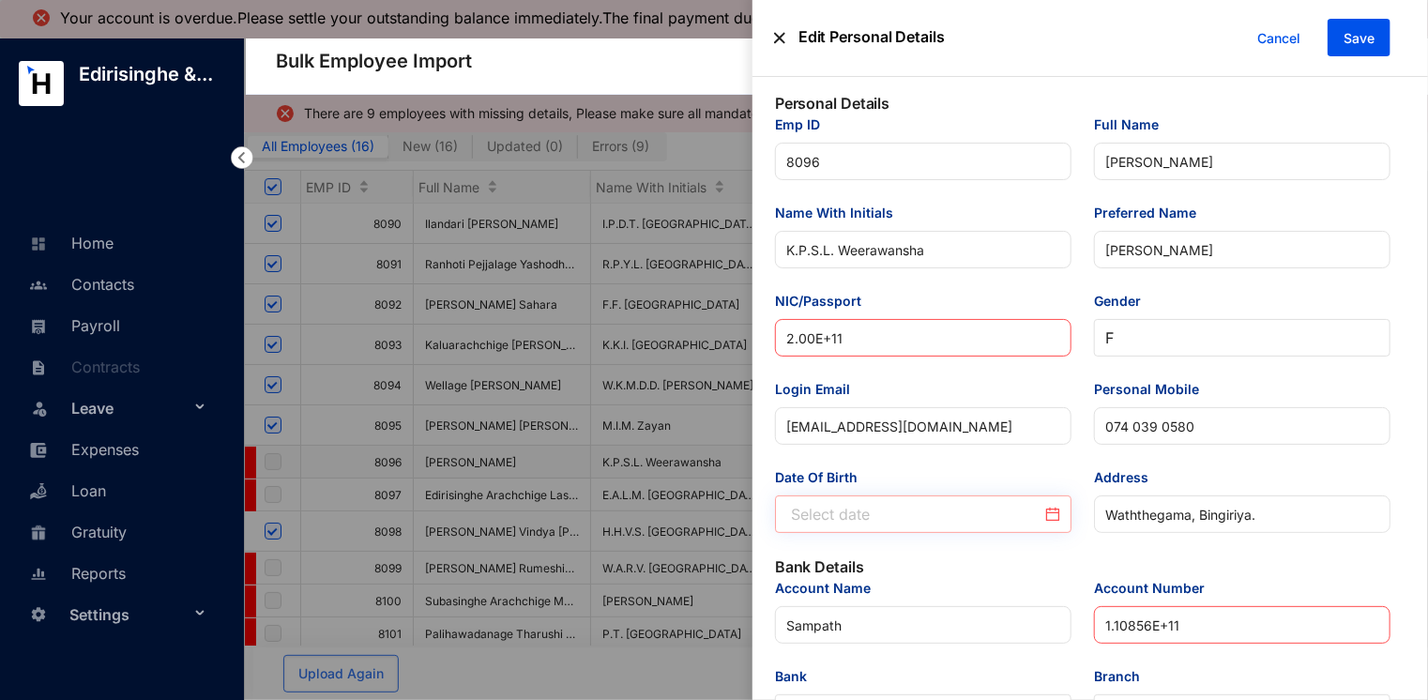
type input "[DATE]"
drag, startPoint x: 854, startPoint y: 341, endPoint x: 773, endPoint y: 341, distance: 80.7
click at [773, 341] on div "NIC/Passport 2.00E+11" at bounding box center [923, 335] width 319 height 88
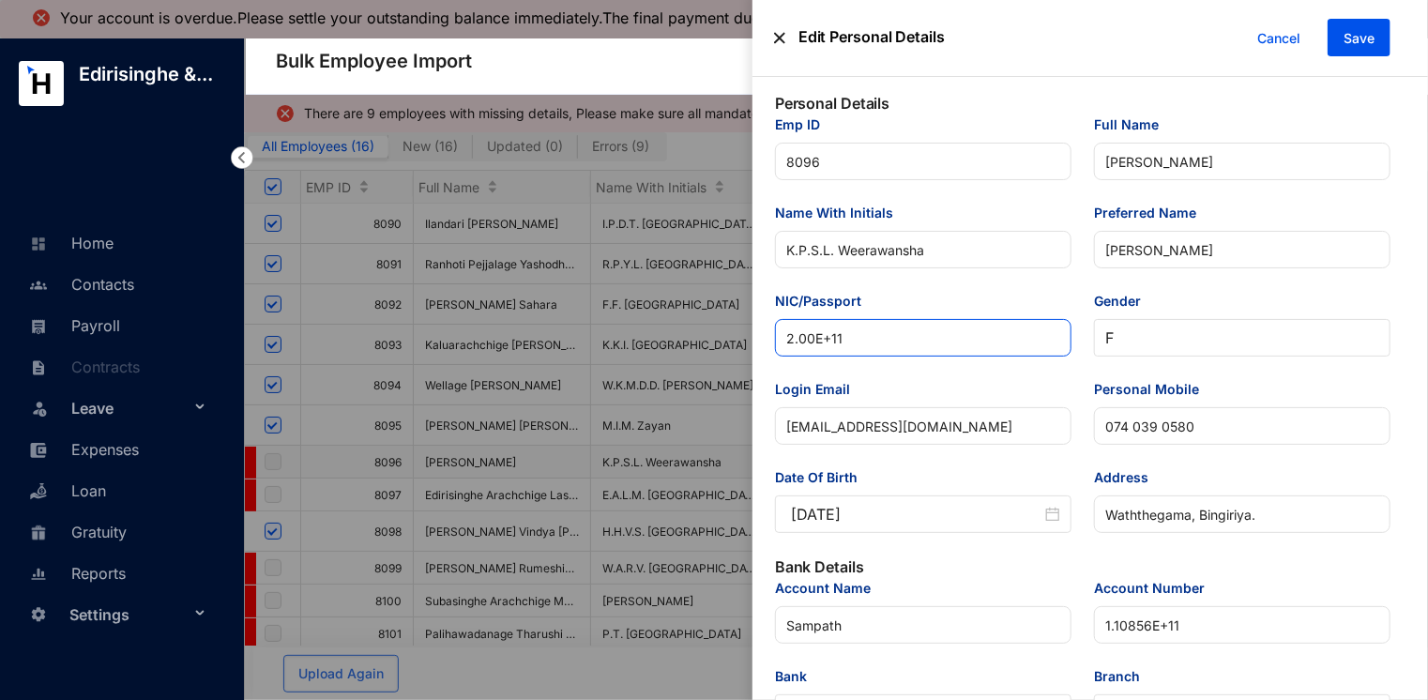
paste input "00254601164"
type input "200254601164"
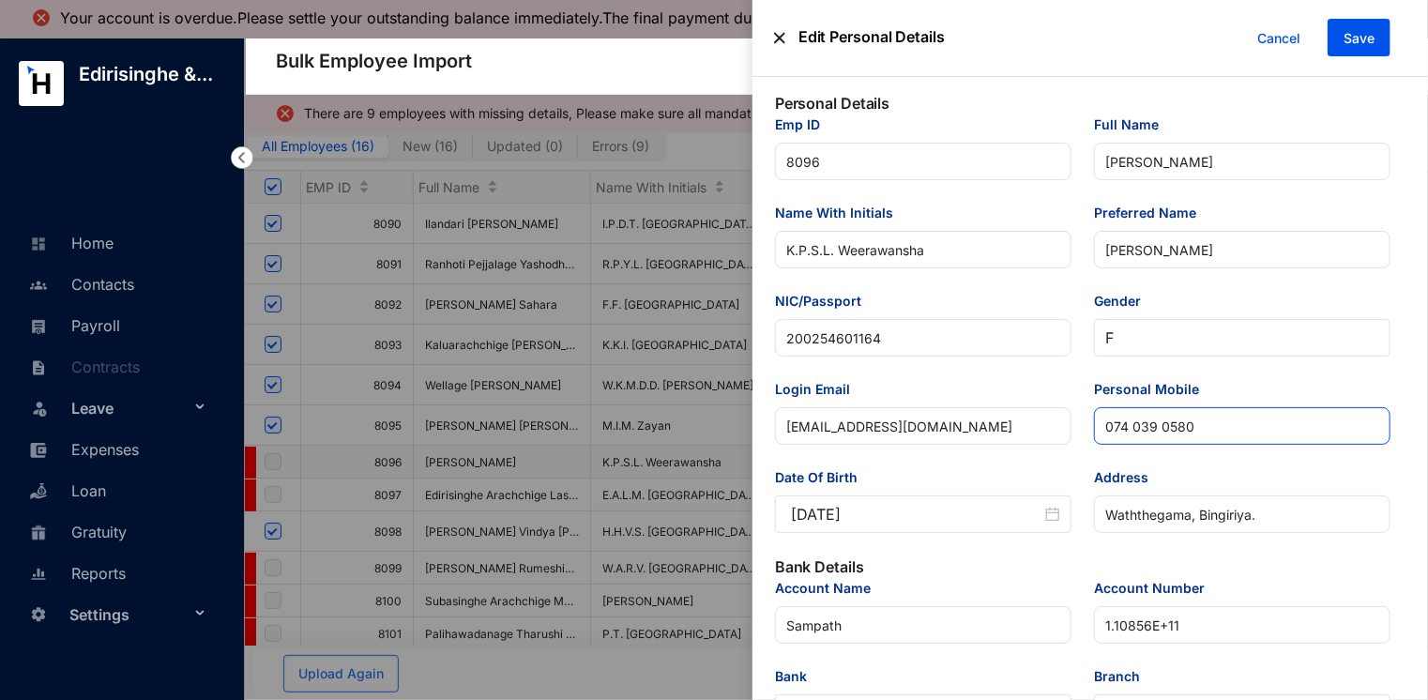
click at [1133, 430] on input "074 039 0580" at bounding box center [1242, 426] width 297 height 38
click at [1156, 426] on input "074039 0580" at bounding box center [1242, 426] width 297 height 38
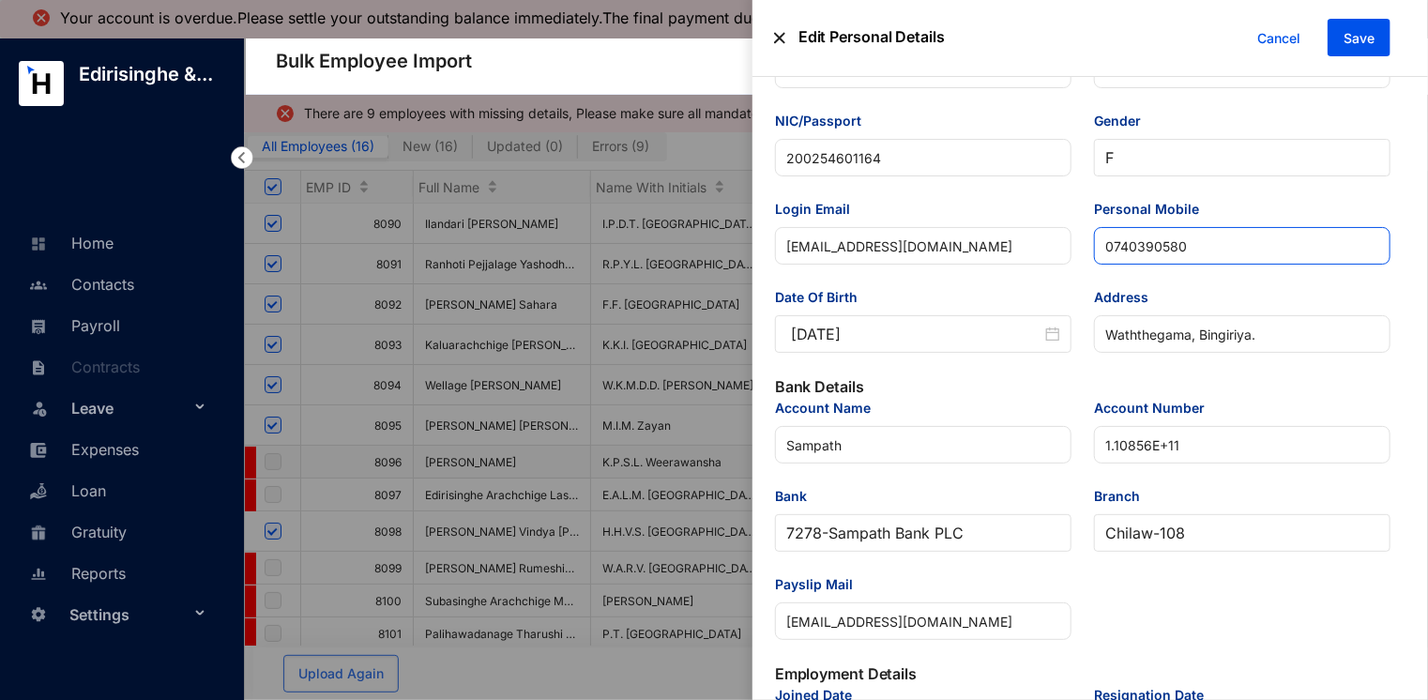
scroll to position [188, 0]
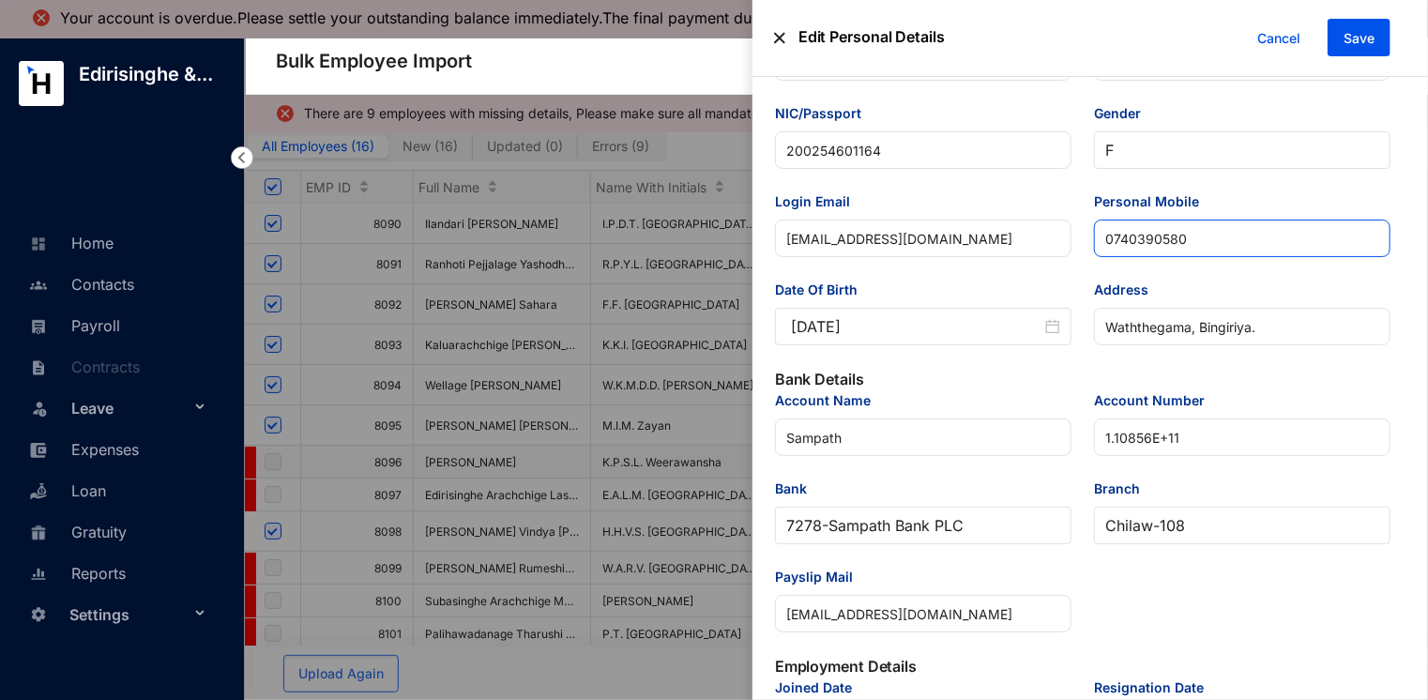
type input "0740390580"
drag, startPoint x: 1198, startPoint y: 441, endPoint x: 1096, endPoint y: 444, distance: 102.3
click at [1096, 443] on input "1.10856E+11" at bounding box center [1242, 437] width 297 height 38
paste input "10856271037"
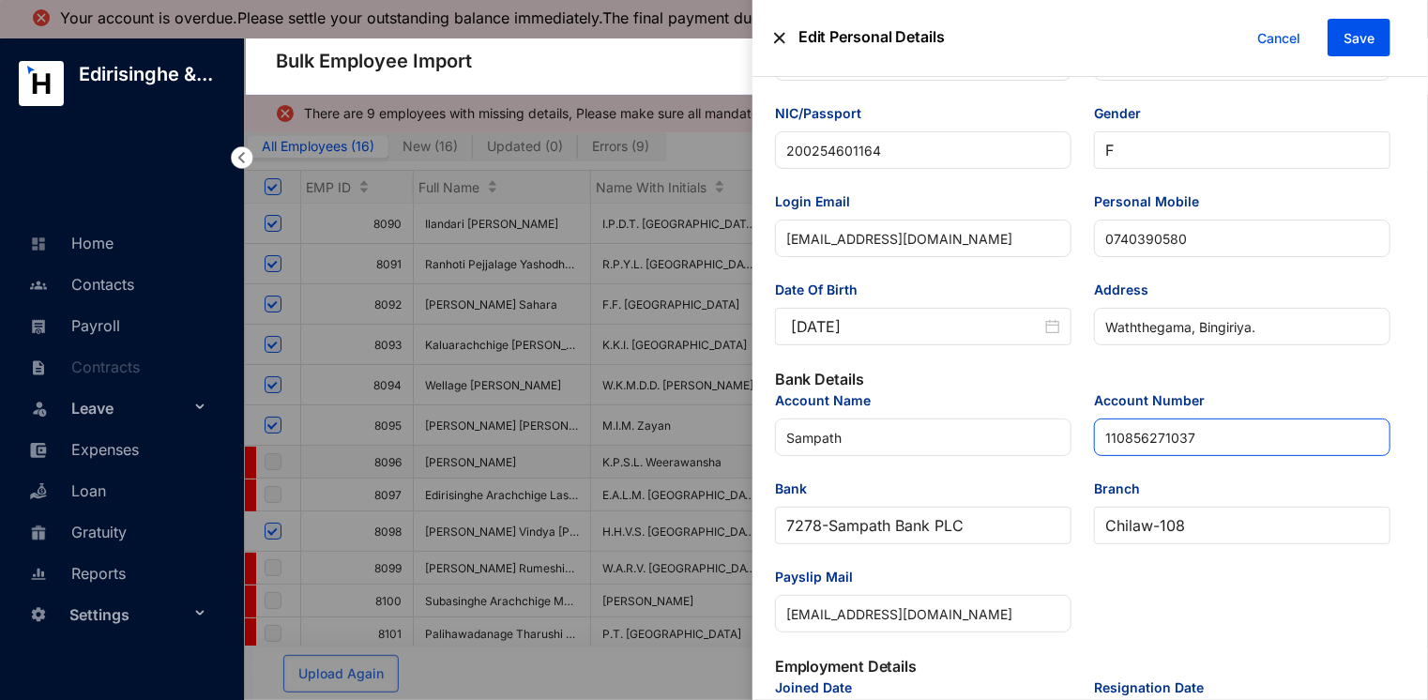
type input "110856271037"
click at [1349, 40] on span "Save" at bounding box center [1359, 38] width 31 height 19
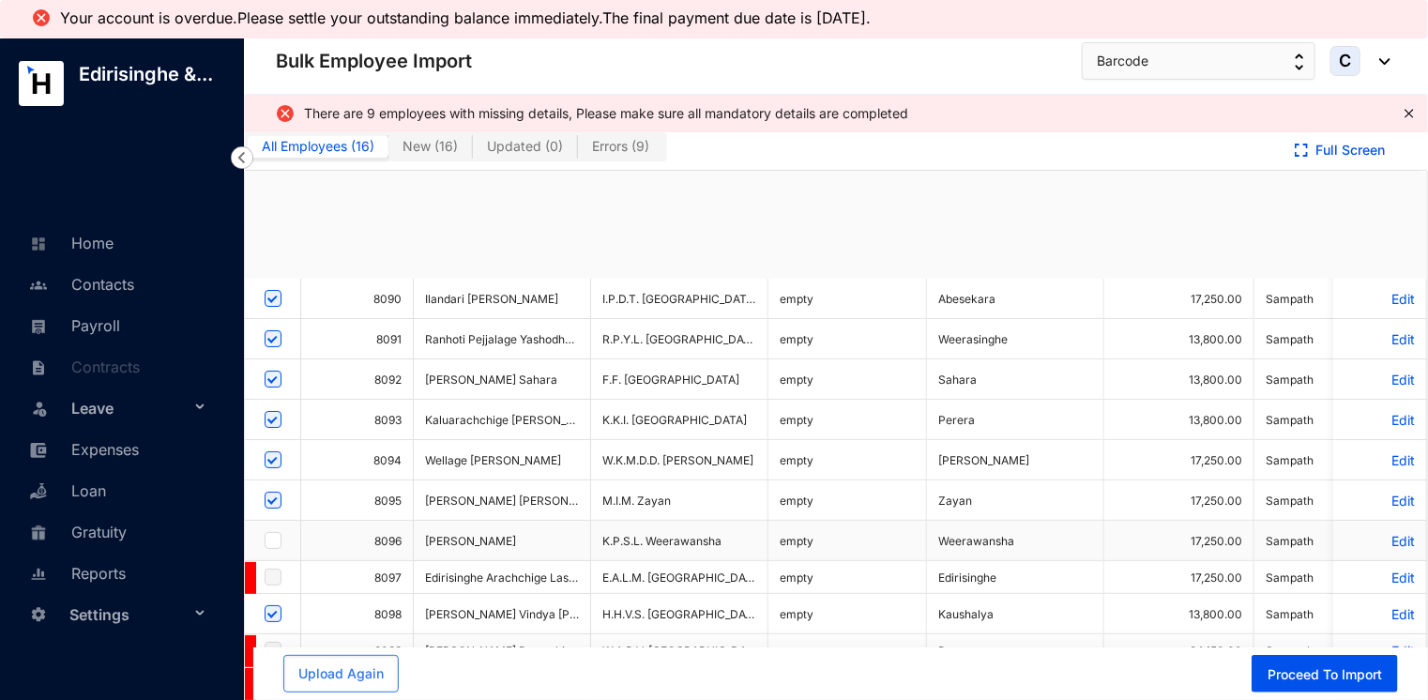
checkbox input "true"
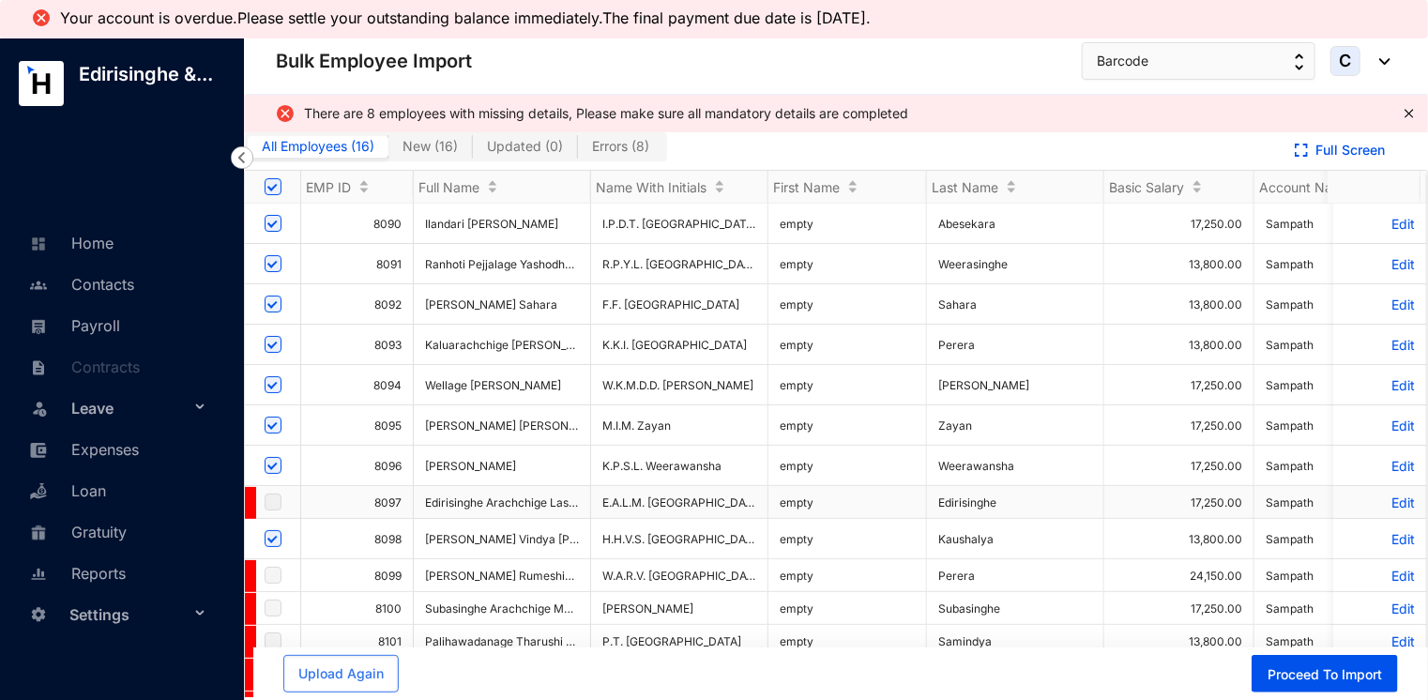
click at [1381, 504] on p "Edit" at bounding box center [1380, 502] width 70 height 16
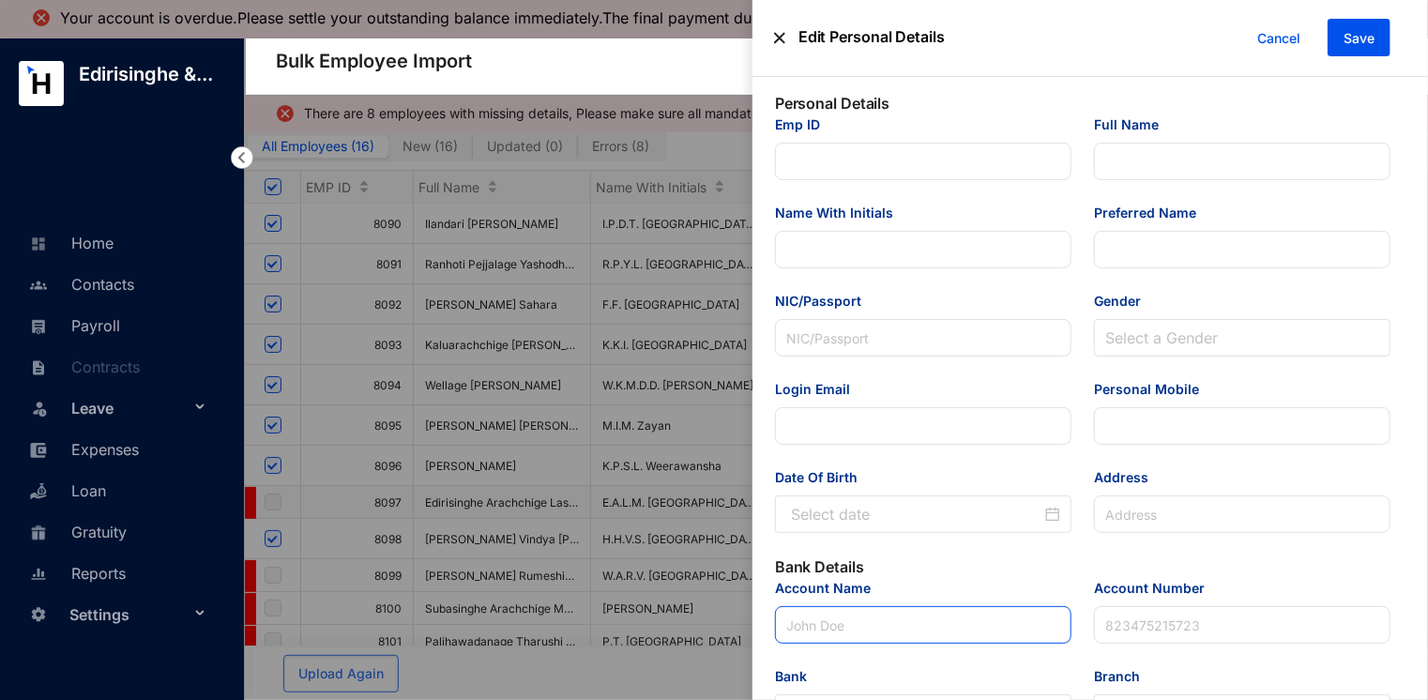
type input "8097"
type input "Edirisinghe Arachchige Lashini [PERSON_NAME]"
type input "E.A.L.M. [GEOGRAPHIC_DATA]"
type input "[PERSON_NAME]"
type input "2.00E+11"
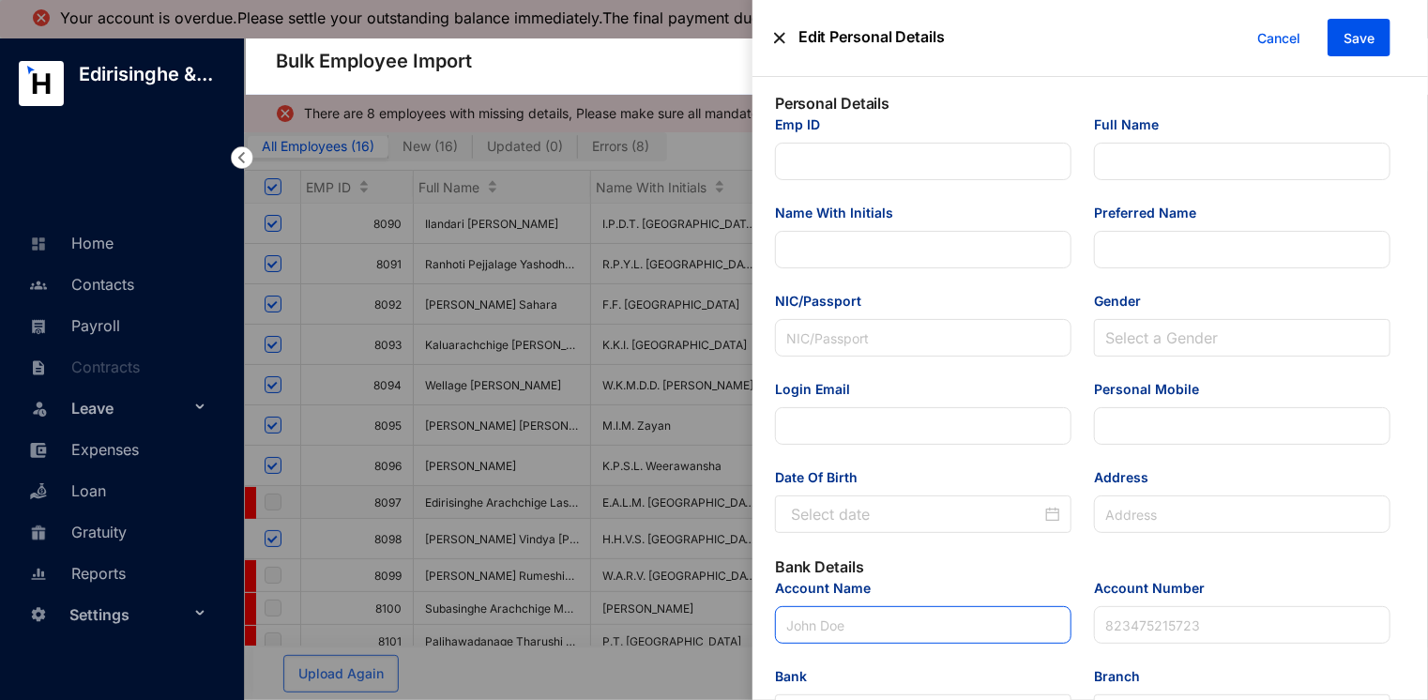
type input "[EMAIL_ADDRESS][DOMAIN_NAME]"
type input "076 525 5786"
type input "[STREET_ADDRESS]."
type input "Sampath"
type input "1.00656E+11"
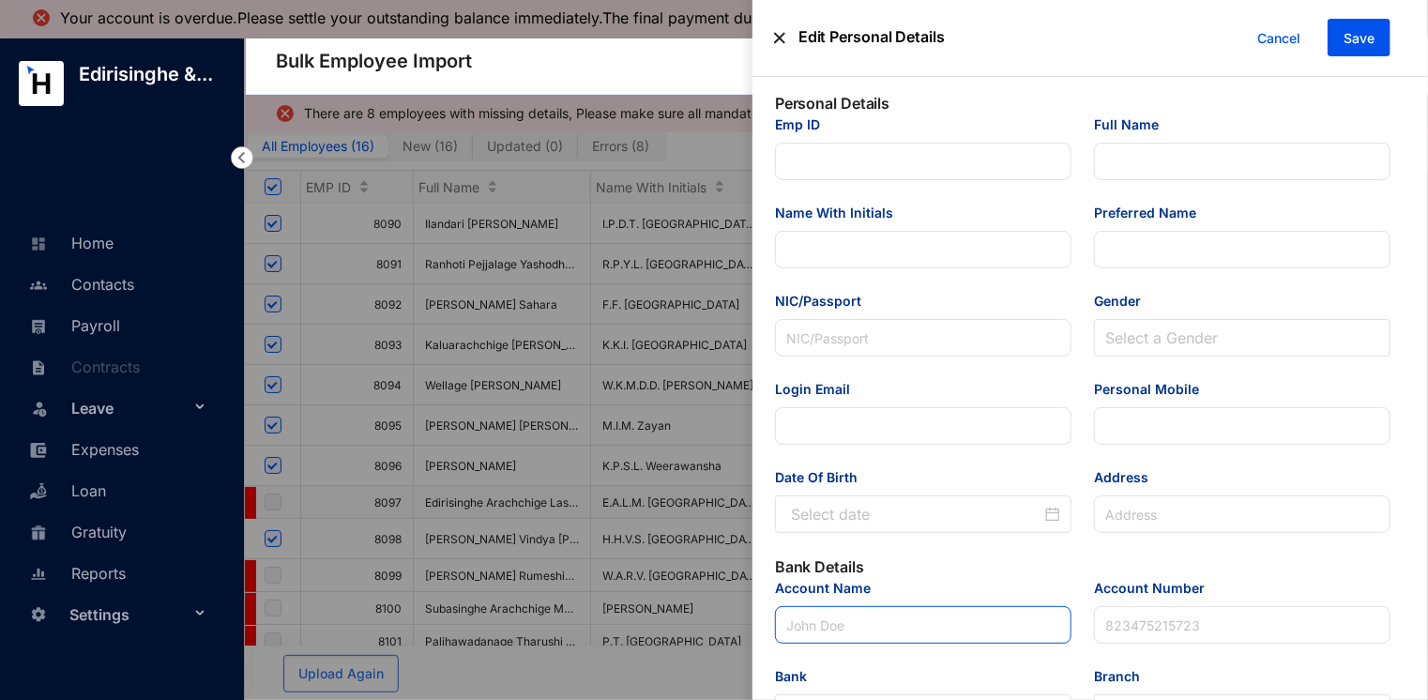
type input "[EMAIL_ADDRESS][DOMAIN_NAME]"
type input "Audit Associate"
type input "[GEOGRAPHIC_DATA]"
type input "8097"
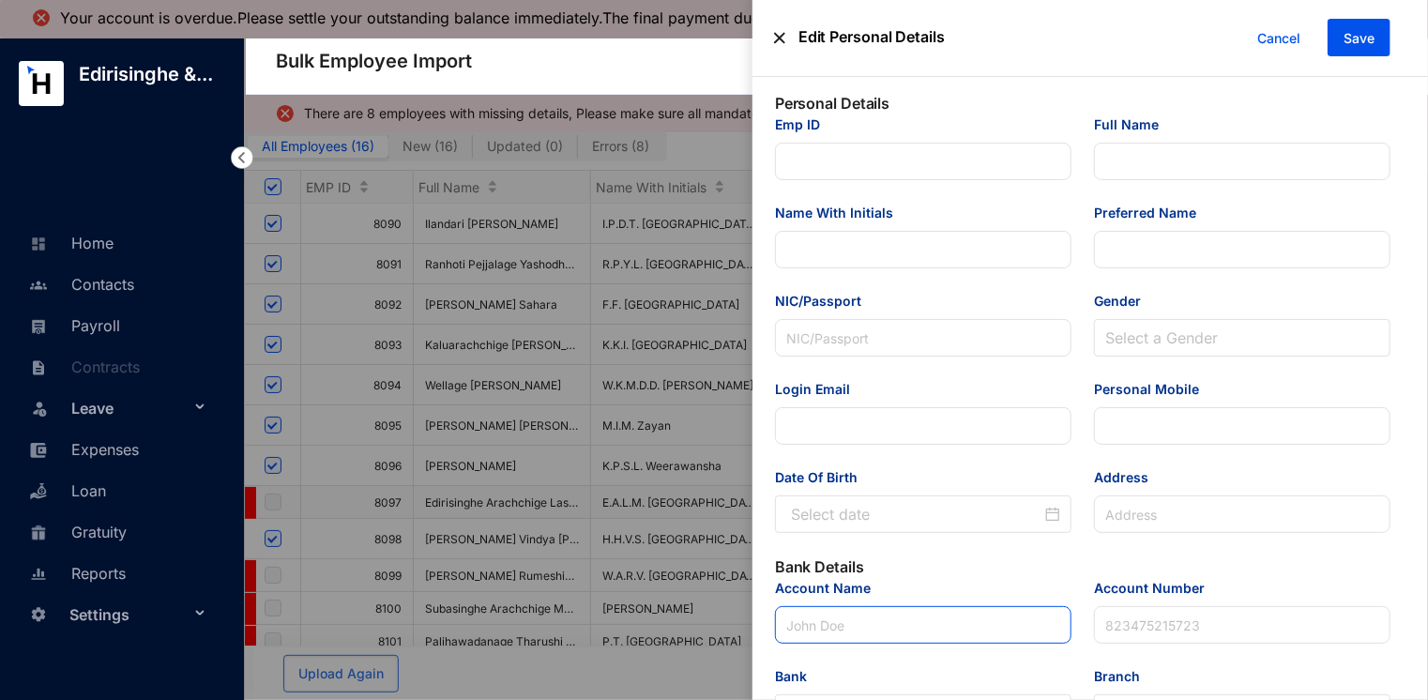
type input "AG"
type Salary "17250"
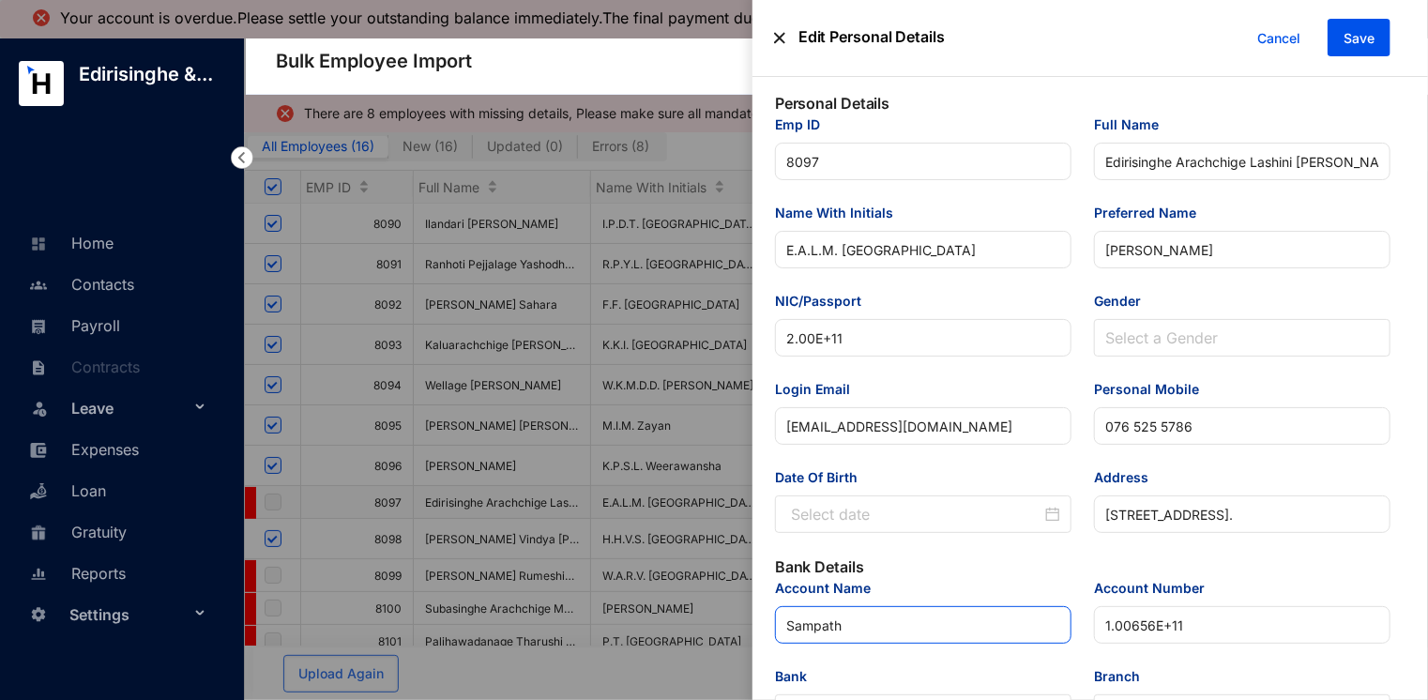
type input "[DATE]"
drag, startPoint x: 846, startPoint y: 342, endPoint x: 788, endPoint y: 341, distance: 58.2
click at [788, 341] on input "2.00E+11" at bounding box center [923, 338] width 297 height 38
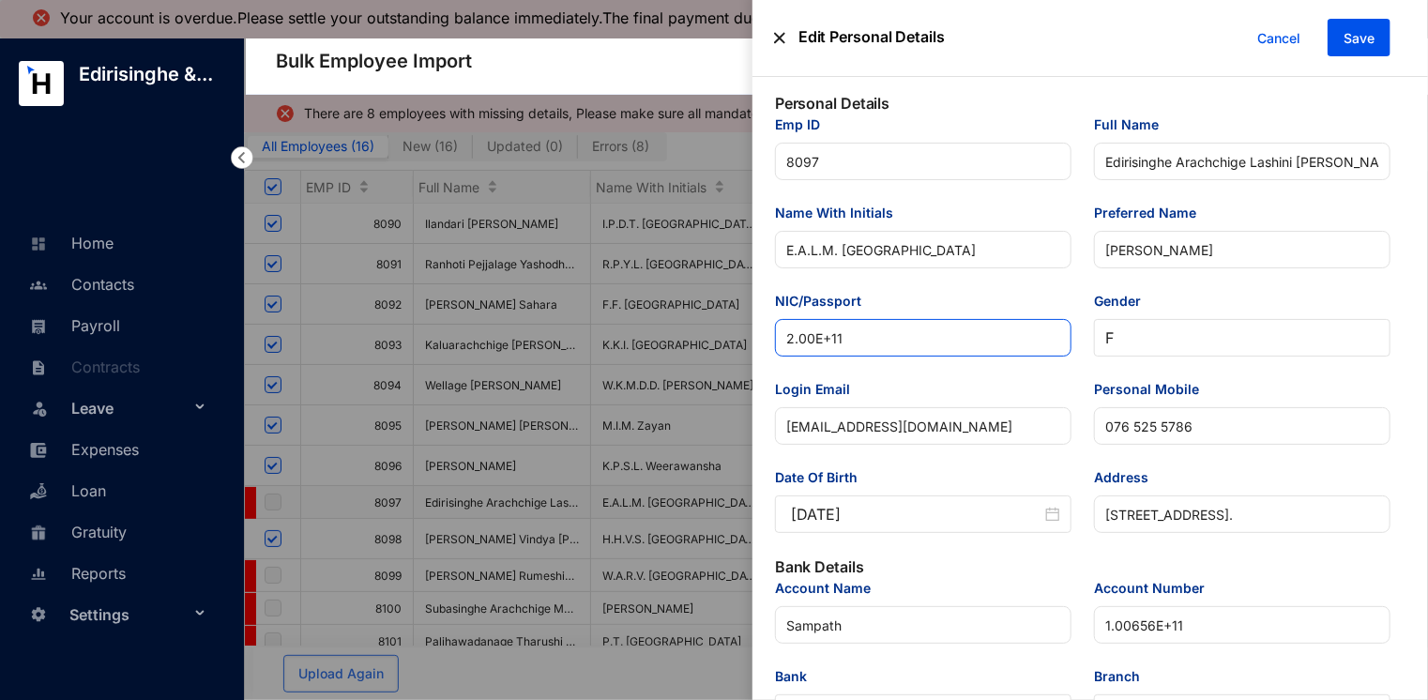
paste input "00351300182"
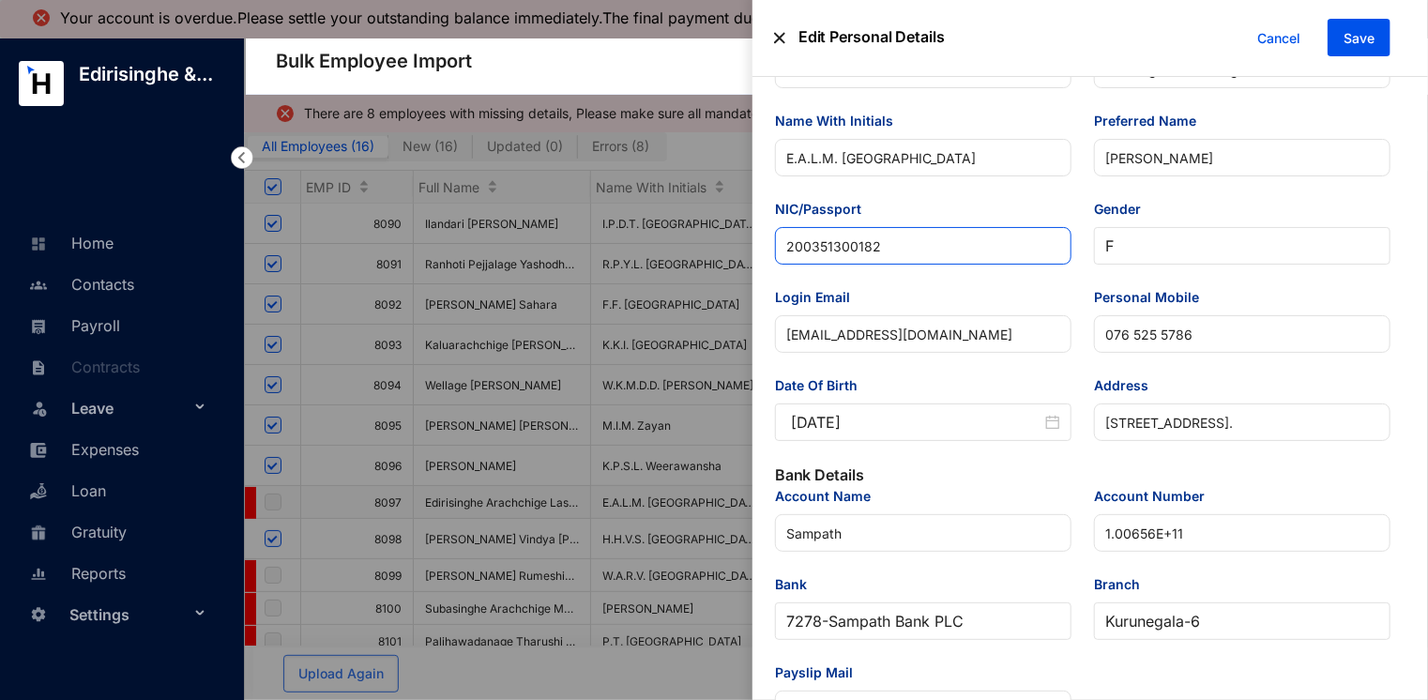
scroll to position [94, 0]
type input "200351300182"
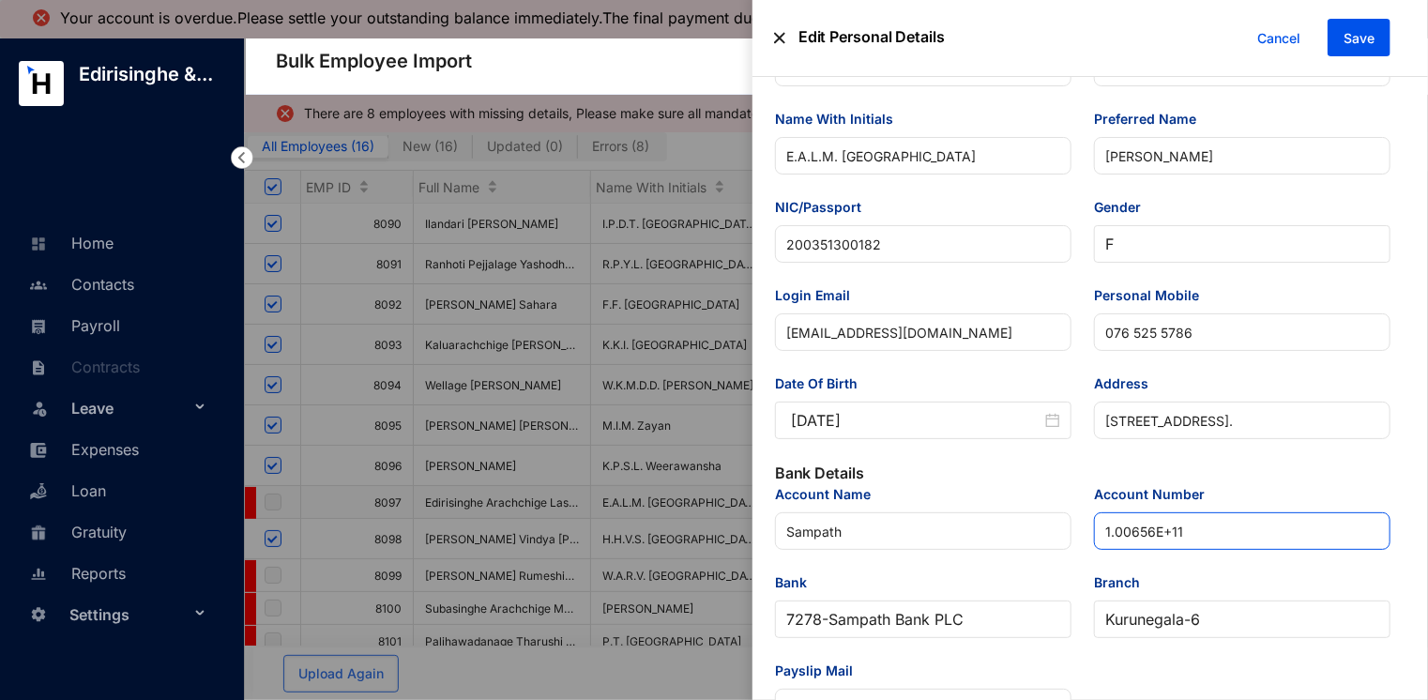
drag, startPoint x: 1151, startPoint y: 536, endPoint x: 1103, endPoint y: 536, distance: 47.9
click at [1103, 536] on input "1.00656E+11" at bounding box center [1242, 531] width 297 height 38
paste input "00656271385"
type input "100656271385"
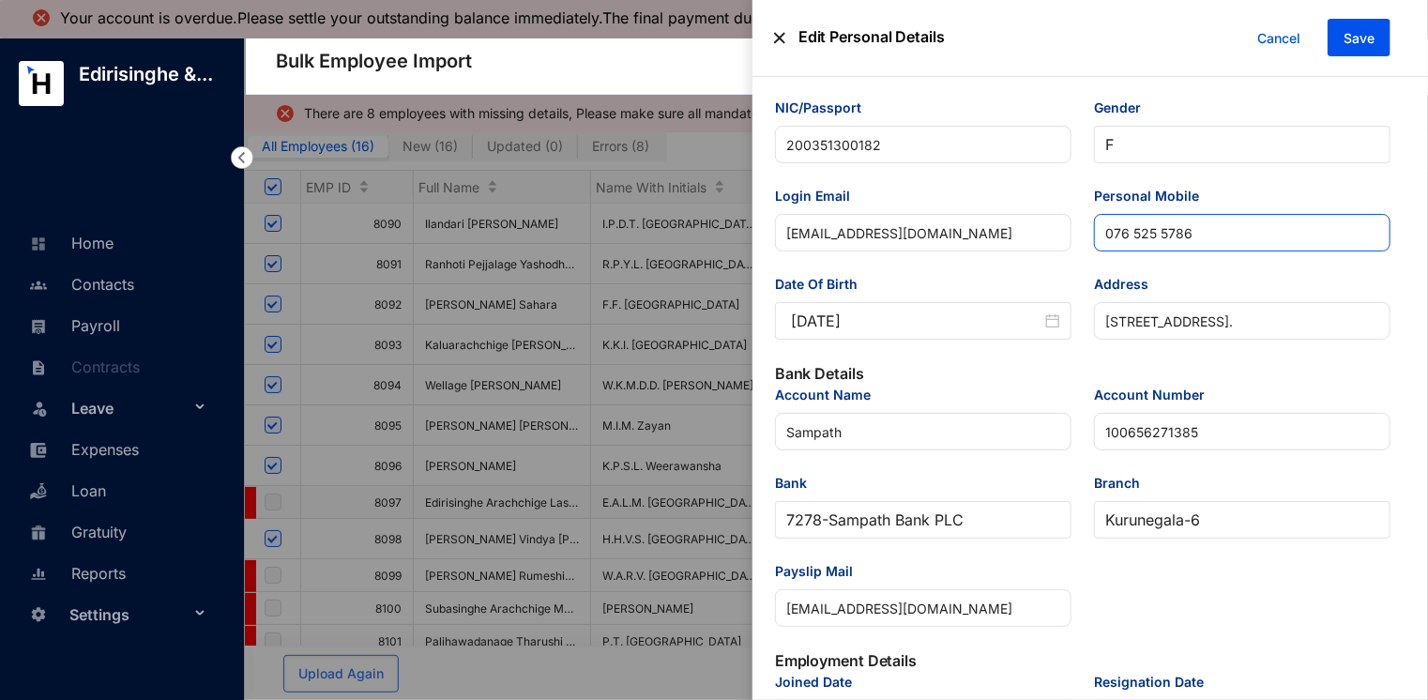
scroll to position [188, 0]
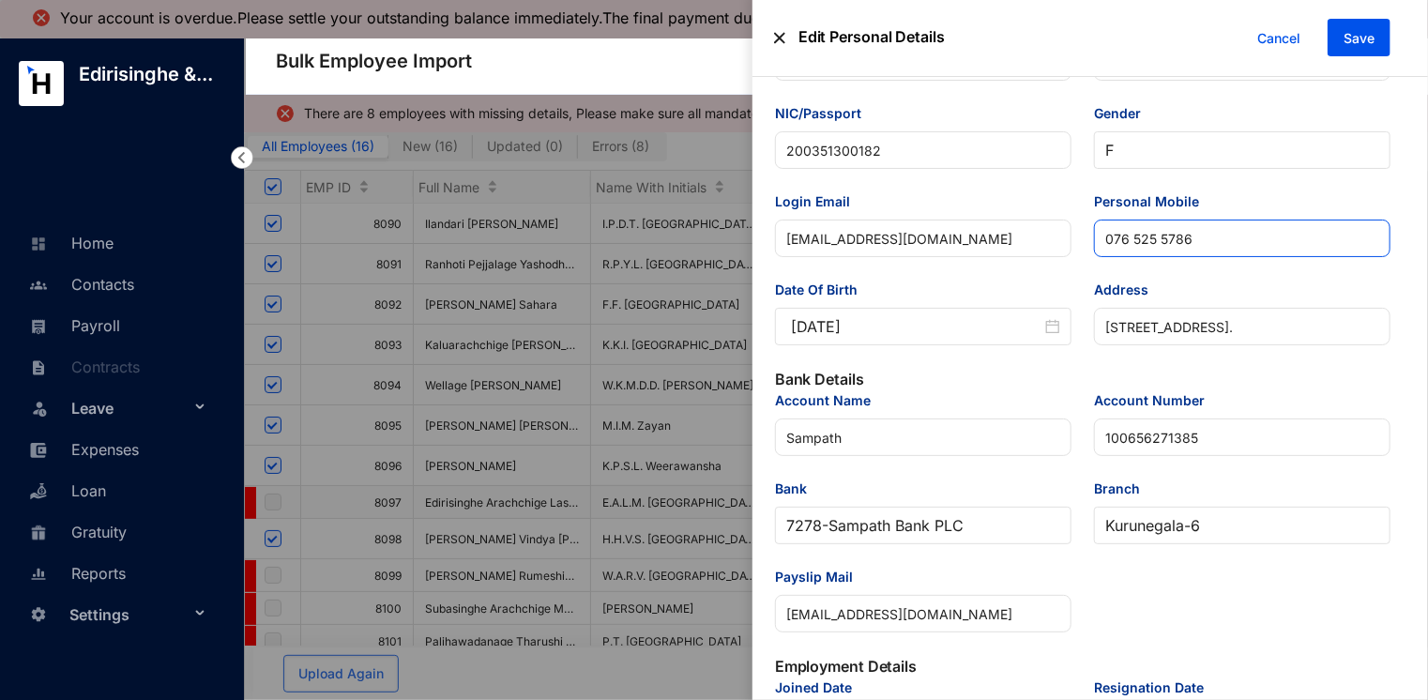
click at [1133, 242] on input "076 525 5786" at bounding box center [1242, 239] width 297 height 38
click at [1154, 236] on input "076525 5786" at bounding box center [1242, 239] width 297 height 38
type input "0765255786"
click at [1357, 28] on button "Save" at bounding box center [1359, 38] width 63 height 38
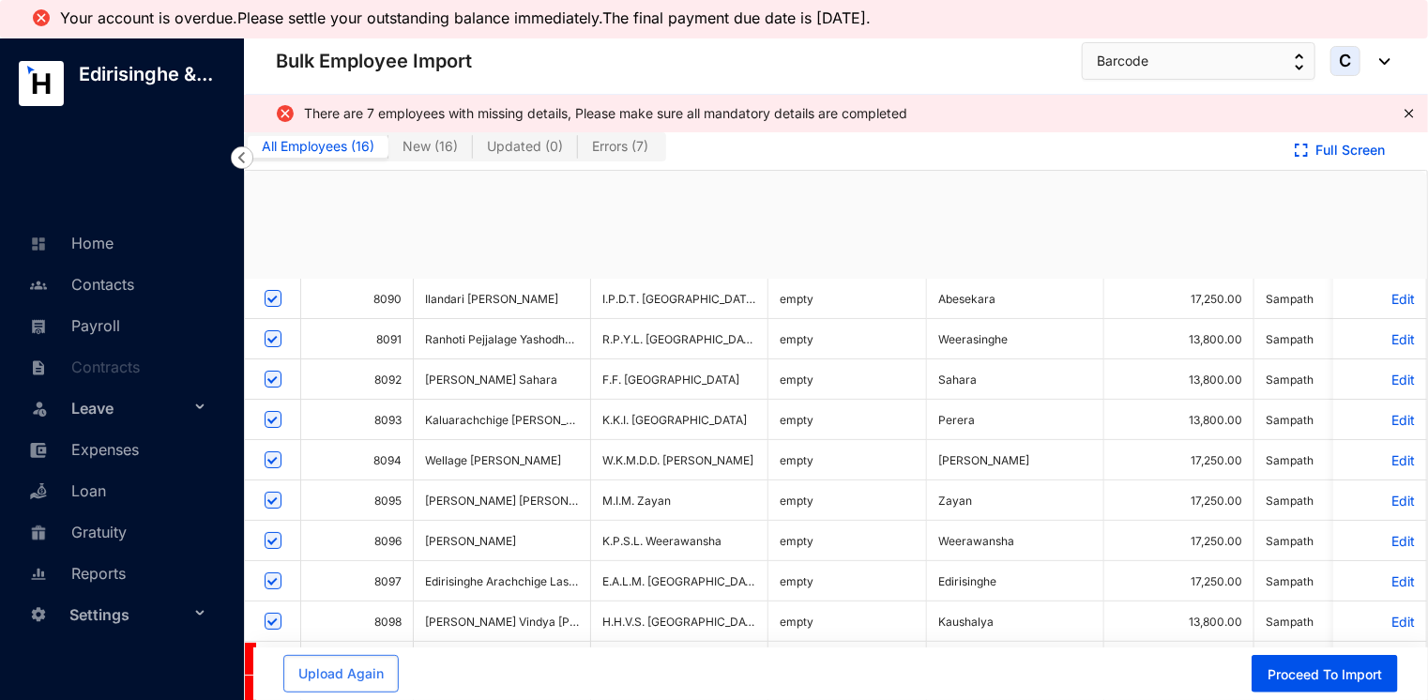
checkbox input "true"
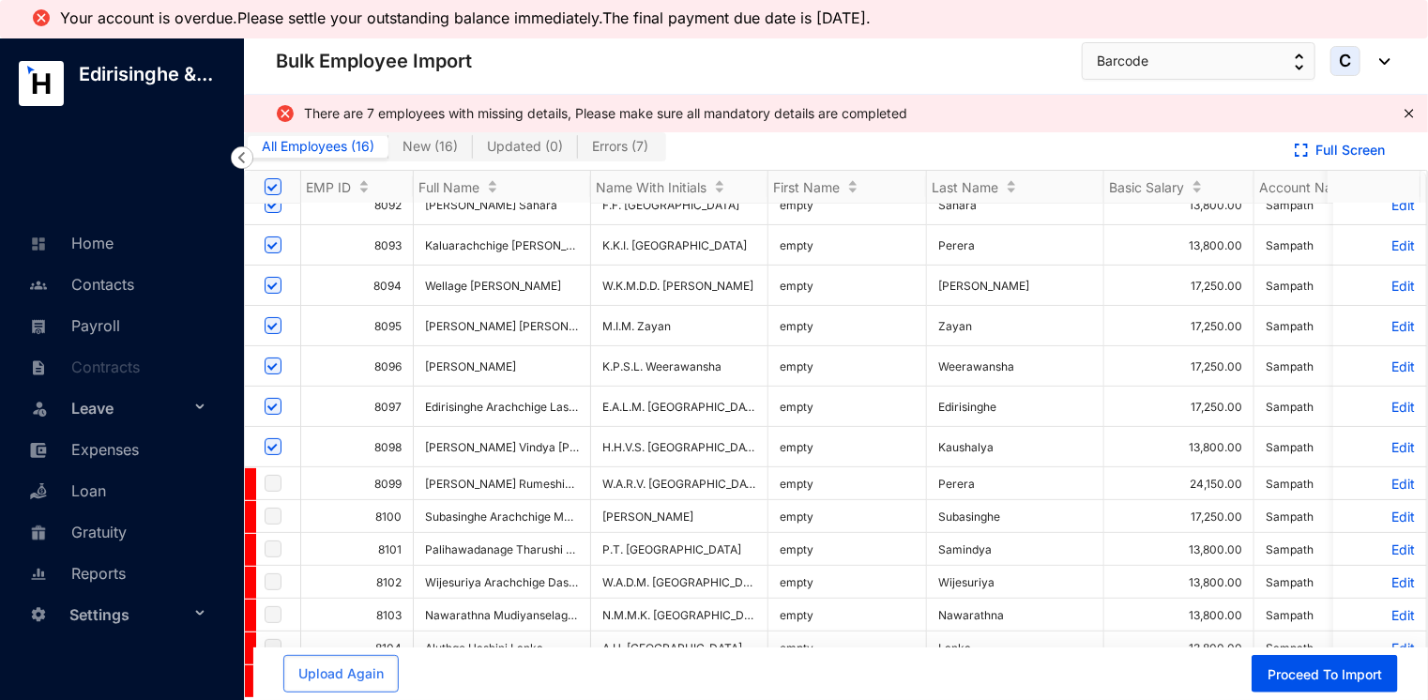
scroll to position [114, 0]
click at [1374, 476] on p "Edit" at bounding box center [1380, 484] width 70 height 16
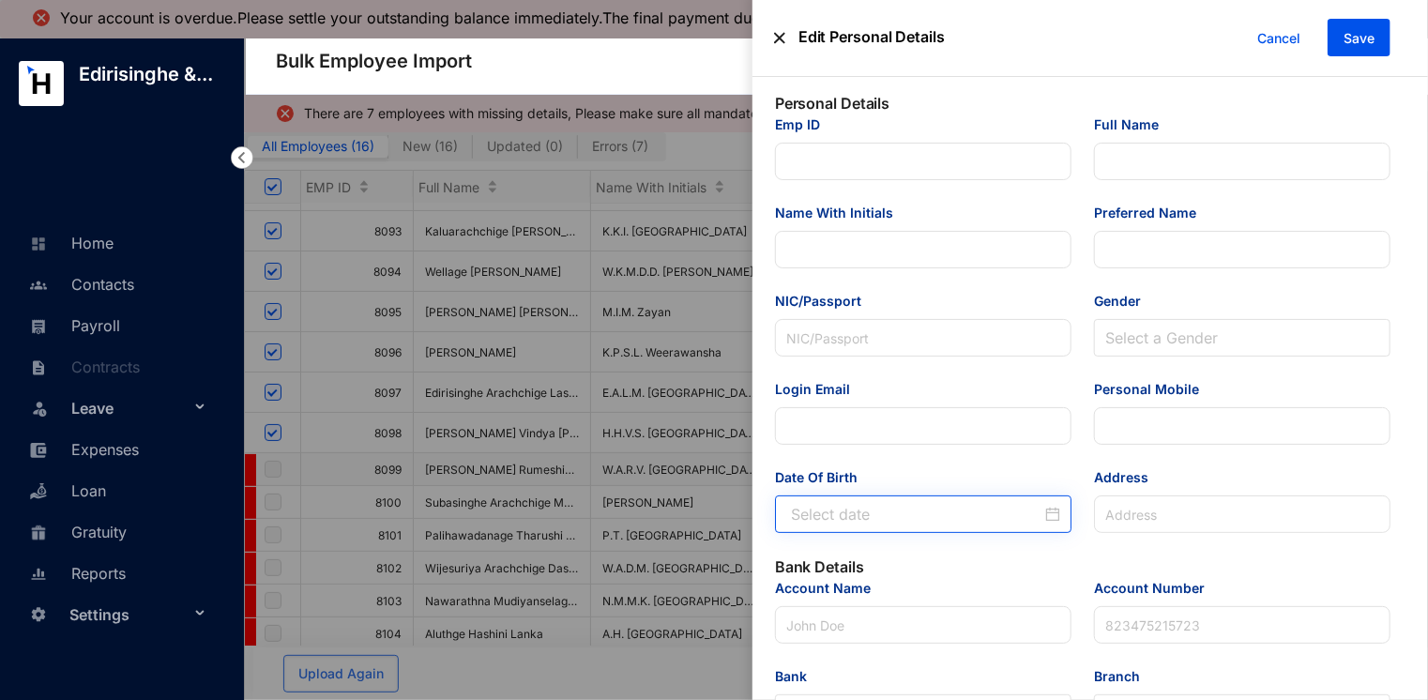
type input "8099"
type input "[PERSON_NAME] Rumeshika [PERSON_NAME]"
type input "W.A.R.V. [GEOGRAPHIC_DATA]"
type input "[PERSON_NAME]"
type input "2.00E+11"
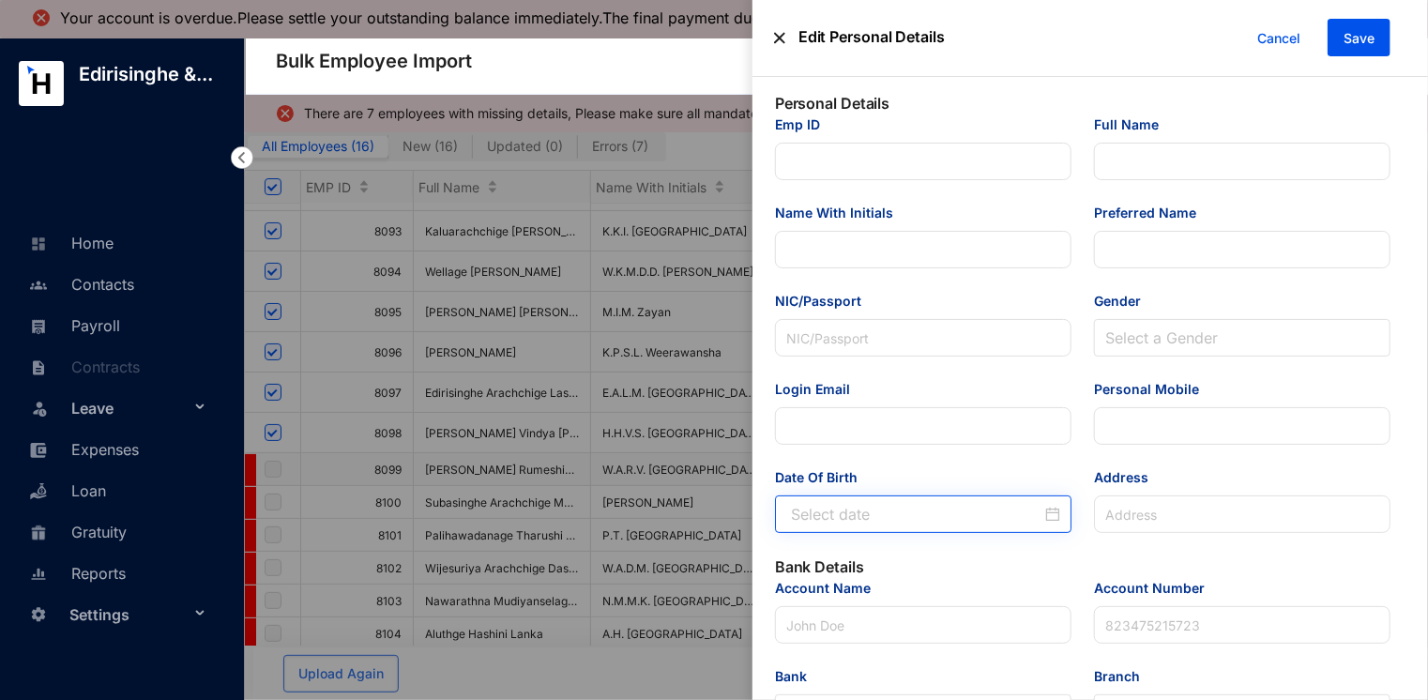
type input "[EMAIL_ADDRESS][DOMAIN_NAME]"
type input "076 185 7189"
type input "[STREET_ADDRESS]"
type input "Sampath"
type input "1.01956E+11"
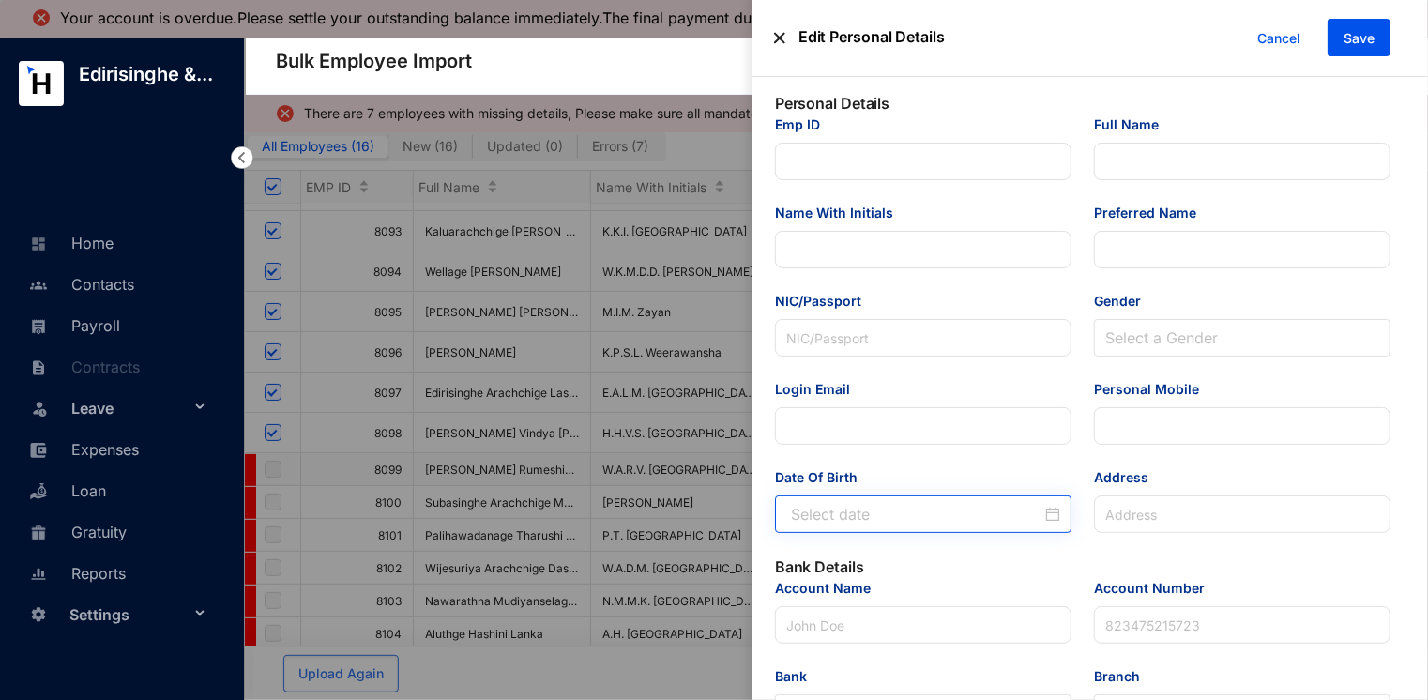
type input "[EMAIL_ADDRESS][DOMAIN_NAME]"
type input "Tax Associate"
type input "[GEOGRAPHIC_DATA]"
type input "8099"
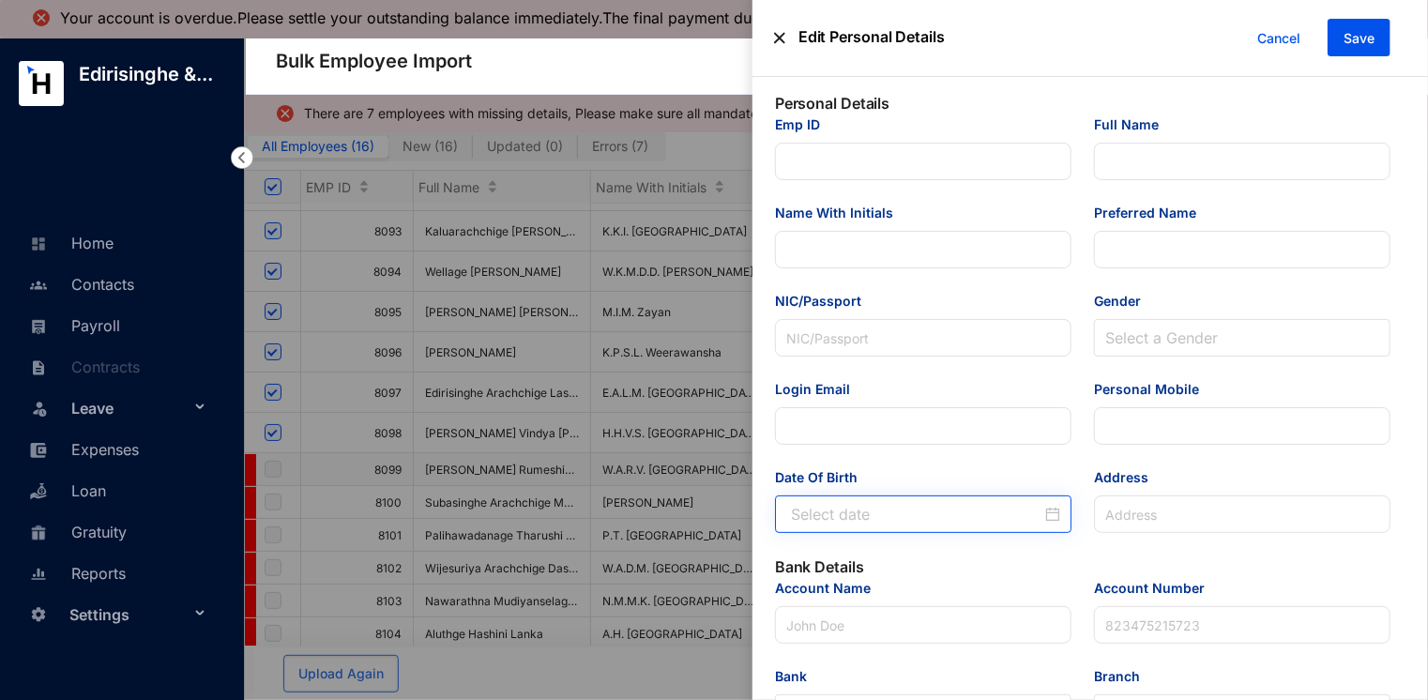
type input "Tax"
type Salary "24150"
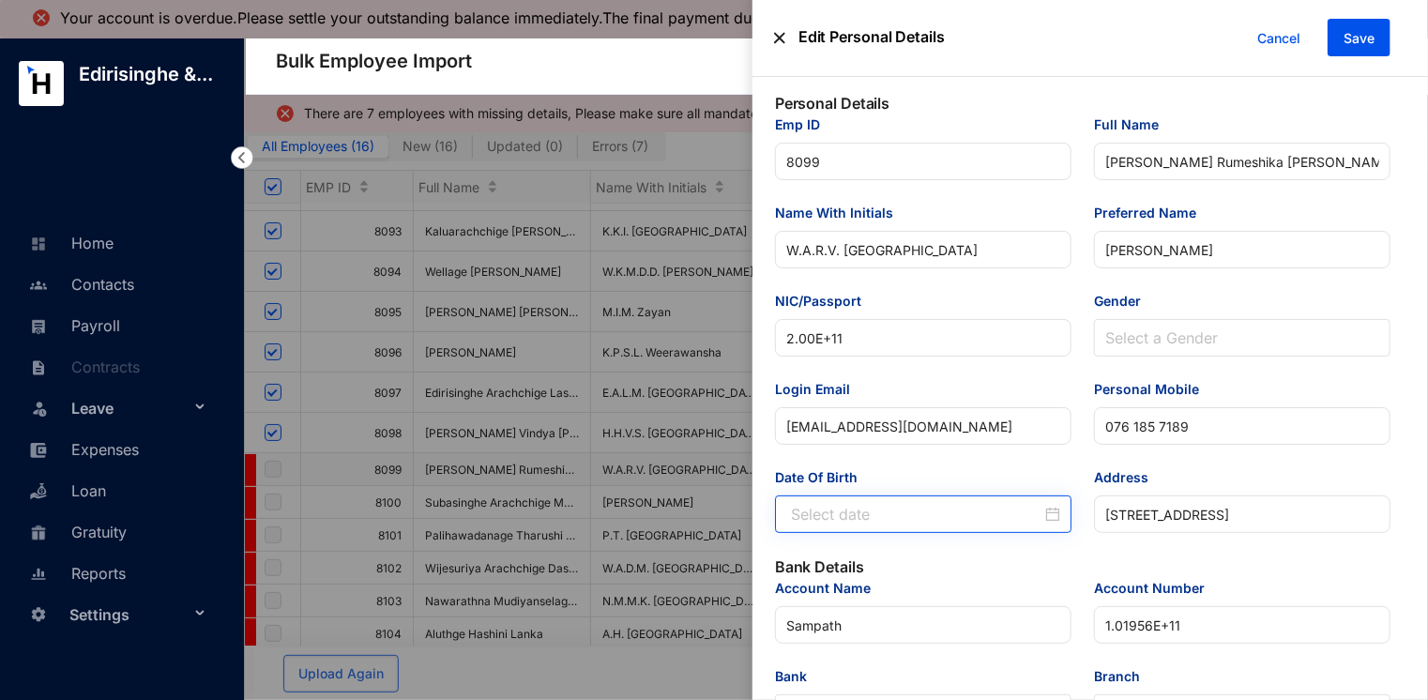
type input "[DATE]"
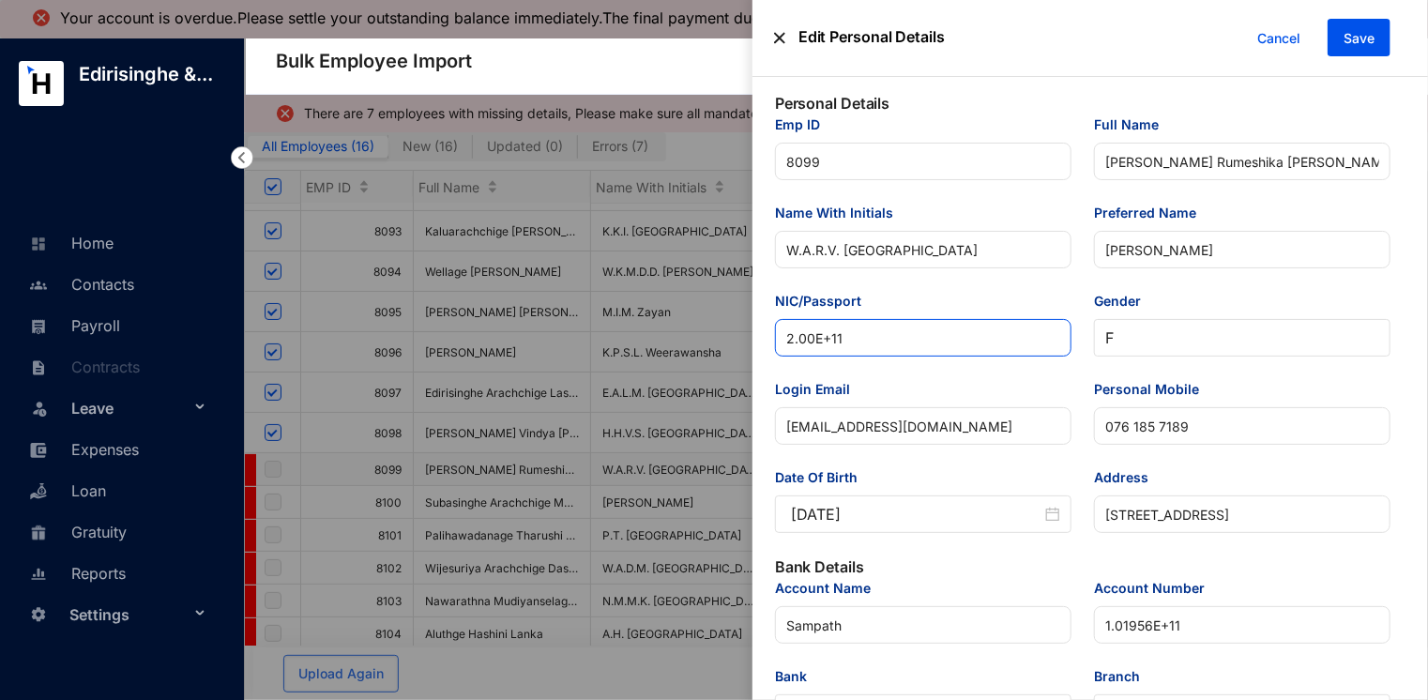
drag, startPoint x: 823, startPoint y: 340, endPoint x: 745, endPoint y: 340, distance: 77.9
paste input "00280904197"
type input "200280904197"
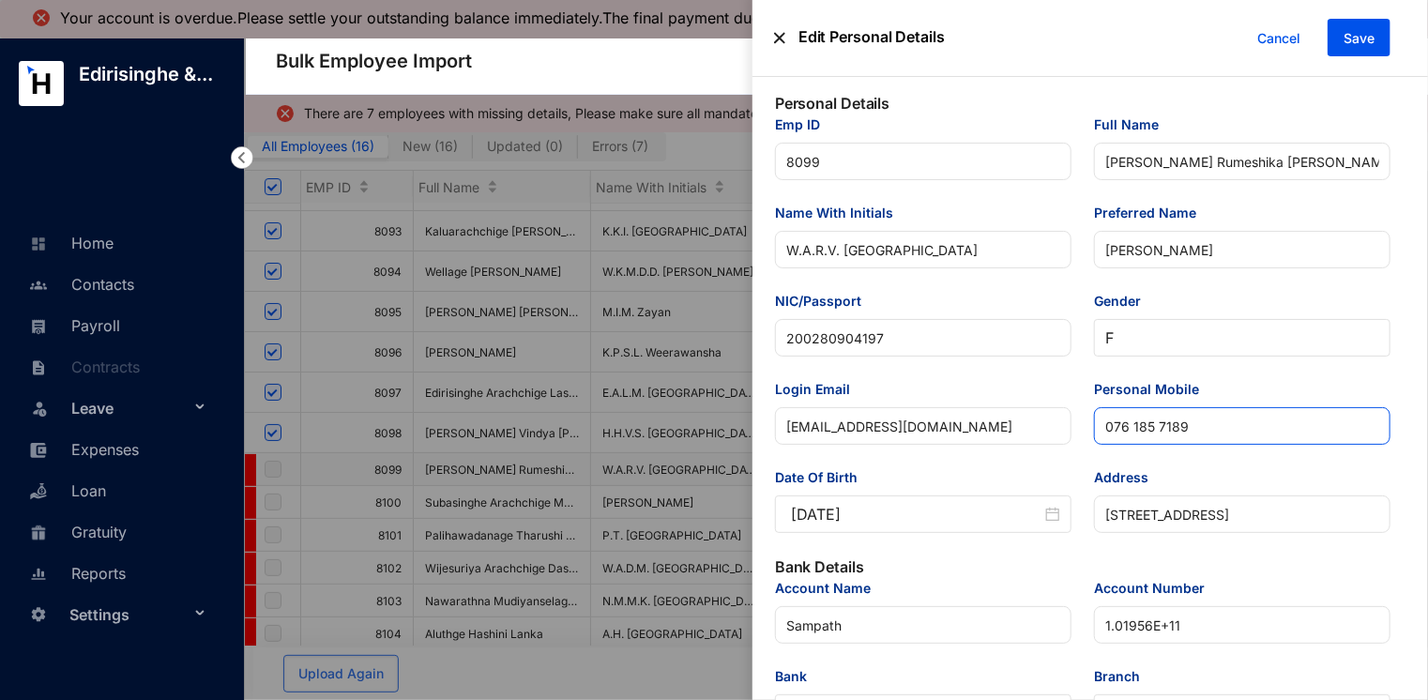
click at [1133, 419] on input "076 185 7189" at bounding box center [1242, 426] width 297 height 38
click at [1153, 425] on input "076185 7189" at bounding box center [1242, 426] width 297 height 38
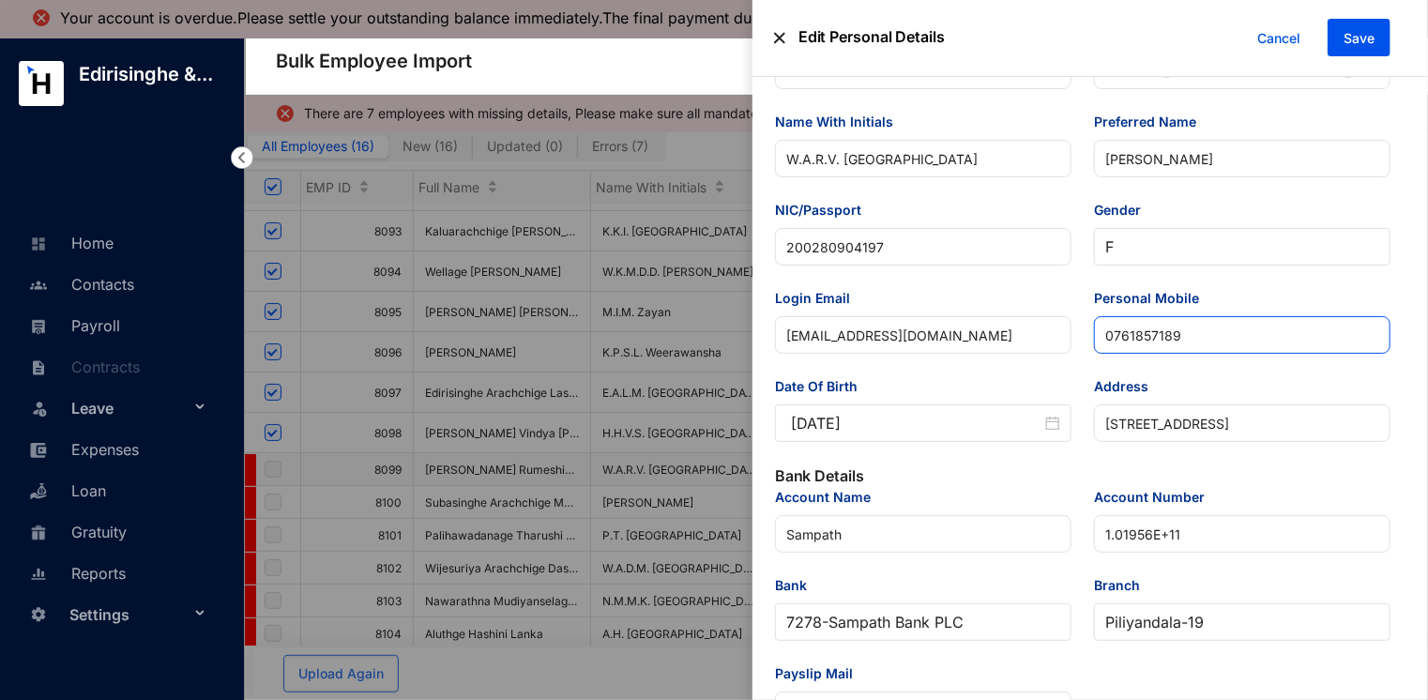
scroll to position [94, 0]
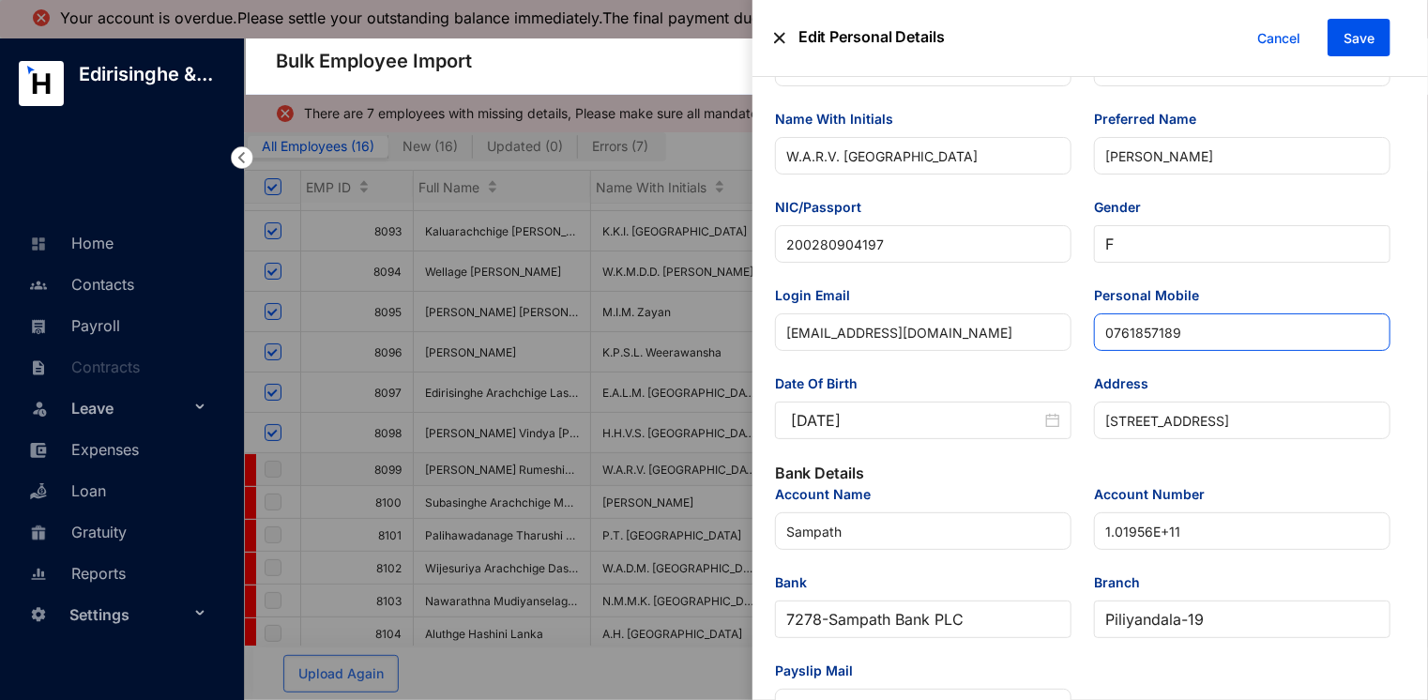
type input "0761857189"
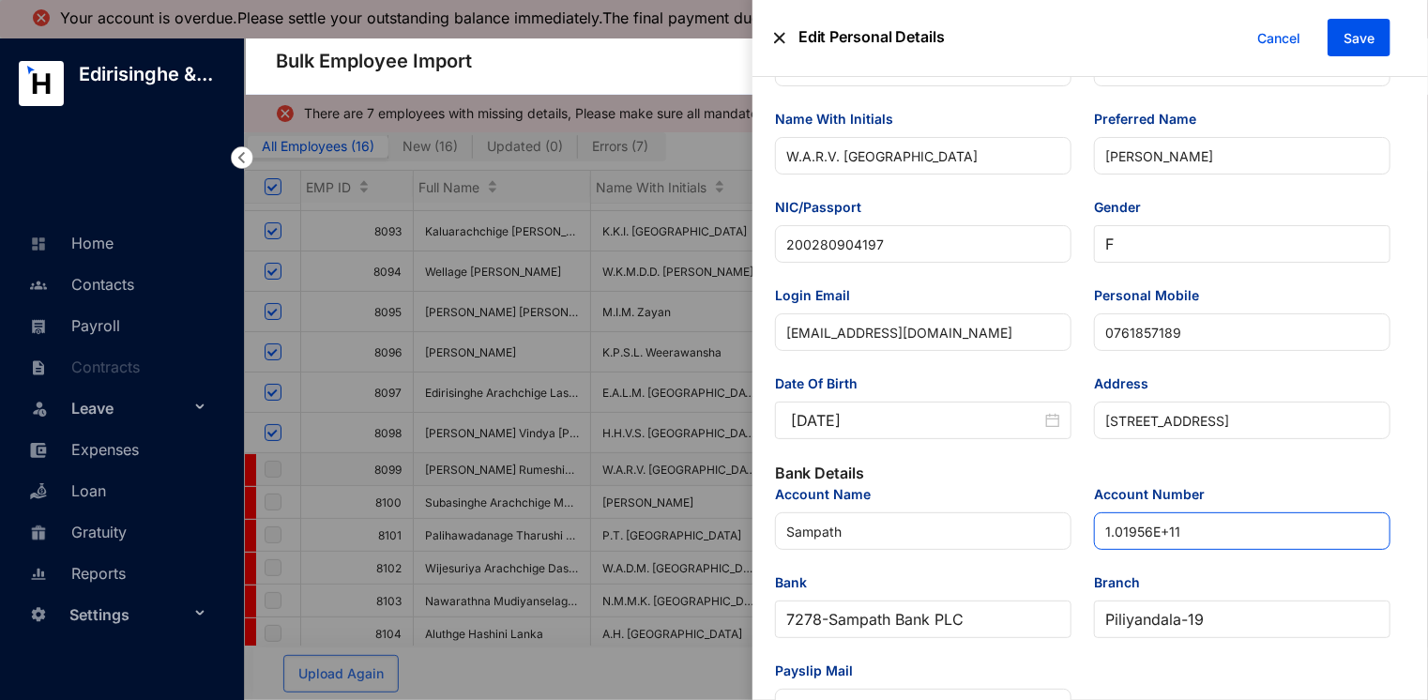
drag, startPoint x: 1194, startPoint y: 532, endPoint x: 1084, endPoint y: 531, distance: 109.8
click at [1090, 531] on div "Account Number 1.01956E+11" at bounding box center [1242, 528] width 319 height 88
paste input "01956271340"
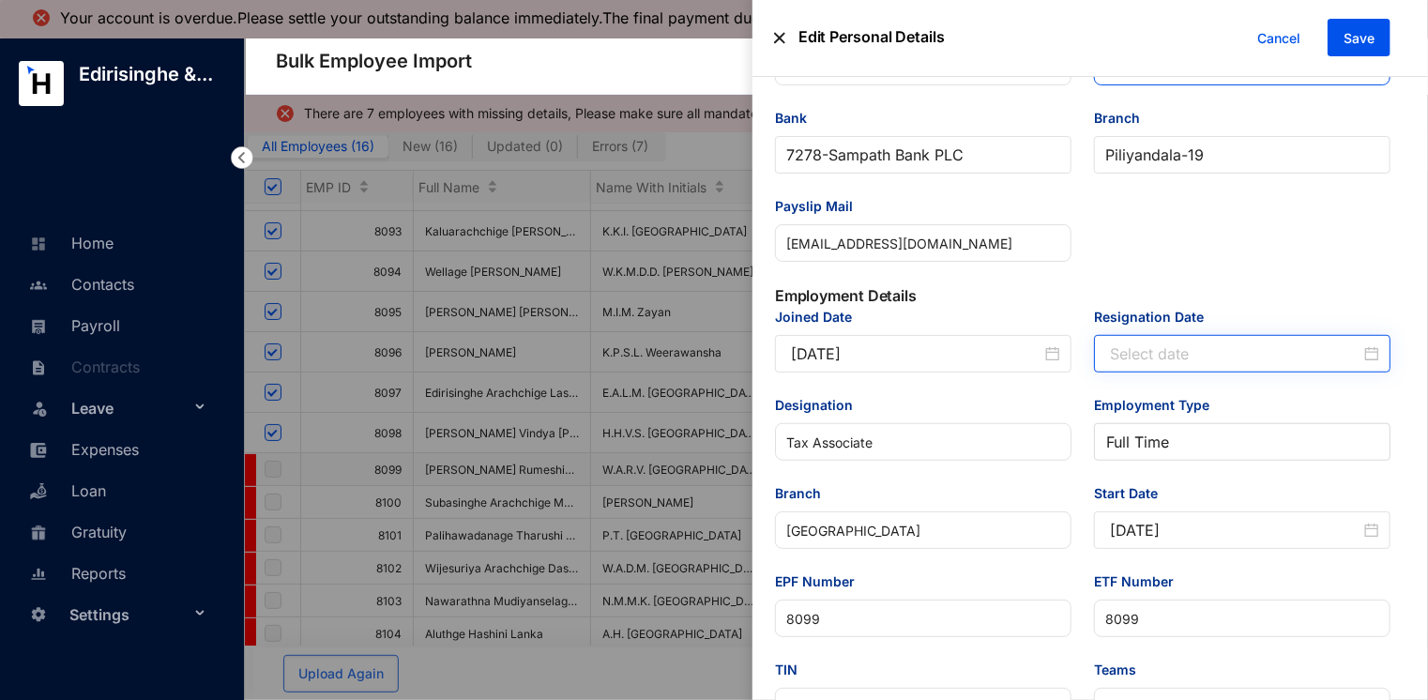
scroll to position [563, 0]
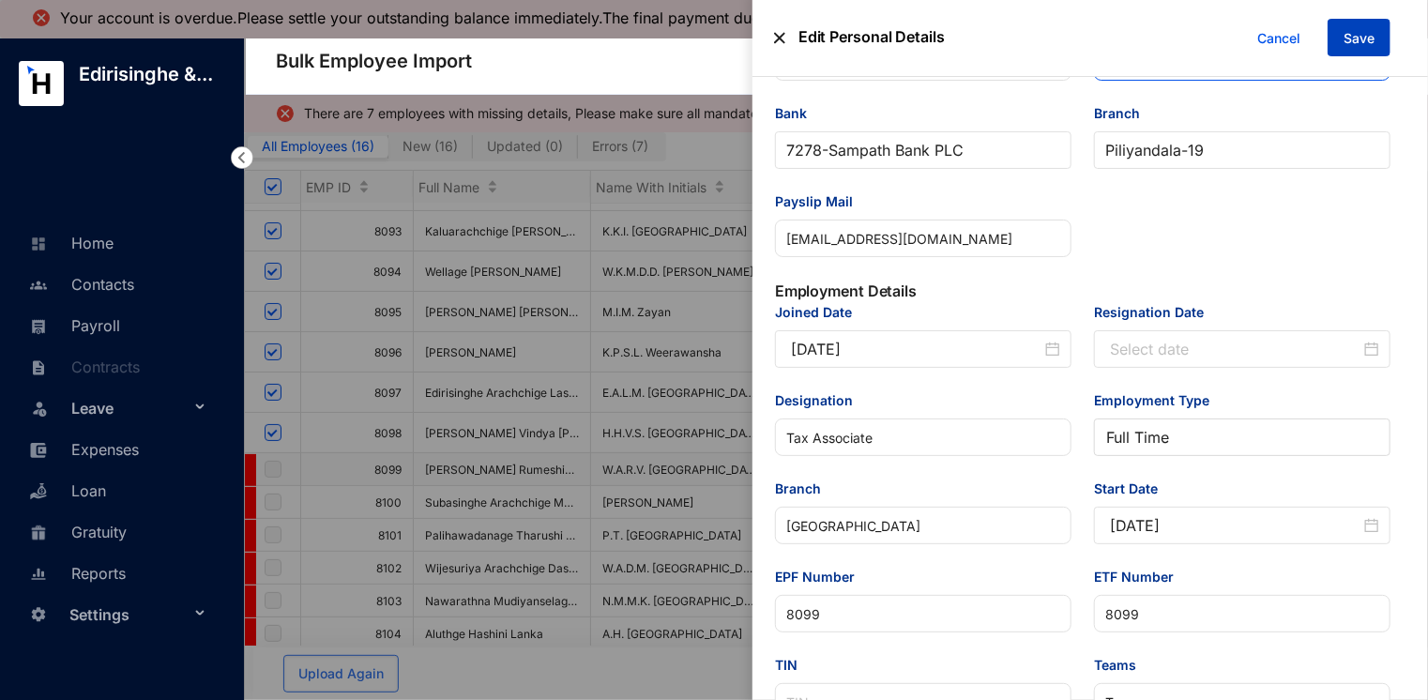
type input "101956271340"
click at [1359, 32] on span "Save" at bounding box center [1359, 38] width 31 height 19
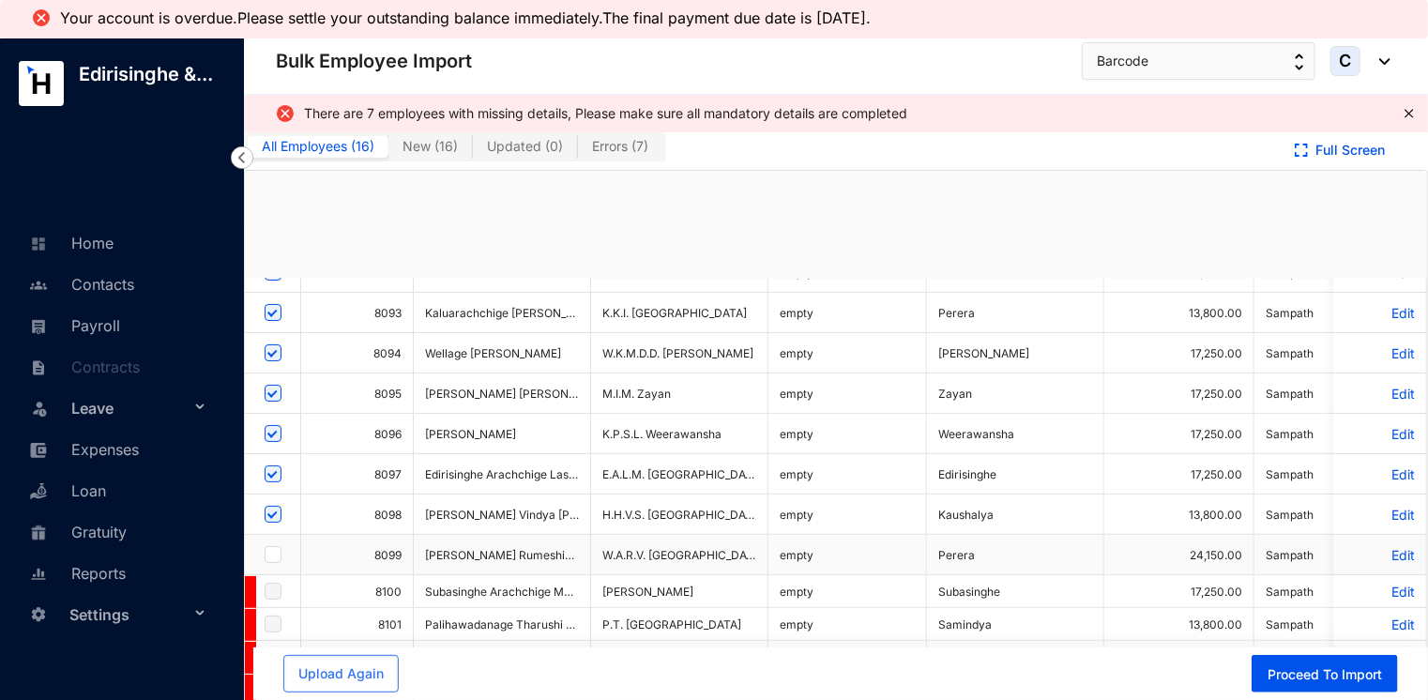
checkbox input "true"
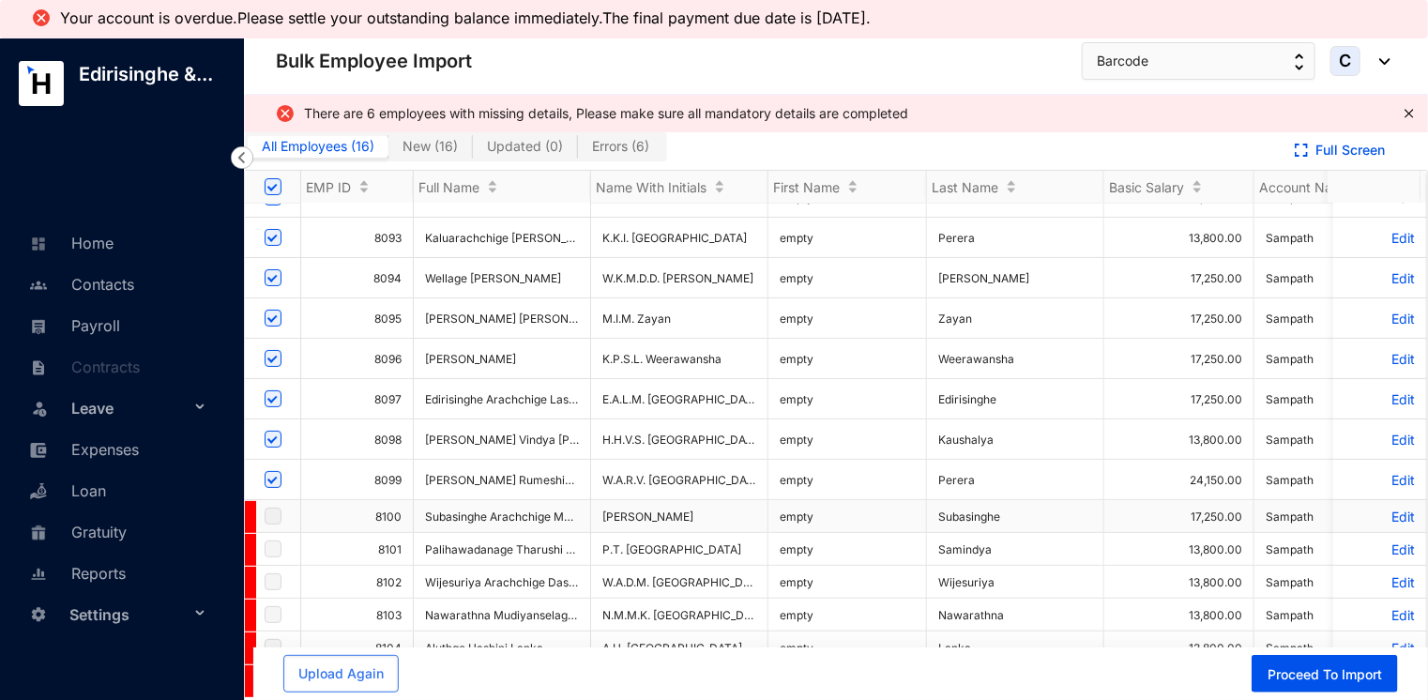
click at [1387, 509] on p "Edit" at bounding box center [1380, 517] width 70 height 16
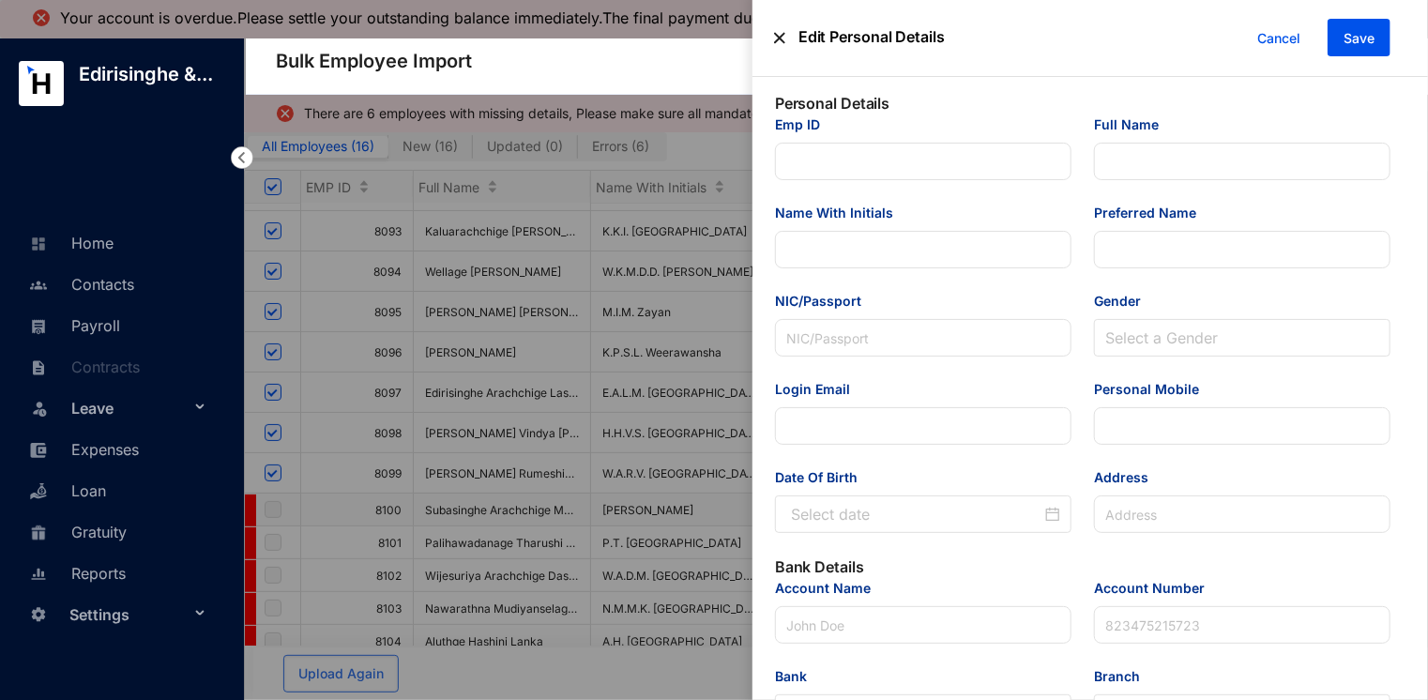
type input "8100"
type input "Subasinghe Arachchige Malindu [PERSON_NAME]"
type input "[PERSON_NAME]"
type input "Malindu Subasinghe"
type input "2.00E+11"
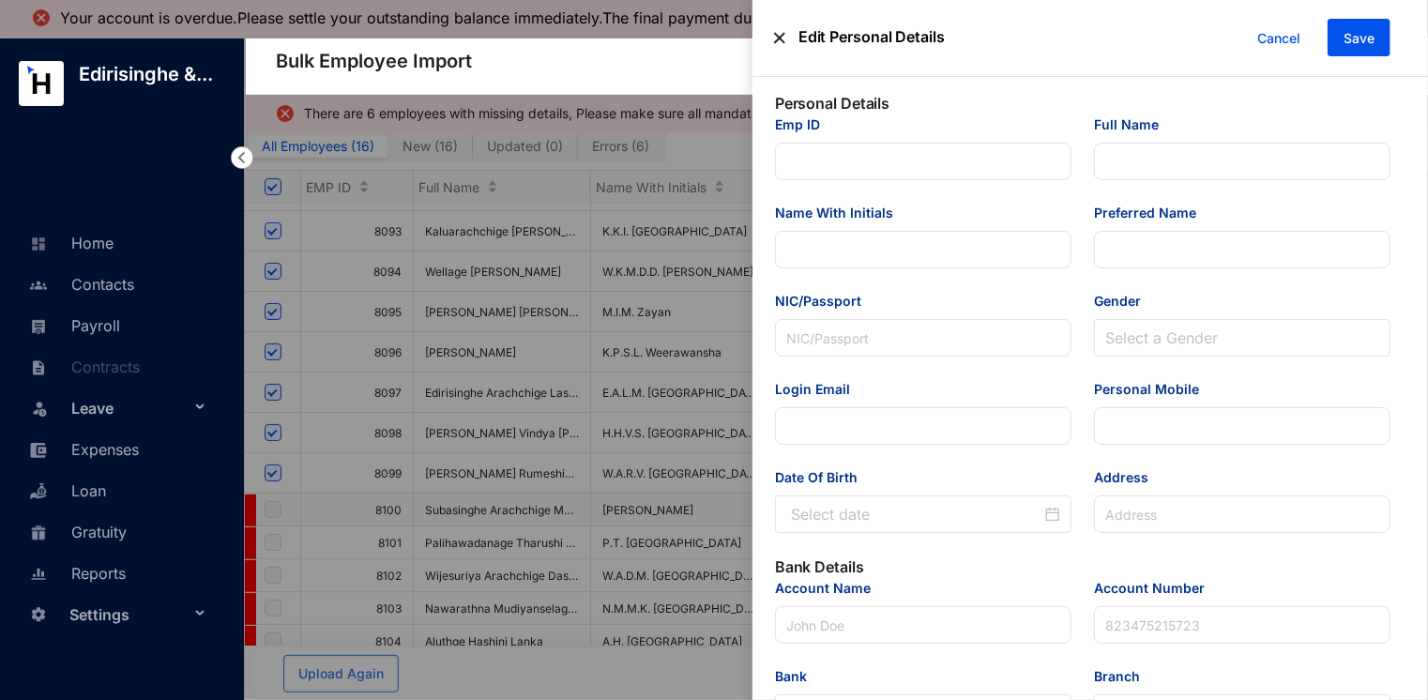
type input "[EMAIL_ADDRESS][DOMAIN_NAME]"
type input "077 312 5412"
type input "[STREET_ADDRESS]."
type input "Sampath"
type input "1.06855E+11"
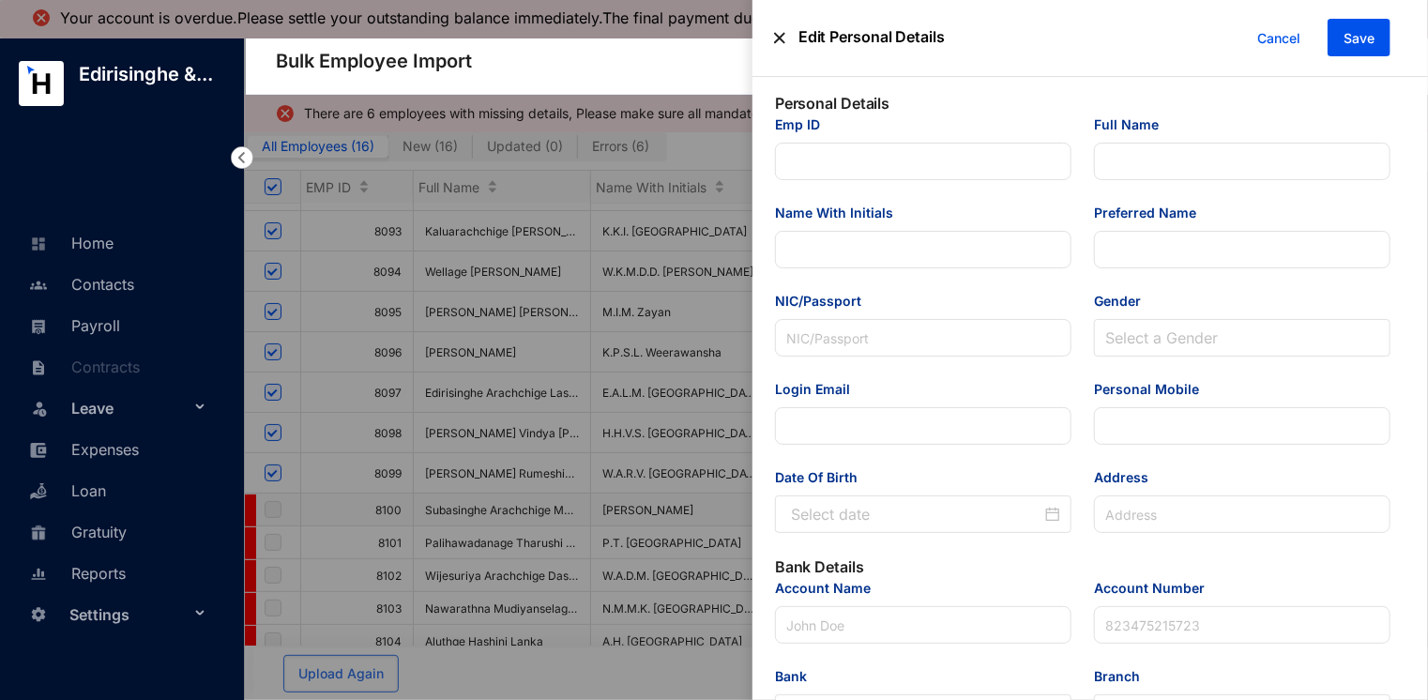
type input "[EMAIL_ADDRESS][DOMAIN_NAME]"
type input "Audit Associate"
type input "[GEOGRAPHIC_DATA]"
type input "8100"
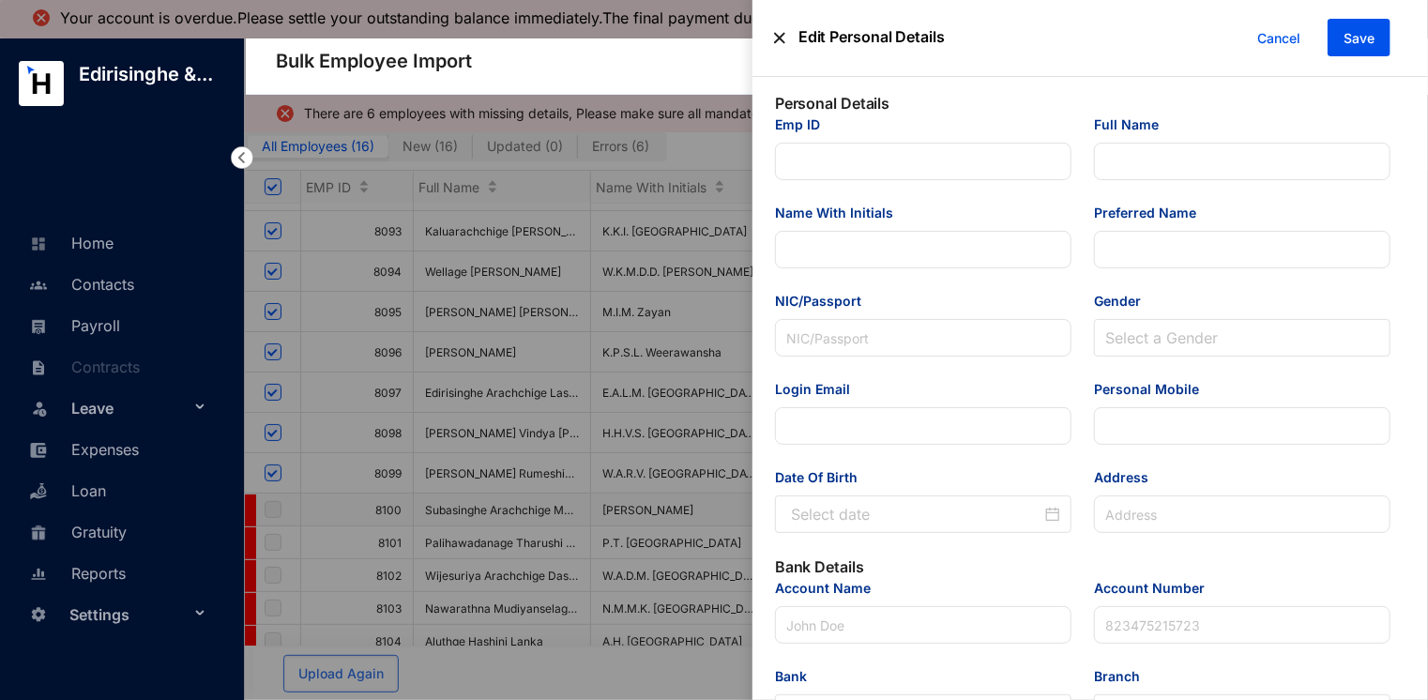
type input "PPE"
type Salary "17250"
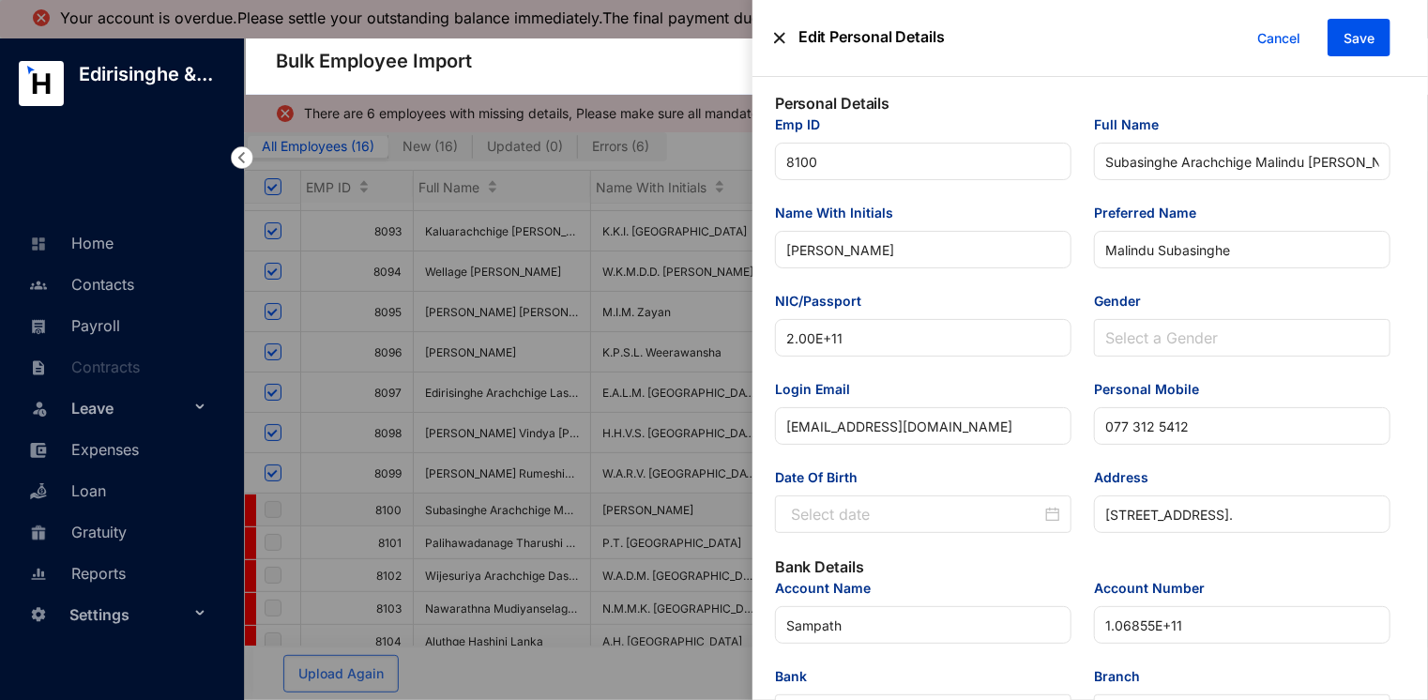
type input "[DATE]"
drag, startPoint x: 857, startPoint y: 338, endPoint x: 739, endPoint y: 338, distance: 117.3
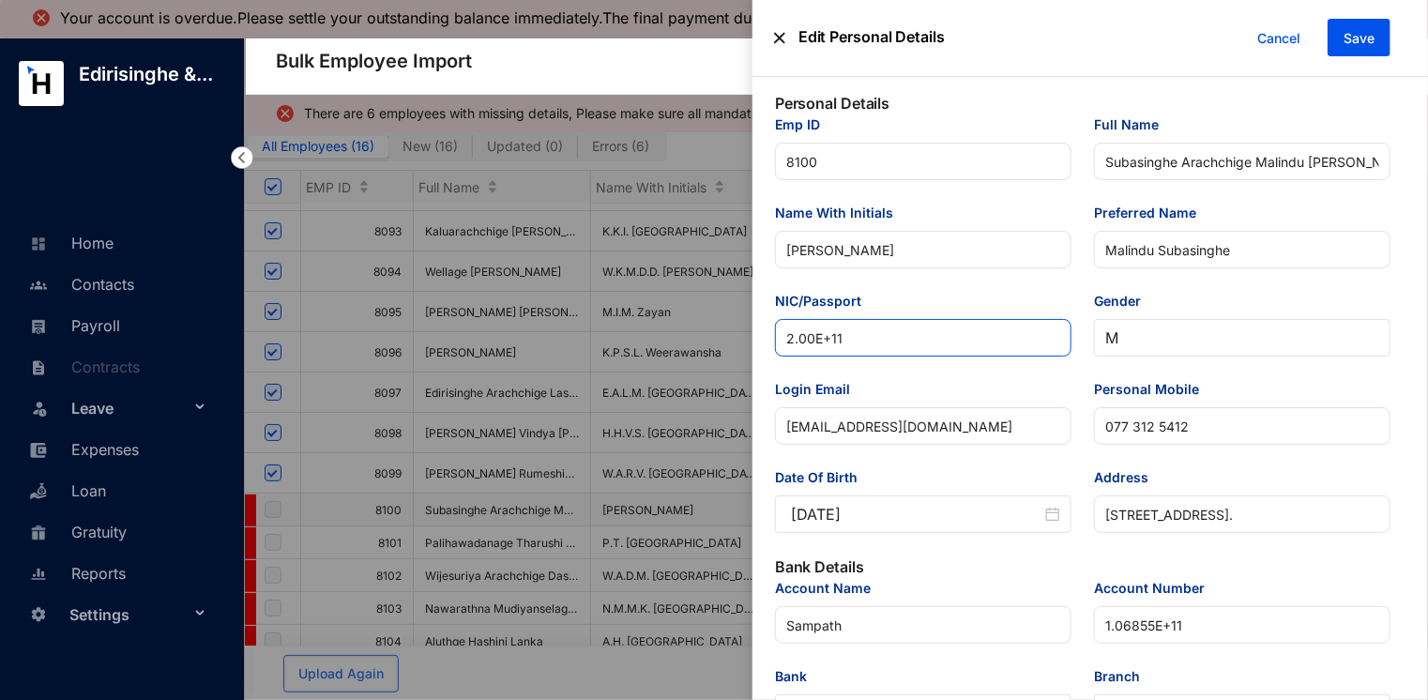
paste input "00121201224"
type input "200121201224"
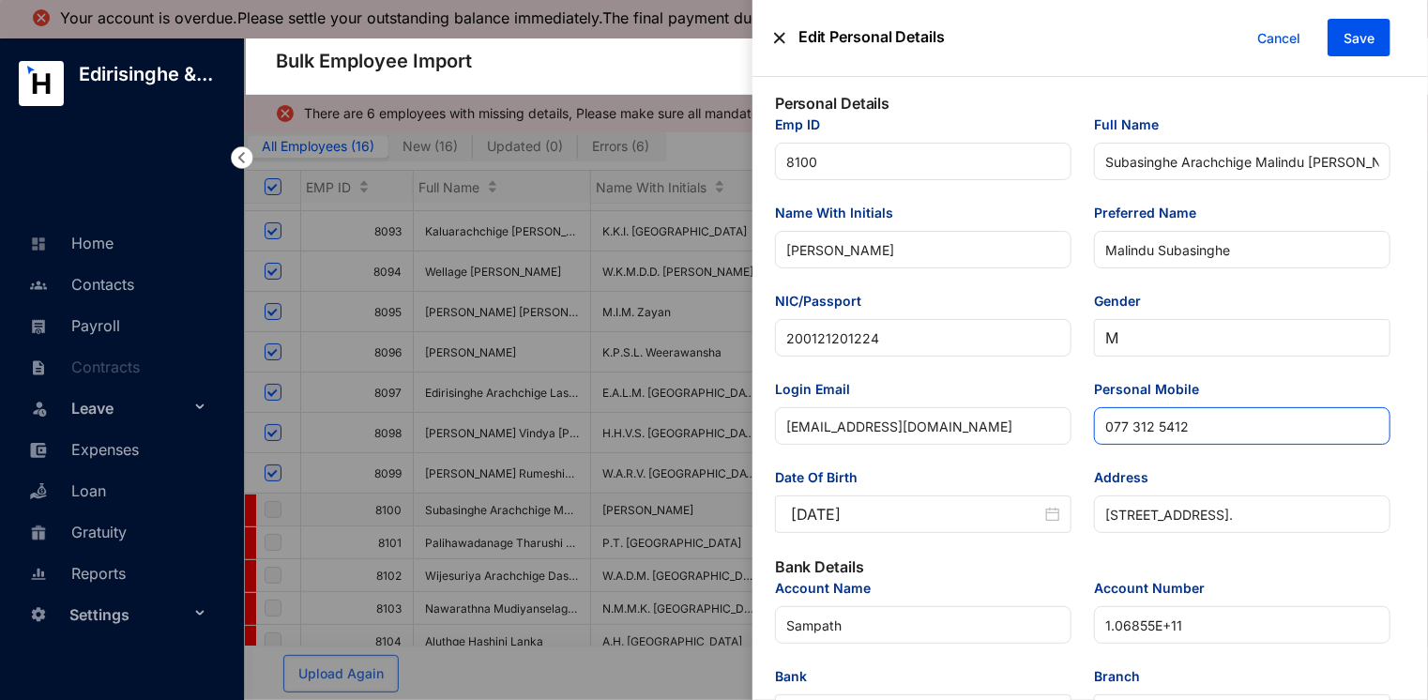
click at [1134, 429] on input "077 312 5412" at bounding box center [1242, 426] width 297 height 38
click at [1133, 431] on input "077 312 5412" at bounding box center [1242, 426] width 297 height 38
click at [1152, 429] on input "077312 5412" at bounding box center [1242, 426] width 297 height 38
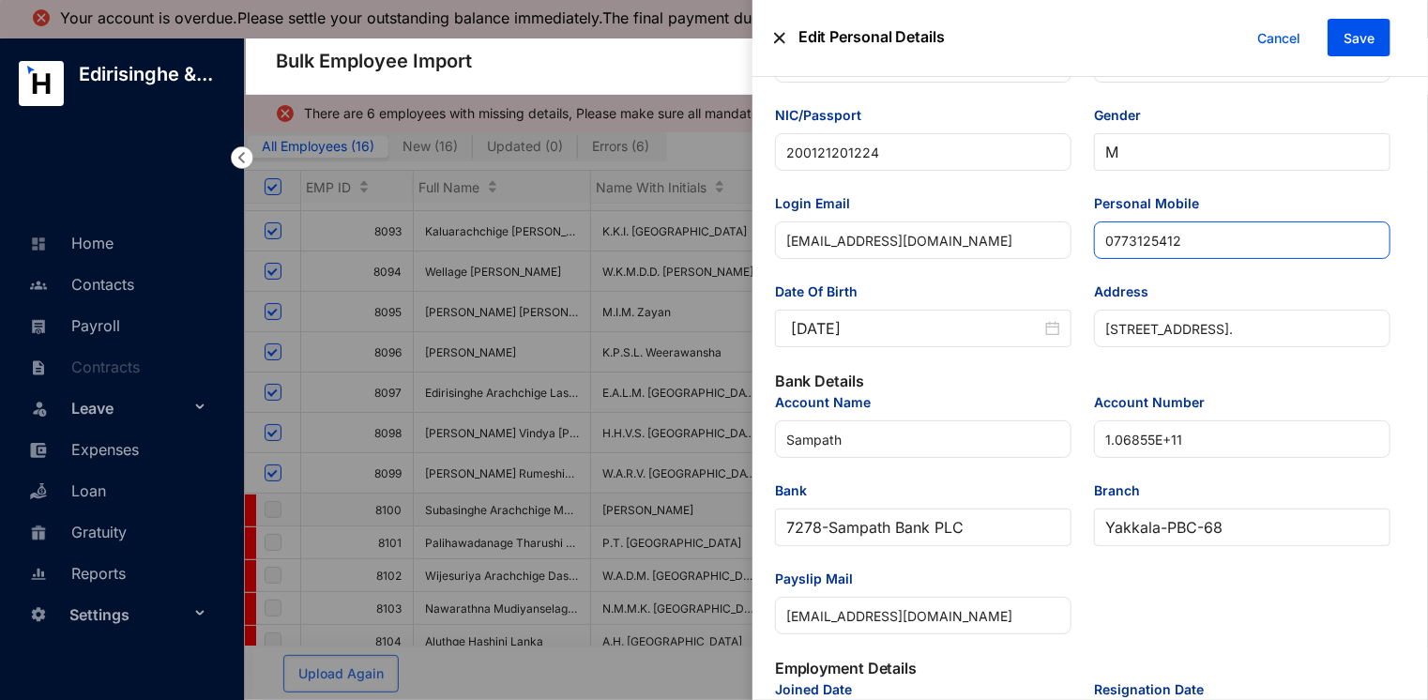
scroll to position [188, 0]
type input "0773125412"
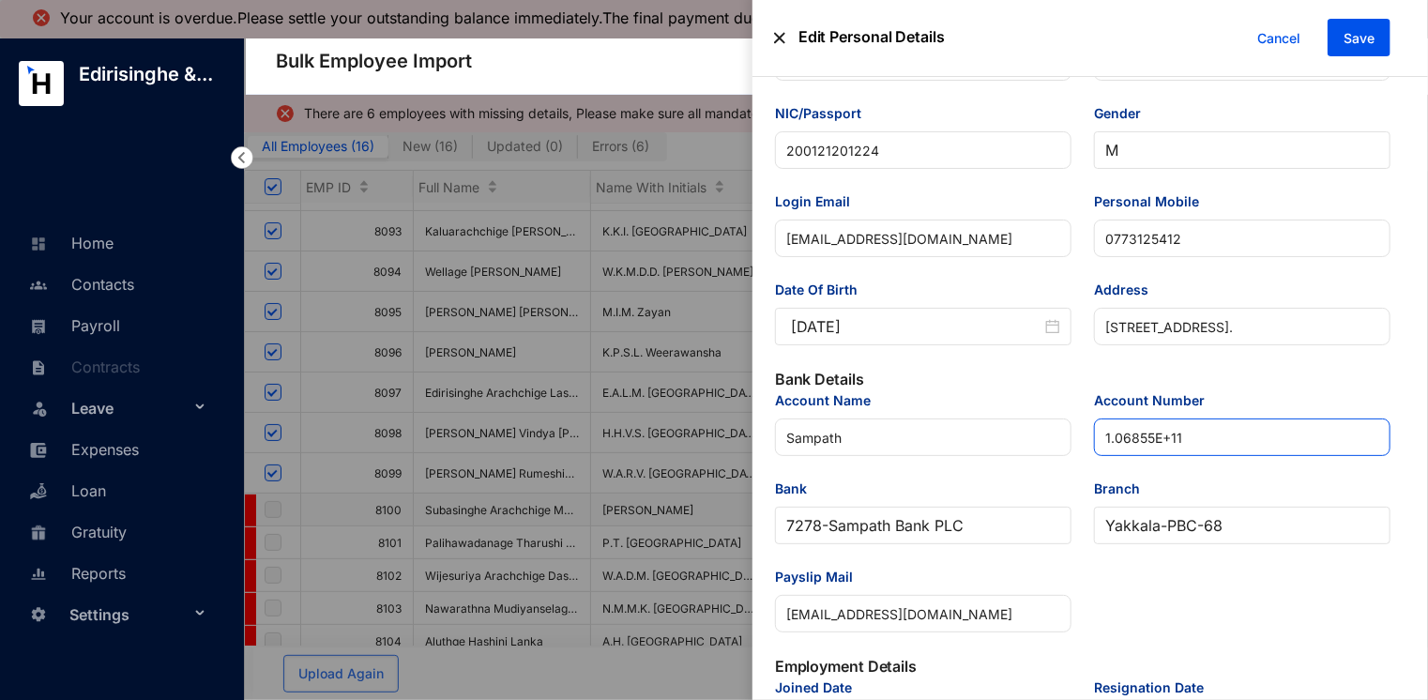
drag, startPoint x: 1196, startPoint y: 447, endPoint x: 1103, endPoint y: 447, distance: 92.9
click at [1103, 447] on input "1.06855E+11" at bounding box center [1242, 437] width 297 height 38
paste input "06855155485"
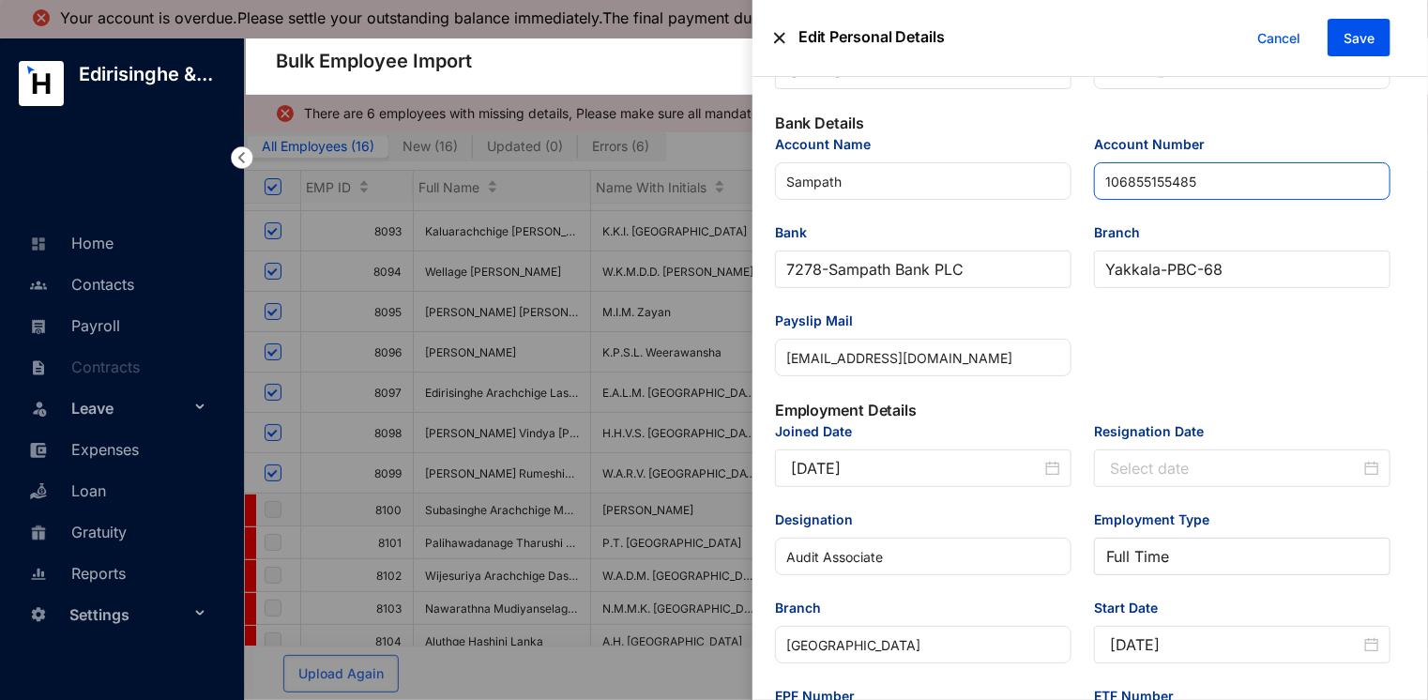
scroll to position [375, 0]
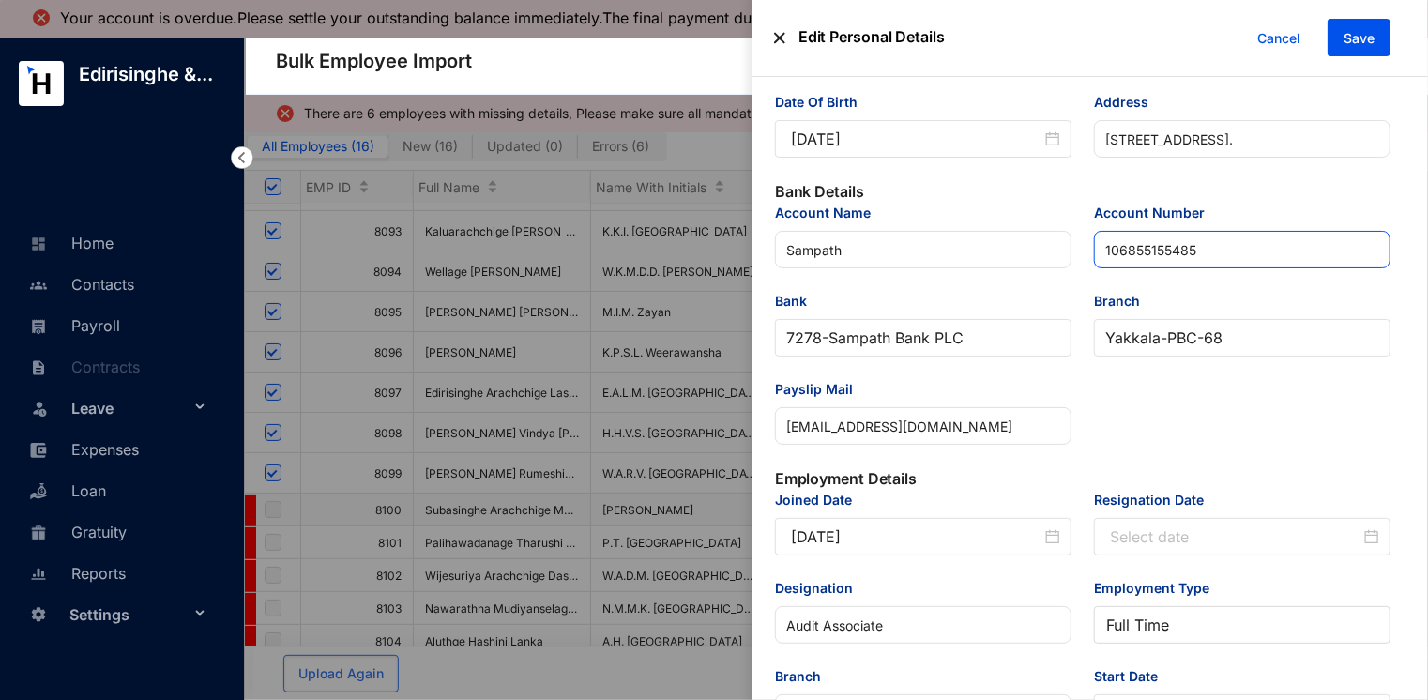
type input "106855155485"
click at [1351, 34] on span "Save" at bounding box center [1359, 38] width 31 height 19
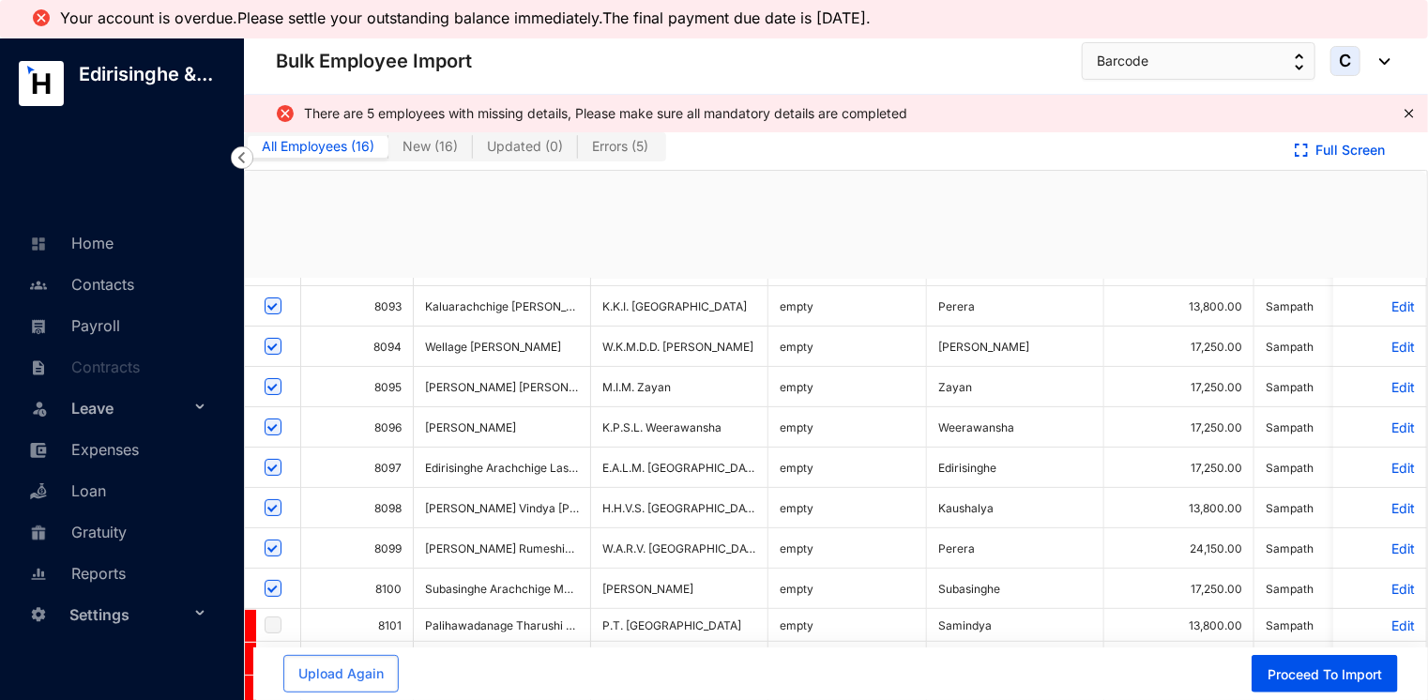
checkbox input "true"
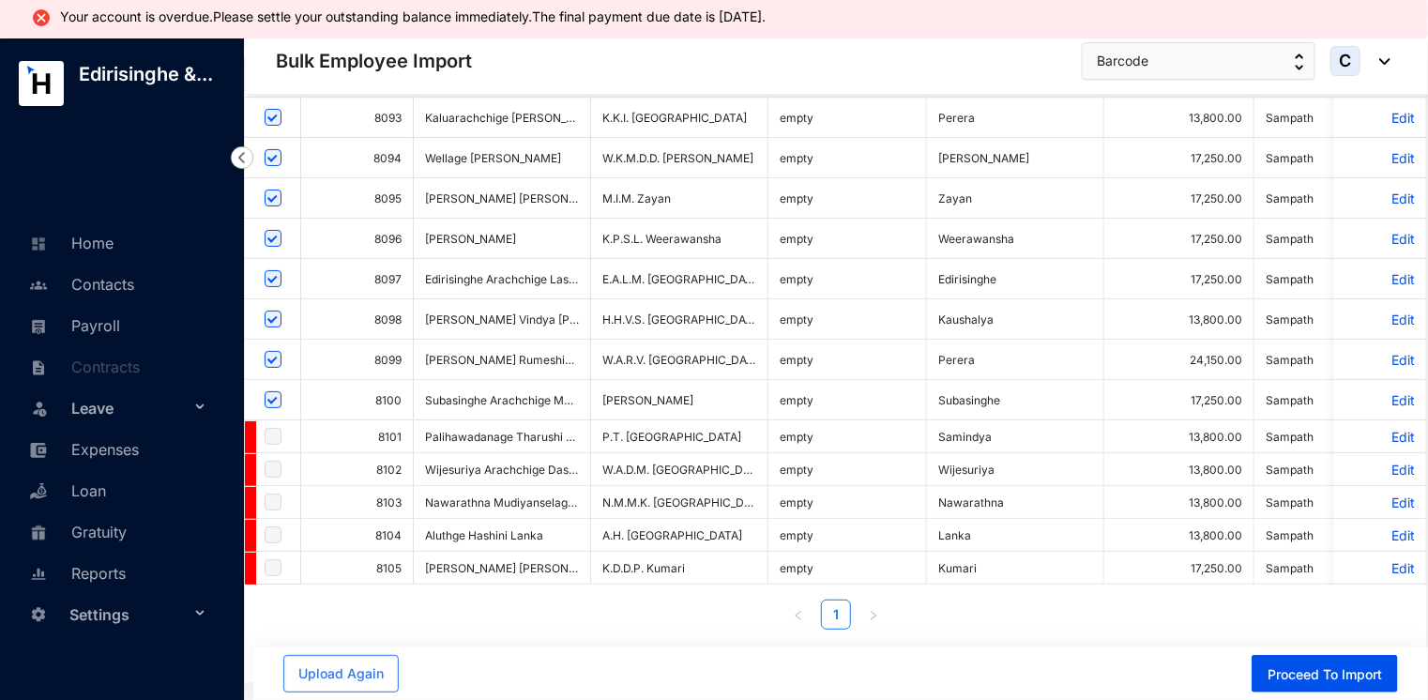
scroll to position [94, 0]
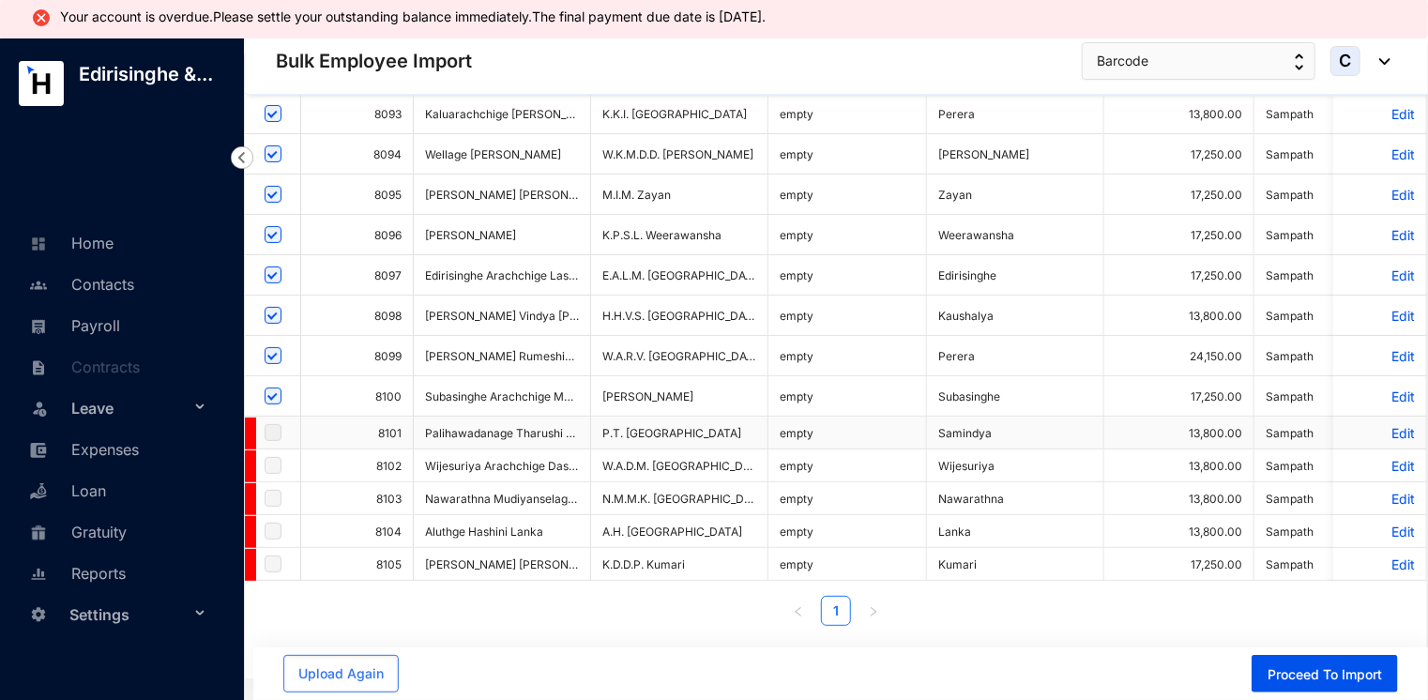
click at [1387, 425] on p "Edit" at bounding box center [1380, 433] width 70 height 16
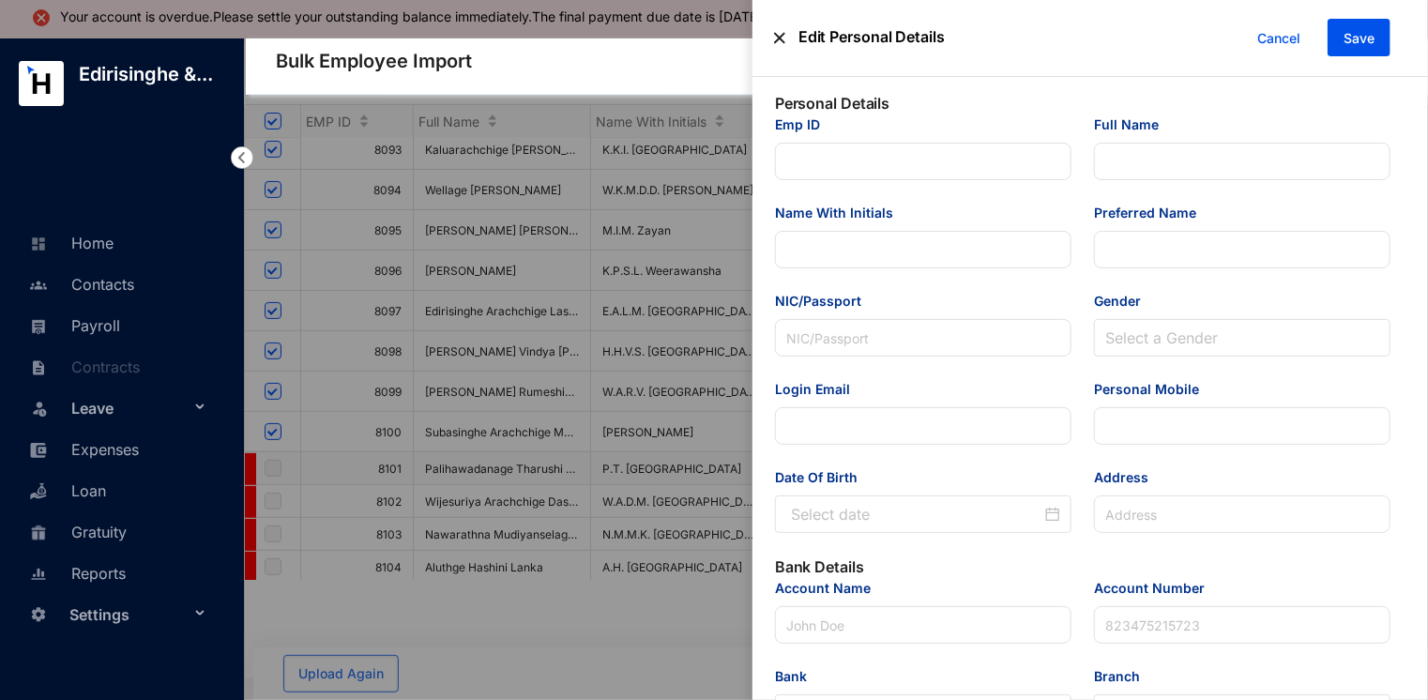
type input "8101"
type input "Palihawadanage Tharushi Samindya"
type input "P.T. [GEOGRAPHIC_DATA]"
type input "Tharushi Samindya"
type input "2.01E+11"
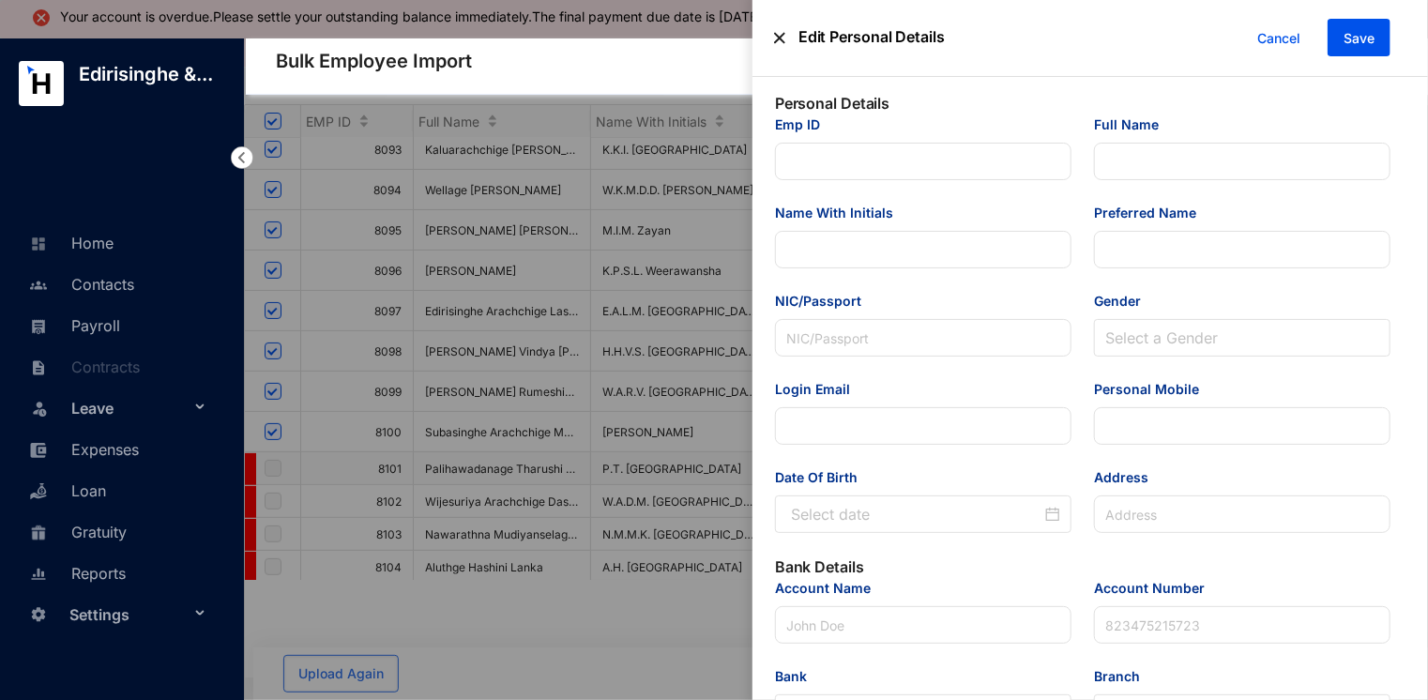
type input "[EMAIL_ADDRESS][DOMAIN_NAME]"
type input "076 760 7632"
type input "[STREET_ADDRESS]."
type input "Sampath"
type input "1.02556E+11"
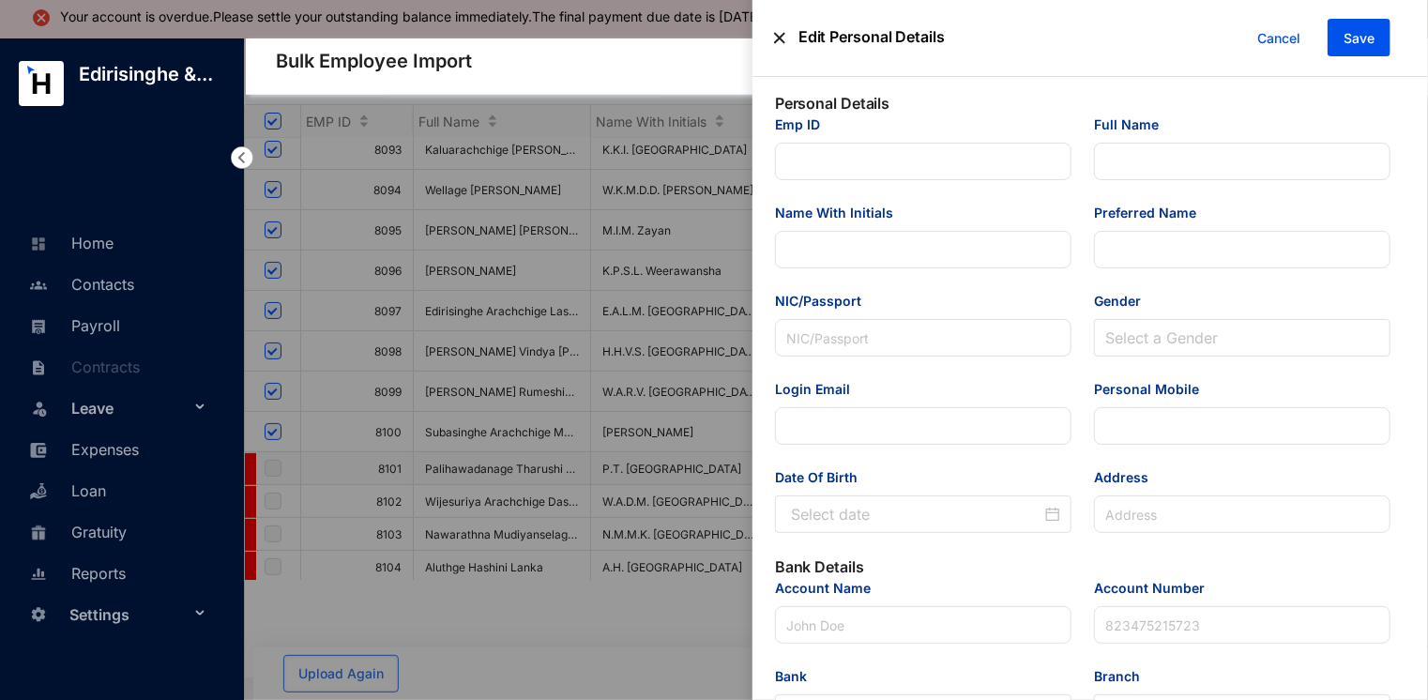
type input "[EMAIL_ADDRESS][DOMAIN_NAME]"
type input "Audit Associate"
type input "[GEOGRAPHIC_DATA]"
type input "8101"
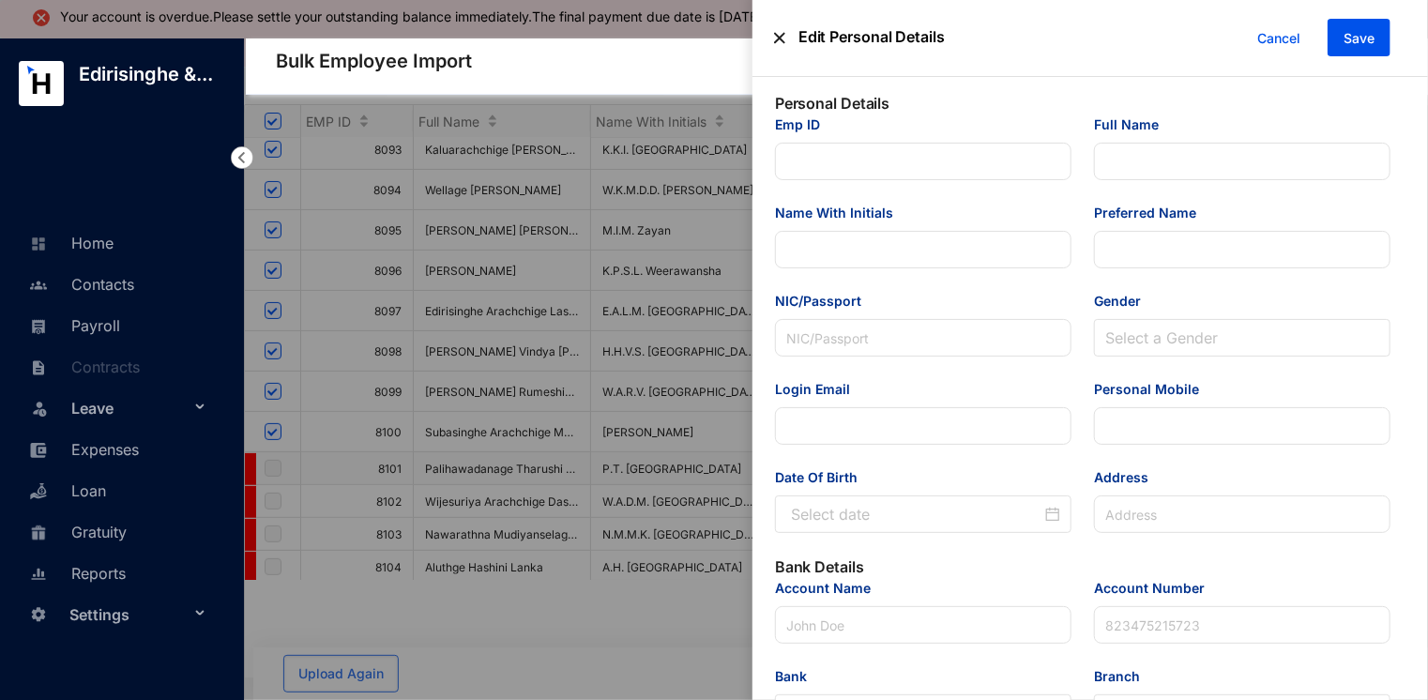
type input "AG"
type Salary "13800"
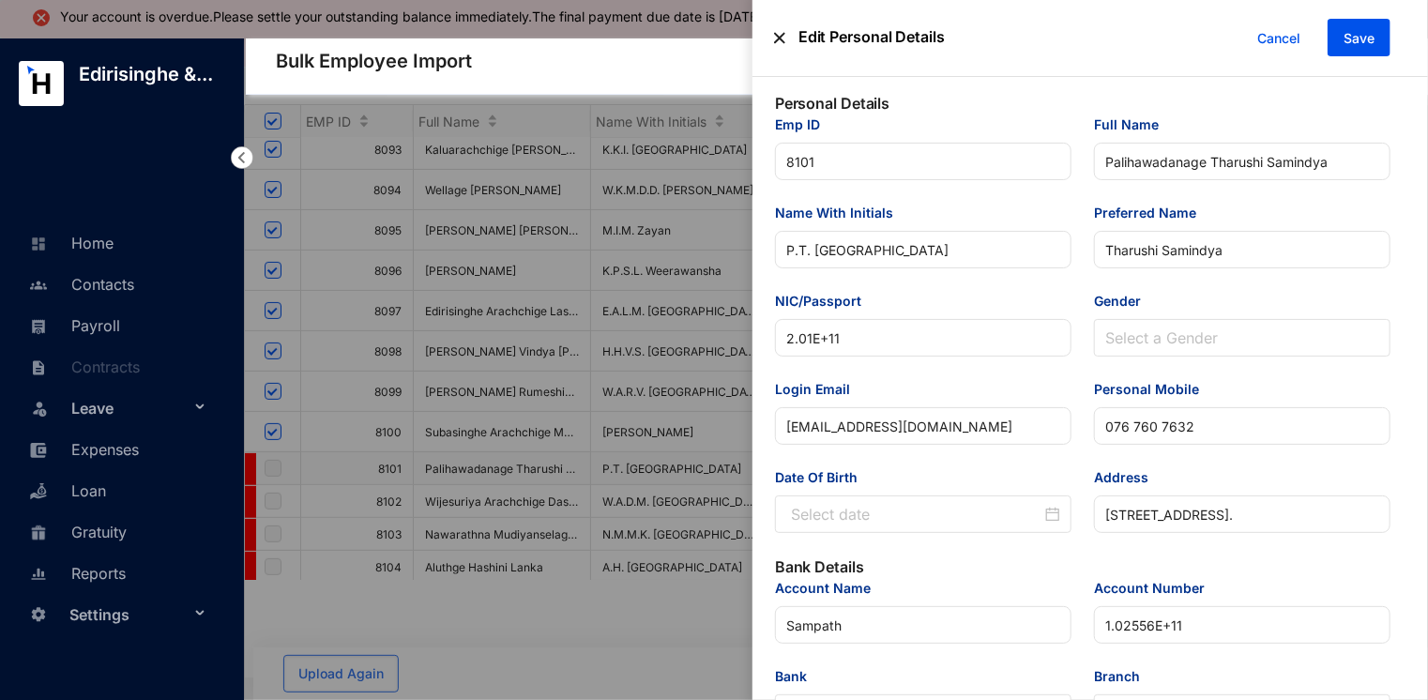
scroll to position [41, 0]
type input "[DATE]"
drag, startPoint x: 816, startPoint y: 335, endPoint x: 774, endPoint y: 341, distance: 42.6
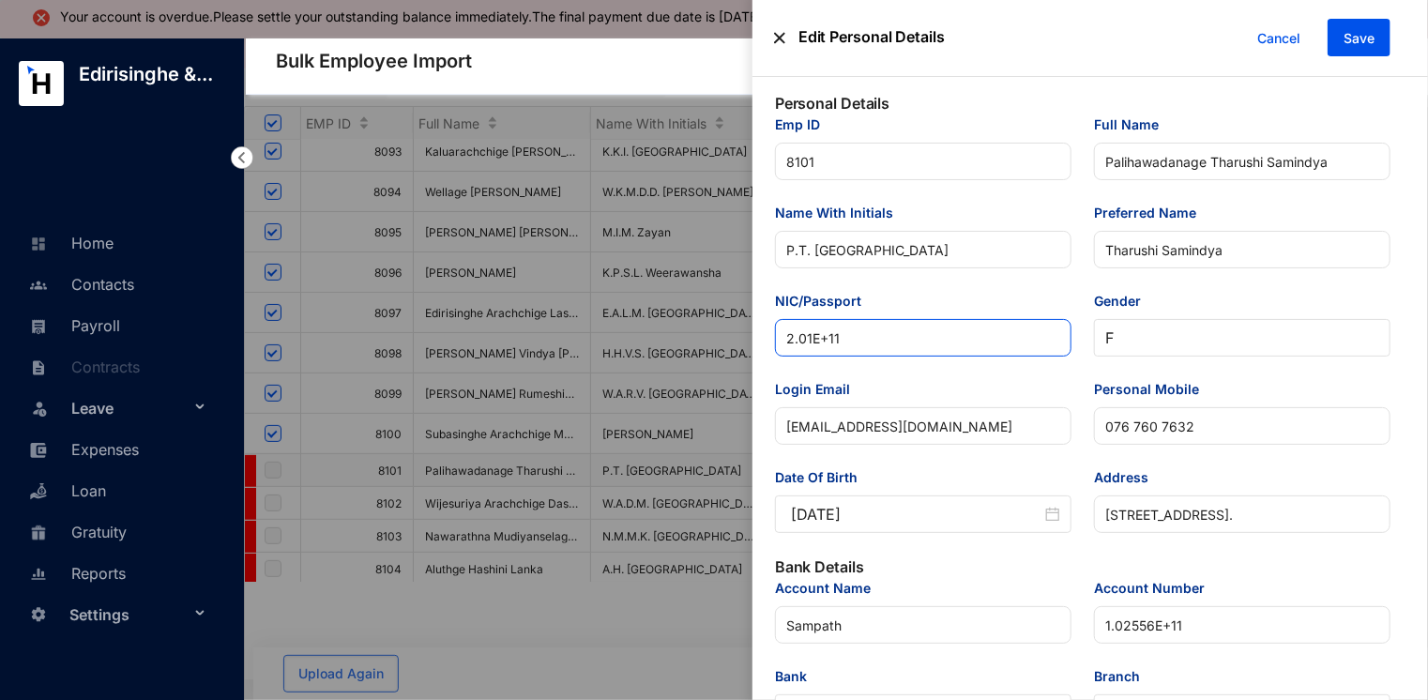
click at [774, 341] on div "NIC/Passport 2.01E+11" at bounding box center [923, 335] width 319 height 88
paste input "00564300399"
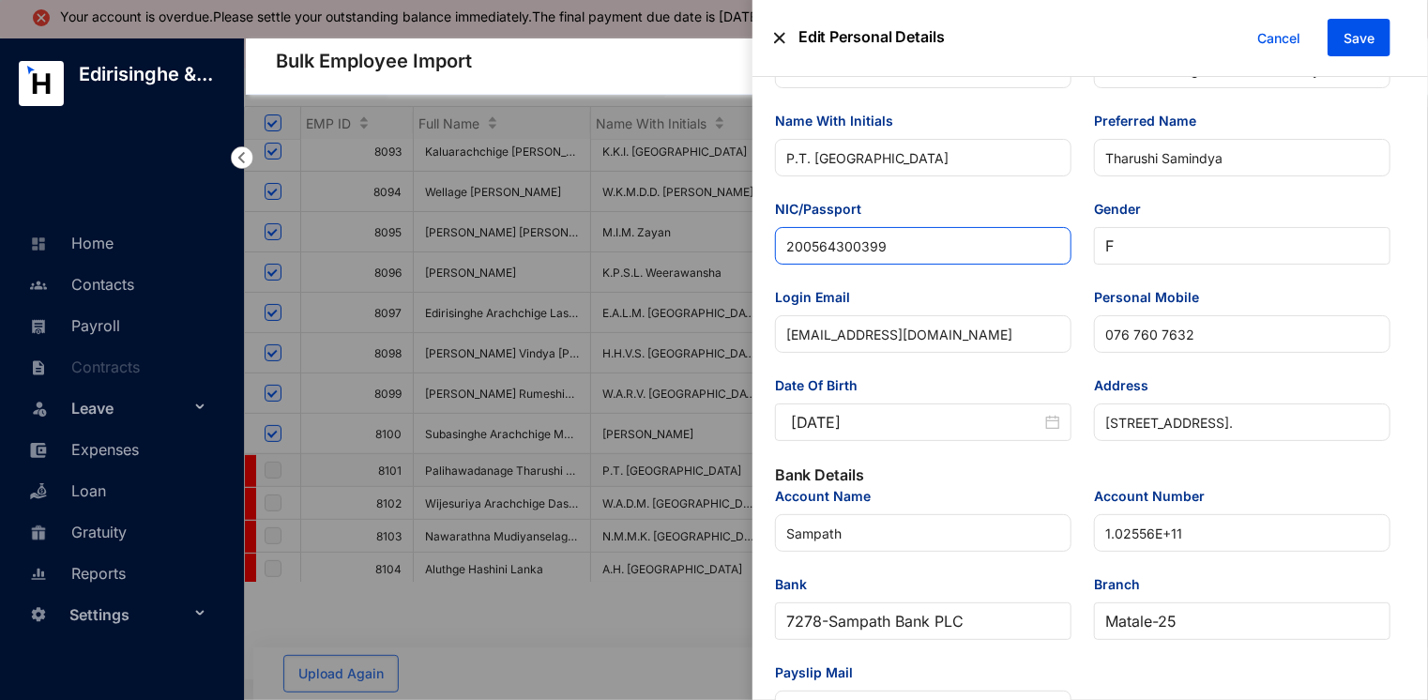
scroll to position [94, 0]
type input "200564300399"
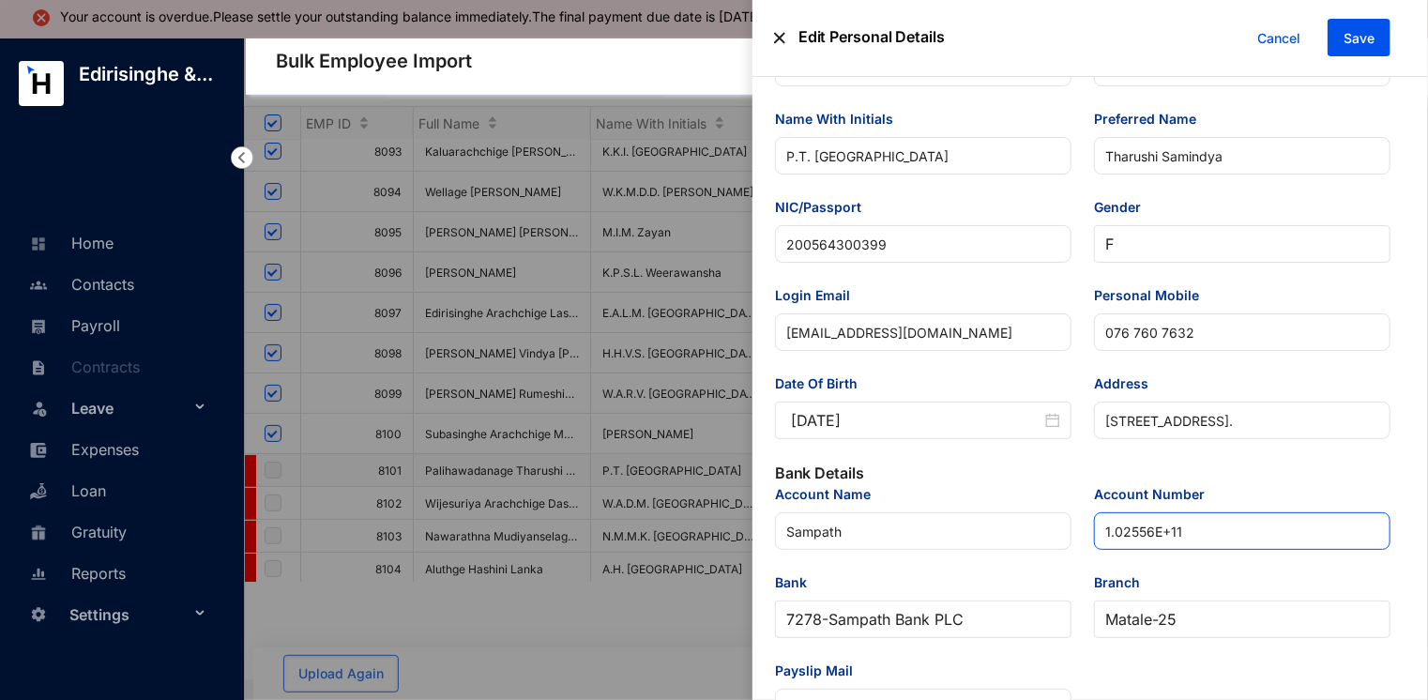
drag, startPoint x: 1190, startPoint y: 542, endPoint x: 1097, endPoint y: 542, distance: 92.9
click at [1097, 542] on input "1.02556E+11" at bounding box center [1242, 531] width 297 height 38
paste input "02556271428"
type input "102556271428"
click at [1359, 29] on span "Save" at bounding box center [1359, 38] width 31 height 19
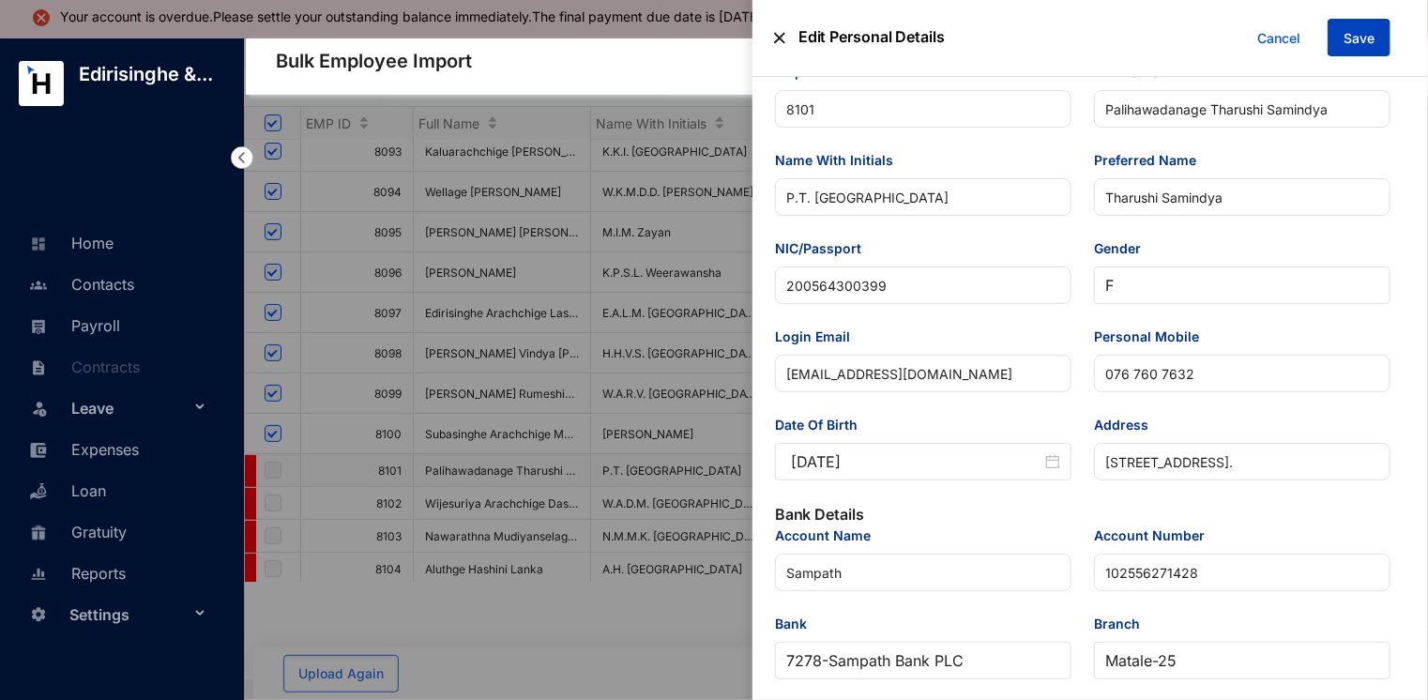
scroll to position [38, 0]
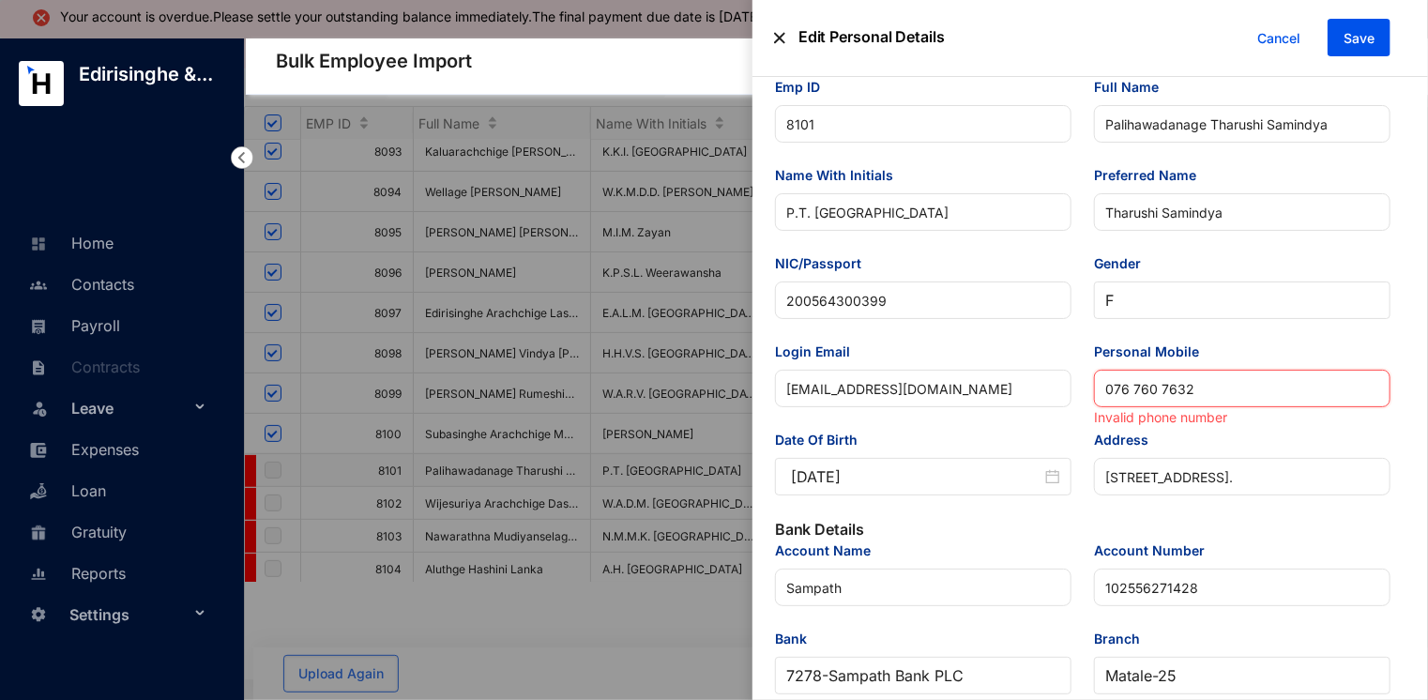
click at [1133, 387] on input "076 760 7632" at bounding box center [1242, 389] width 297 height 38
drag, startPoint x: 1152, startPoint y: 395, endPoint x: 1169, endPoint y: 398, distance: 17.1
click at [1152, 394] on input "076760 7632" at bounding box center [1242, 389] width 297 height 38
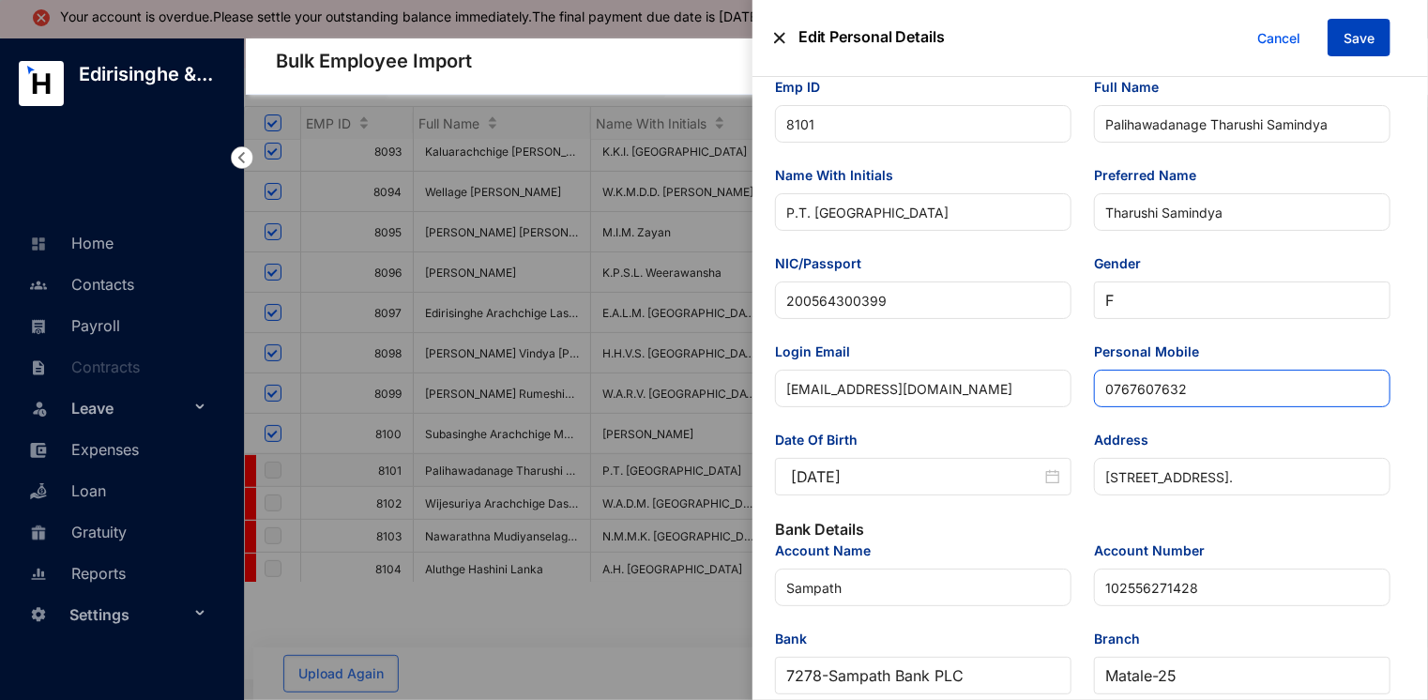
type input "0767607632"
click at [1343, 40] on button "Save" at bounding box center [1359, 38] width 63 height 38
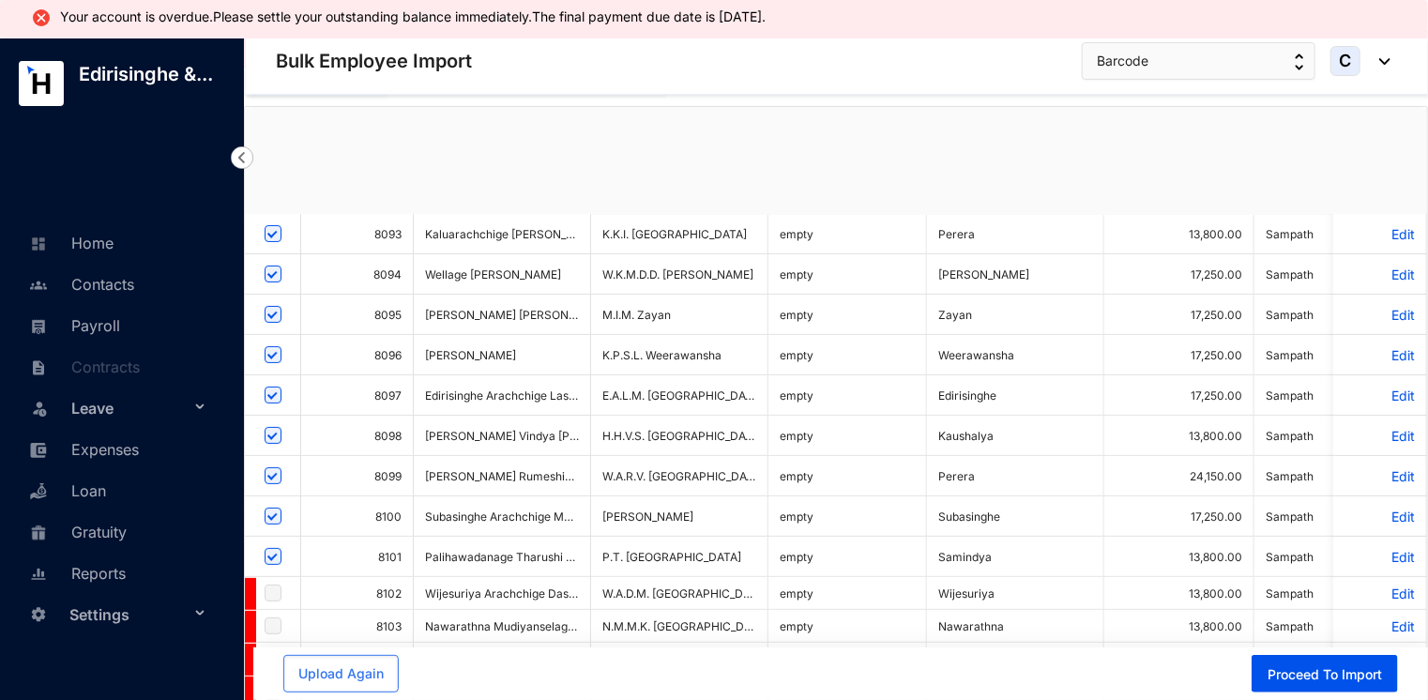
checkbox input "true"
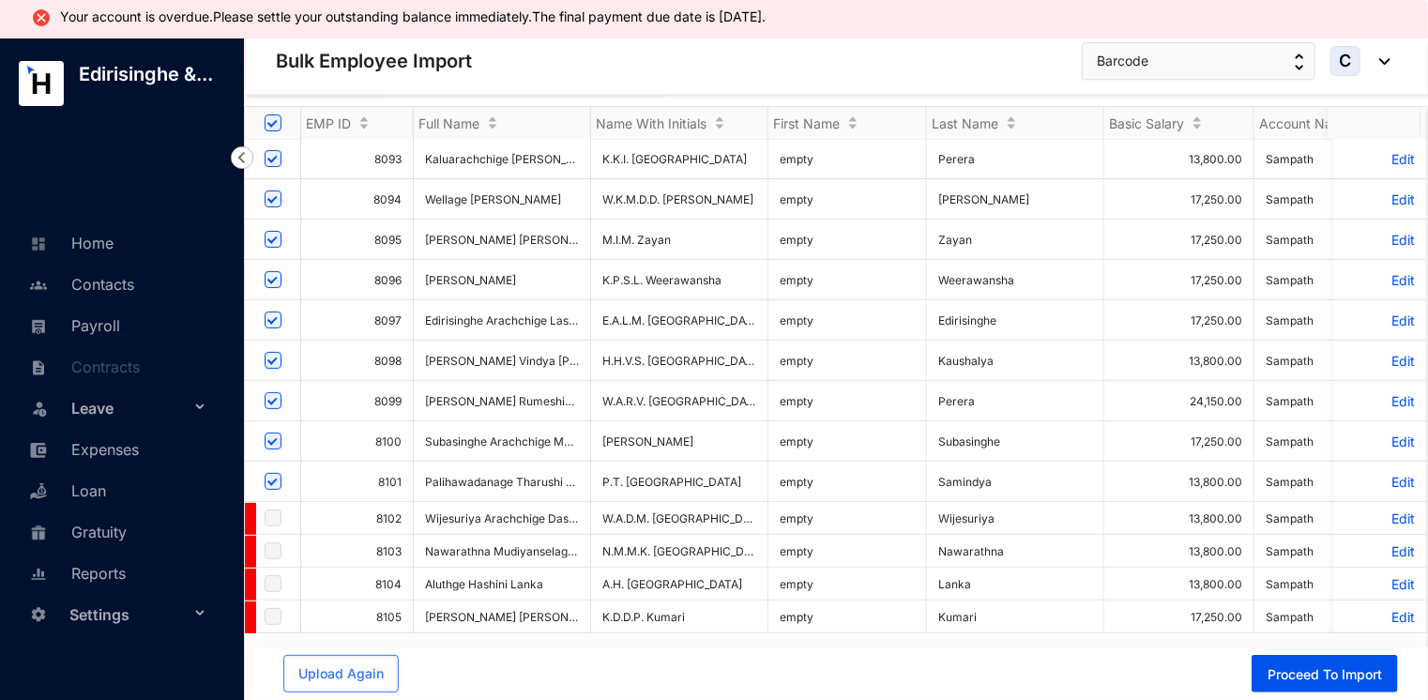
scroll to position [137, 0]
click at [1385, 510] on p "Edit" at bounding box center [1380, 518] width 70 height 16
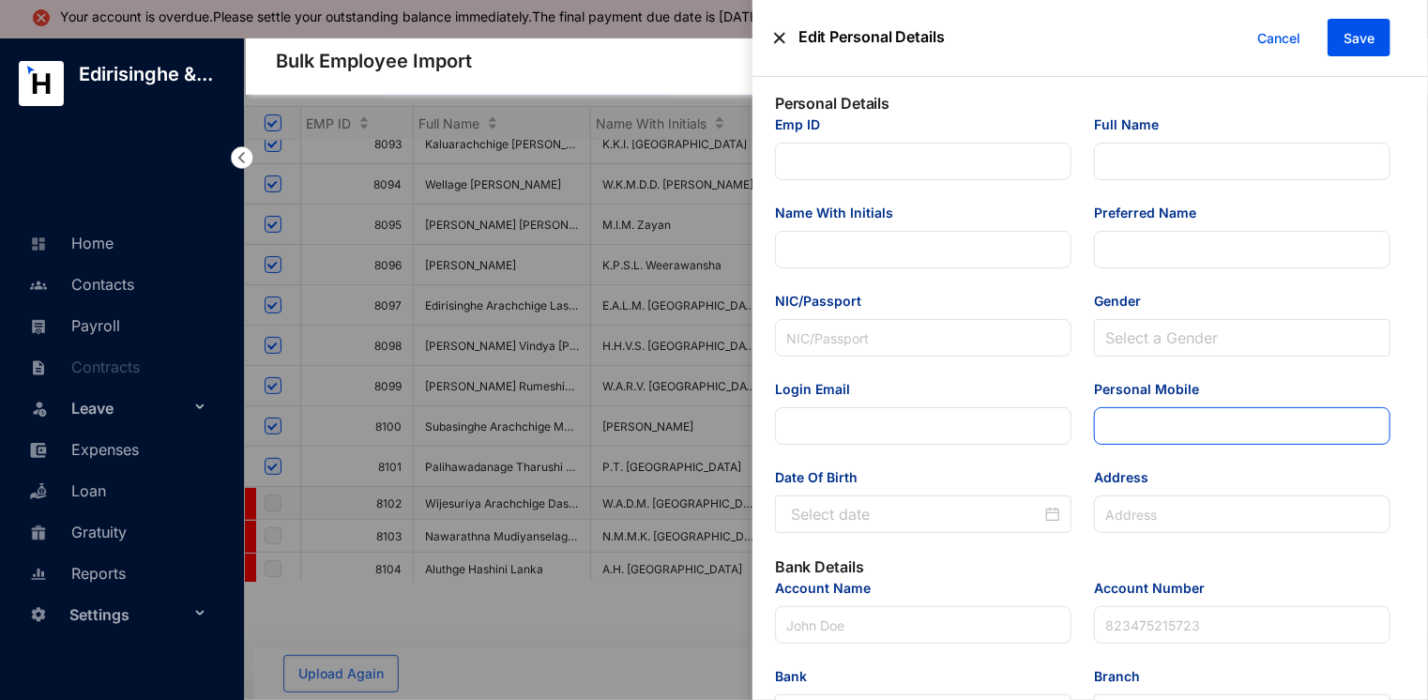
type input "8102"
type input "Wijesuriya Arachchige Dasuni Madhushani Wijesuriya"
type input "W.A.D.M. [GEOGRAPHIC_DATA]"
type input "Dasuni Wijesuriya"
type input "2.00E+11"
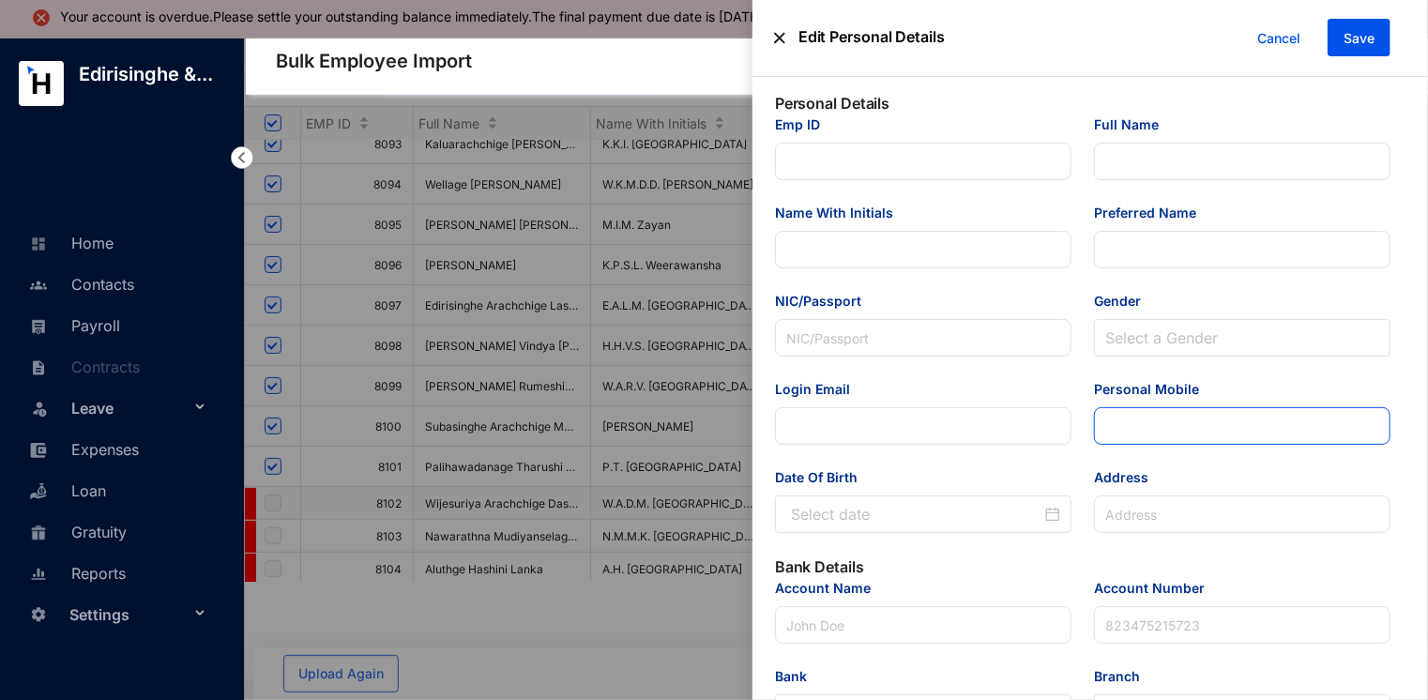
type input "[EMAIL_ADDRESS][DOMAIN_NAME]"
type input "074 041 1775"
type input "Katubamunugama, Nagollama."
type input "Sampath"
type input "1.00656E+11"
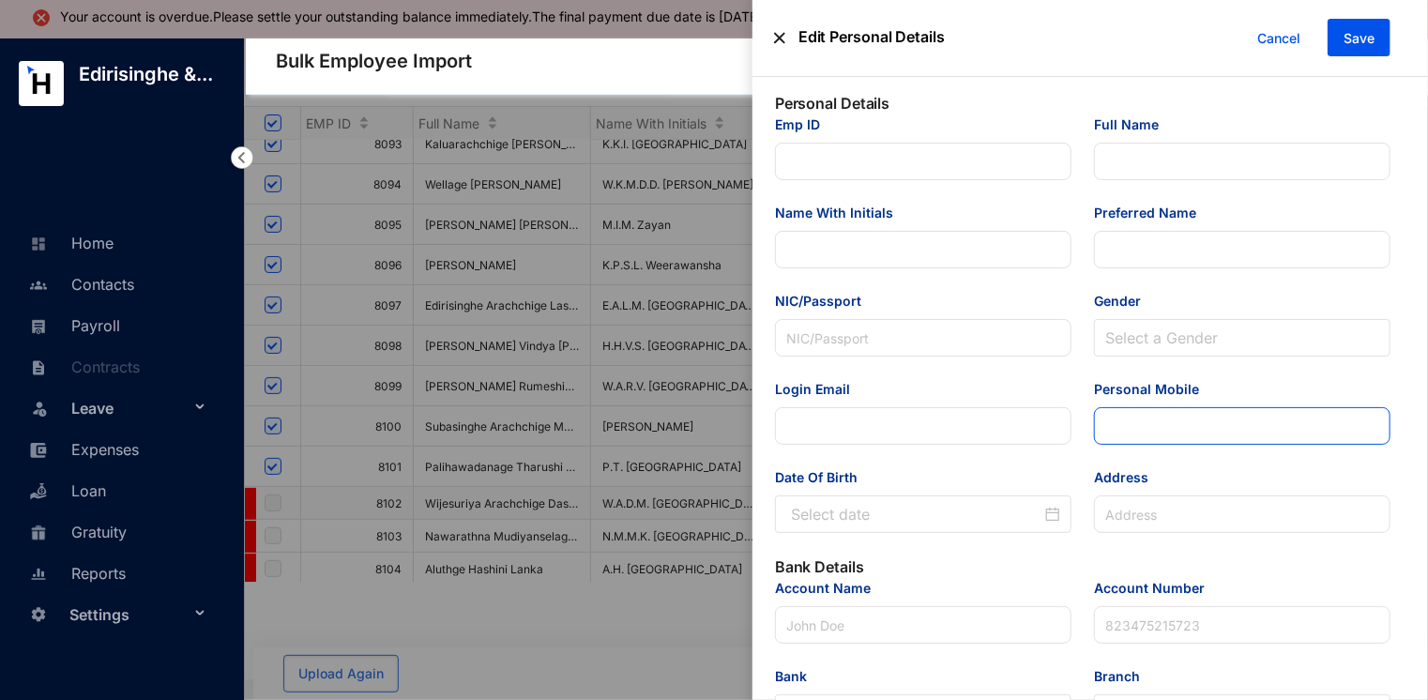
type input "[EMAIL_ADDRESS][DOMAIN_NAME]"
type input "Audit Associate"
type input "[GEOGRAPHIC_DATA]"
type input "8102"
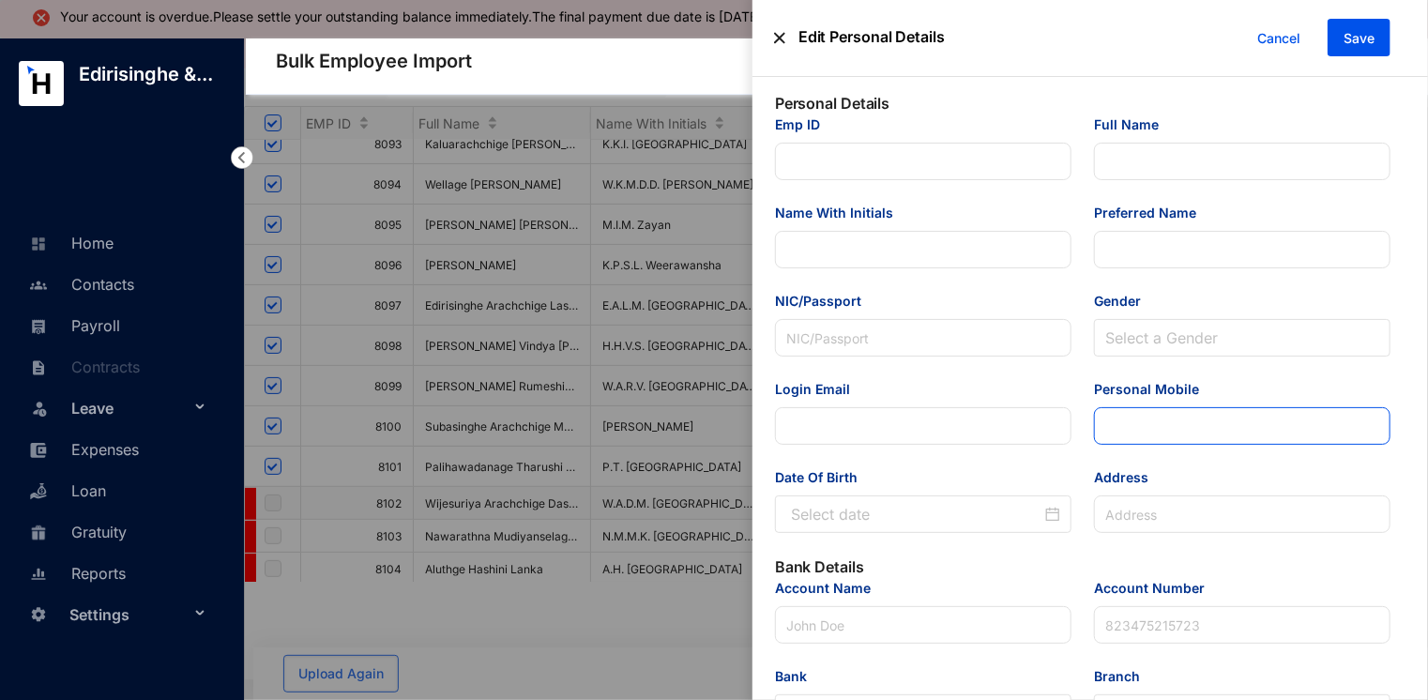
type input "RG"
type Salary "13800"
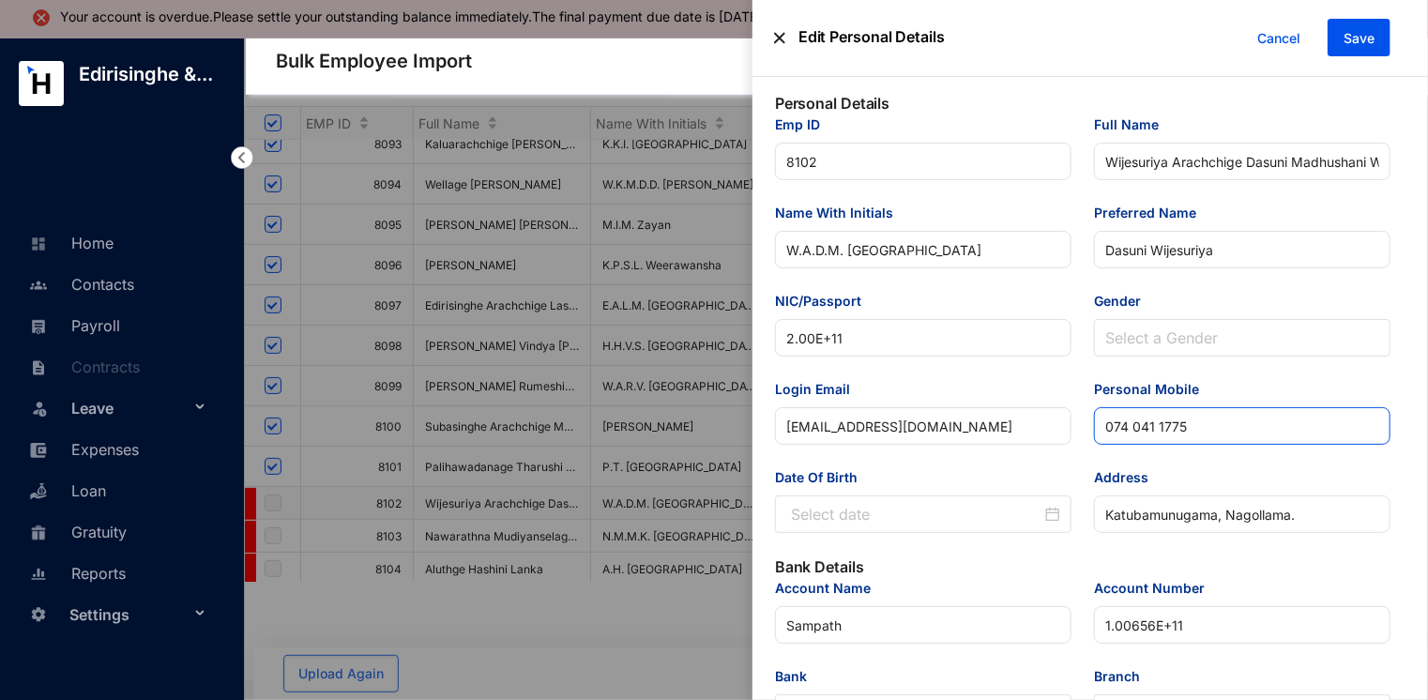
type input "[DATE]"
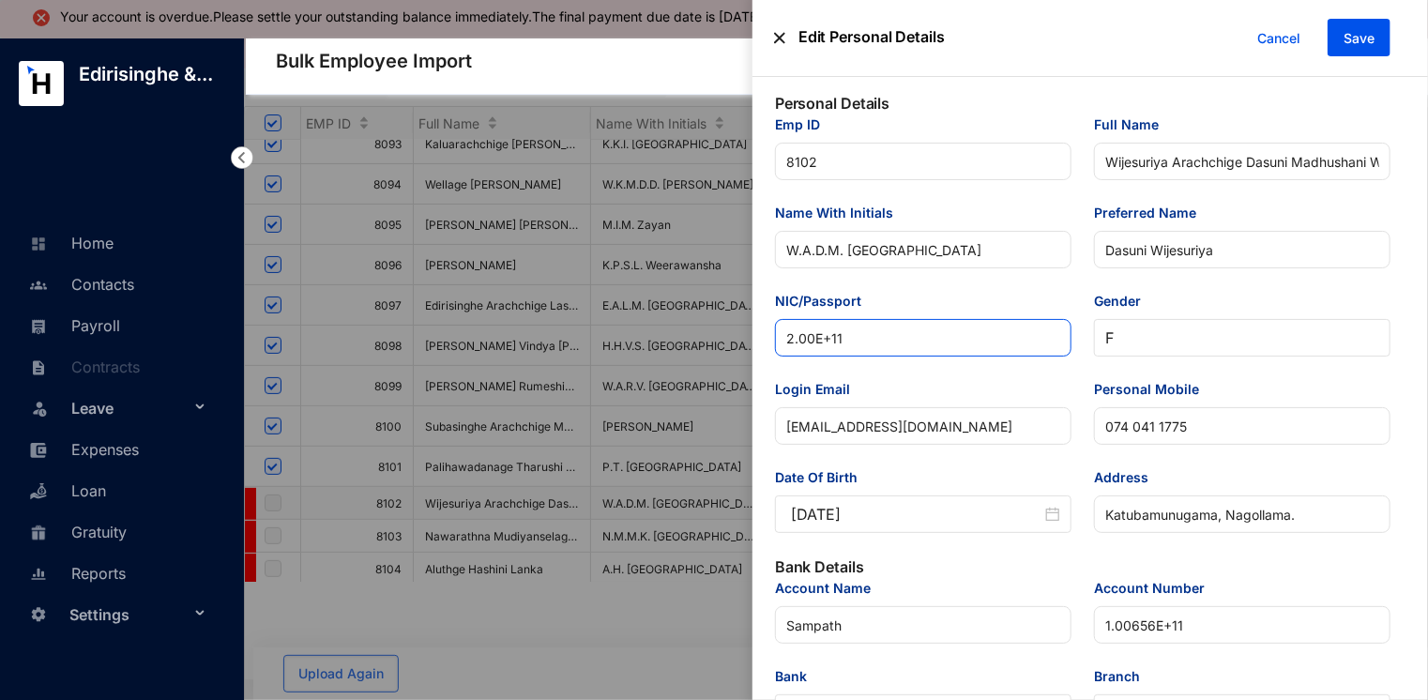
drag, startPoint x: 866, startPoint y: 344, endPoint x: 717, endPoint y: 336, distance: 149.4
click at [717, 699] on div "Edit Personal Details Cancel Save Personal Details Emp ID 8102 Full Name [PERSO…" at bounding box center [714, 702] width 1428 height 0
paste input "00257403984"
type input "200257403984"
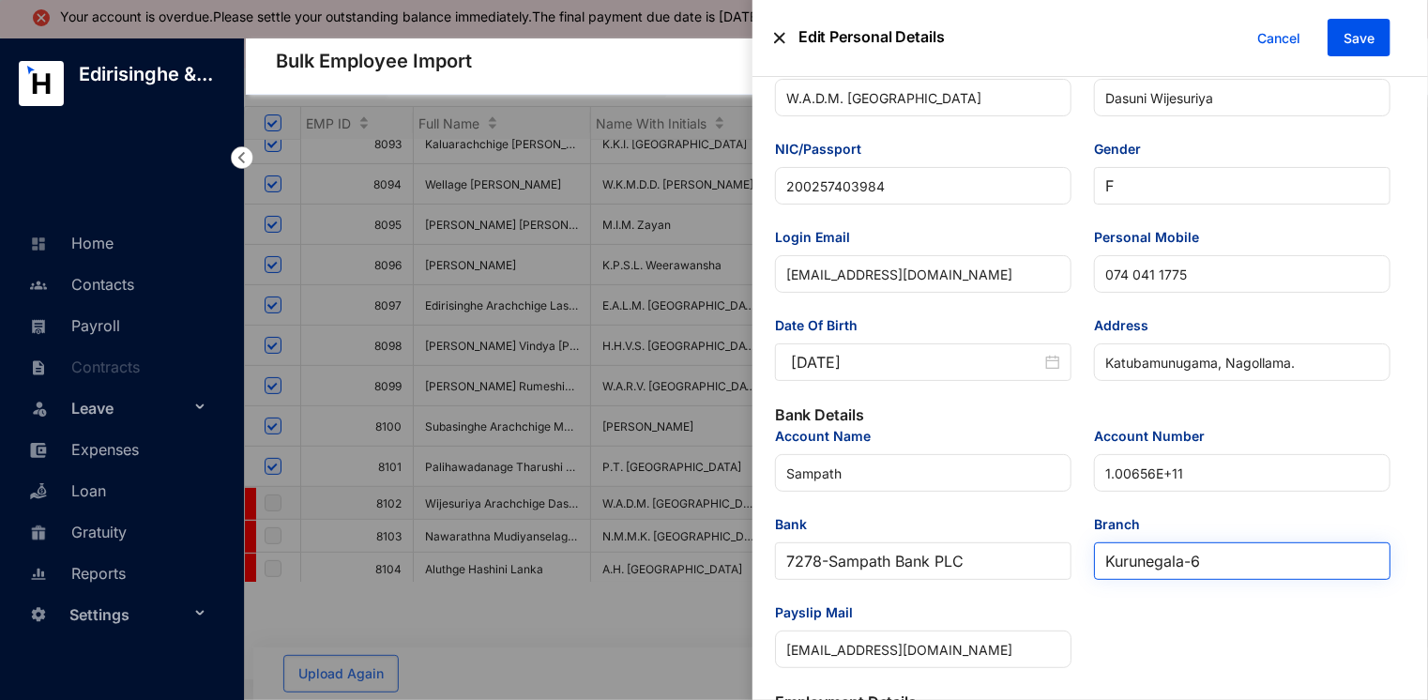
scroll to position [188, 0]
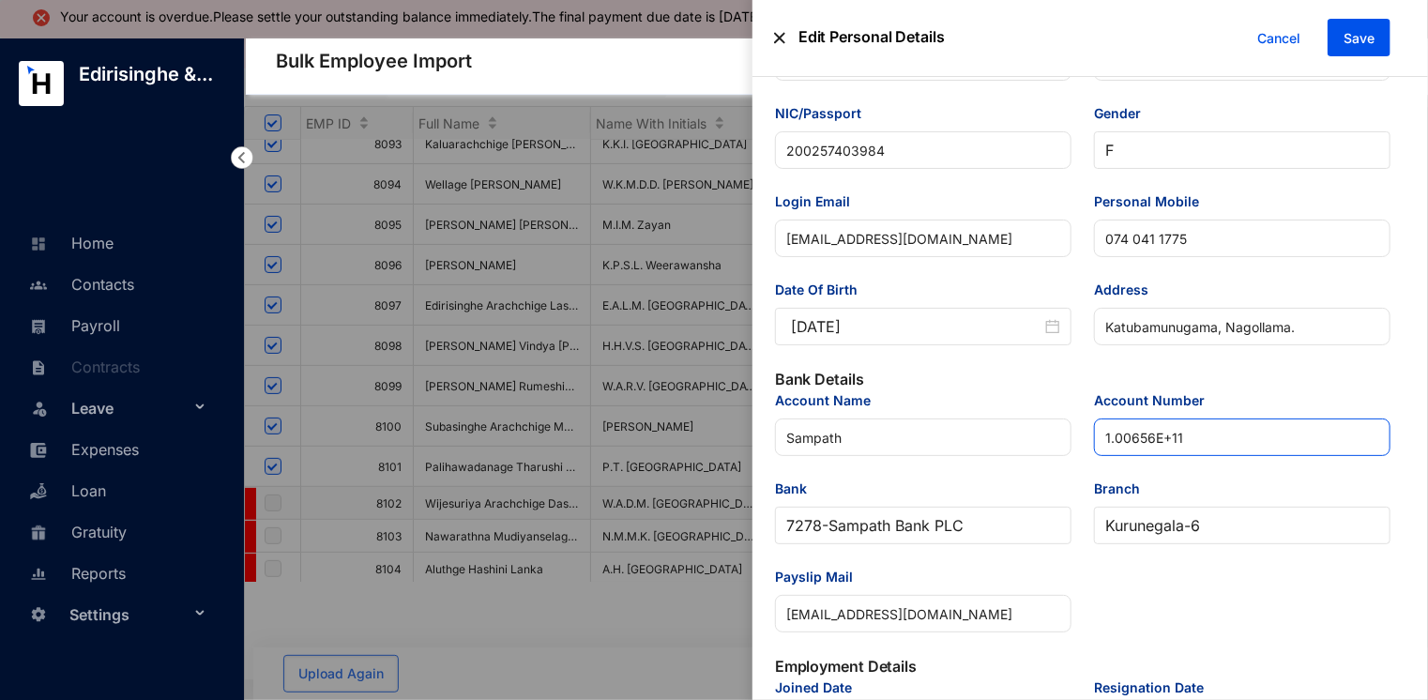
drag, startPoint x: 1187, startPoint y: 437, endPoint x: 1088, endPoint y: 439, distance: 98.5
click at [1088, 439] on div "Account Number 1.00656E+11" at bounding box center [1242, 434] width 319 height 88
paste input "00656271387"
type input "100656271387"
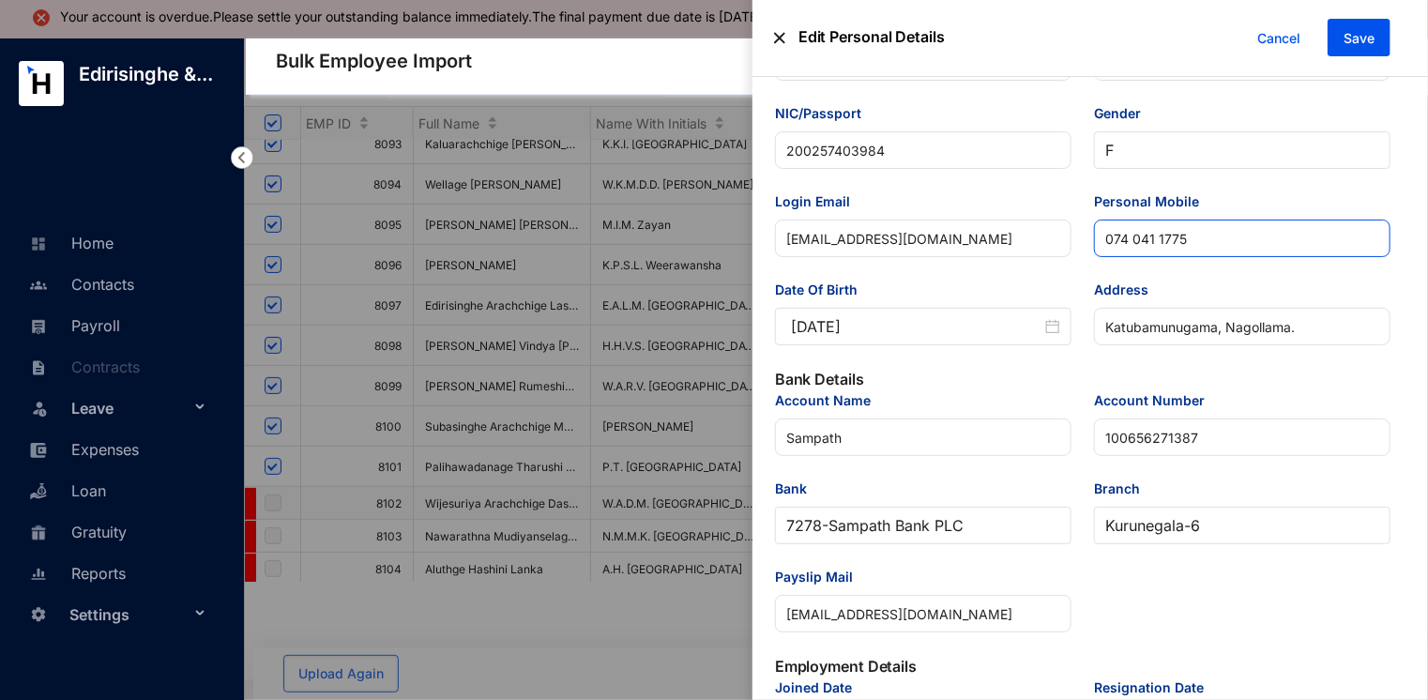
click at [1130, 241] on input "074 041 1775" at bounding box center [1242, 239] width 297 height 38
click at [1153, 238] on input "074041 1775" at bounding box center [1242, 239] width 297 height 38
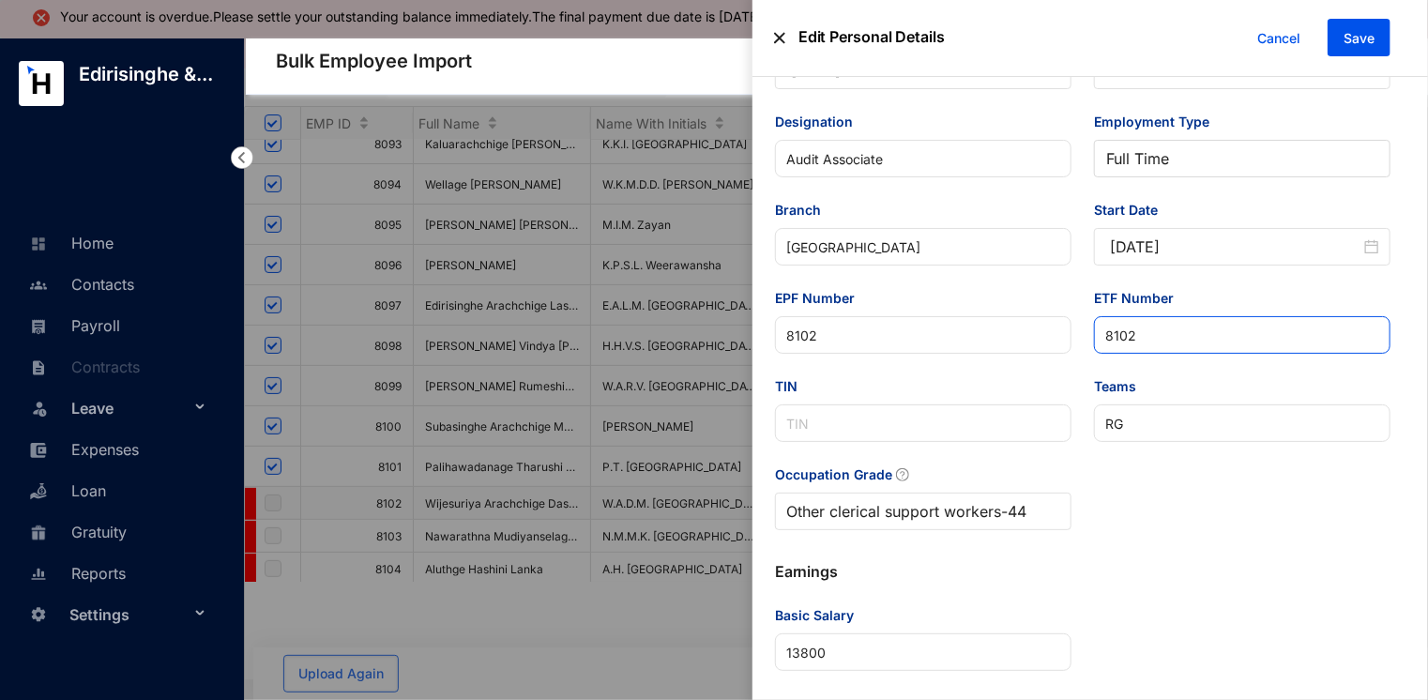
scroll to position [854, 0]
type input "0740411775"
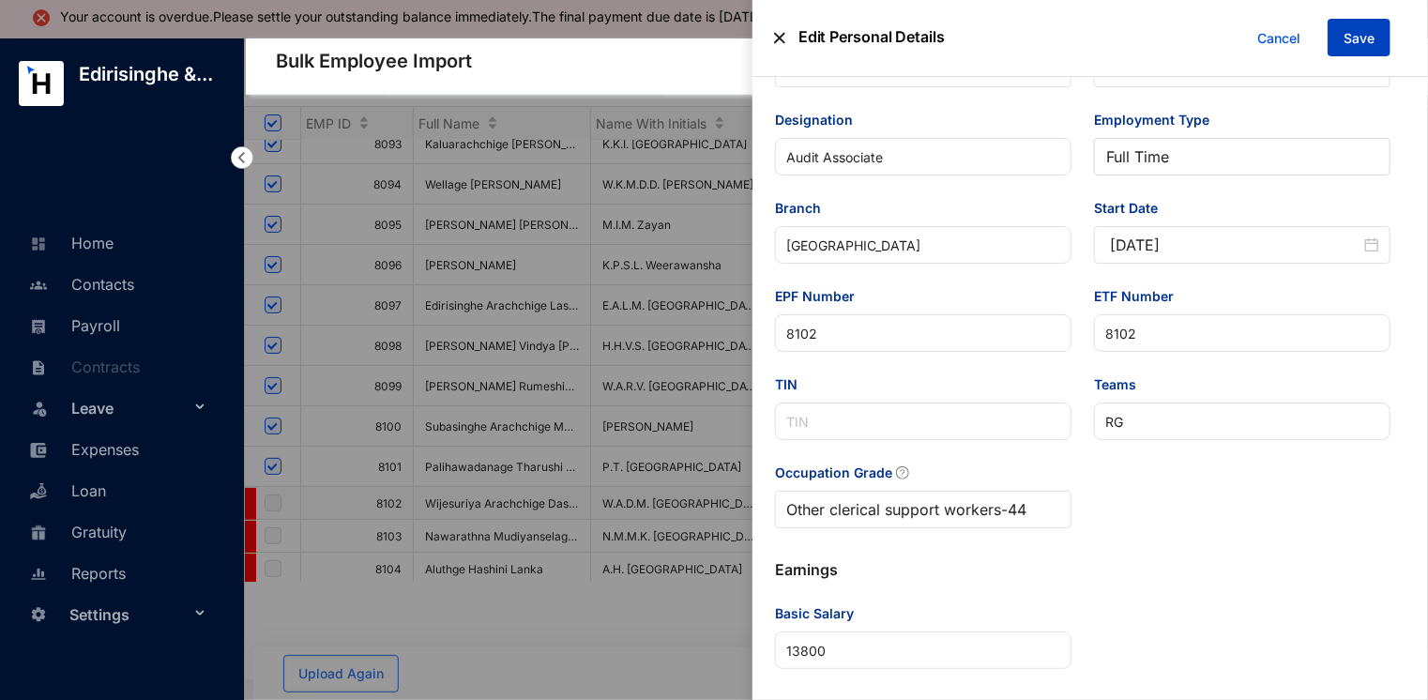
click at [1363, 29] on span "Save" at bounding box center [1359, 38] width 31 height 19
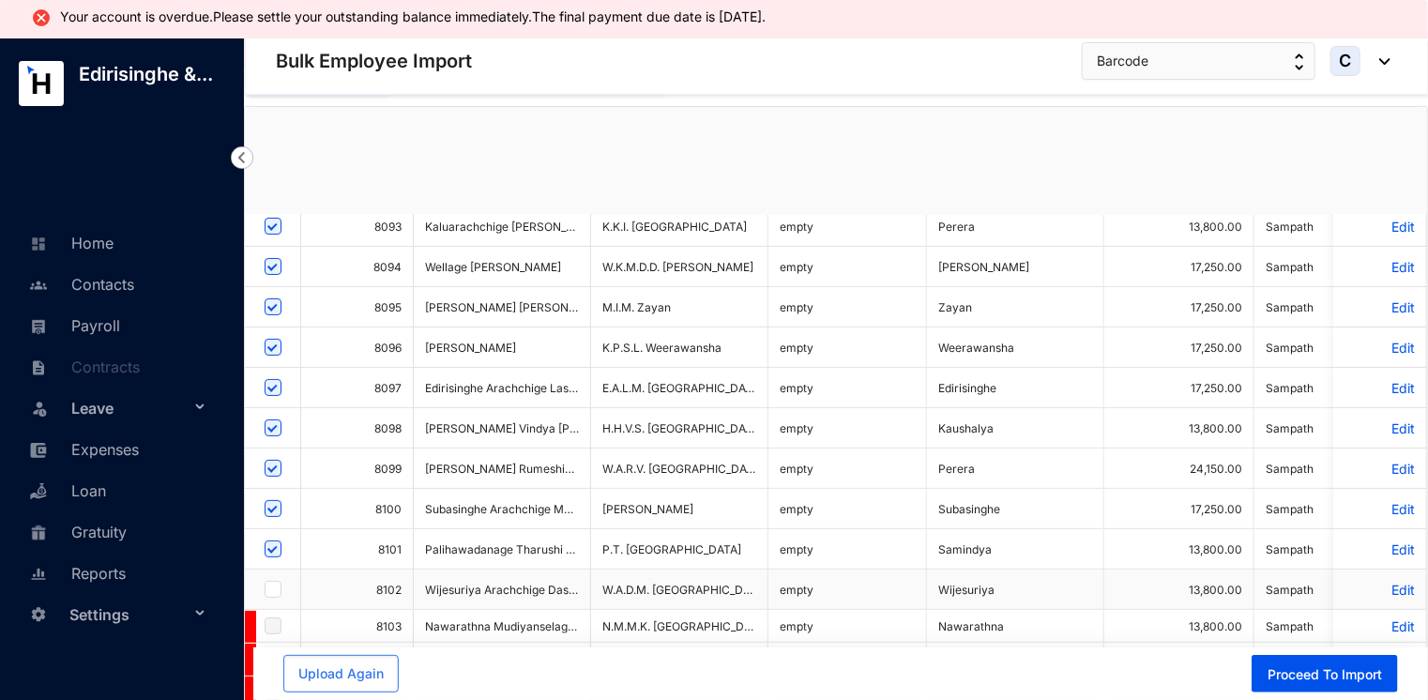
checkbox input "true"
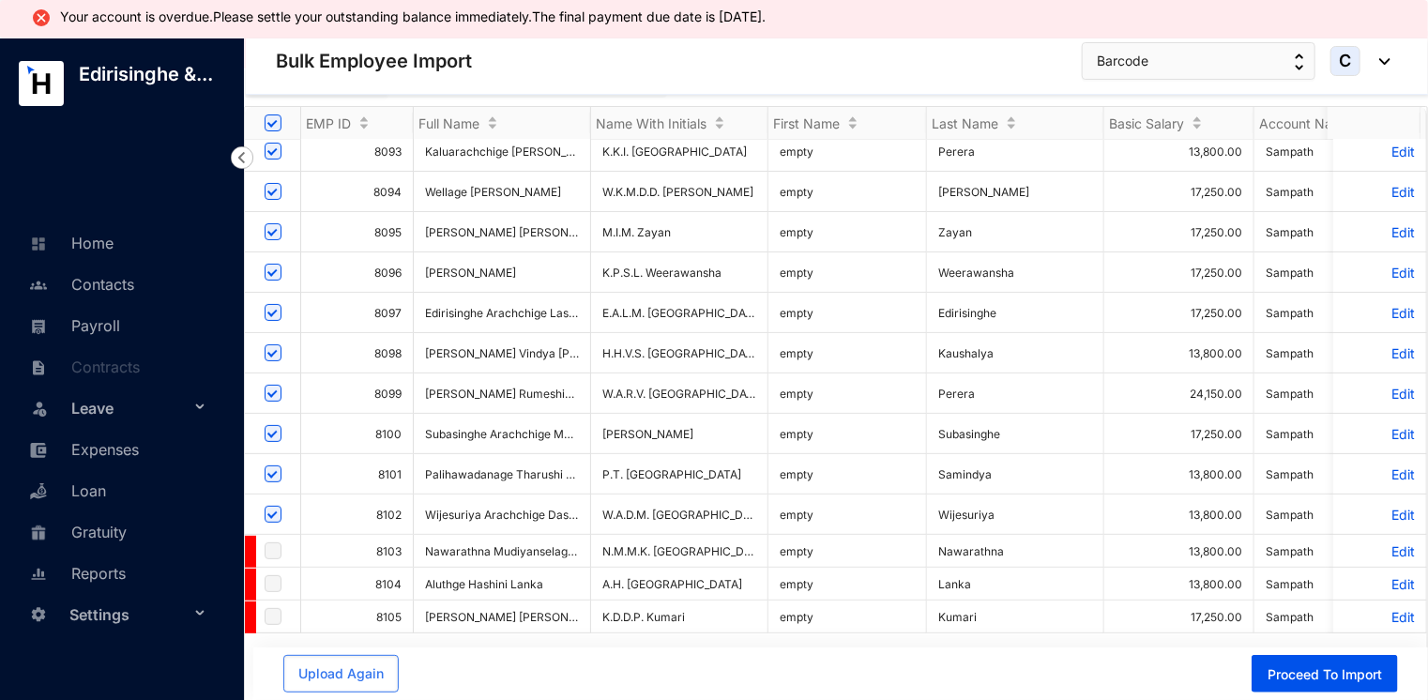
scroll to position [145, 0]
click at [1391, 543] on p "Edit" at bounding box center [1380, 551] width 70 height 16
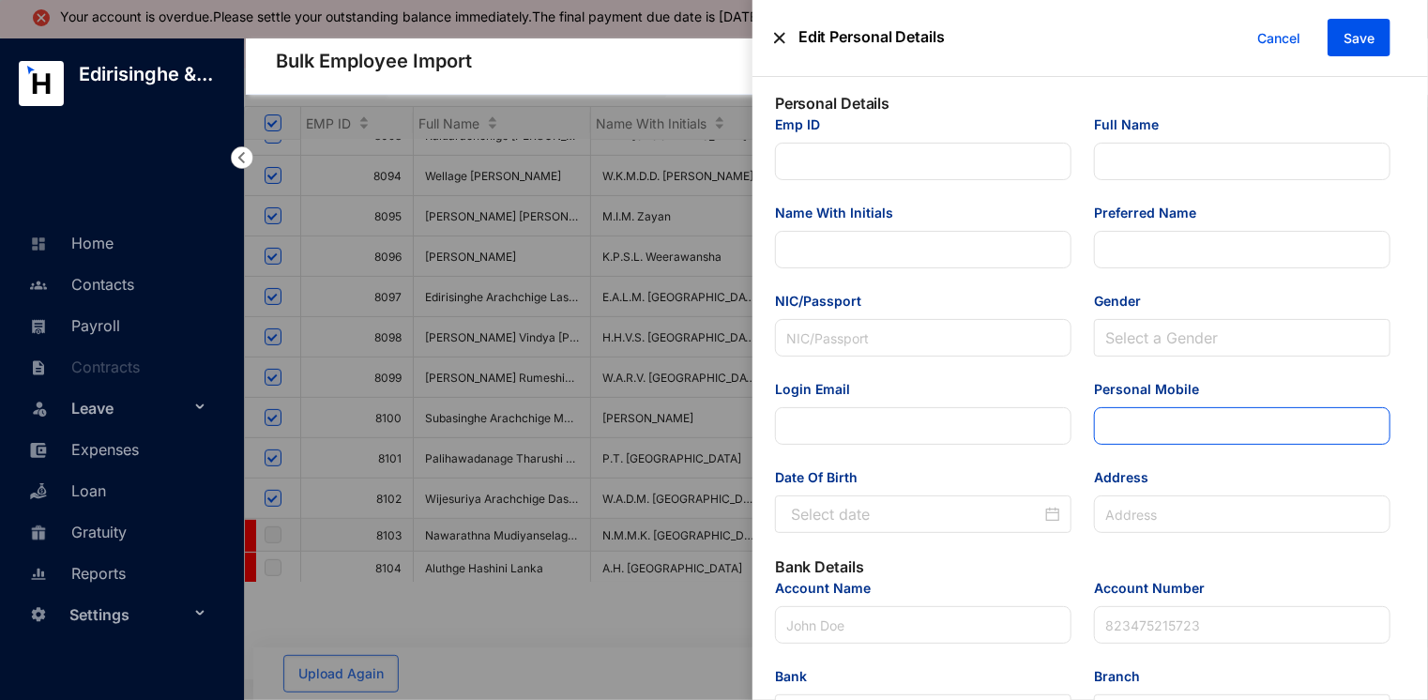
type input "8103"
type input "Nawarathna Mudiyanselage [PERSON_NAME]"
type input "N.M.M.K. [GEOGRAPHIC_DATA]"
type input "[PERSON_NAME]"
type input "2.00E+11"
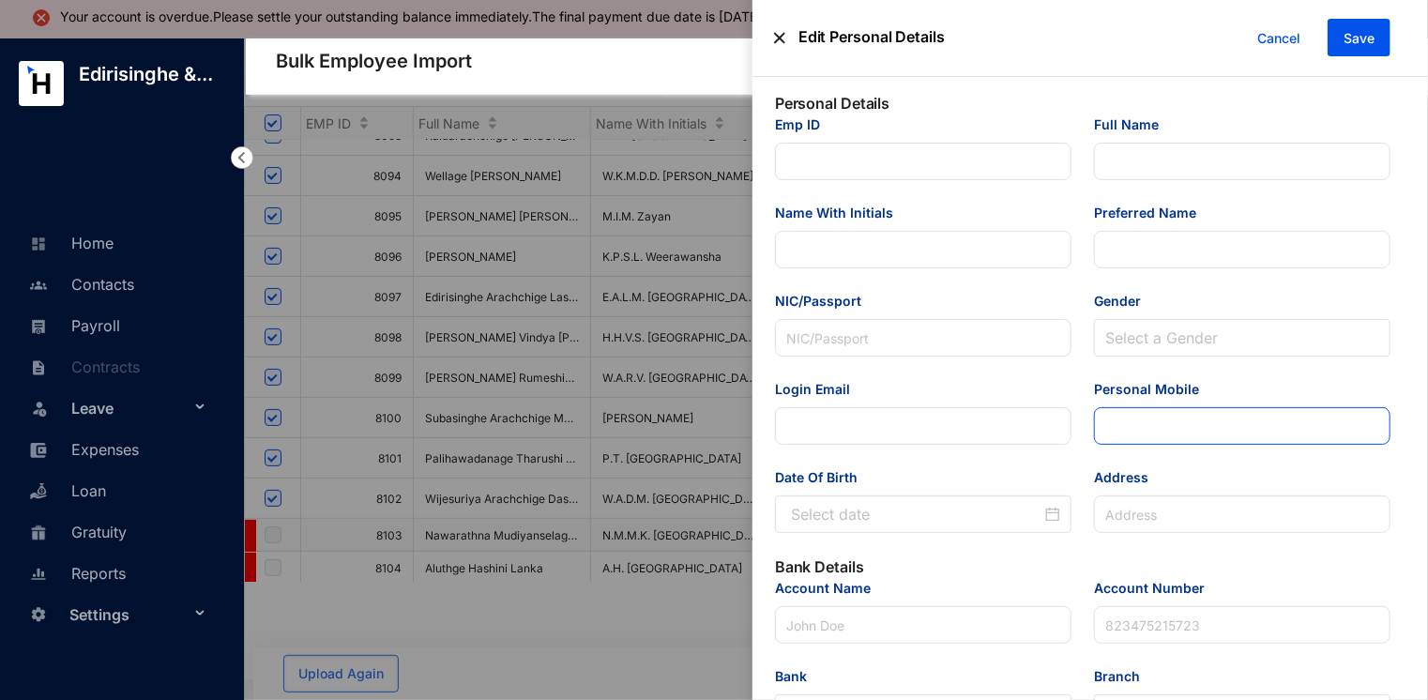
type input "[EMAIL_ADDRESS][DOMAIN_NAME]"
type input "077 428 7244"
type input "Belgoda, Kosgolla, [GEOGRAPHIC_DATA]."
type input "Sampath"
type input "1.00656E+11"
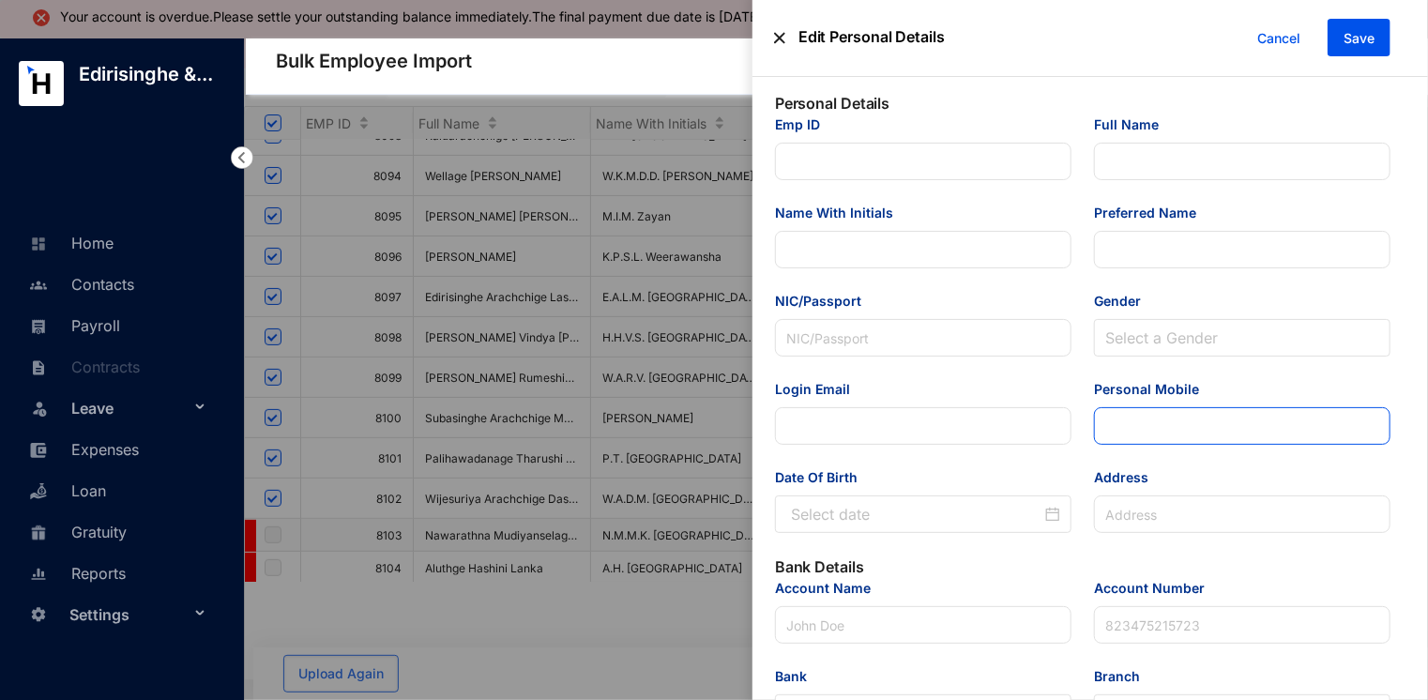
type input "[EMAIL_ADDRESS][DOMAIN_NAME]"
type input "Audit Associate"
type input "[GEOGRAPHIC_DATA]"
type input "8103"
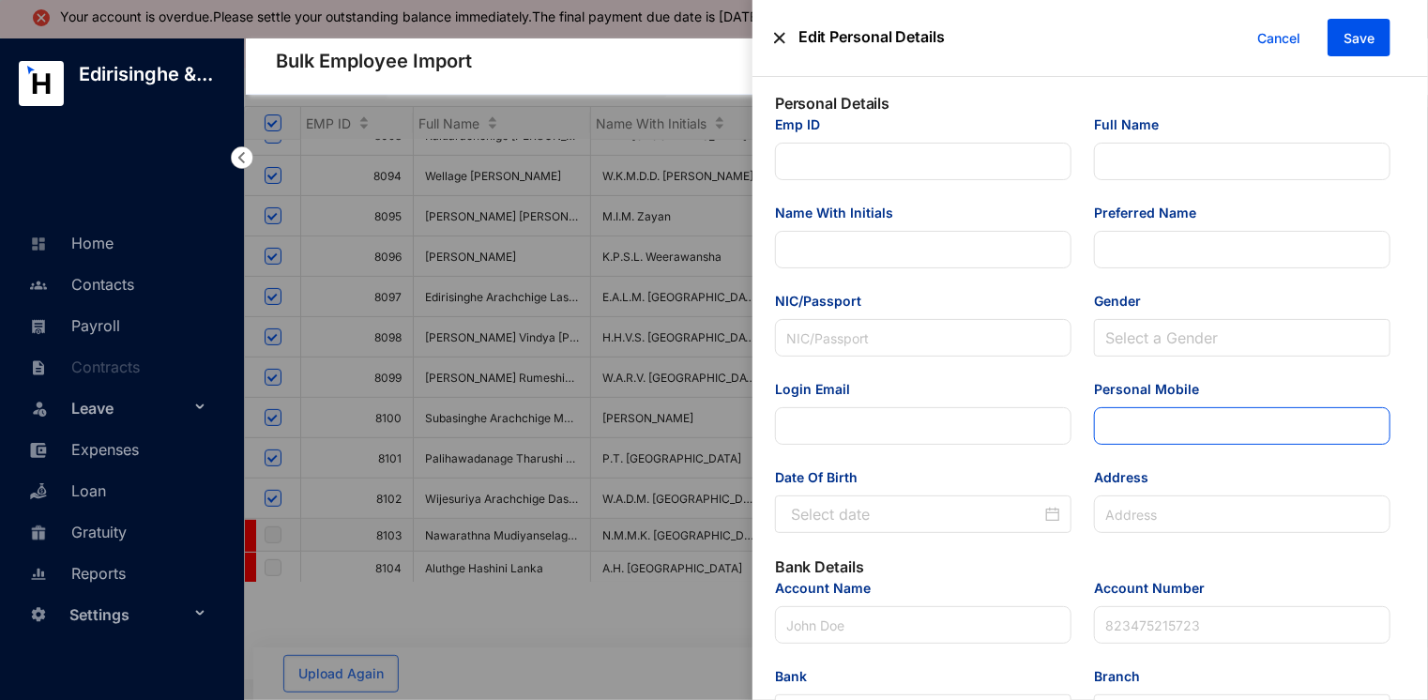
type input "PPE"
type Salary "13800"
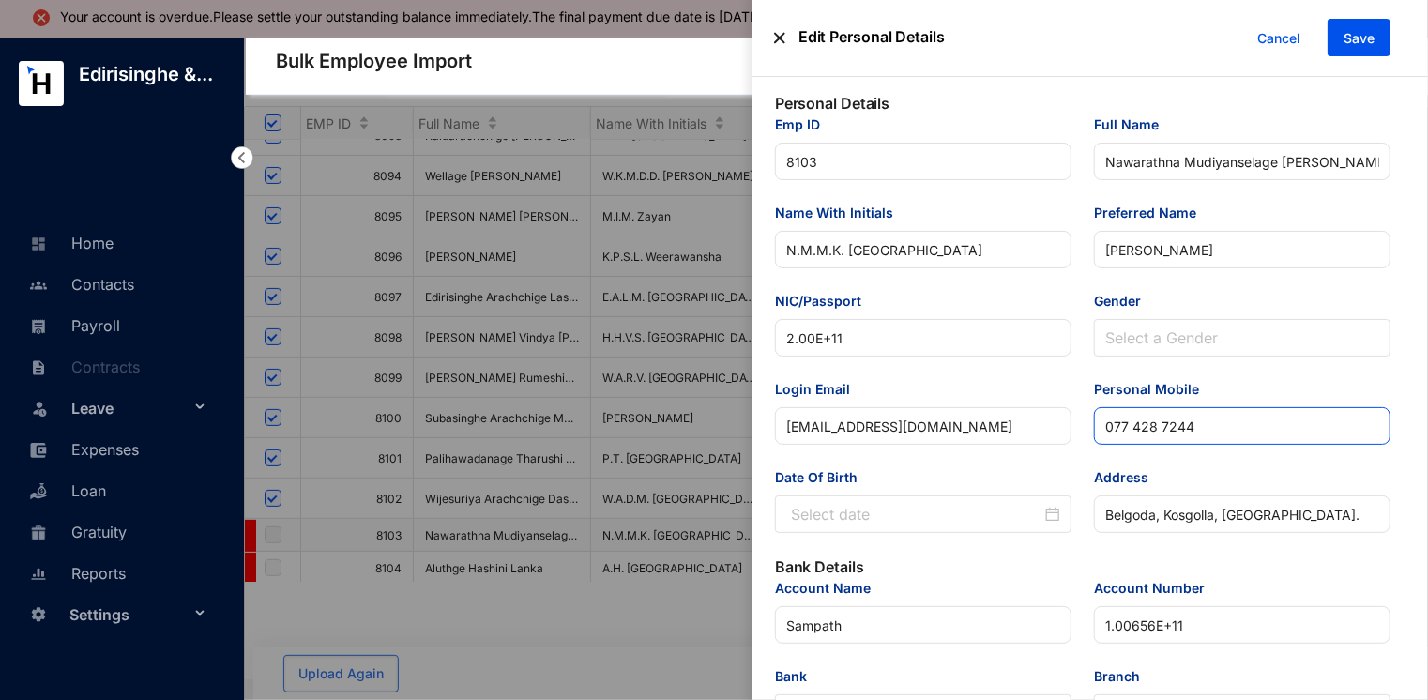
type input "[DATE]"
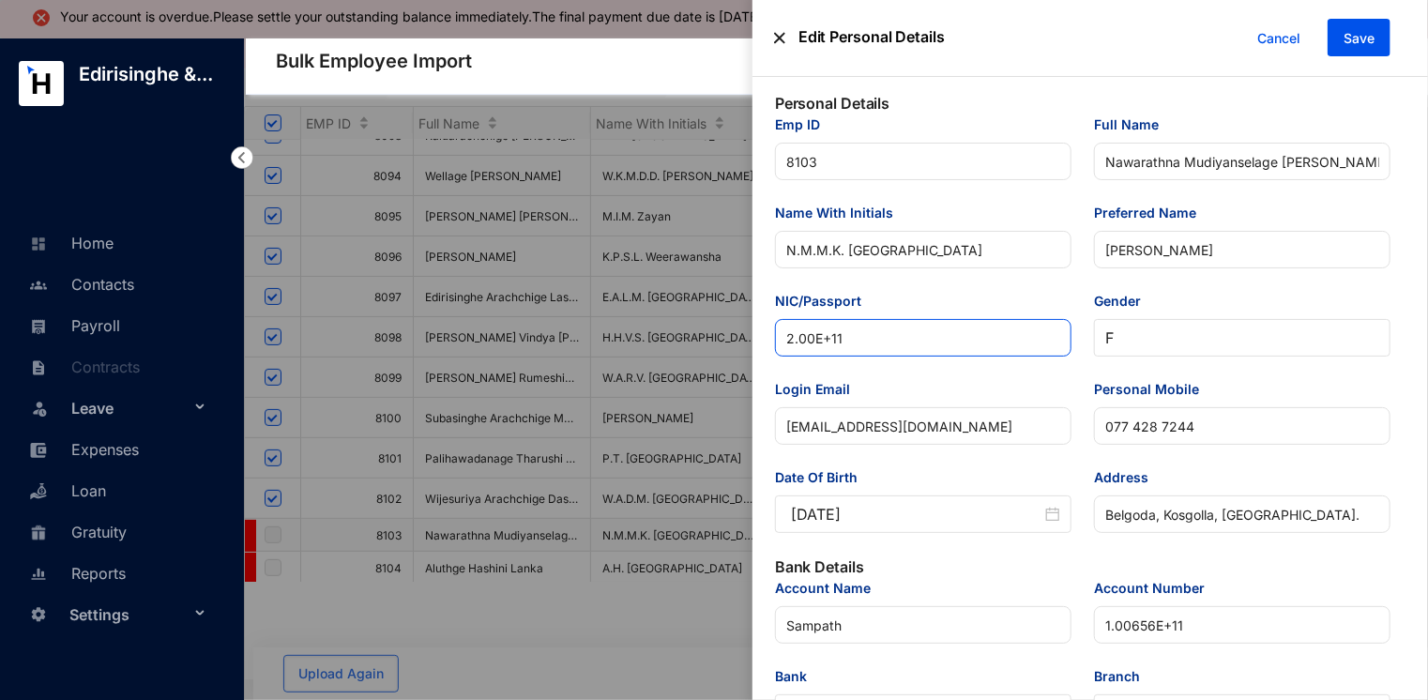
drag, startPoint x: 858, startPoint y: 342, endPoint x: 722, endPoint y: 342, distance: 135.1
click at [751, 699] on div "Edit Personal Details Cancel Save Personal Details Emp ID 8103 Full Name [PERSO…" at bounding box center [714, 702] width 1428 height 0
paste input "00258603858"
type input "200258603858"
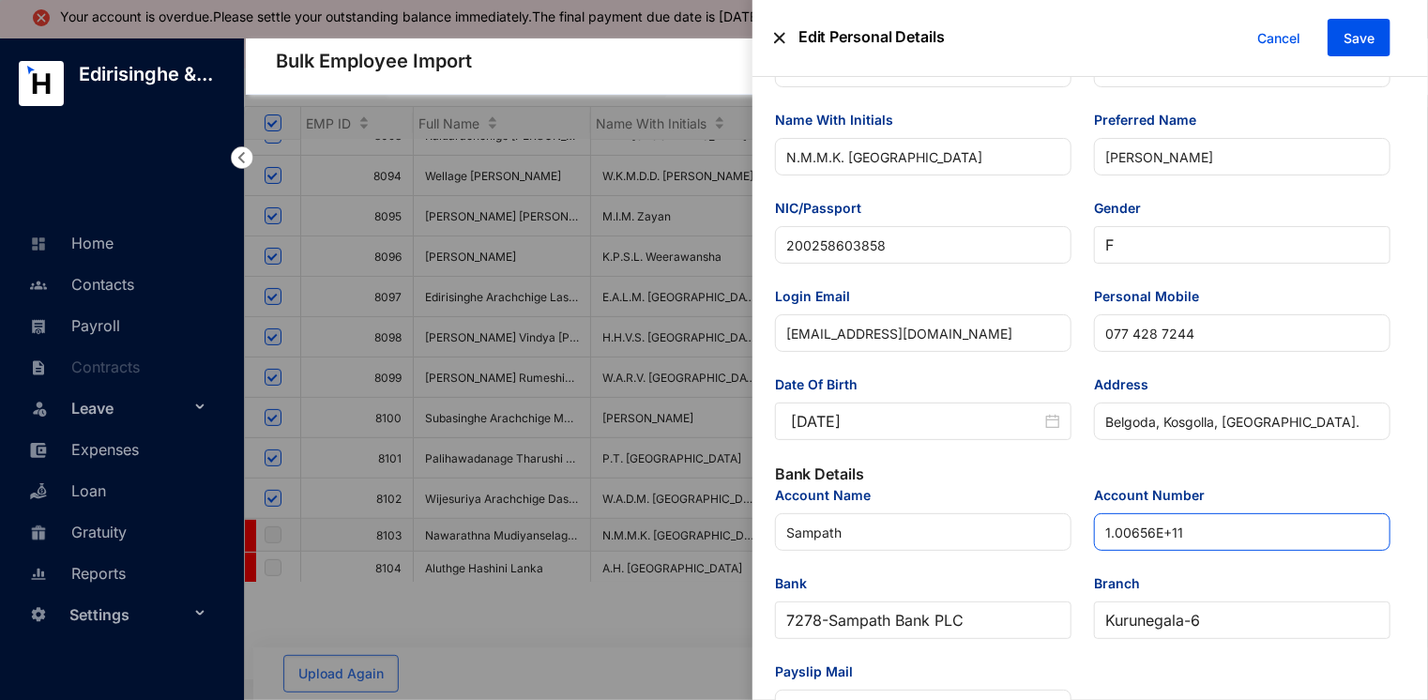
scroll to position [94, 0]
drag, startPoint x: 1194, startPoint y: 524, endPoint x: 1085, endPoint y: 528, distance: 109.9
click at [1085, 528] on div "Account Number 1.00656E+11" at bounding box center [1242, 528] width 319 height 88
paste input "00656271389"
type input "100656271389"
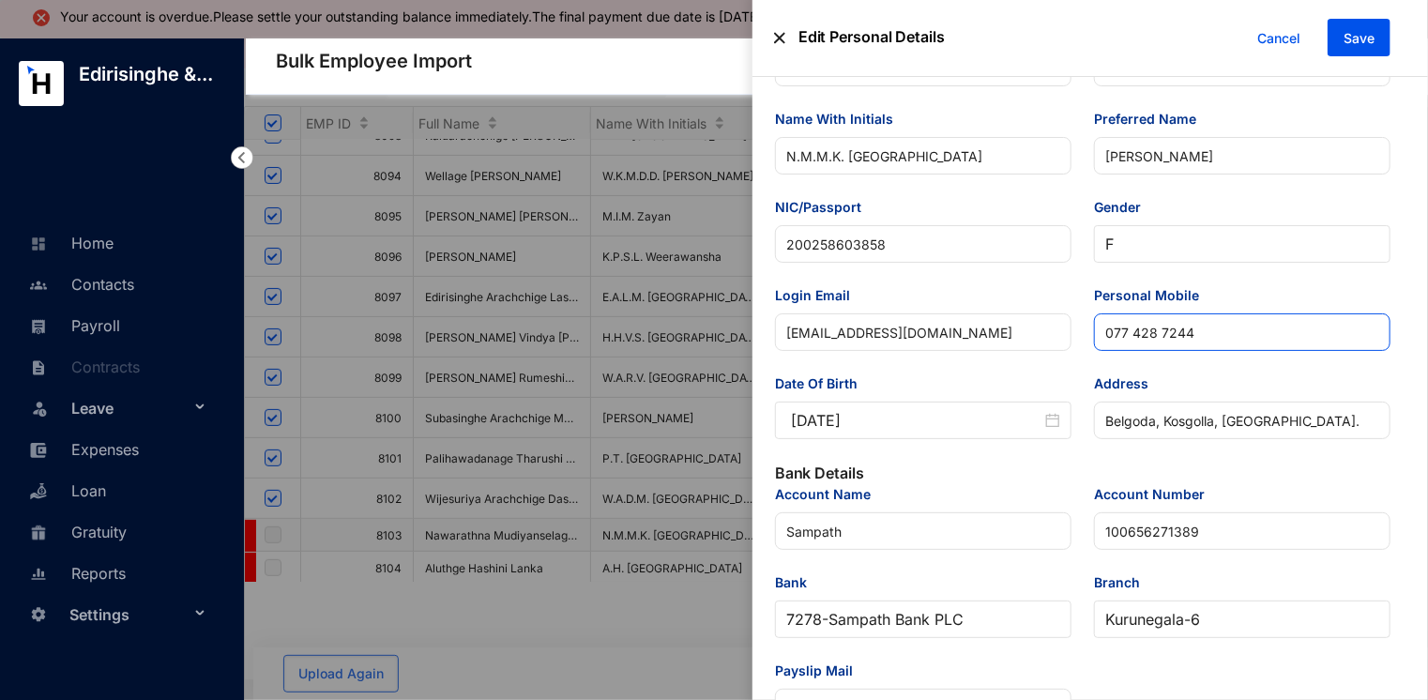
click at [1129, 337] on input "077 428 7244" at bounding box center [1242, 332] width 297 height 38
click at [1151, 338] on input "077428 7244" at bounding box center [1242, 332] width 297 height 38
click at [1156, 340] on input "077428 7244" at bounding box center [1242, 332] width 297 height 38
type input "0774287244"
click at [1355, 37] on span "Save" at bounding box center [1359, 38] width 31 height 19
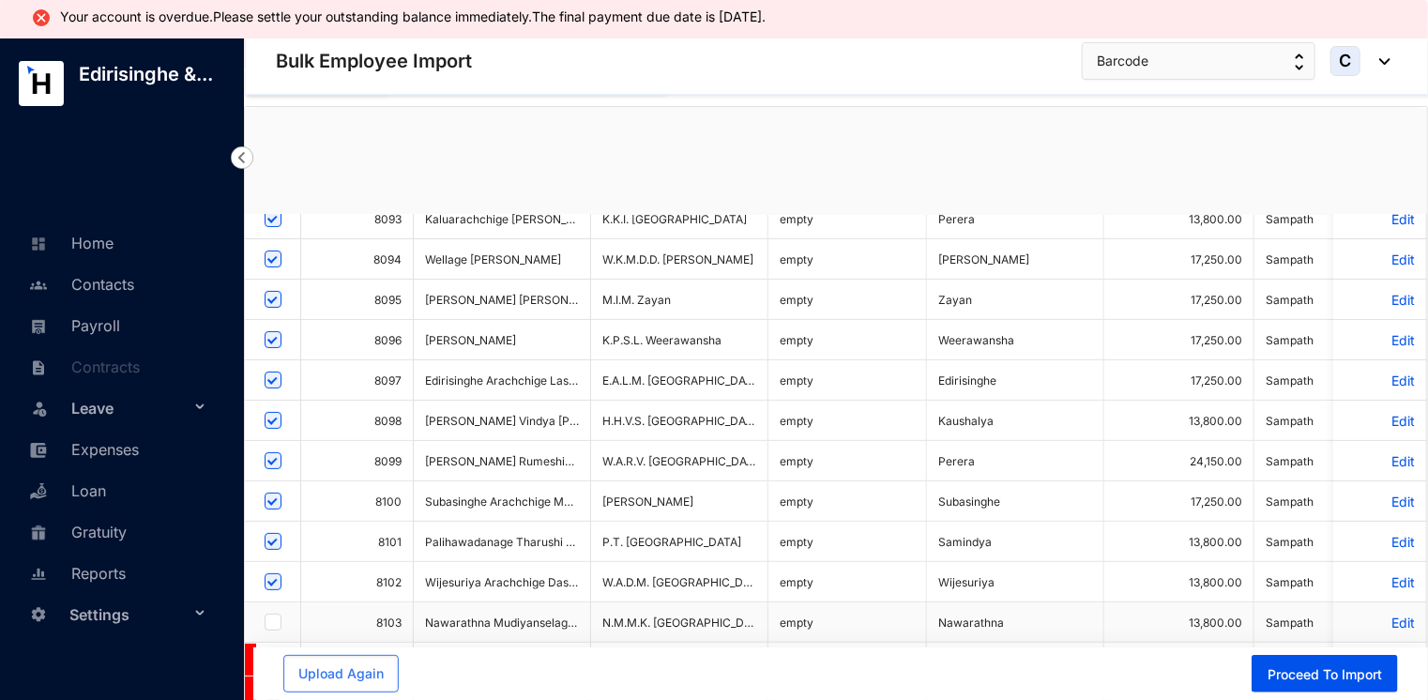
checkbox input "true"
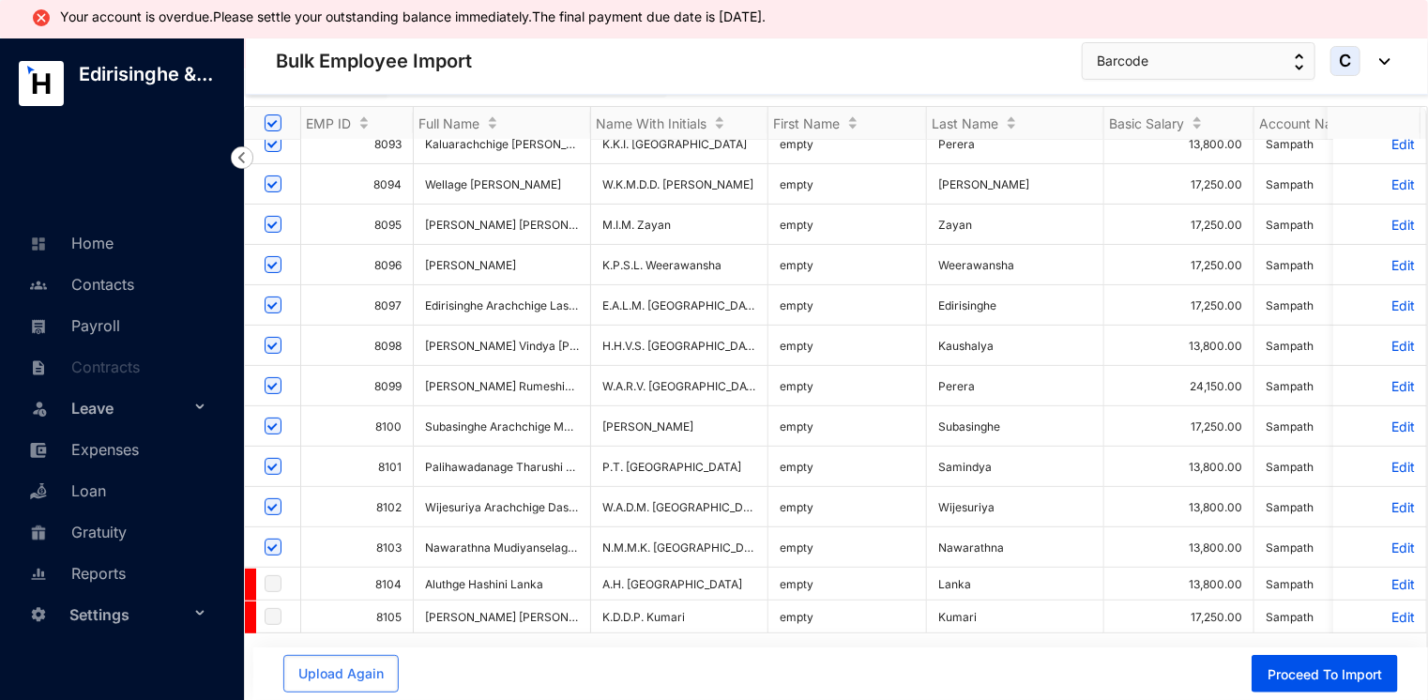
scroll to position [153, 0]
click at [1388, 576] on p "Edit" at bounding box center [1380, 584] width 70 height 16
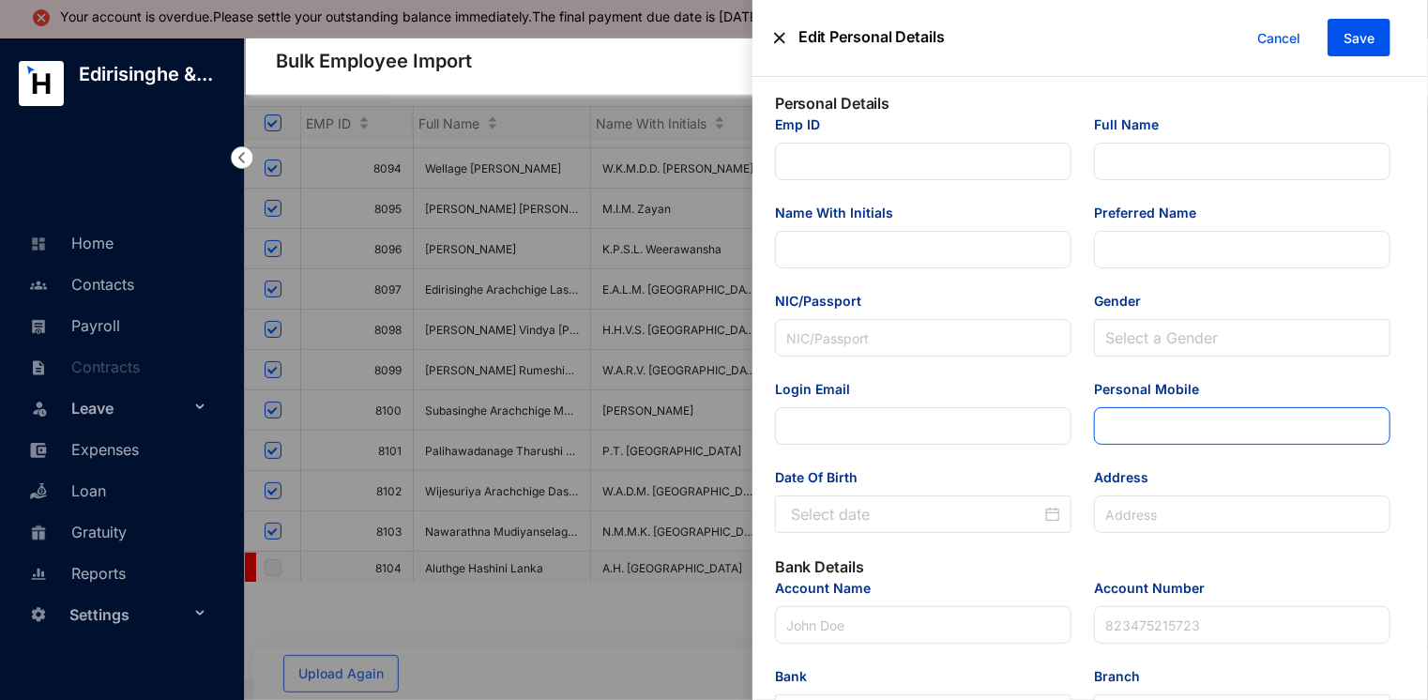
type input "8104"
type input "Aluthge Hashini Lanka"
type input "A.H. [GEOGRAPHIC_DATA]"
type input "Hashini Lanka"
type input "2.00E+11"
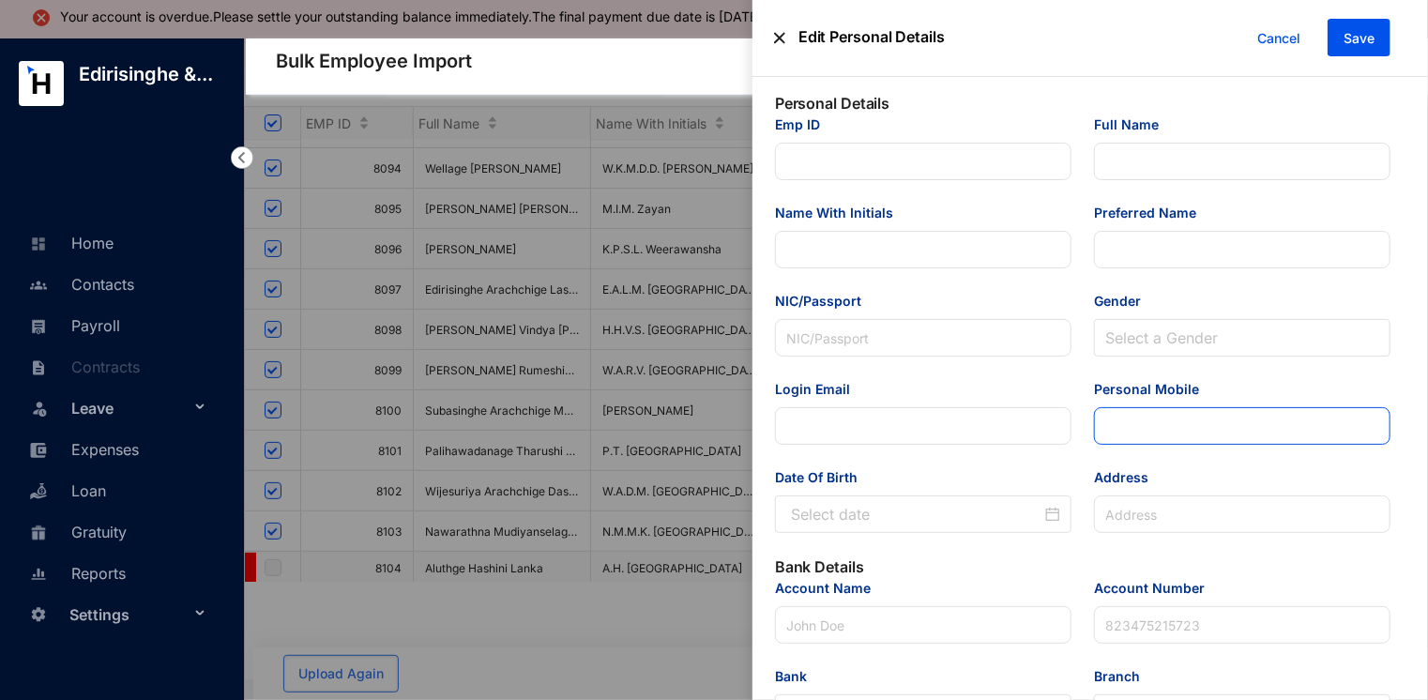
type input "[EMAIL_ADDRESS][DOMAIN_NAME]"
type input "076 137 3876"
type input "Bamunugama, Konwewa, Maho."
type input "Sampath"
type input "1.19756E+11"
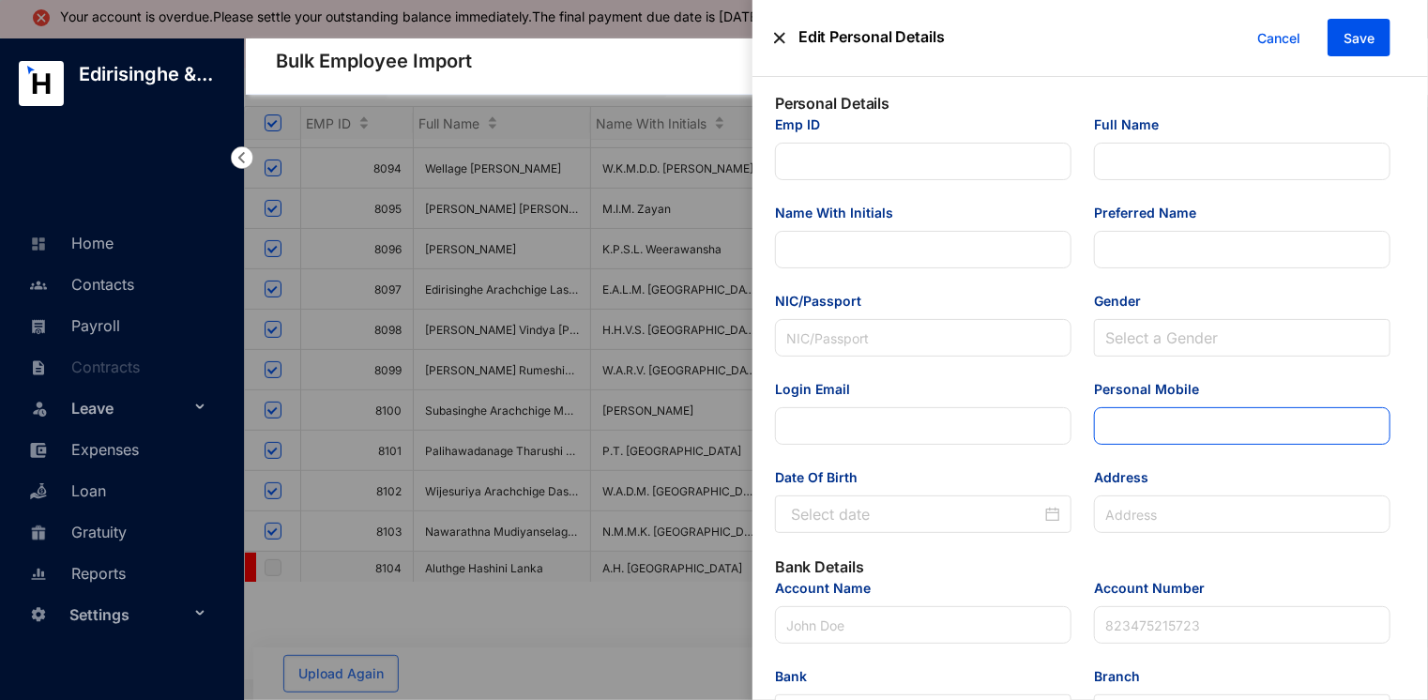
type input "[EMAIL_ADDRESS][DOMAIN_NAME]"
type input "Audit Associate"
type input "[GEOGRAPHIC_DATA]"
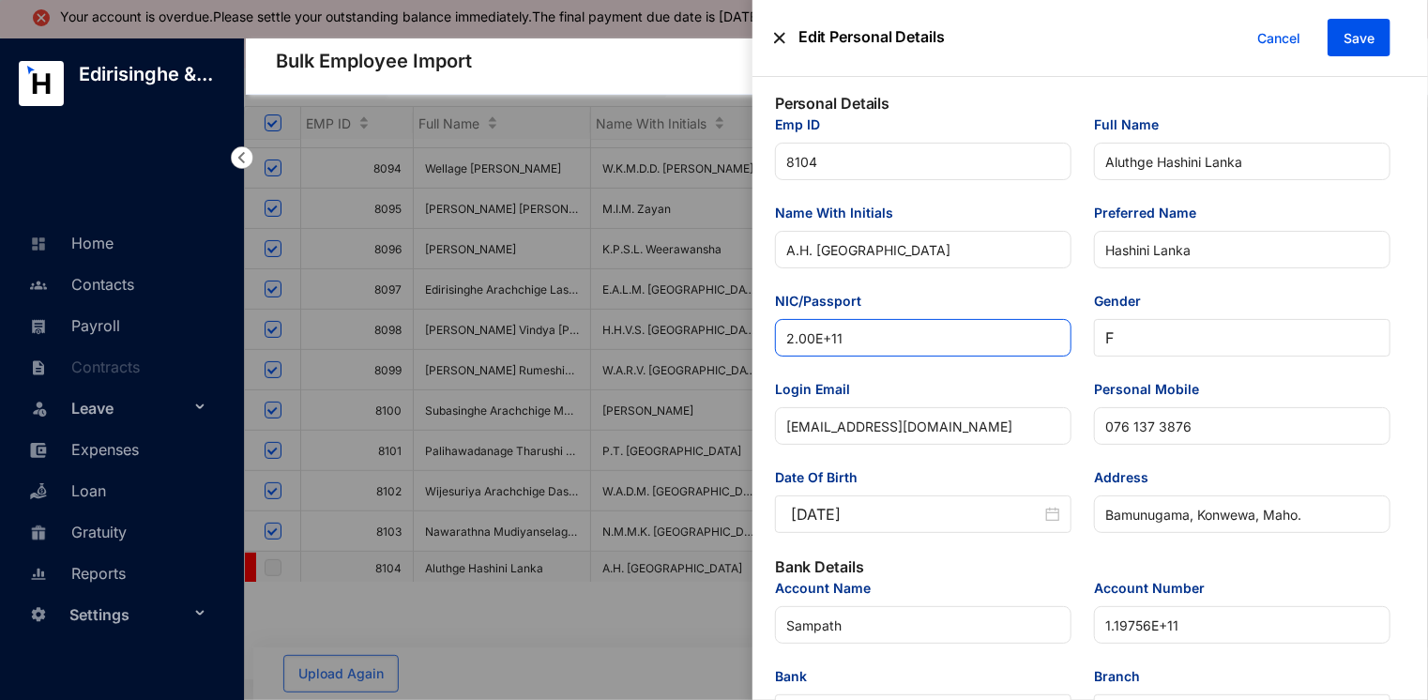
drag, startPoint x: 858, startPoint y: 340, endPoint x: 686, endPoint y: 332, distance: 171.9
click at [742, 699] on div "Edit Personal Details Cancel Save Personal Details Emp ID 8104 Full Name [PERSO…" at bounding box center [714, 702] width 1428 height 0
paste input "00156600959"
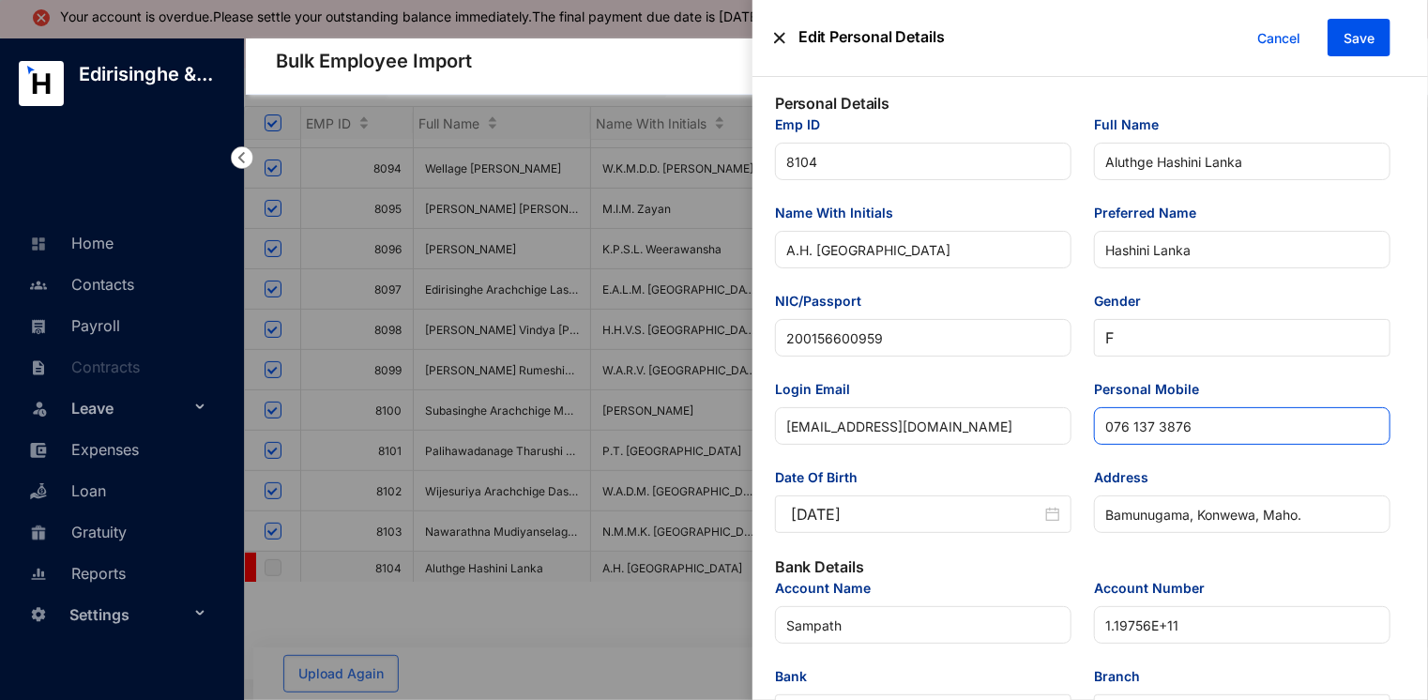
click at [1133, 430] on input "076 137 3876" at bounding box center [1242, 426] width 297 height 38
click at [1149, 433] on input "076137 3876" at bounding box center [1242, 426] width 297 height 38
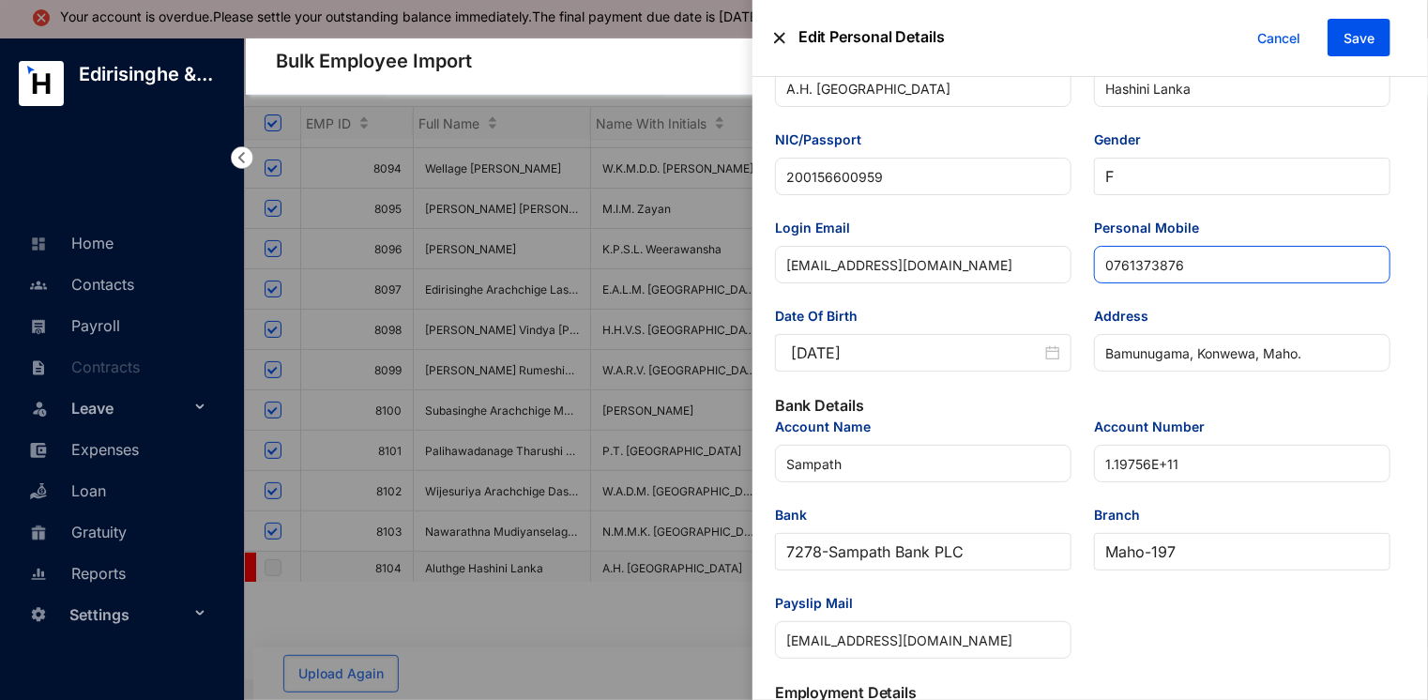
scroll to position [281, 0]
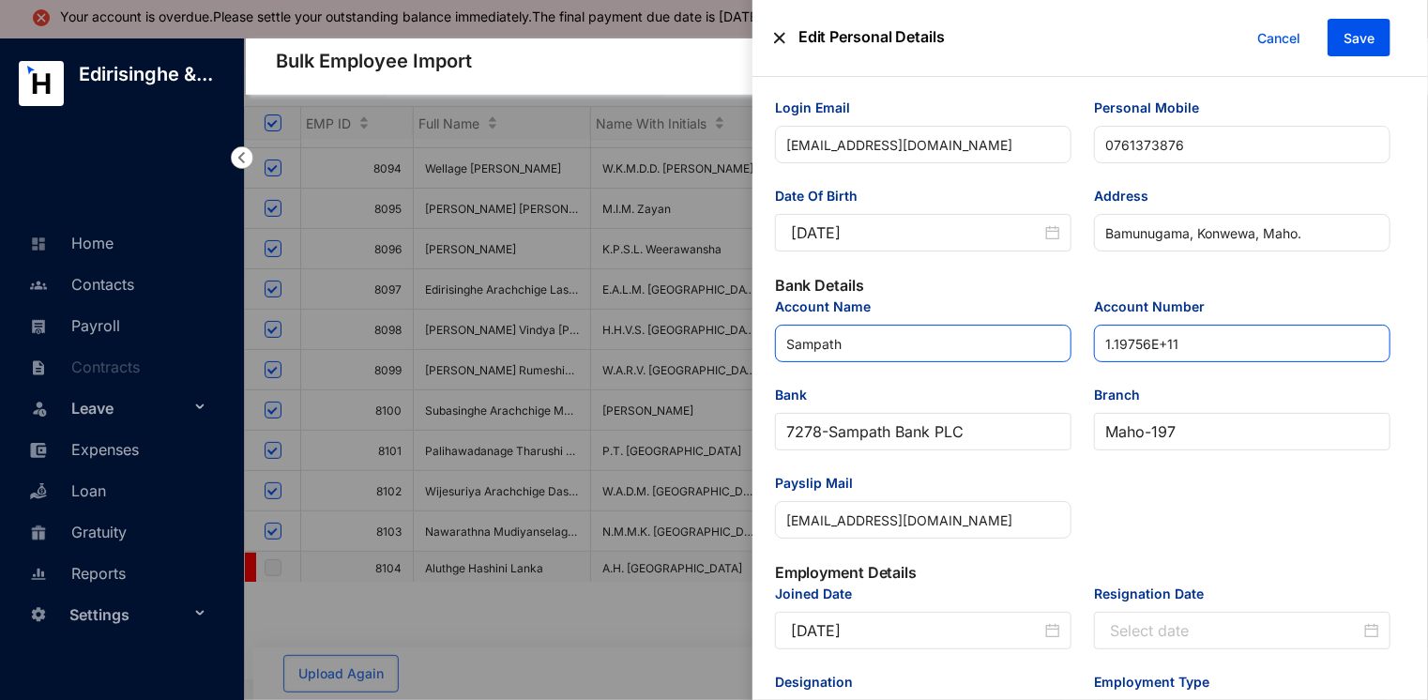
click at [1077, 338] on div "Account Name Sampath Account Number 1.19756E+11 Bank 7278 - Sampath Bank PLC Br…" at bounding box center [1083, 429] width 638 height 265
paste input "19756271493"
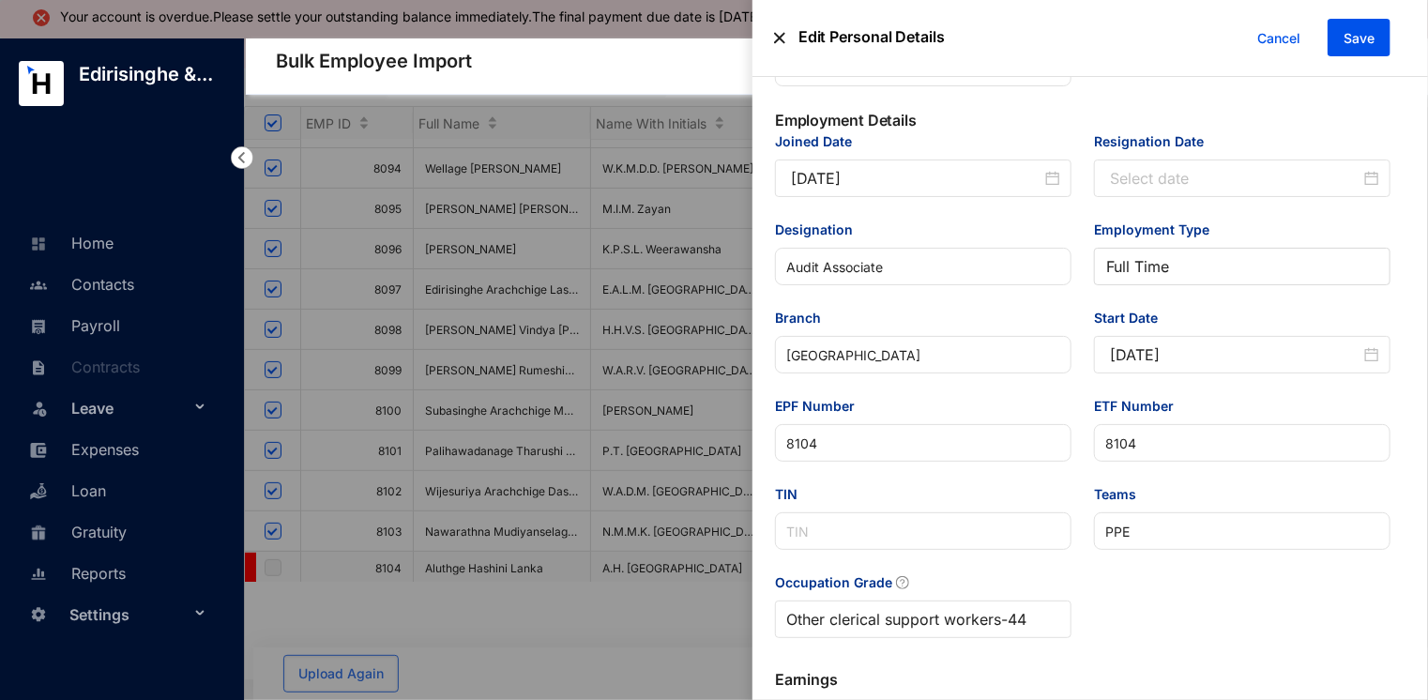
scroll to position [751, 0]
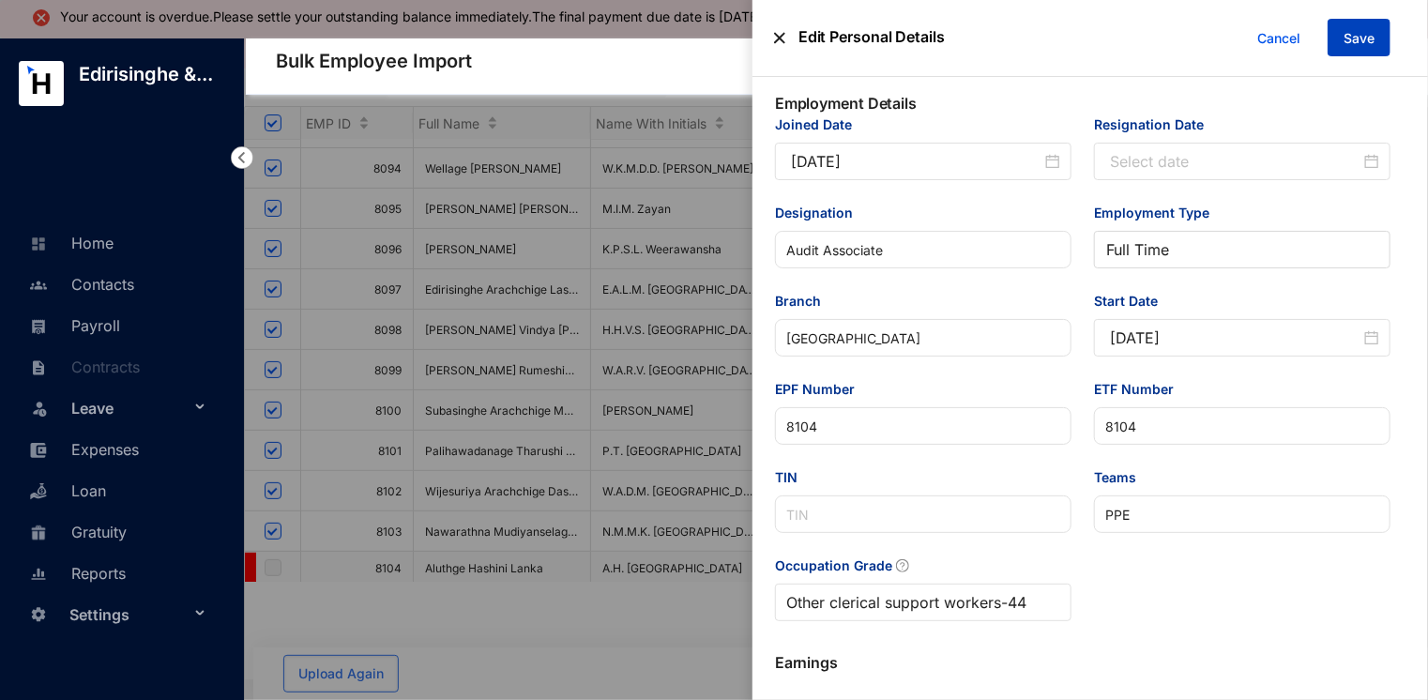
click at [1353, 35] on span "Save" at bounding box center [1359, 38] width 31 height 19
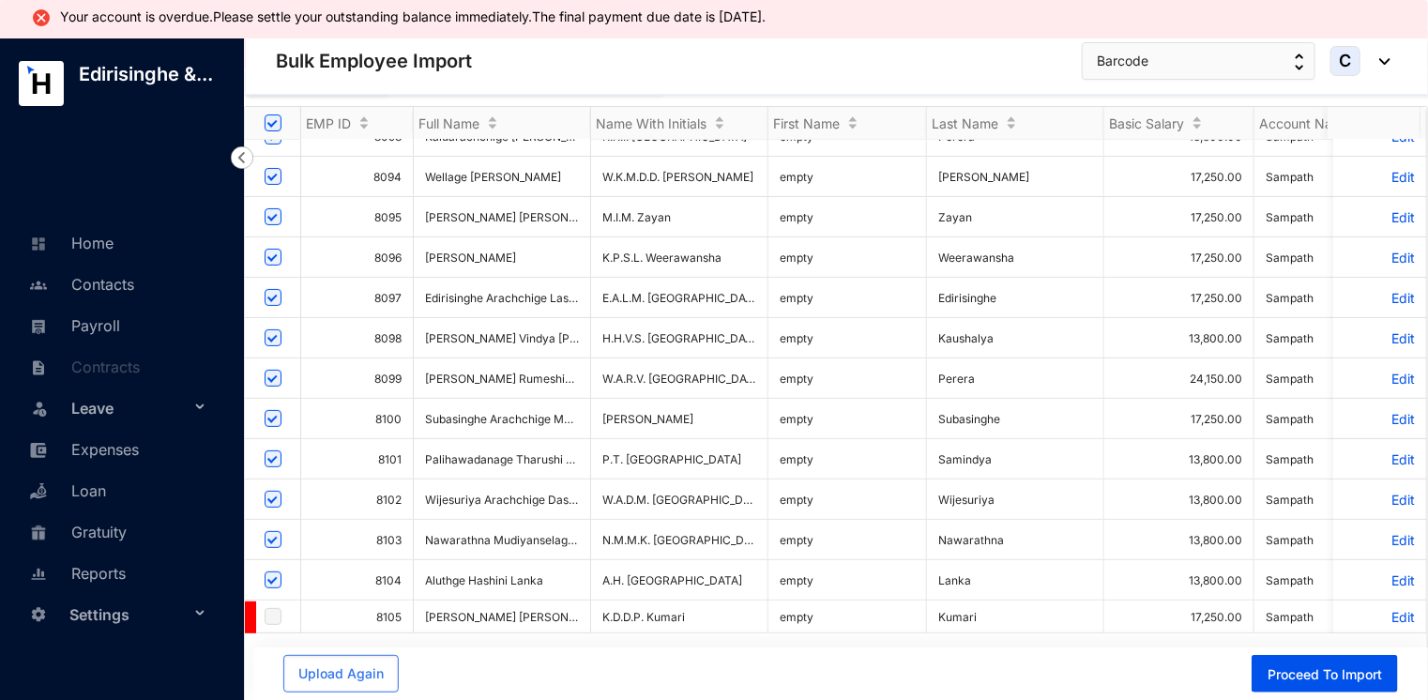
scroll to position [161, 0]
click at [1386, 609] on p "Edit" at bounding box center [1380, 617] width 70 height 16
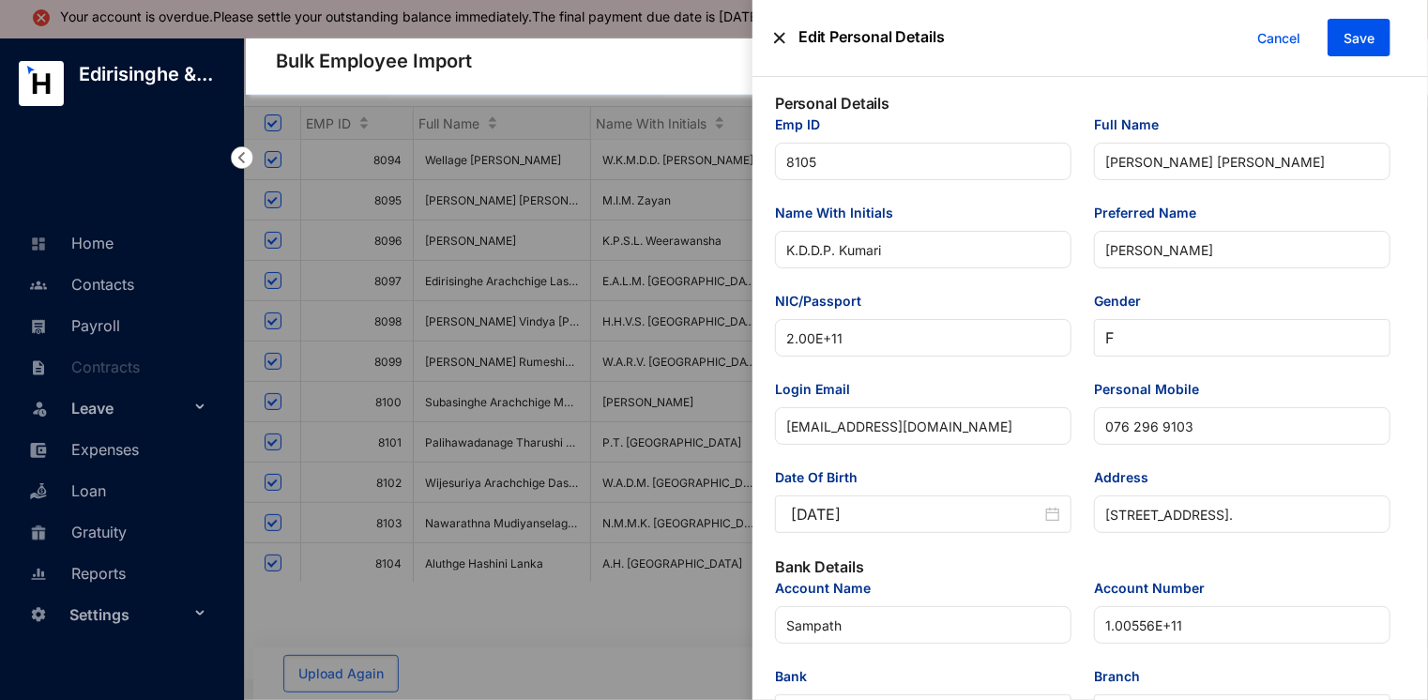
click at [739, 699] on div "Edit Personal Details Cancel Save Personal Details Emp ID 8105 Full Name [PERSO…" at bounding box center [714, 702] width 1428 height 0
click at [1131, 433] on input "076 296 9103" at bounding box center [1242, 426] width 297 height 38
click at [1154, 431] on input "076296 9103" at bounding box center [1242, 426] width 297 height 38
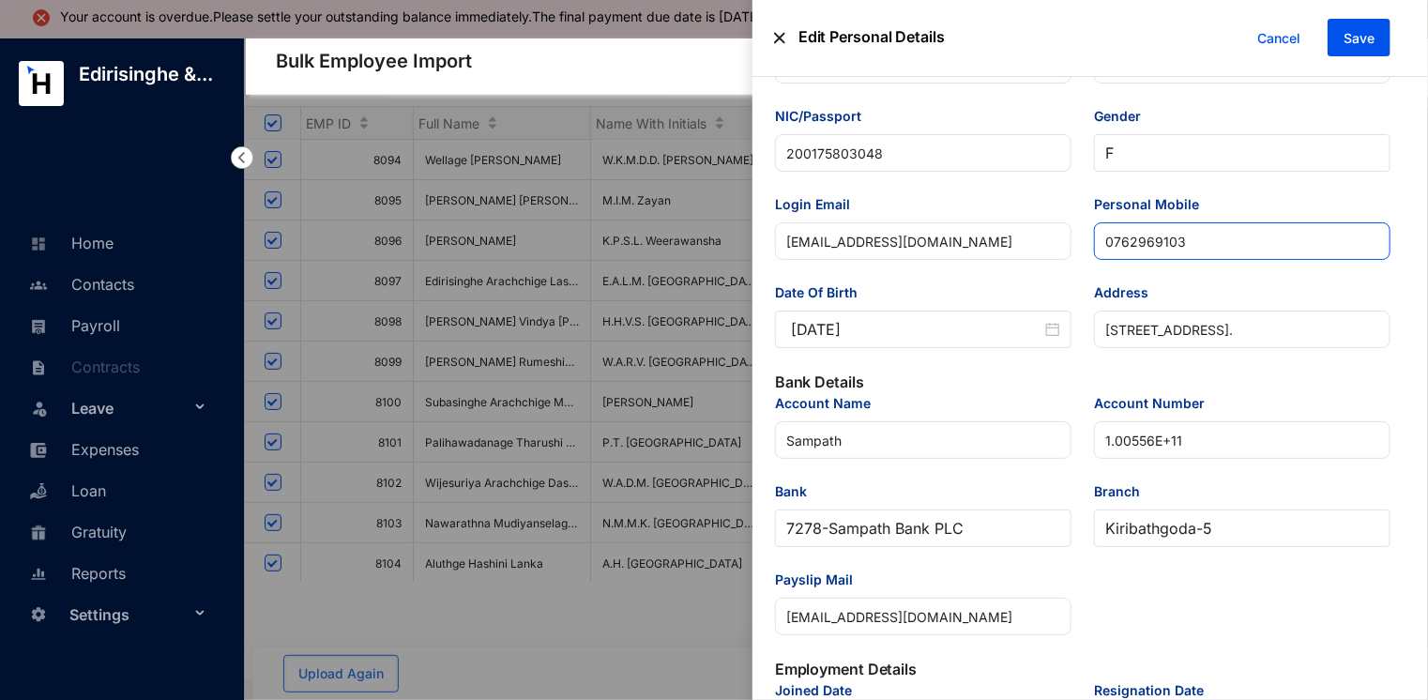
scroll to position [188, 0]
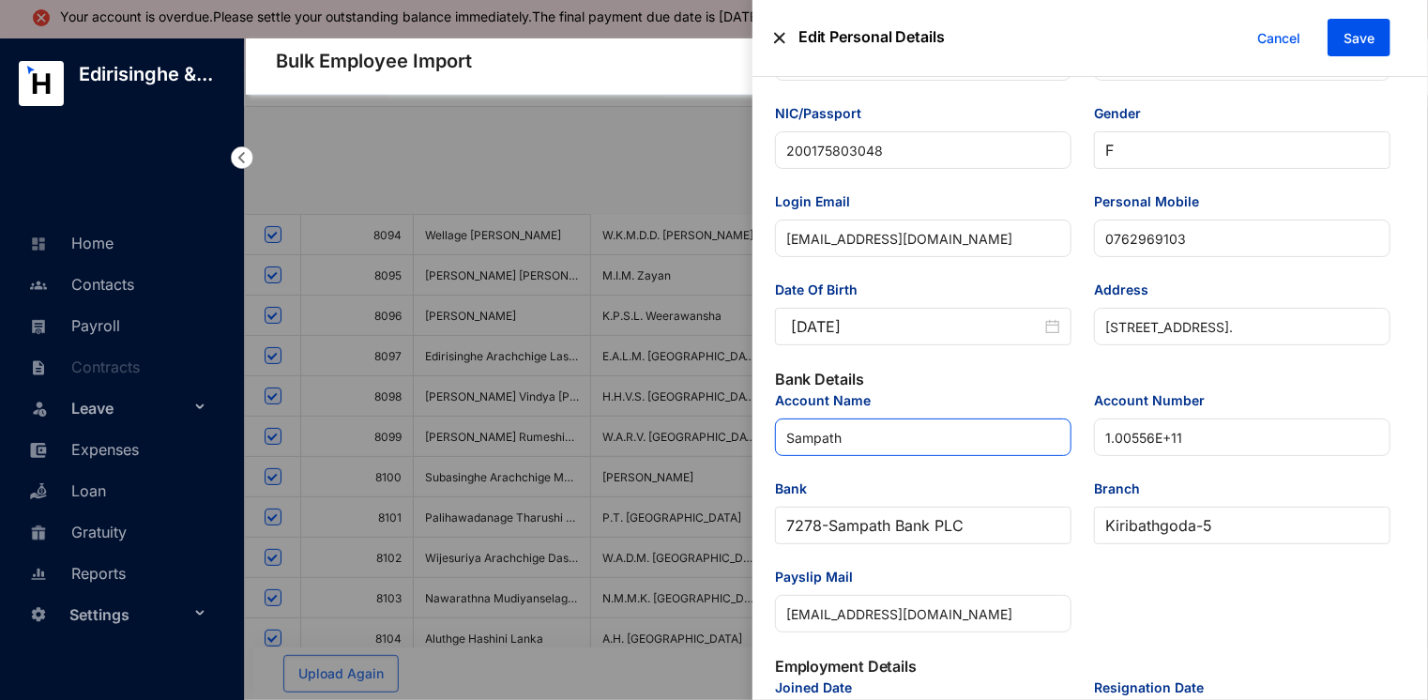
click at [1017, 433] on div "Account Name Sampath Account Number 1.00556E+11 Bank 7278 - Sampath Bank PLC Br…" at bounding box center [1083, 522] width 638 height 265
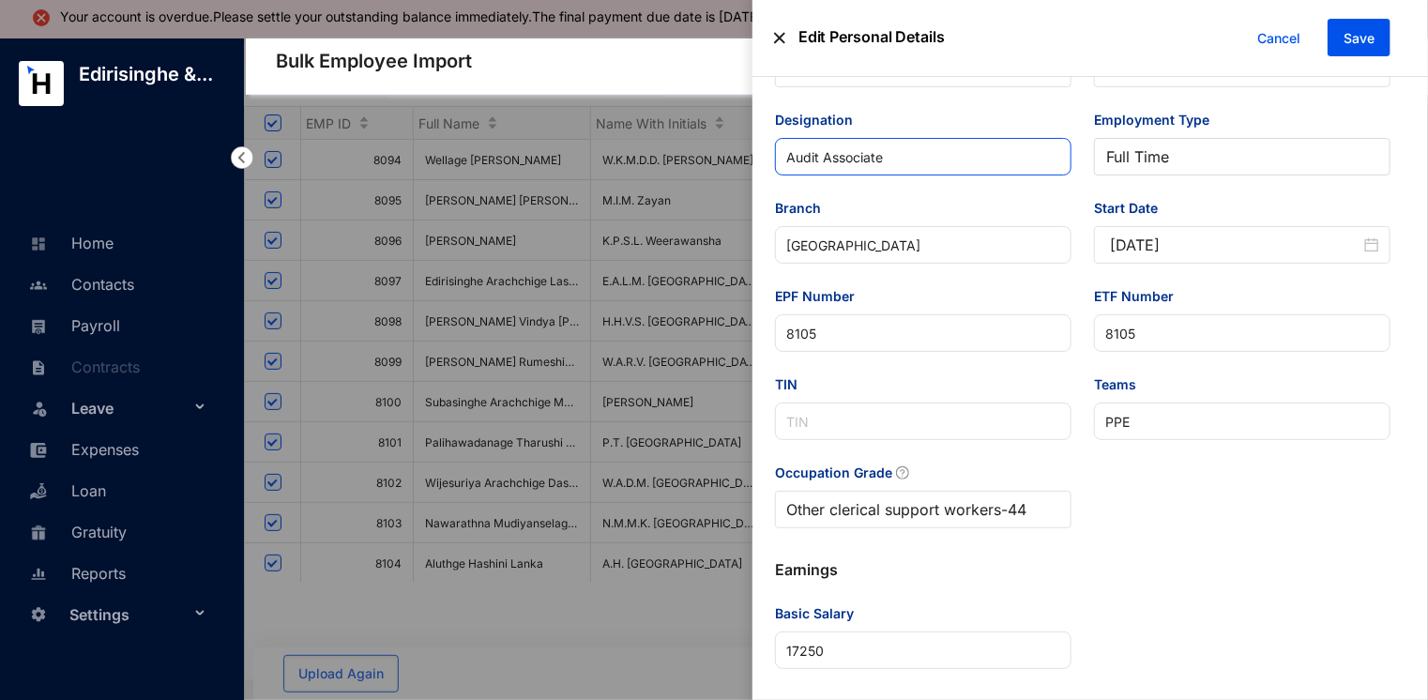
scroll to position [385, 0]
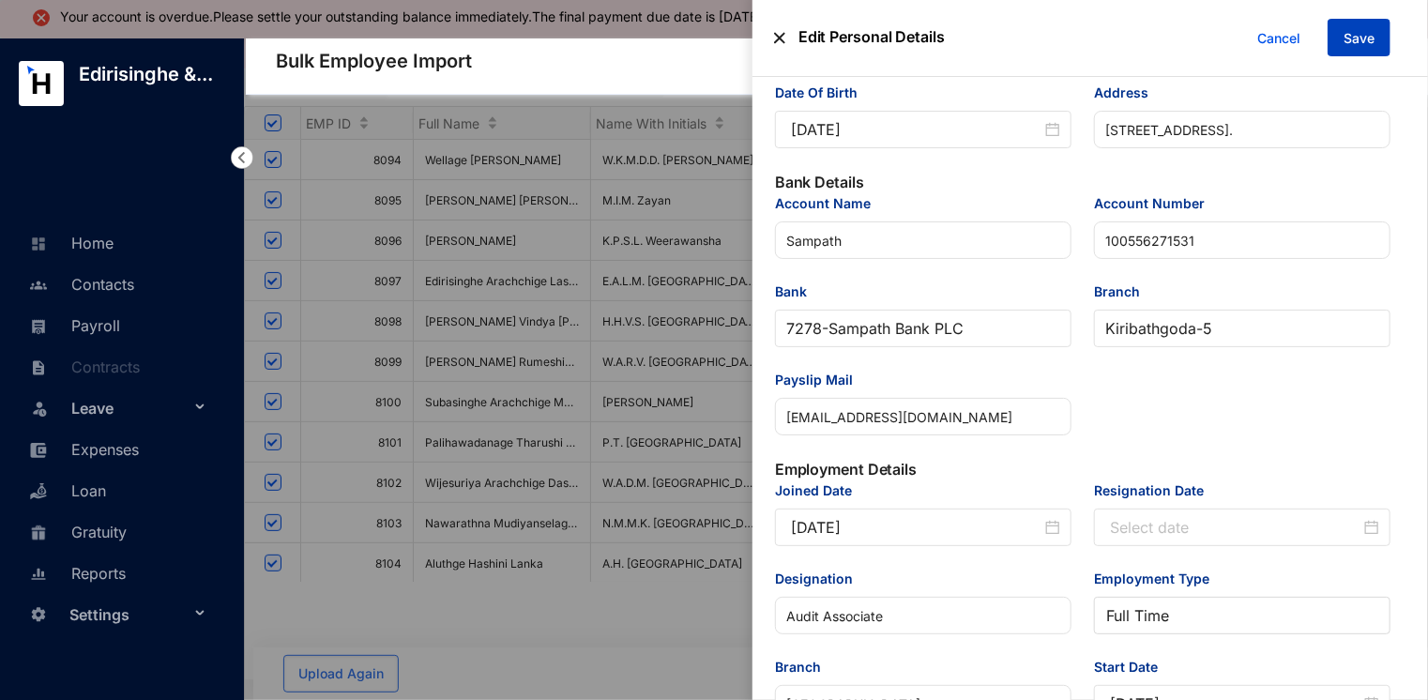
click at [1367, 24] on button "Save" at bounding box center [1359, 38] width 63 height 38
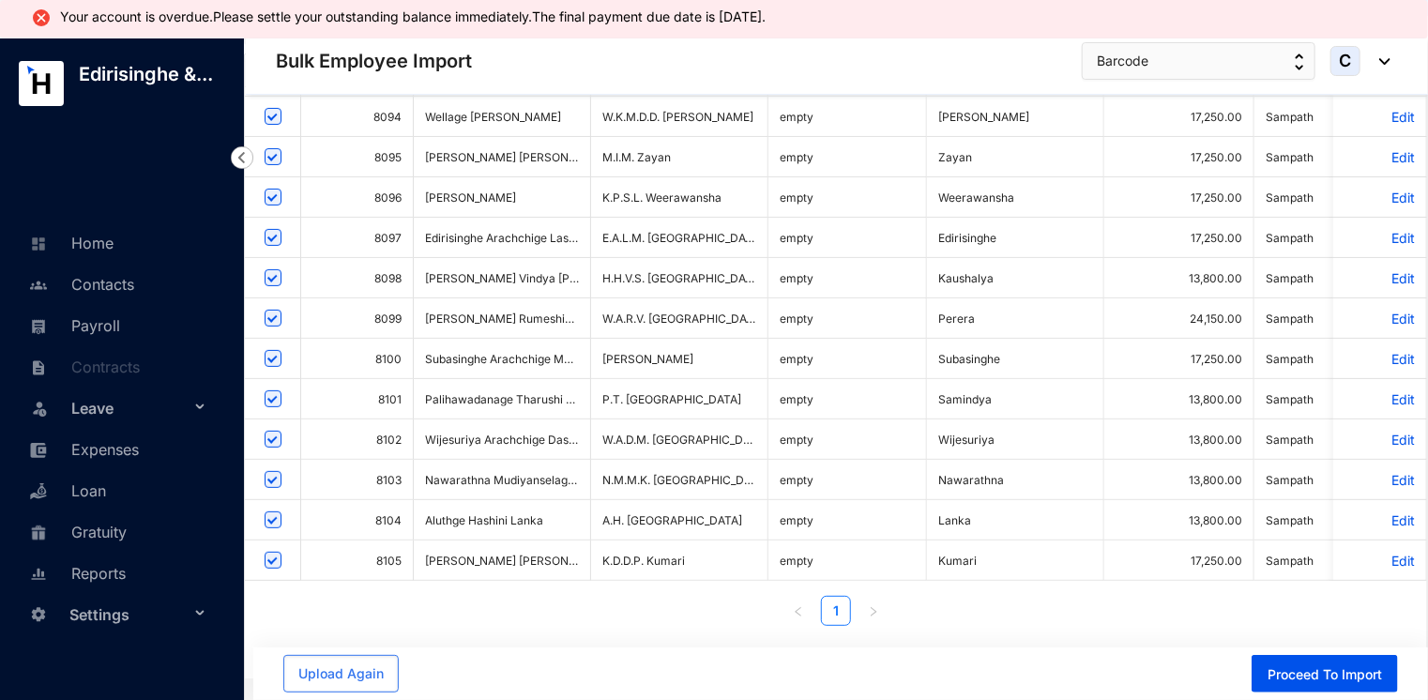
scroll to position [23, 0]
click at [1318, 667] on span "Proceed To Import" at bounding box center [1325, 674] width 114 height 19
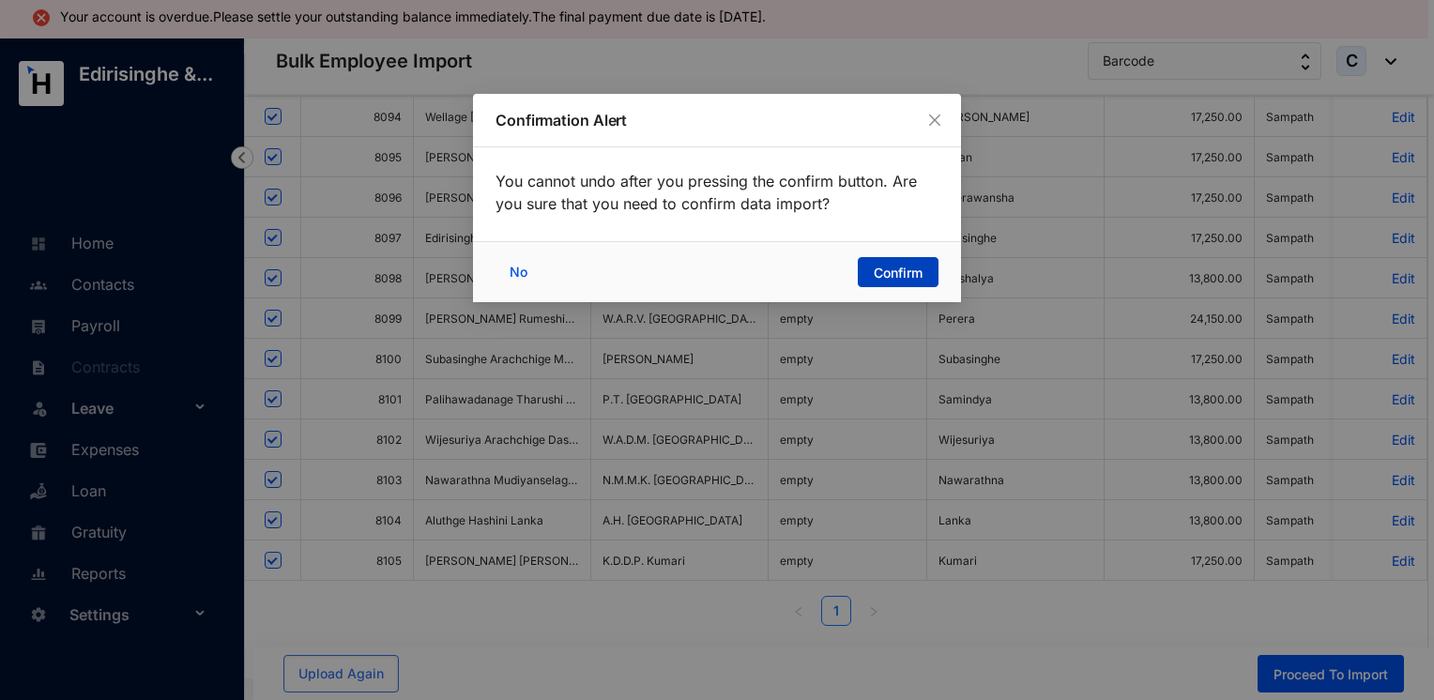
click at [893, 268] on span "Confirm" at bounding box center [898, 273] width 49 height 19
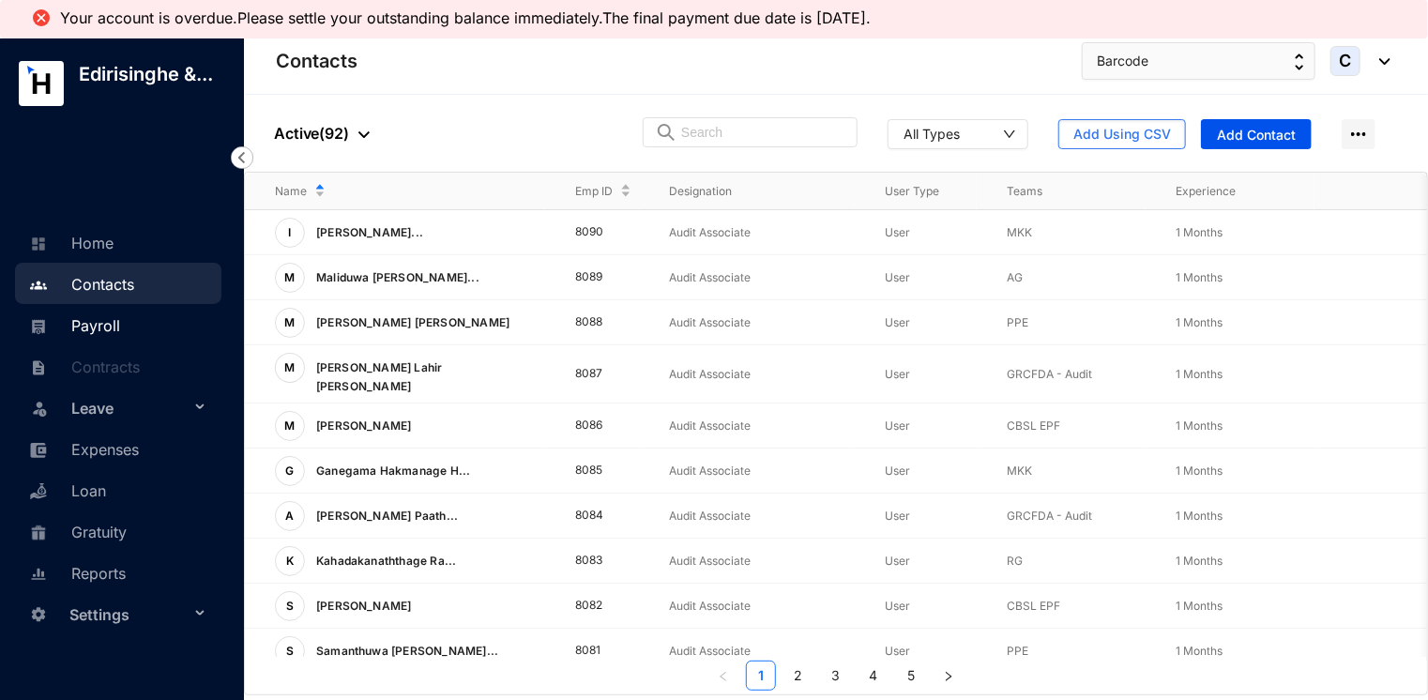
click at [83, 335] on link "Payroll" at bounding box center [72, 325] width 96 height 19
